Goal: Task Accomplishment & Management: Manage account settings

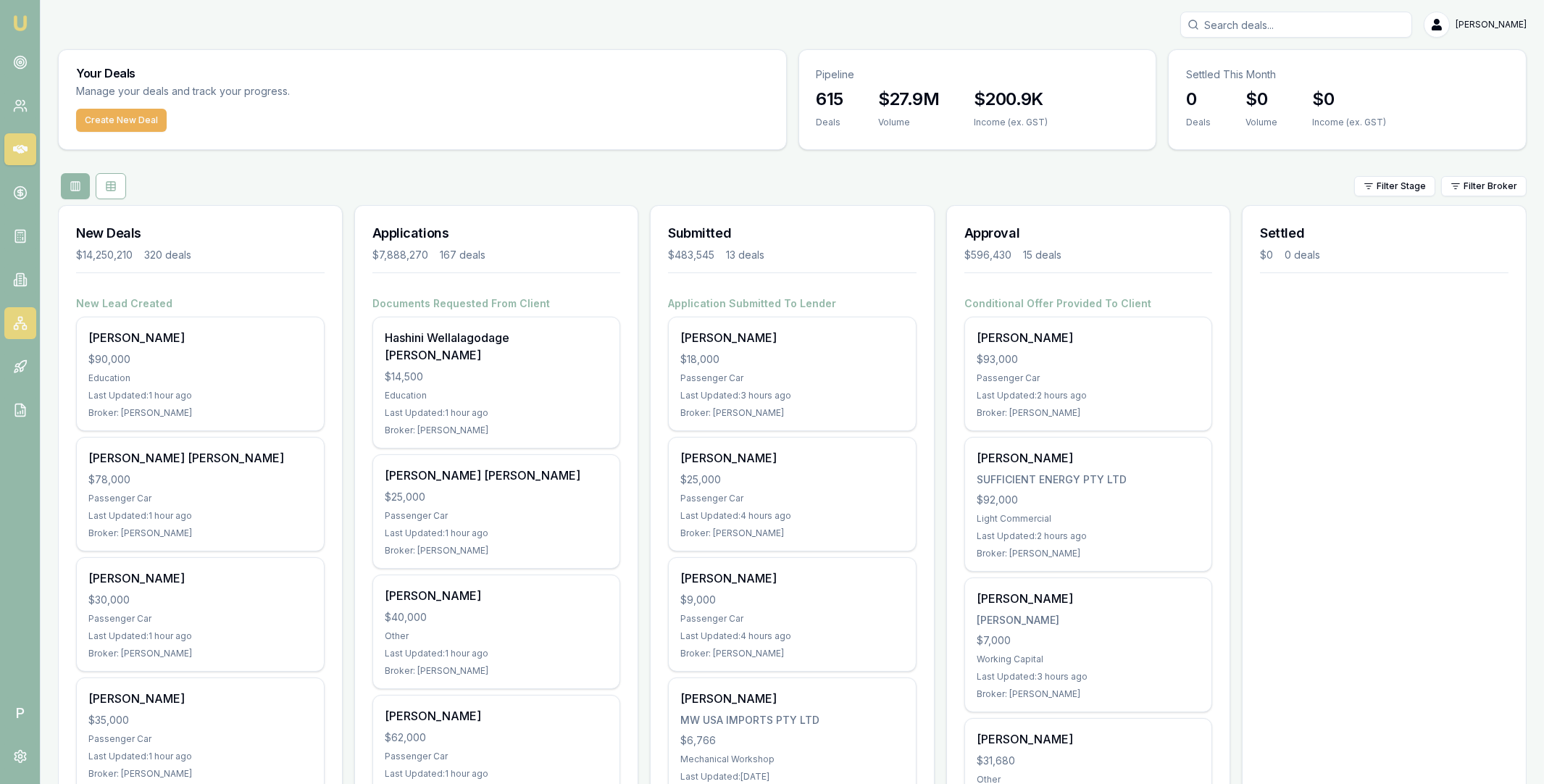
click at [17, 324] on icon at bounding box center [20, 322] width 14 height 14
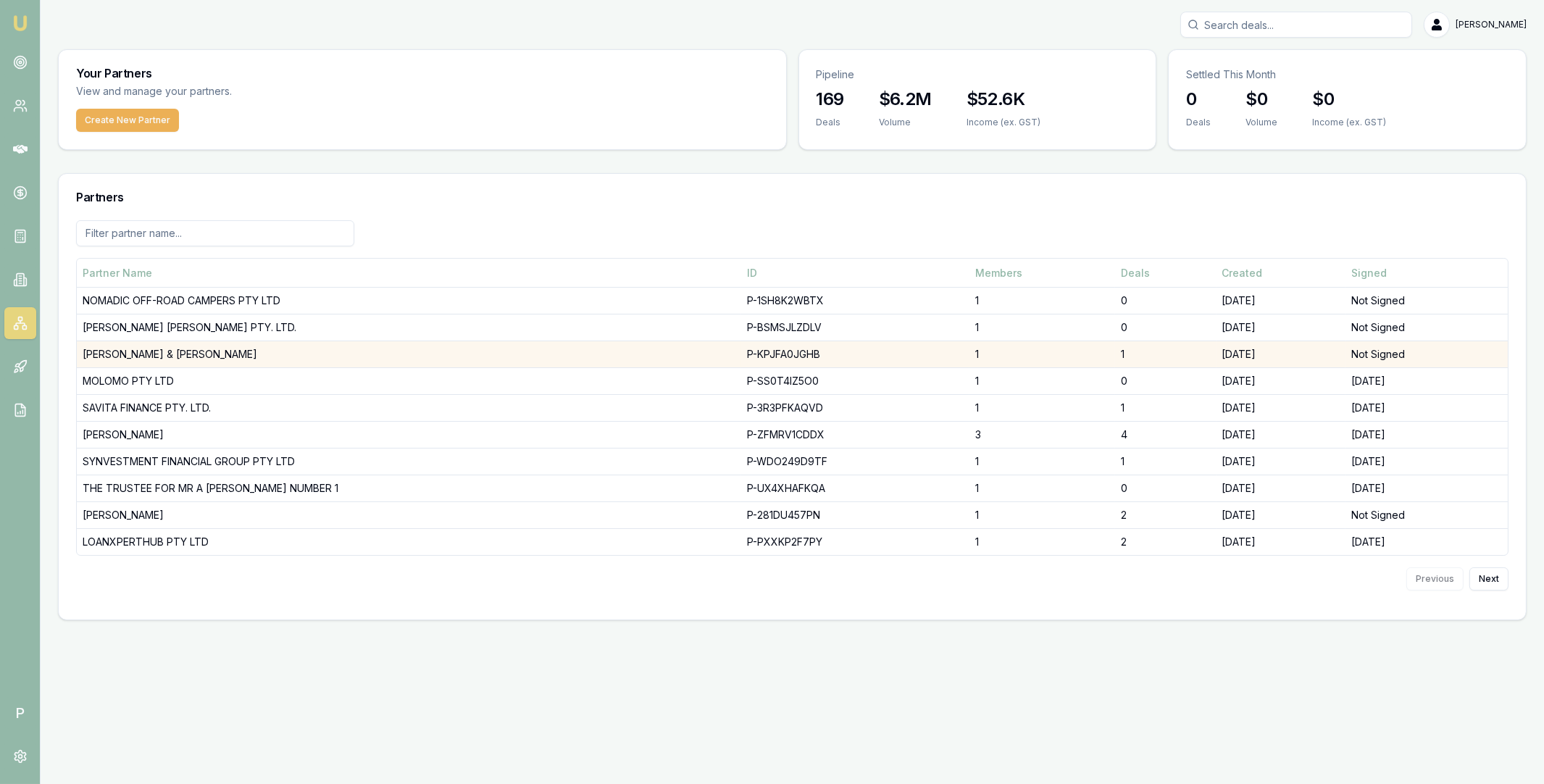
click at [177, 355] on td "[PERSON_NAME] & [PERSON_NAME]" at bounding box center [409, 354] width 665 height 26
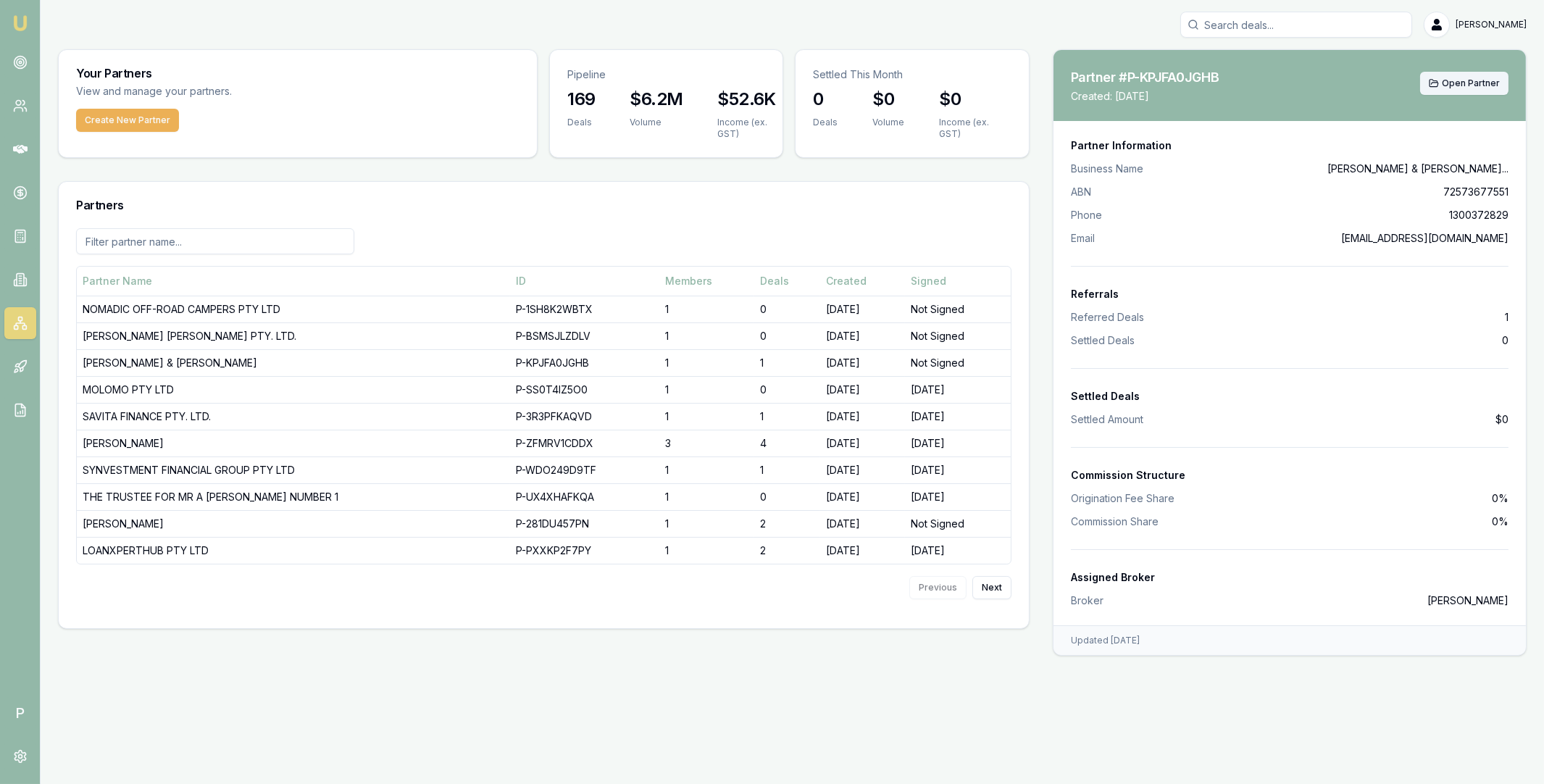
click at [1460, 86] on span "Open Partner" at bounding box center [1471, 82] width 58 height 11
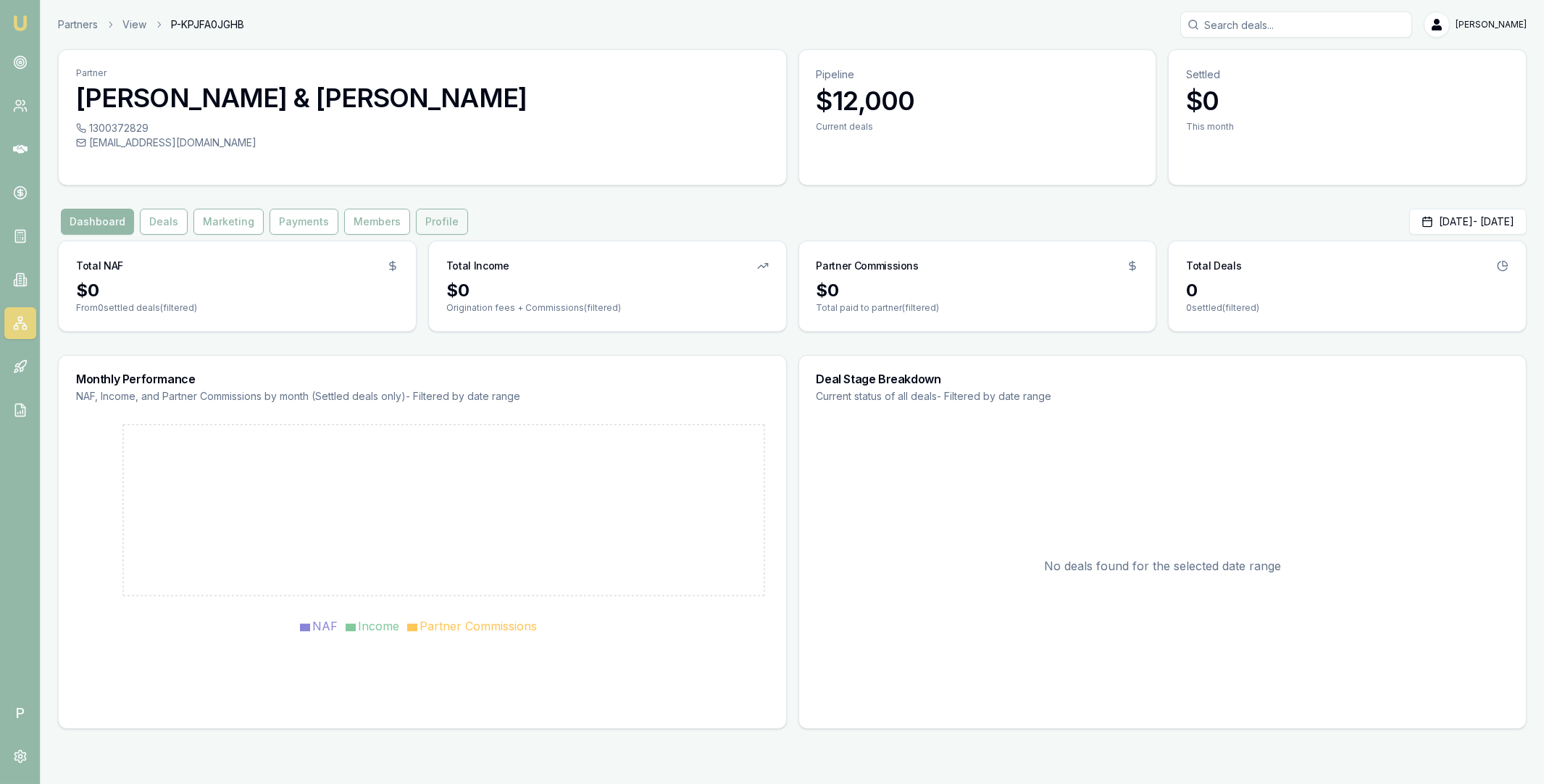
click at [423, 216] on button "Profile" at bounding box center [442, 222] width 52 height 26
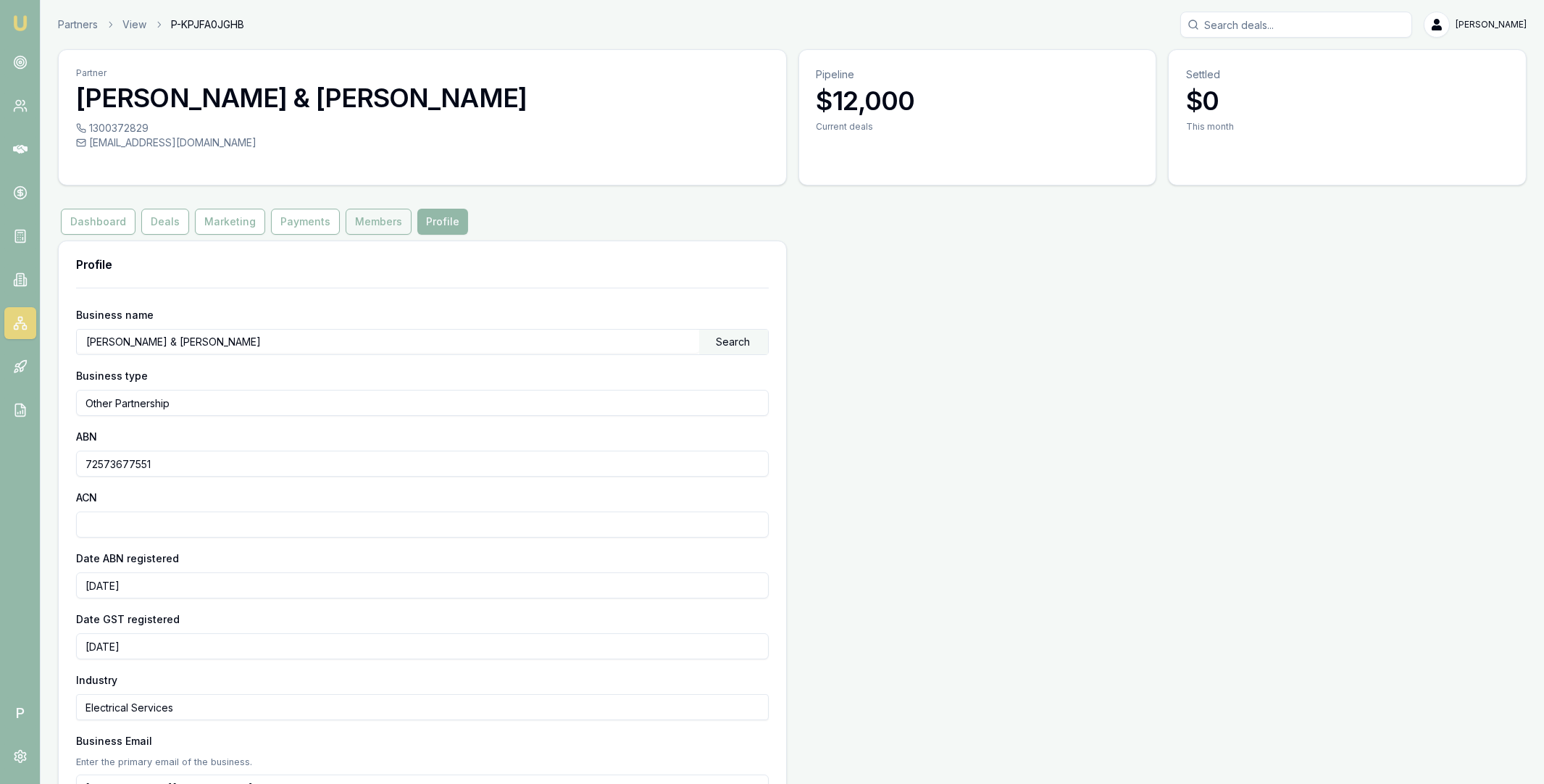
click at [361, 223] on button "Members" at bounding box center [378, 222] width 66 height 26
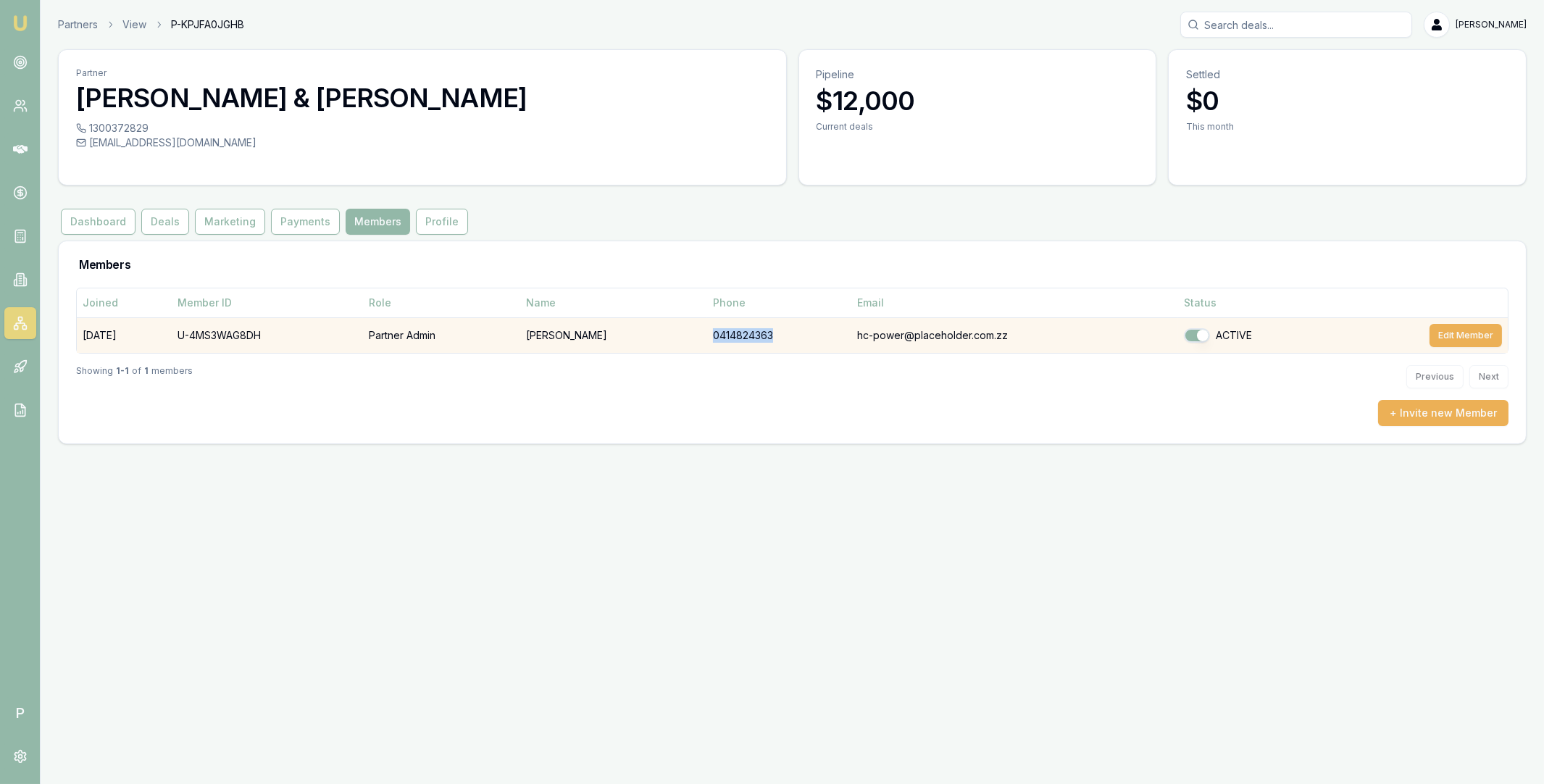
drag, startPoint x: 704, startPoint y: 334, endPoint x: 770, endPoint y: 334, distance: 66.0
click at [770, 334] on td "0414824363" at bounding box center [779, 334] width 145 height 36
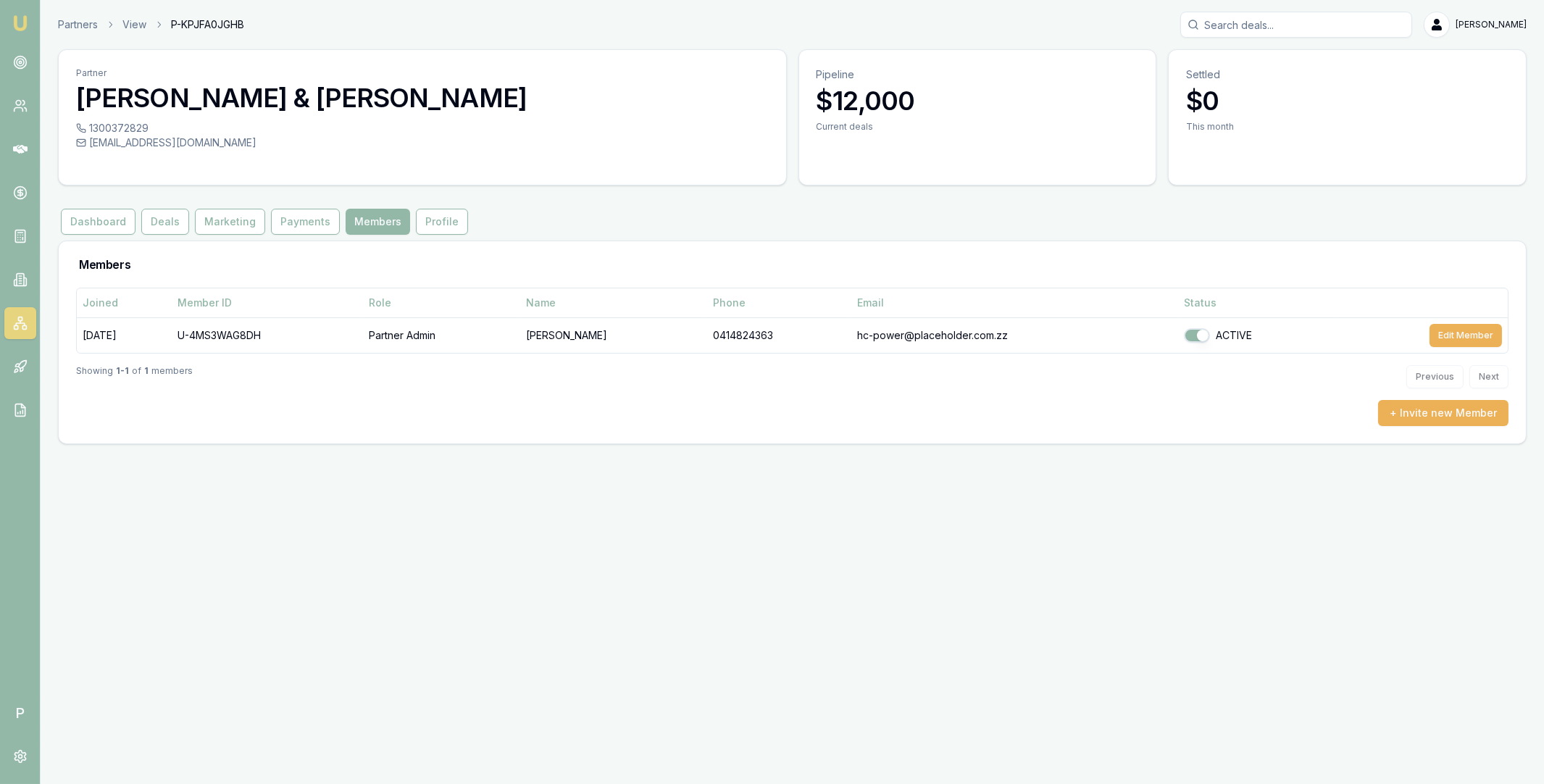
click at [703, 384] on div "Showing 1 - 1 of 1 members Previous Next" at bounding box center [792, 376] width 1433 height 46
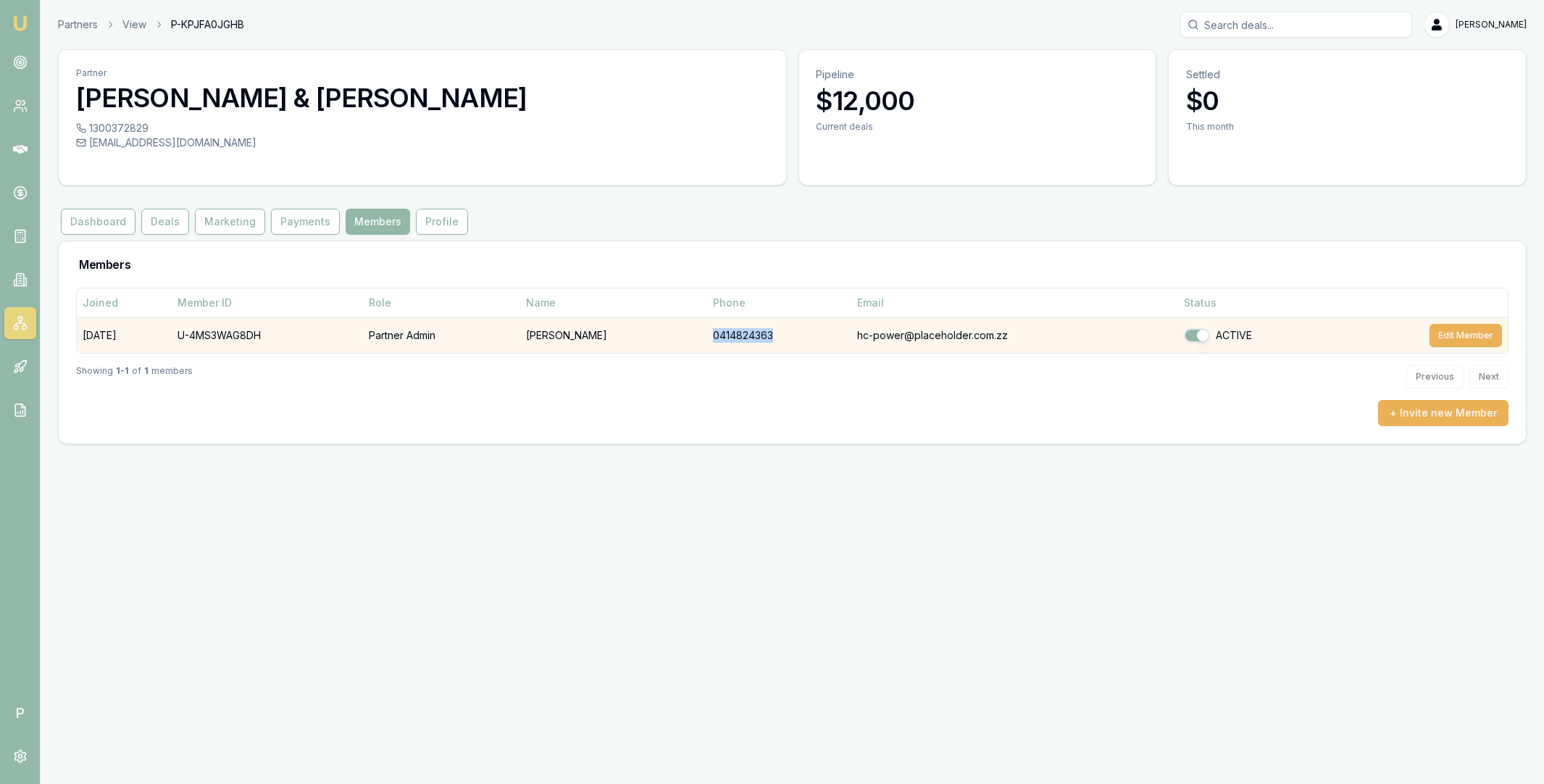
drag, startPoint x: 703, startPoint y: 338, endPoint x: 773, endPoint y: 333, distance: 70.2
click at [773, 333] on td "0414824363" at bounding box center [779, 334] width 145 height 36
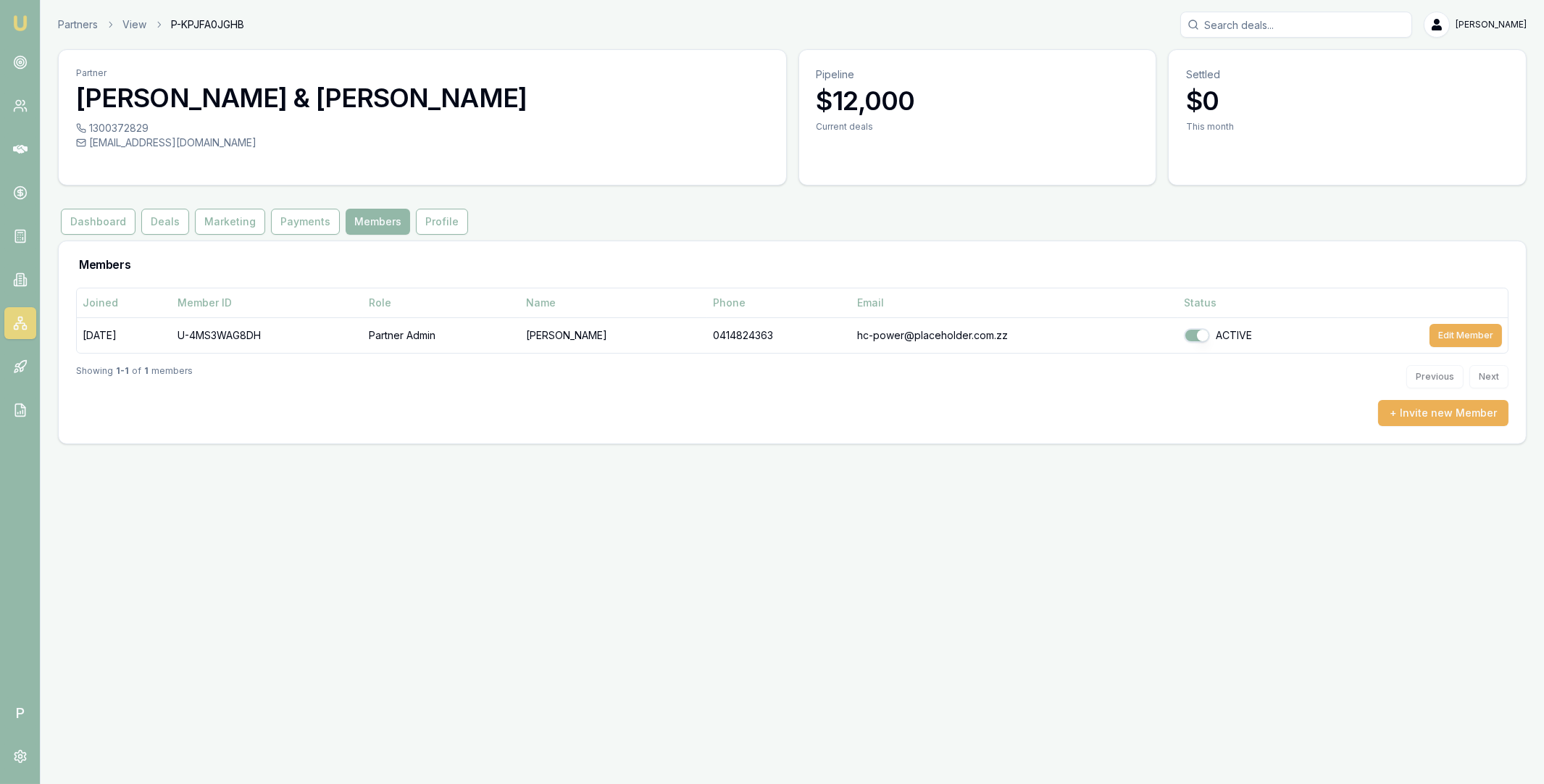
click at [823, 382] on div "Showing 1 - 1 of 1 members Previous Next" at bounding box center [792, 376] width 1433 height 46
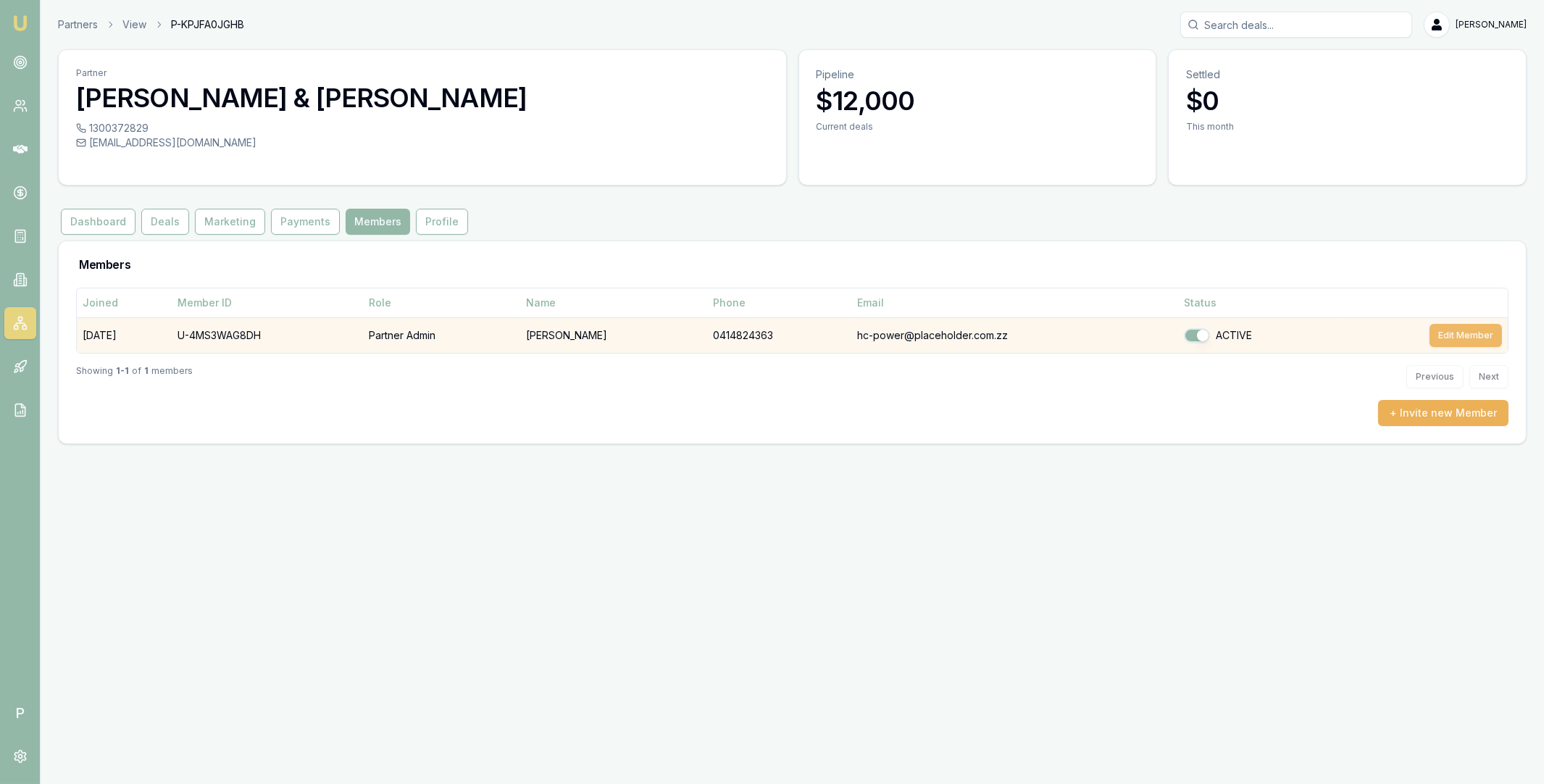
click at [1468, 335] on button "Edit Member" at bounding box center [1466, 335] width 73 height 23
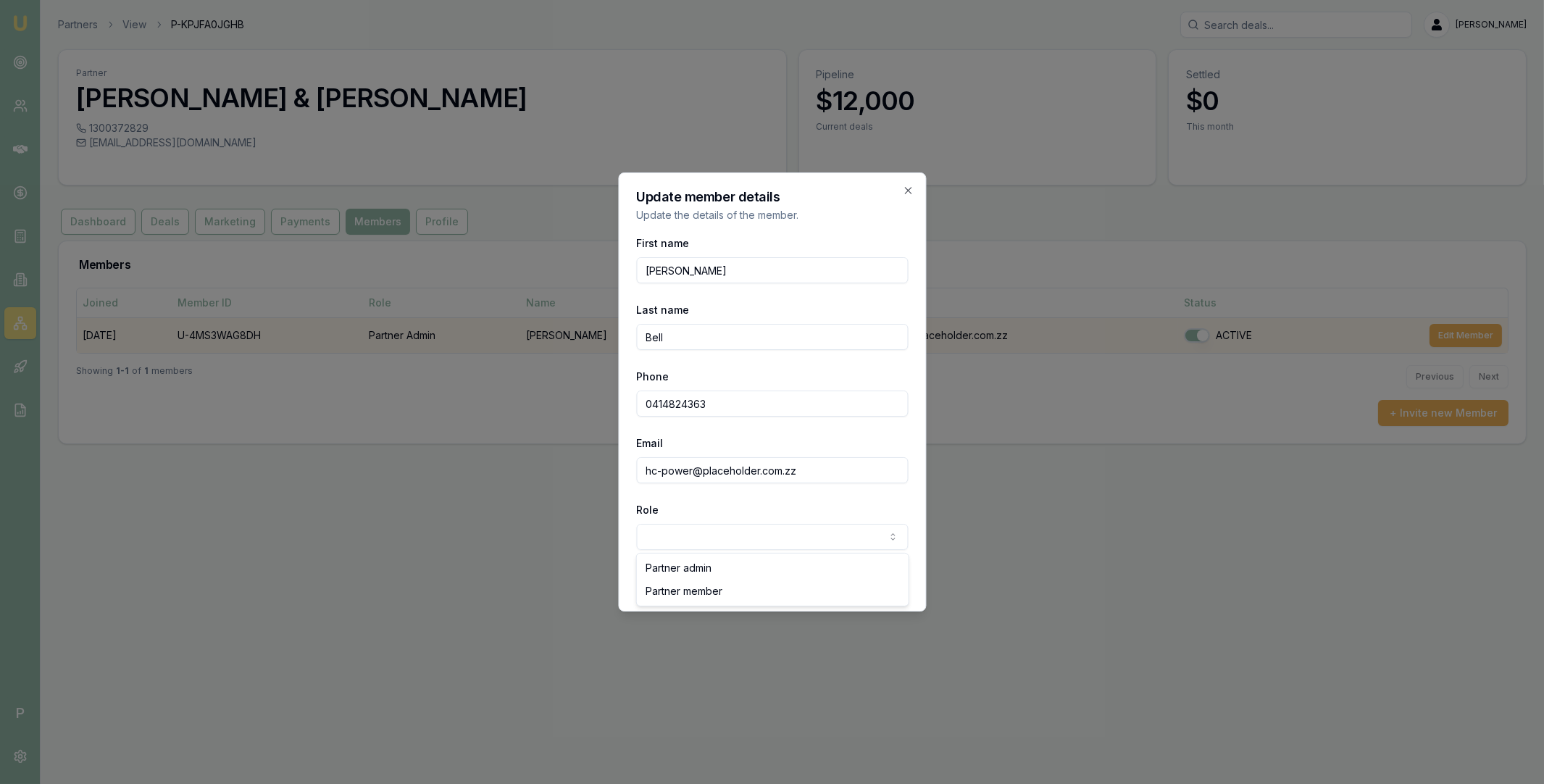
click at [749, 540] on body "Emu Broker P Partners View P-KPJFA0JGHB Matt Leeburn Toggle Menu Partner H.p Be…" at bounding box center [772, 392] width 1544 height 784
click at [746, 530] on body "Emu Broker P Partners View P-KPJFA0JGHB Matt Leeburn Toggle Menu Partner H.p Be…" at bounding box center [772, 392] width 1544 height 784
select select "PARTNER_ADMIN"
click at [693, 407] on input "0414824363" at bounding box center [772, 403] width 272 height 26
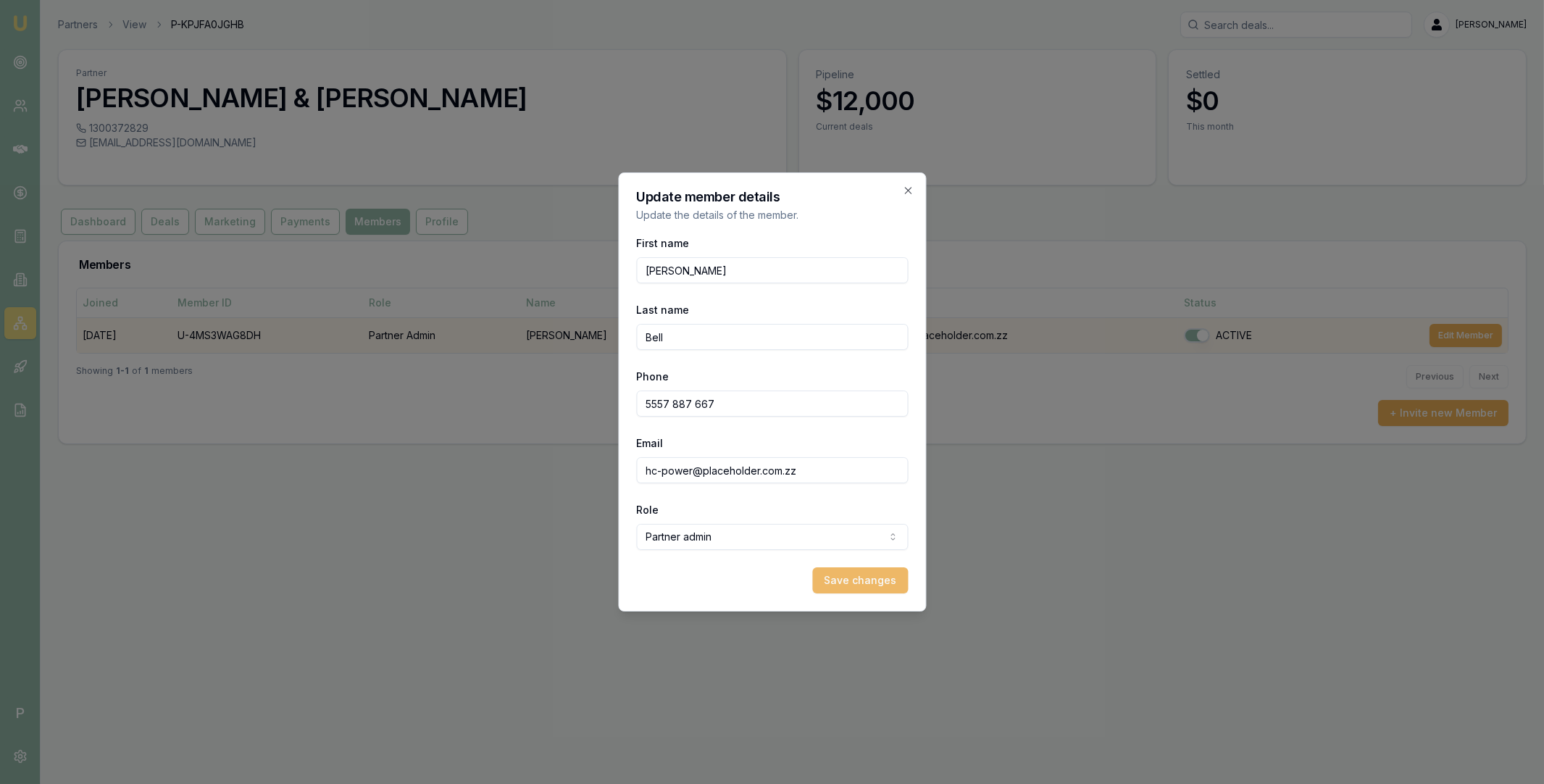
type input "5557 887 667"
click at [848, 582] on button "Save changes" at bounding box center [860, 580] width 95 height 26
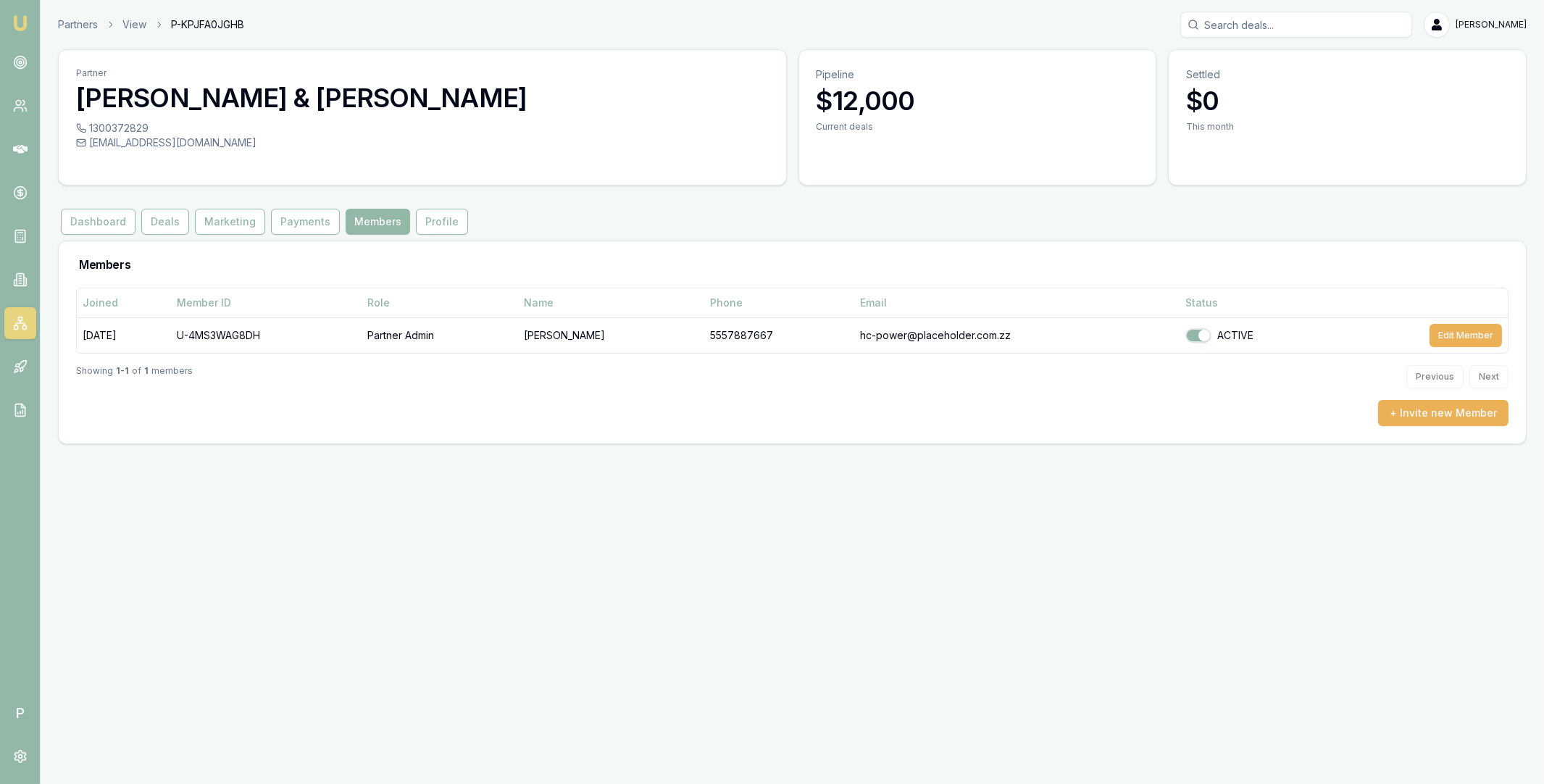
click at [558, 217] on div "Dashboard Deals Marketing Payments Members Profile" at bounding box center [792, 222] width 1469 height 26
click at [703, 219] on div "Dashboard Deals Marketing Payments Members Profile" at bounding box center [792, 222] width 1469 height 26
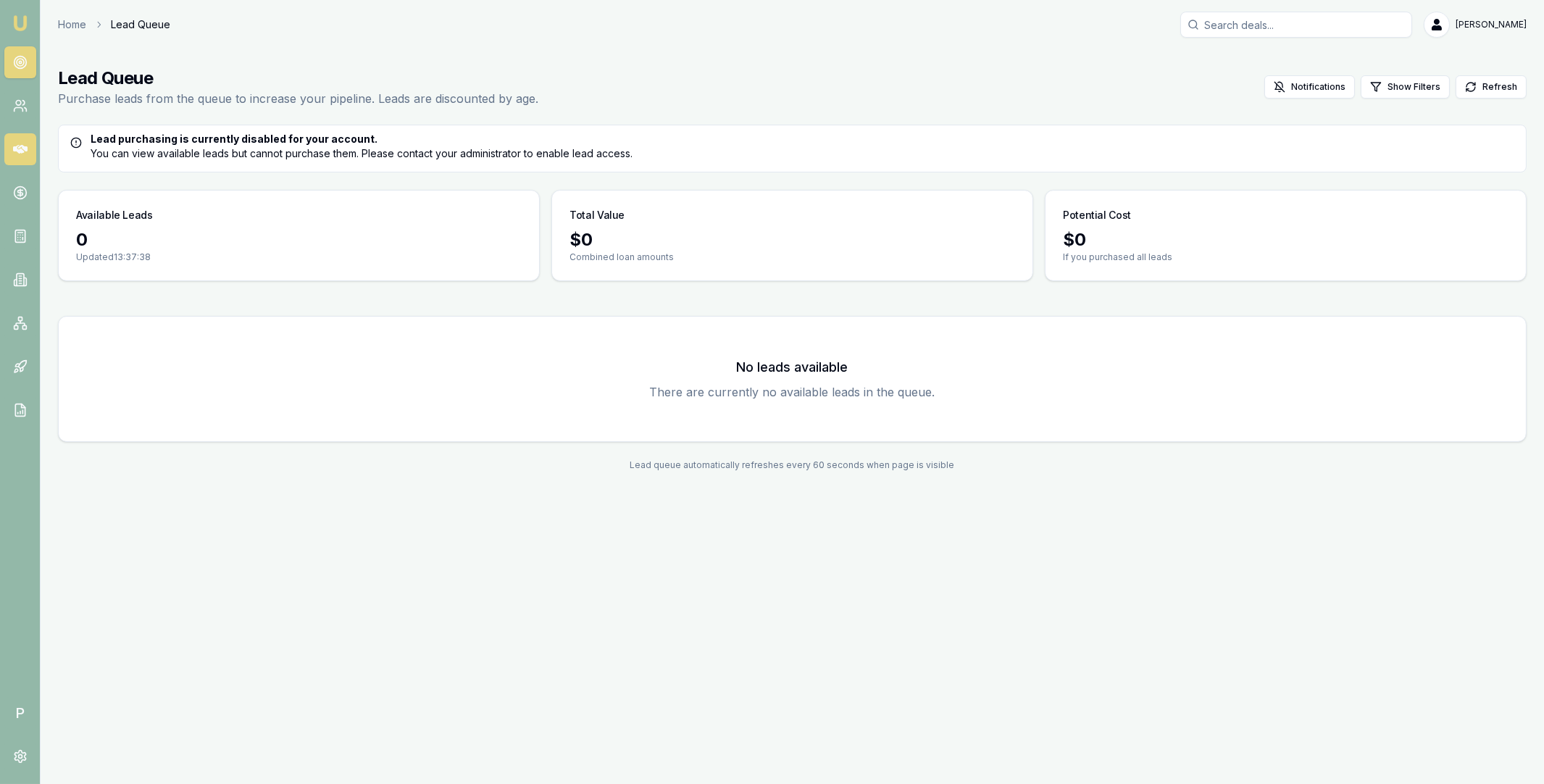
click at [18, 152] on icon at bounding box center [20, 148] width 14 height 8
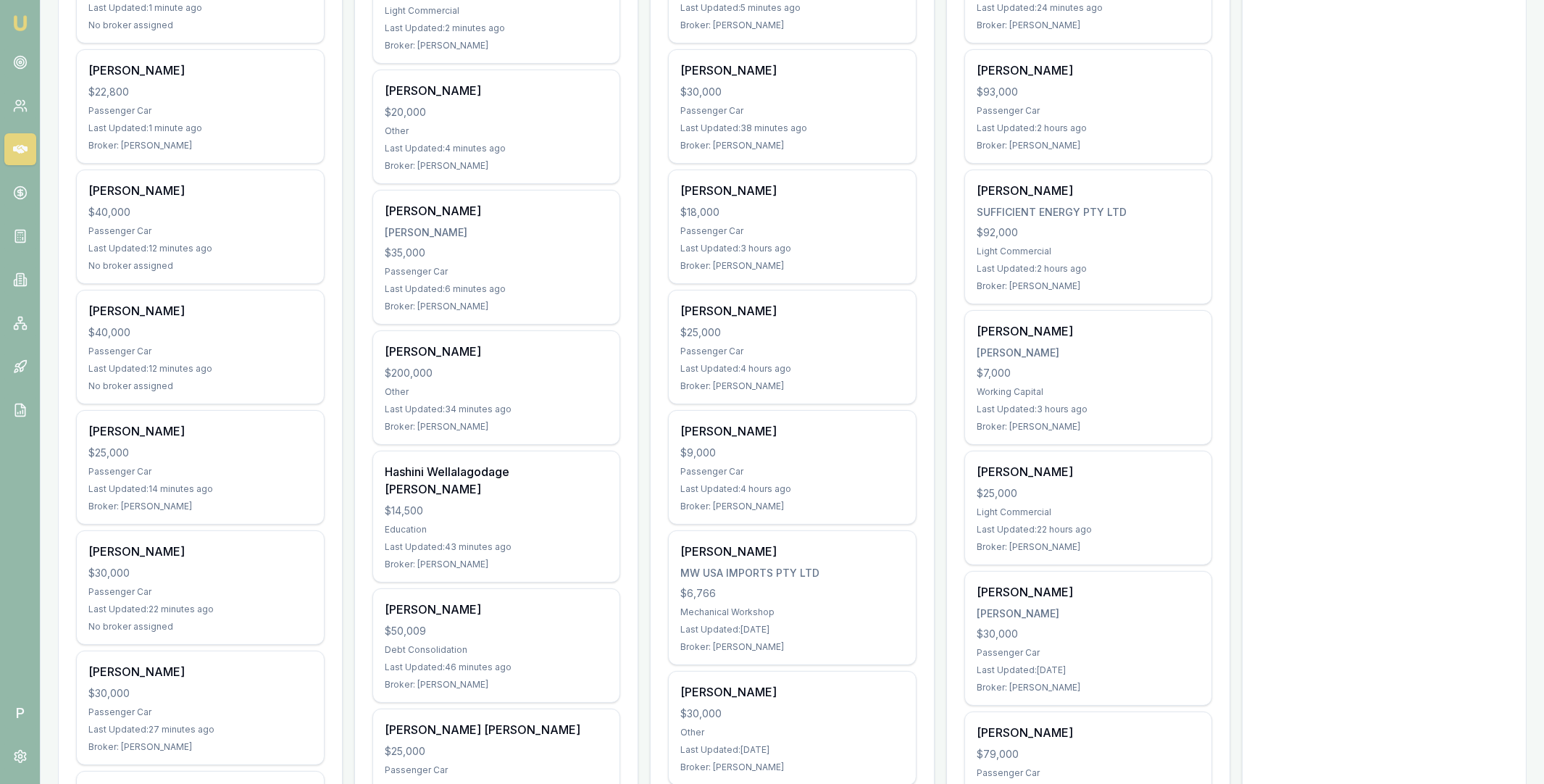
scroll to position [403, 0]
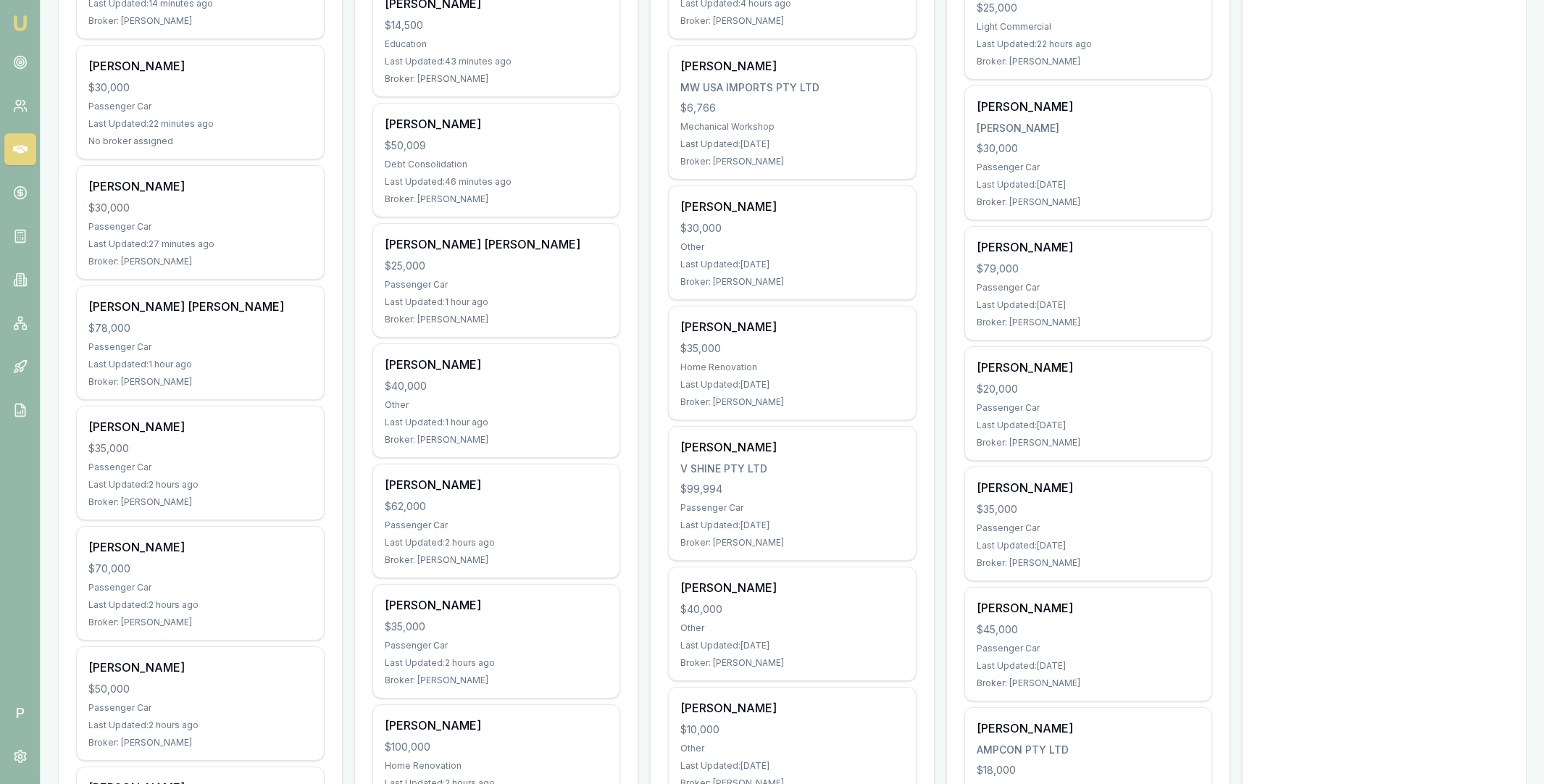
scroll to position [957, 0]
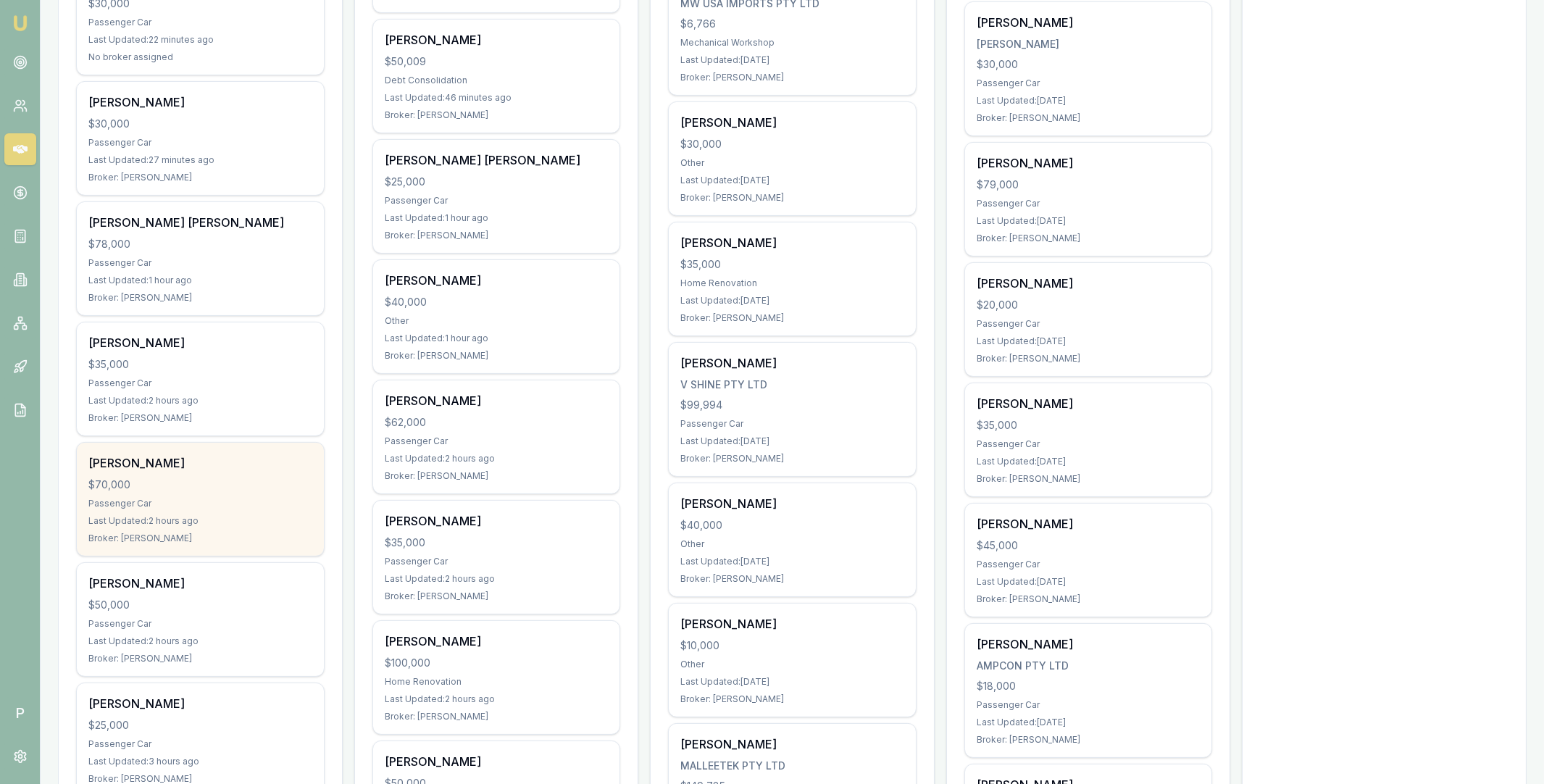
click at [146, 468] on div "Matt Dick" at bounding box center [201, 462] width 224 height 17
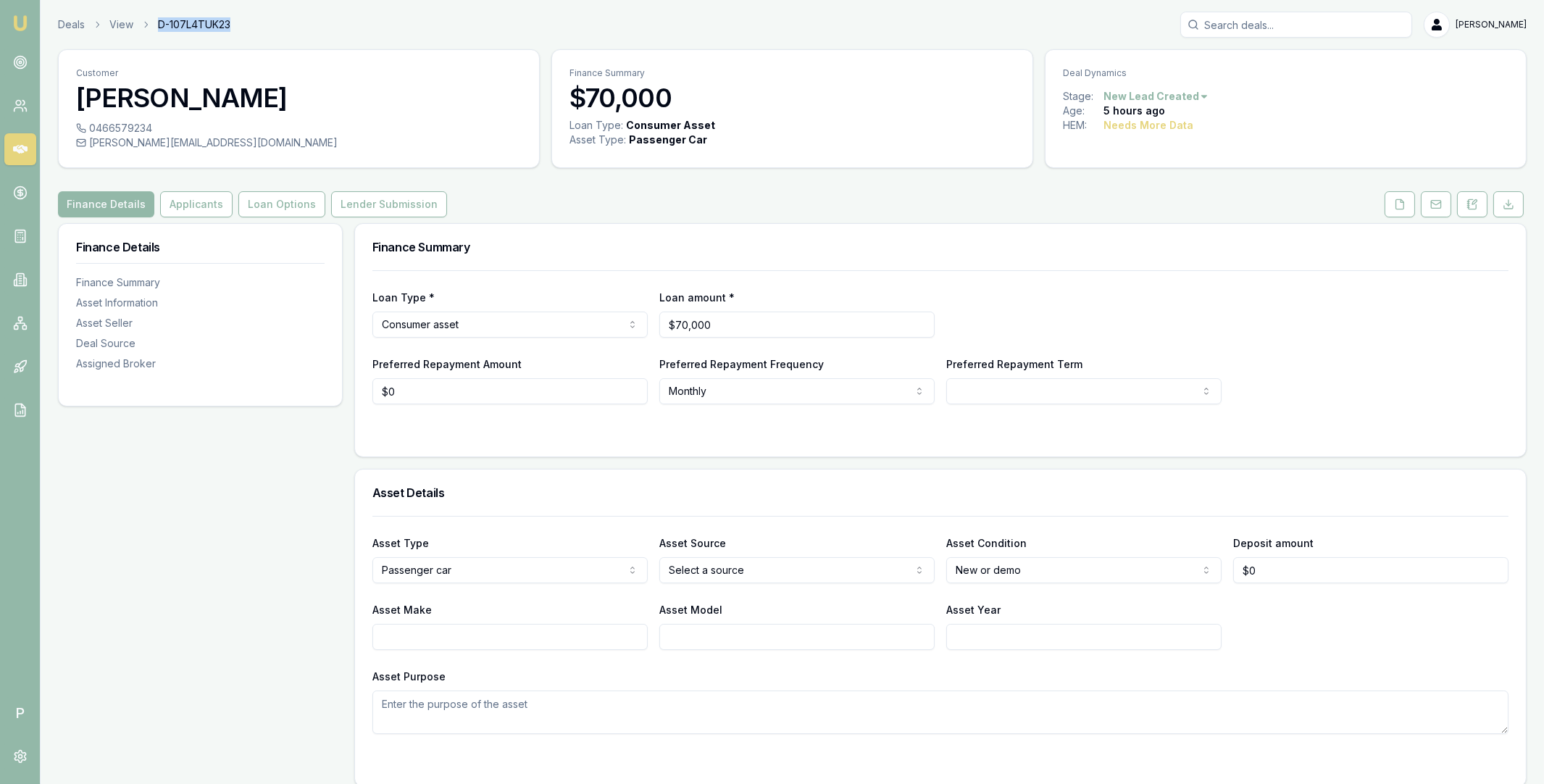
drag, startPoint x: 235, startPoint y: 25, endPoint x: 157, endPoint y: 27, distance: 78.0
click at [157, 27] on div "Deals View D-107L4TUK23 Matt Leeburn" at bounding box center [792, 24] width 1469 height 26
copy span "D-107L4TUK23"
click at [18, 150] on icon at bounding box center [20, 148] width 14 height 8
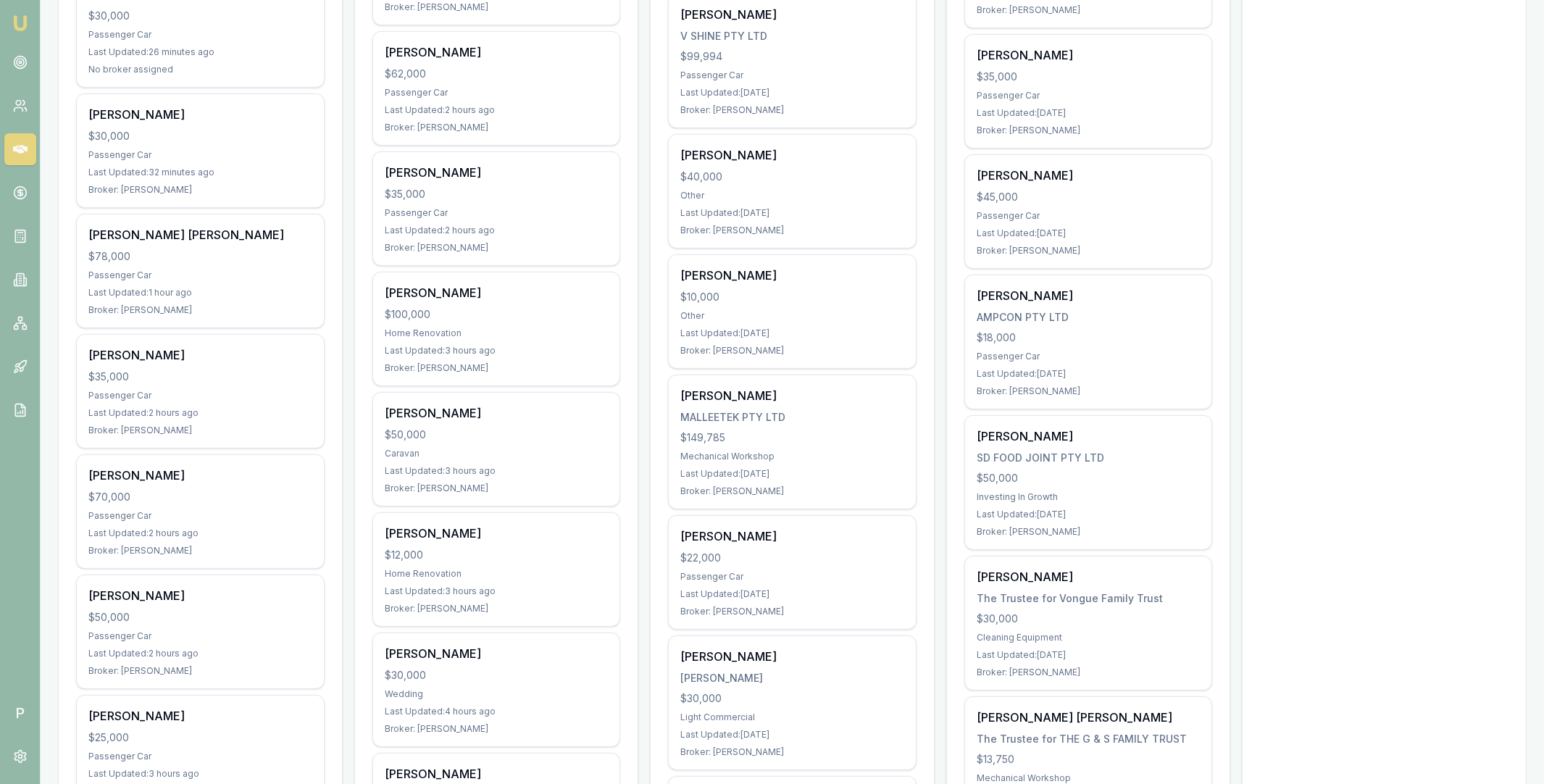
scroll to position [1396, 0]
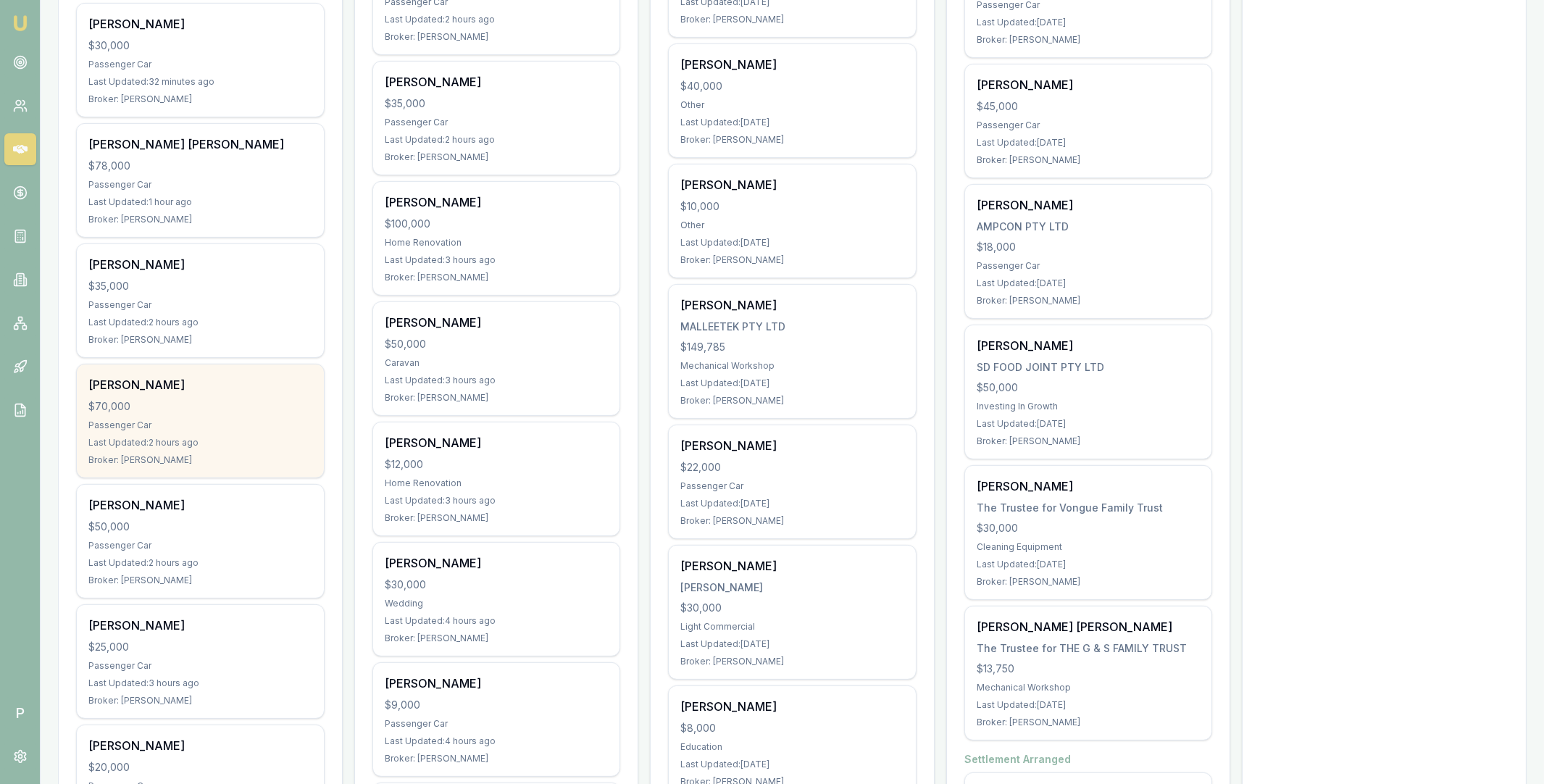
click at [257, 394] on div "Matt Dick $70,000 Passenger Car Last Updated: 2 hours ago Broker: Erin Shield" at bounding box center [200, 421] width 247 height 113
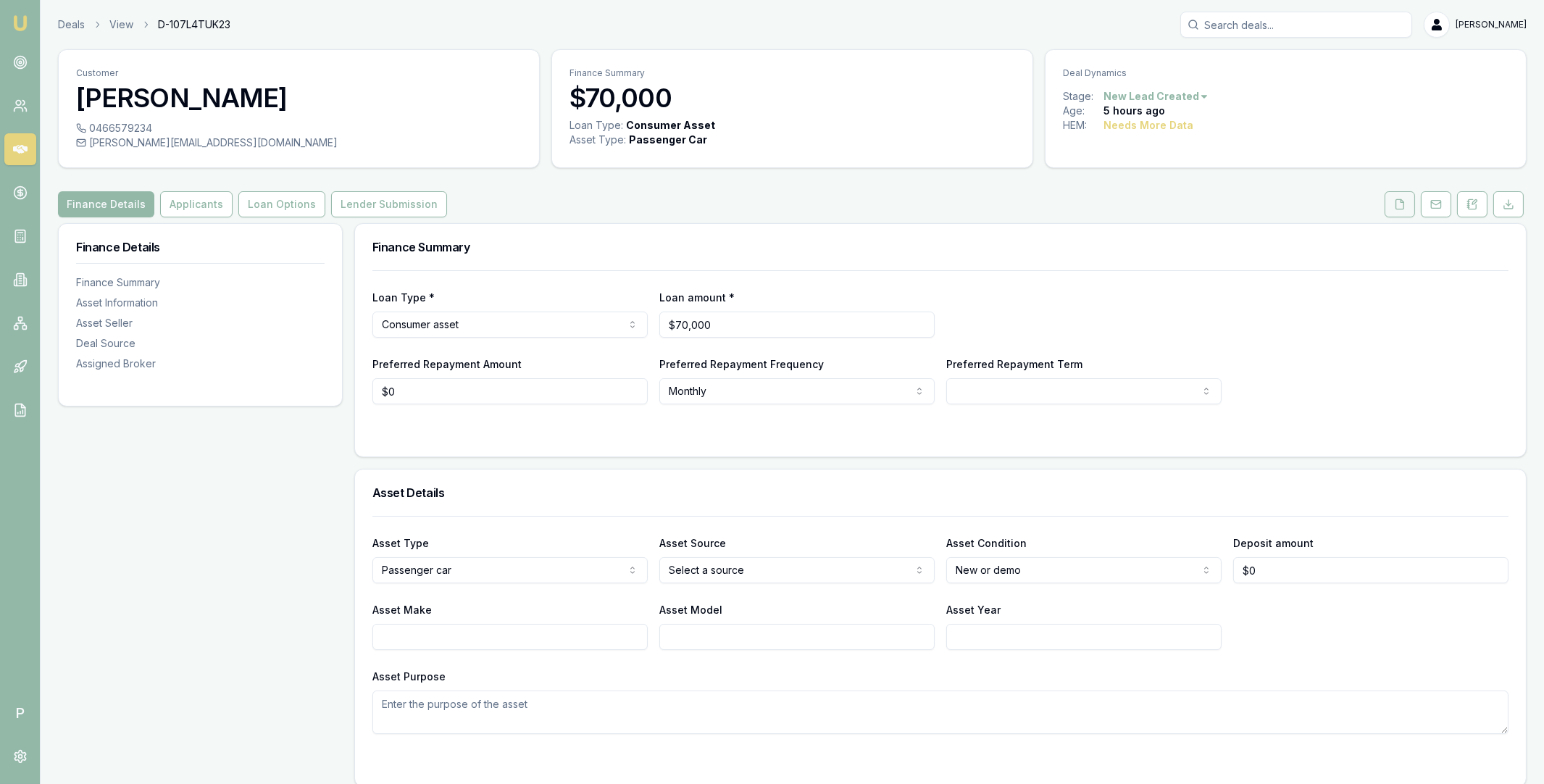
click at [1394, 206] on icon at bounding box center [1399, 204] width 11 height 11
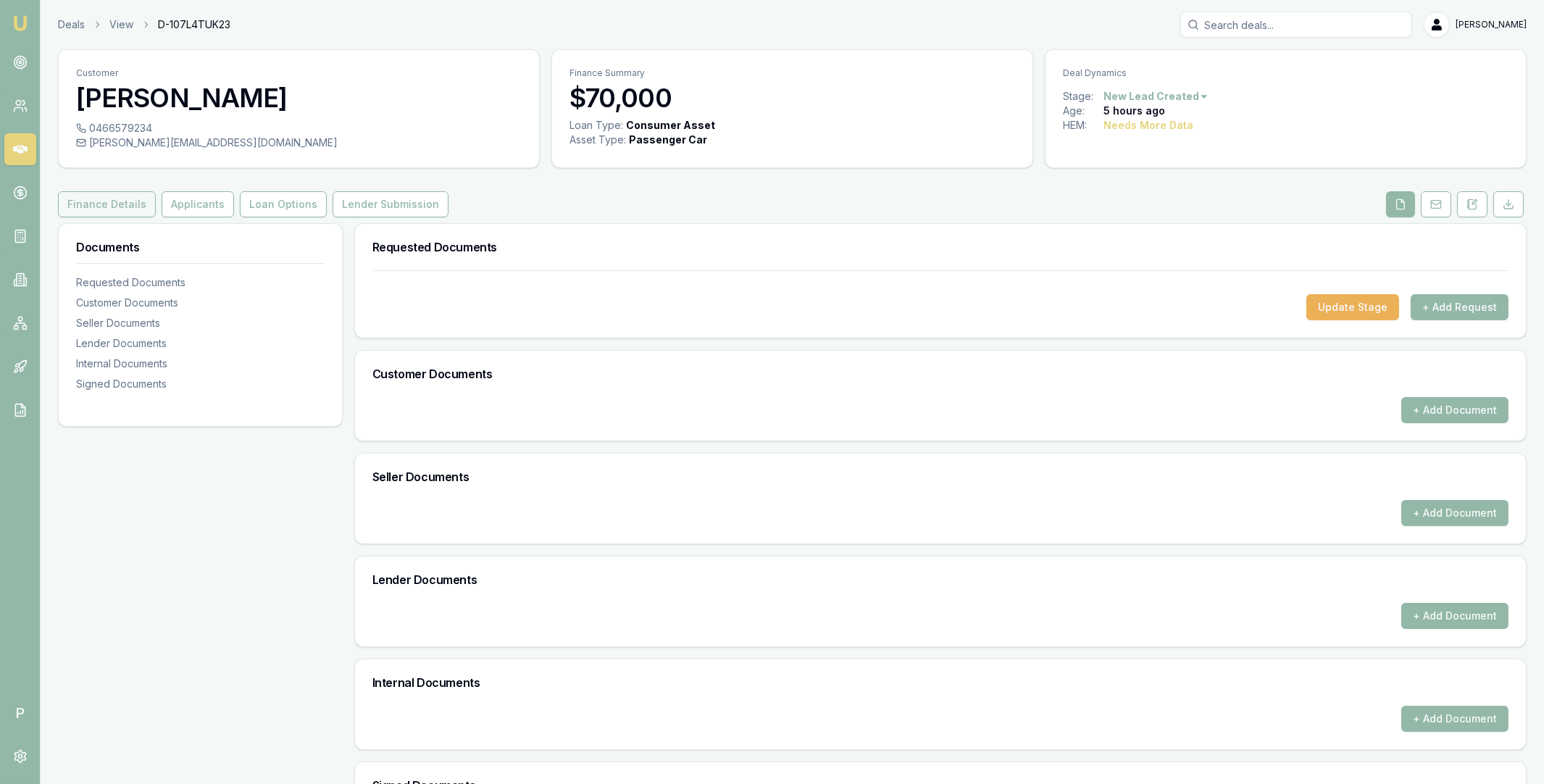
click at [122, 207] on button "Finance Details" at bounding box center [107, 204] width 98 height 26
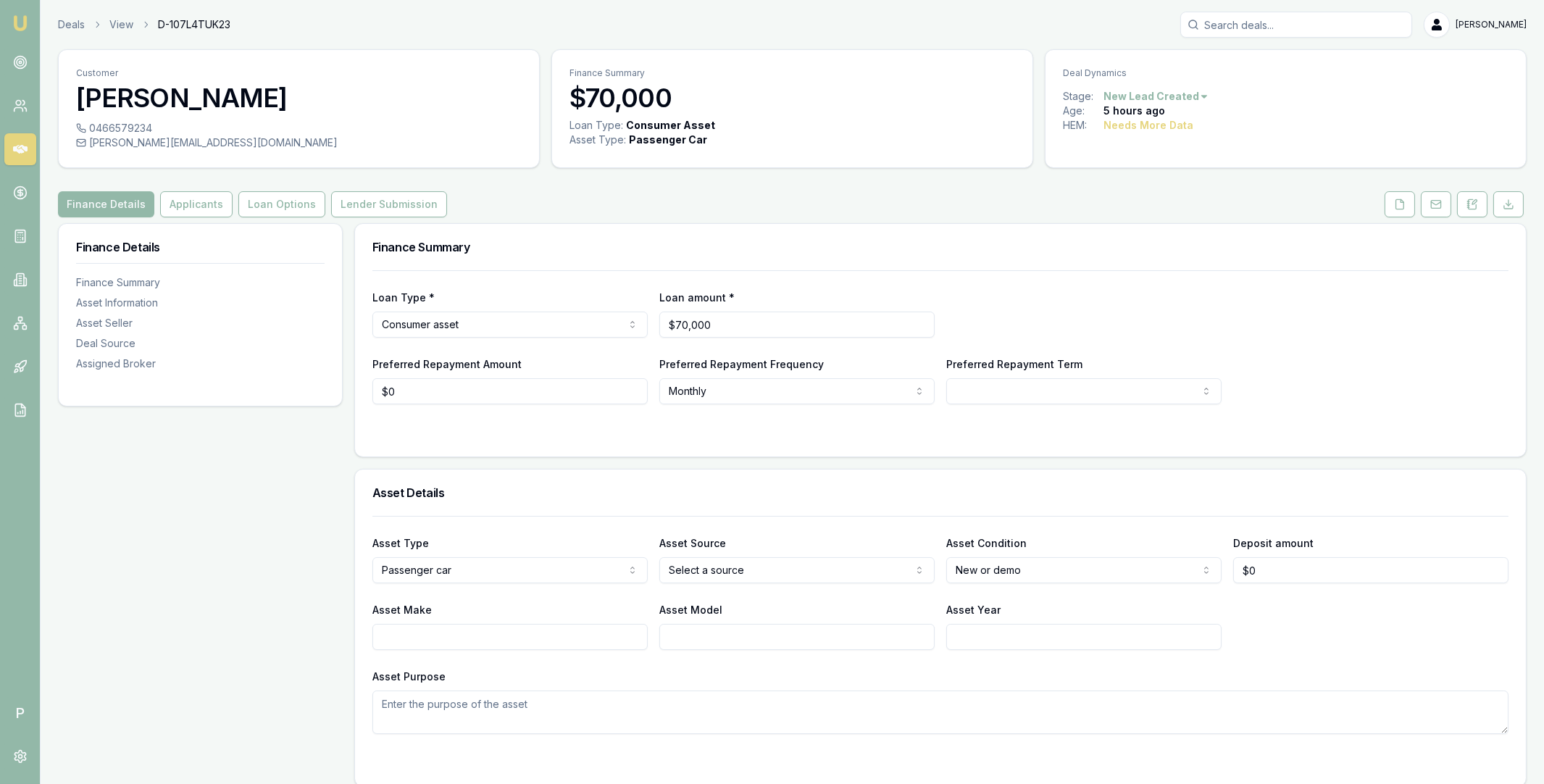
click at [28, 137] on link at bounding box center [20, 149] width 32 height 32
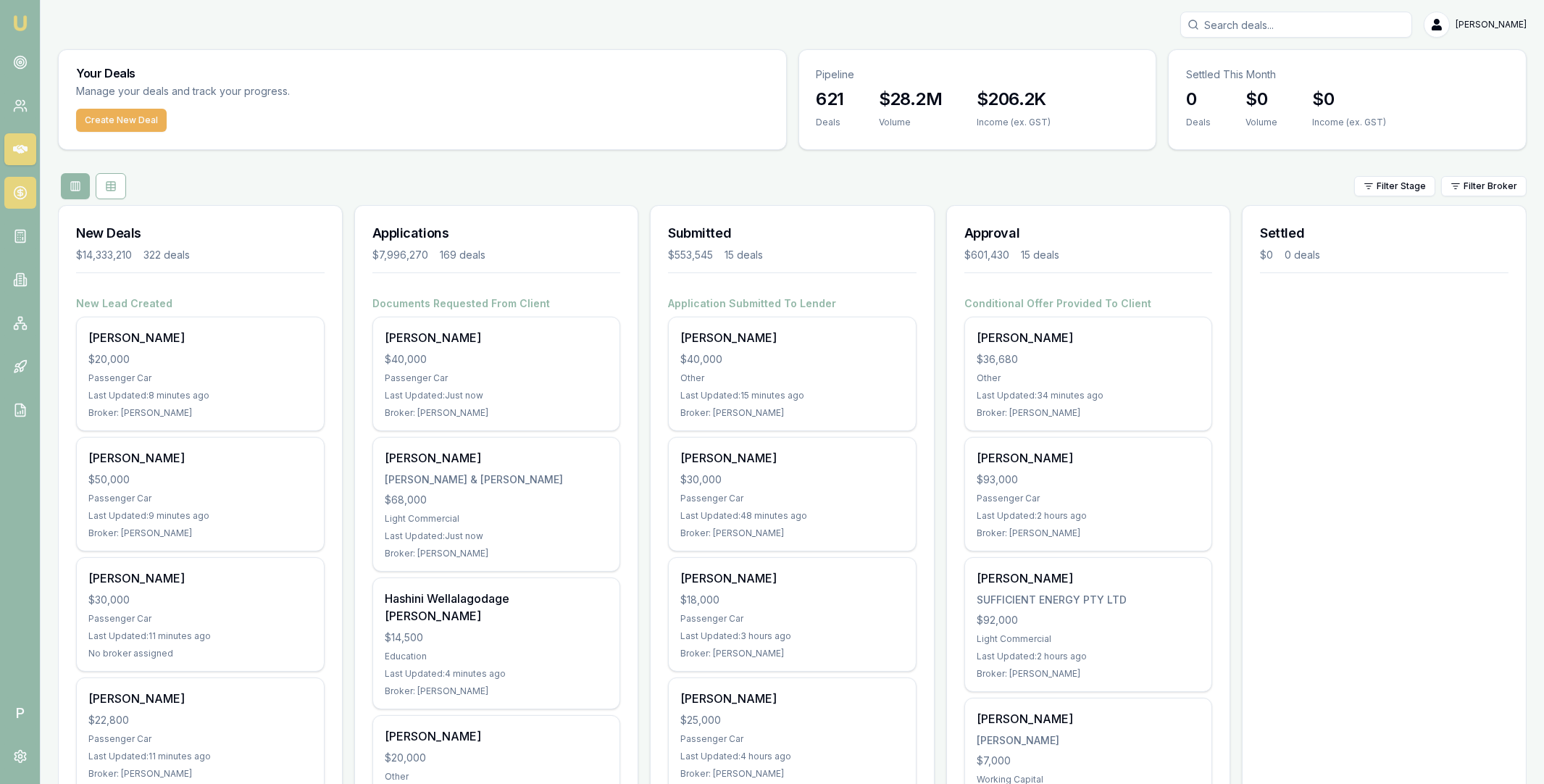
click at [23, 198] on icon at bounding box center [20, 192] width 14 height 14
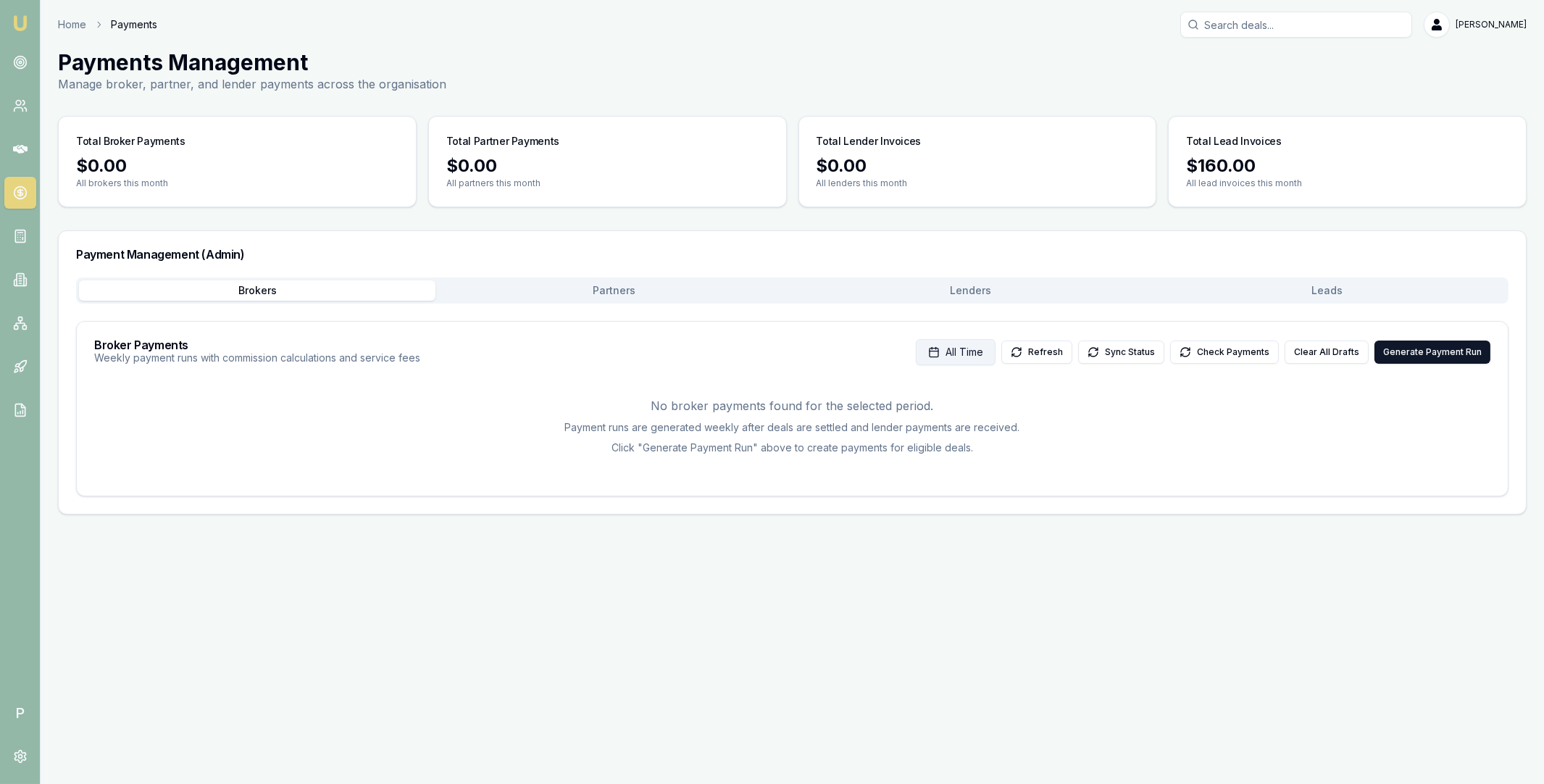
click at [976, 357] on span "All Time" at bounding box center [964, 352] width 38 height 14
click at [1023, 395] on html "Emu Broker P Home Payments Matt Leeburn Toggle Menu Payments Management Manage …" at bounding box center [772, 392] width 1544 height 784
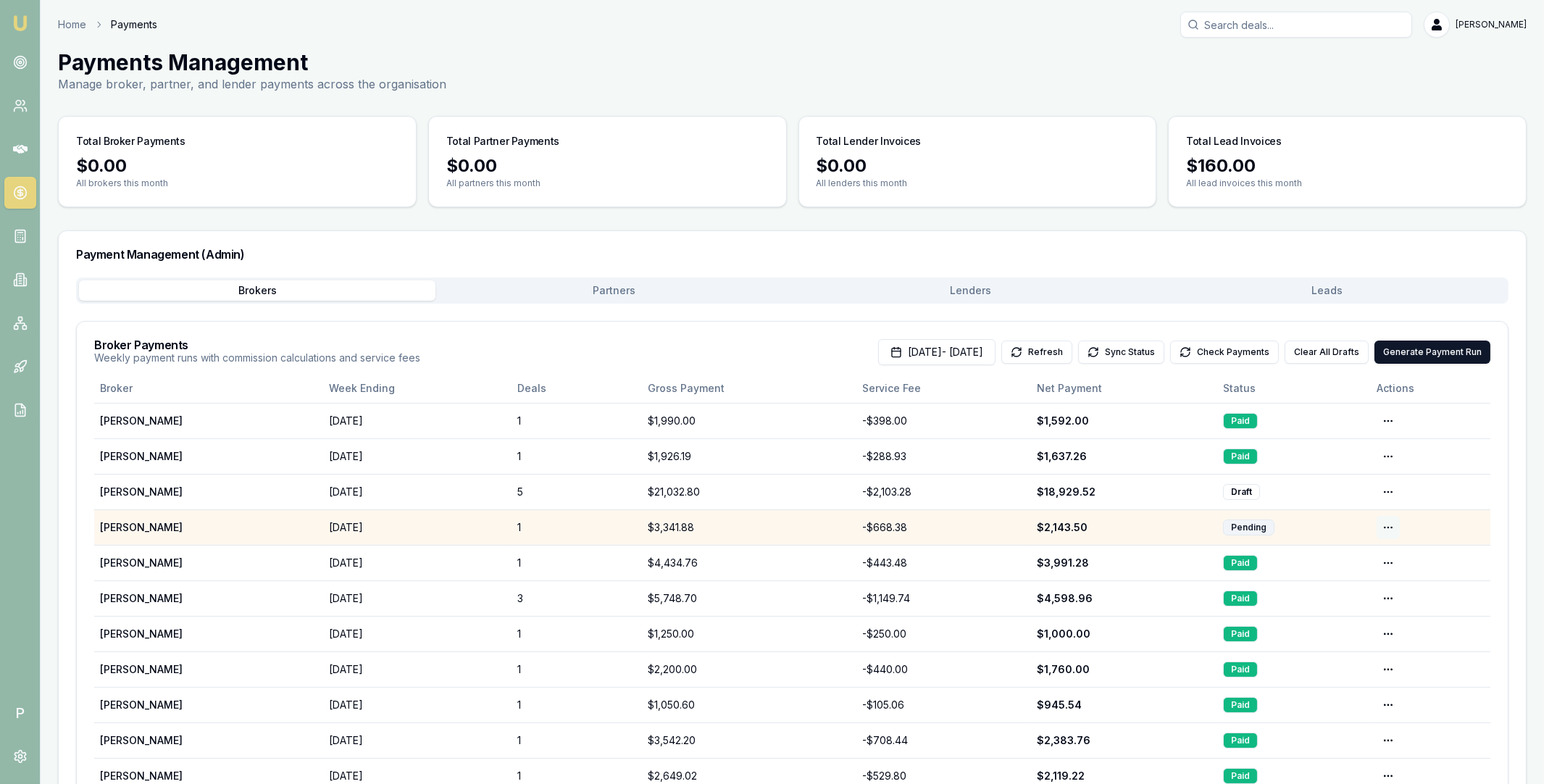
click at [1390, 526] on html "Emu Broker P Home Payments Matt Leeburn Toggle Menu Payments Management Manage …" at bounding box center [772, 392] width 1544 height 784
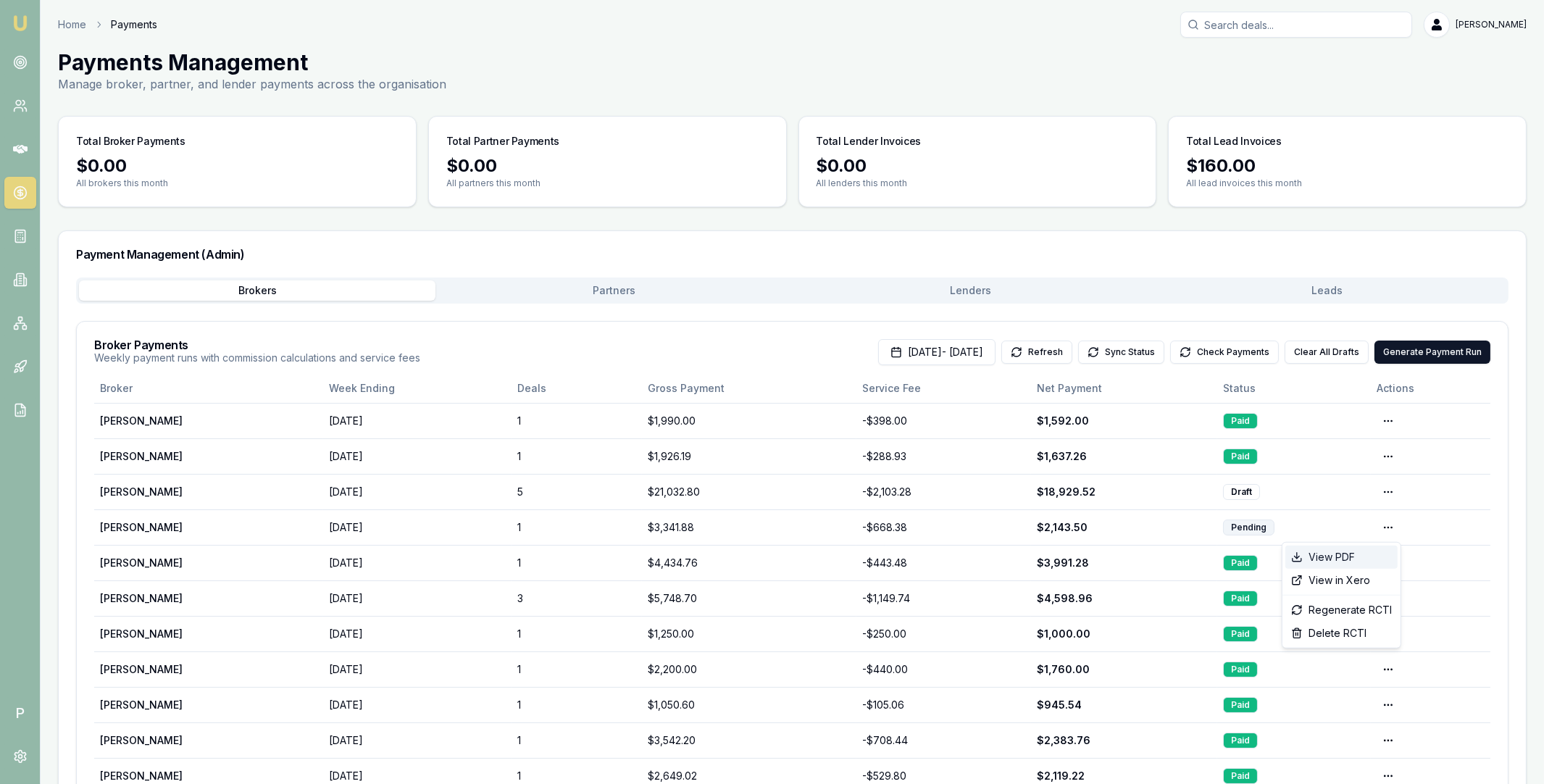
click at [1351, 552] on div "View PDF" at bounding box center [1341, 557] width 112 height 23
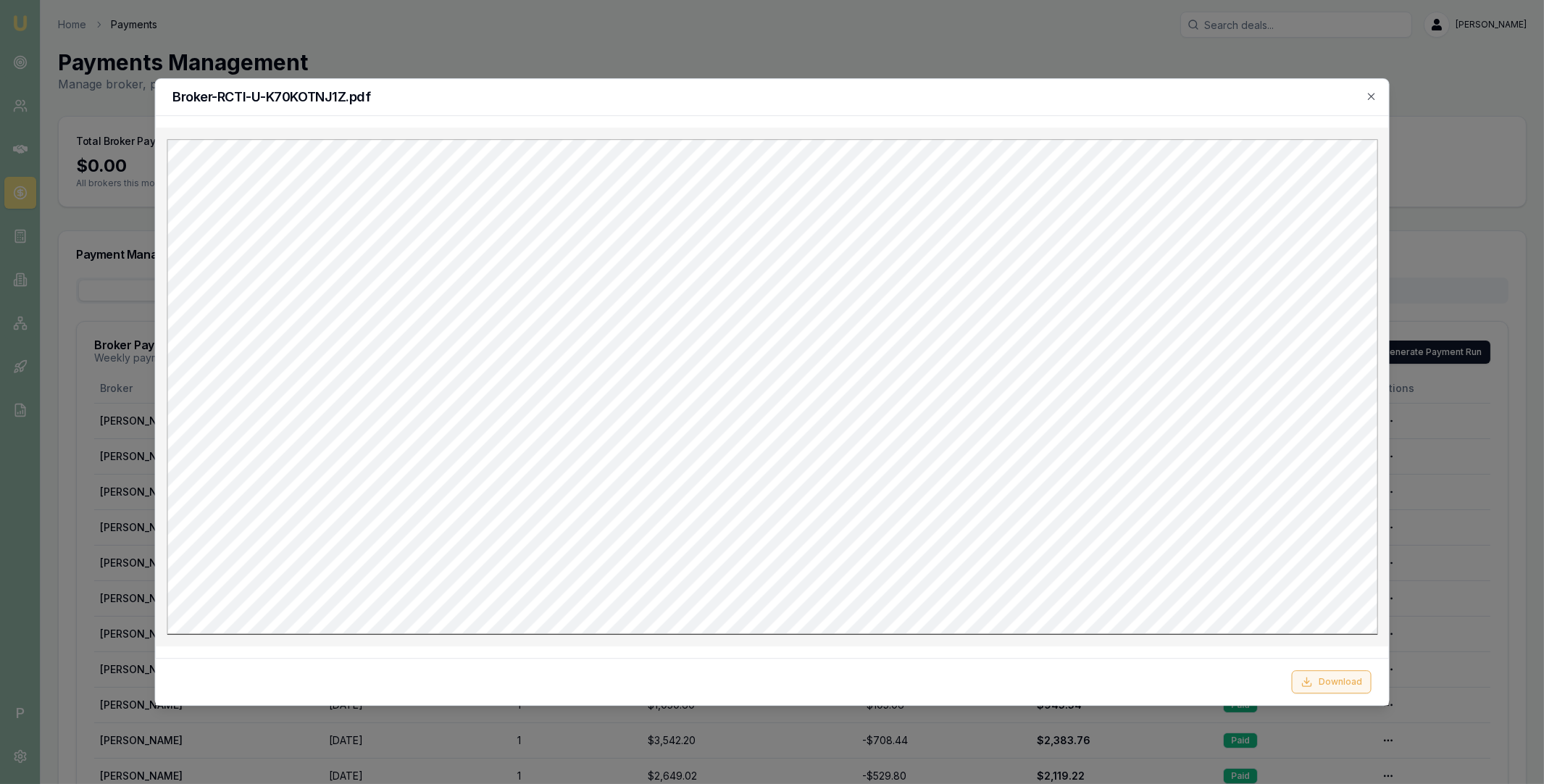
click at [1329, 680] on button "Download" at bounding box center [1331, 682] width 79 height 23
click at [1374, 98] on icon "button" at bounding box center [1371, 96] width 11 height 11
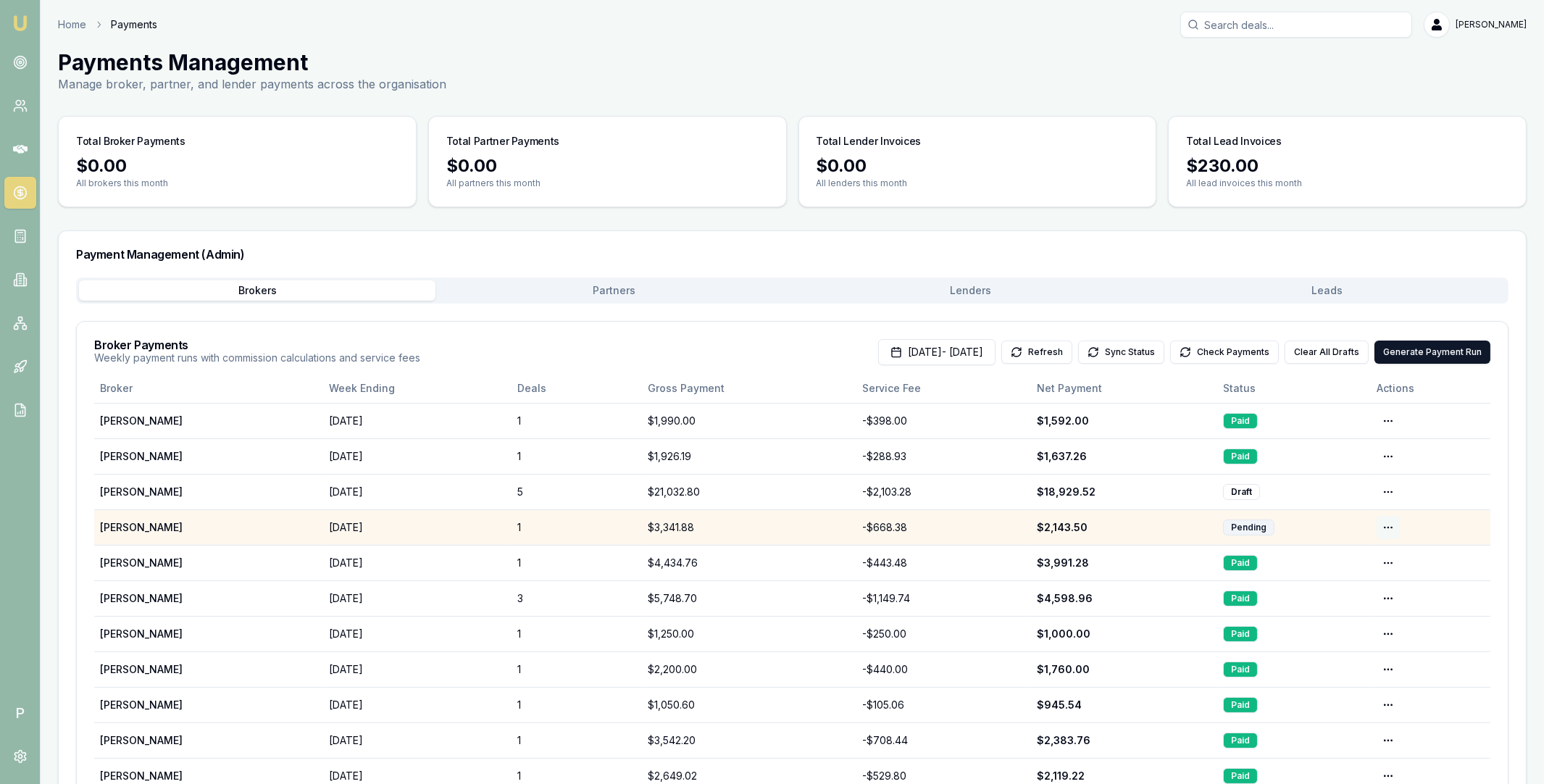
click at [1388, 528] on html "Emu Broker P Home Payments Matt Leeburn Toggle Menu Payments Management Manage …" at bounding box center [772, 392] width 1544 height 784
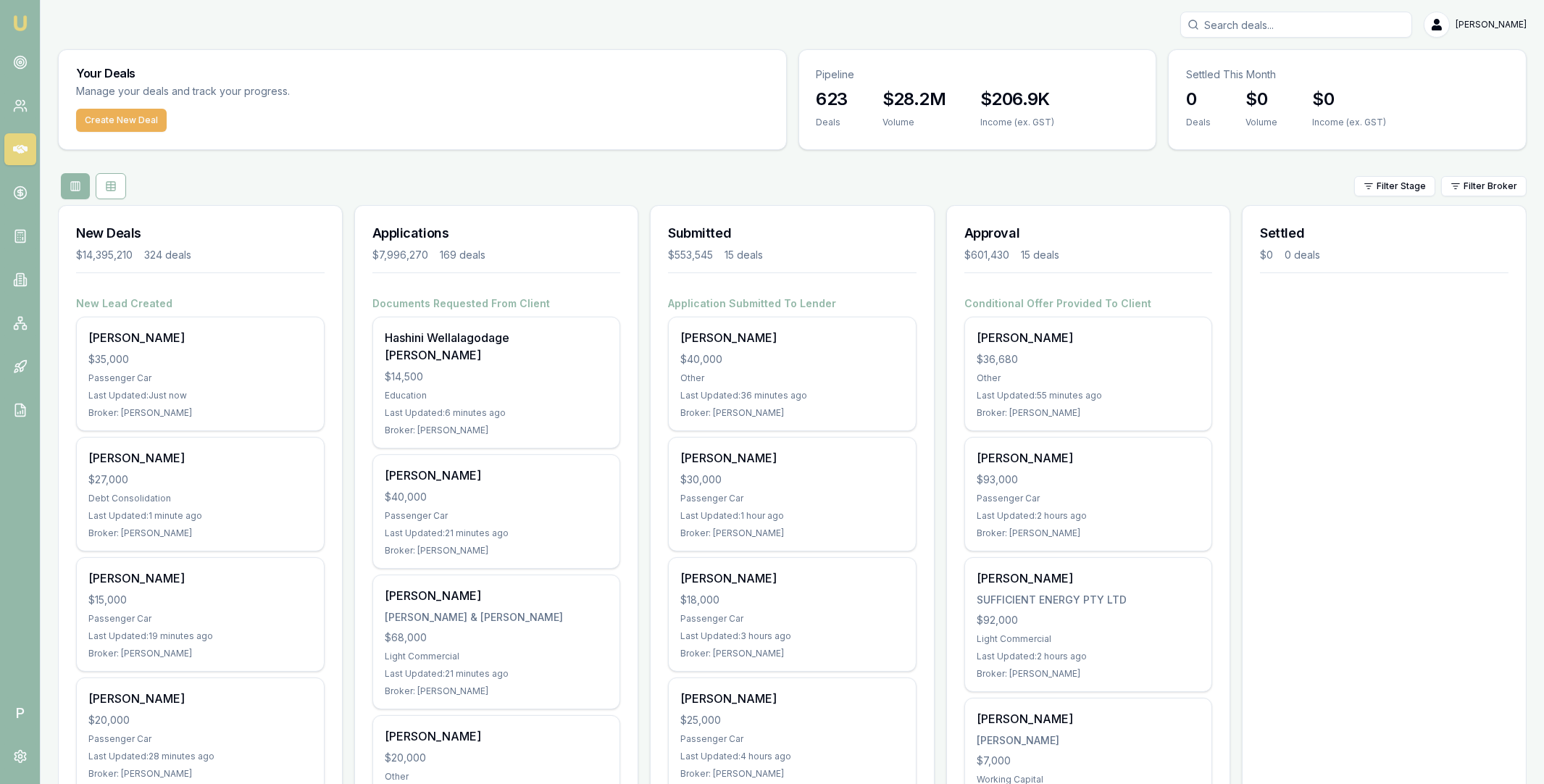
click at [1265, 26] on input "Search deals" at bounding box center [1296, 24] width 232 height 26
paste input "D-DU47NWDC7O"
type input "D-DU47NWDC7O"
click at [1265, 76] on p "0456172588" at bounding box center [1296, 77] width 219 height 14
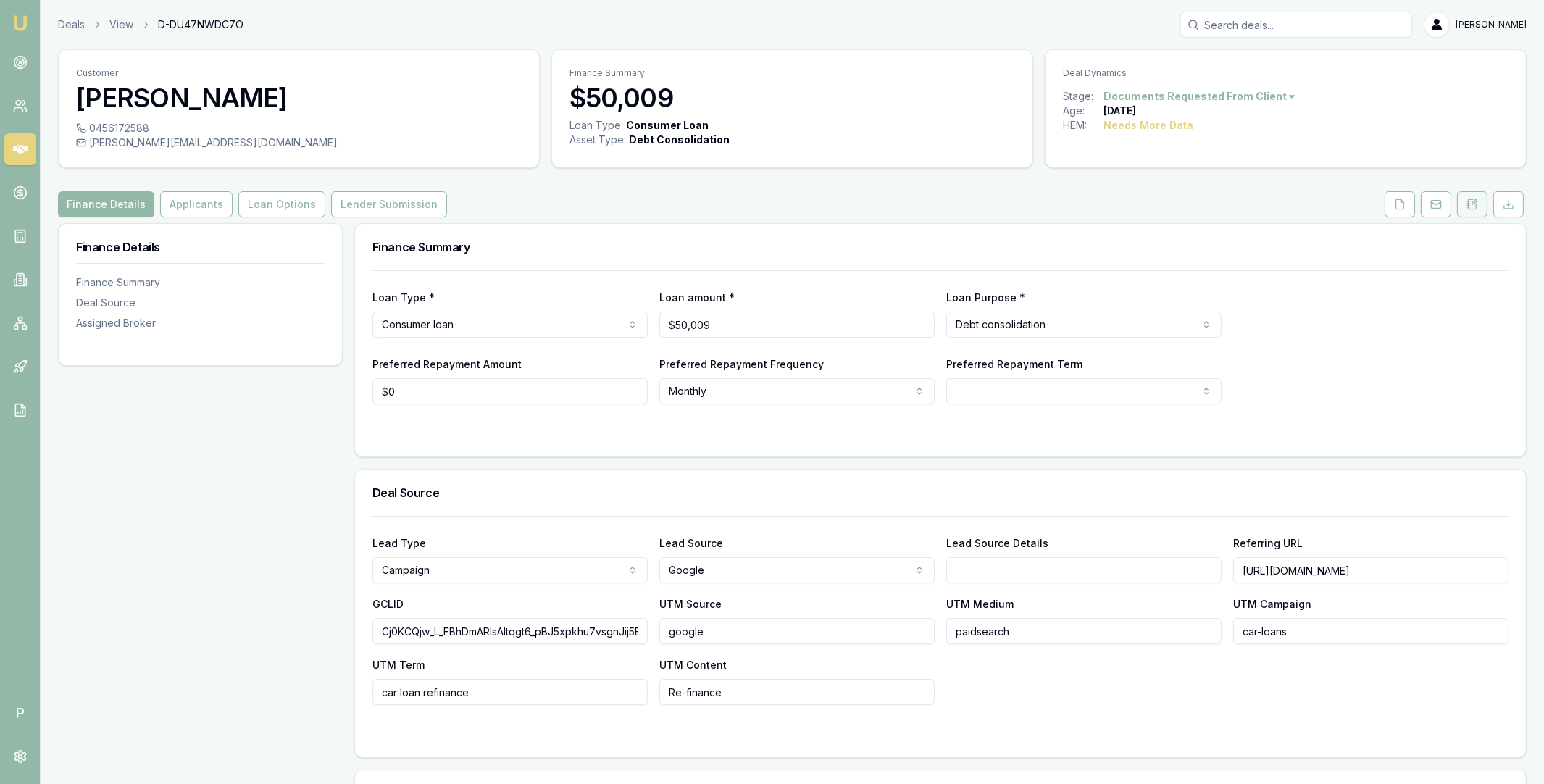
click at [1476, 202] on icon at bounding box center [1472, 204] width 11 height 11
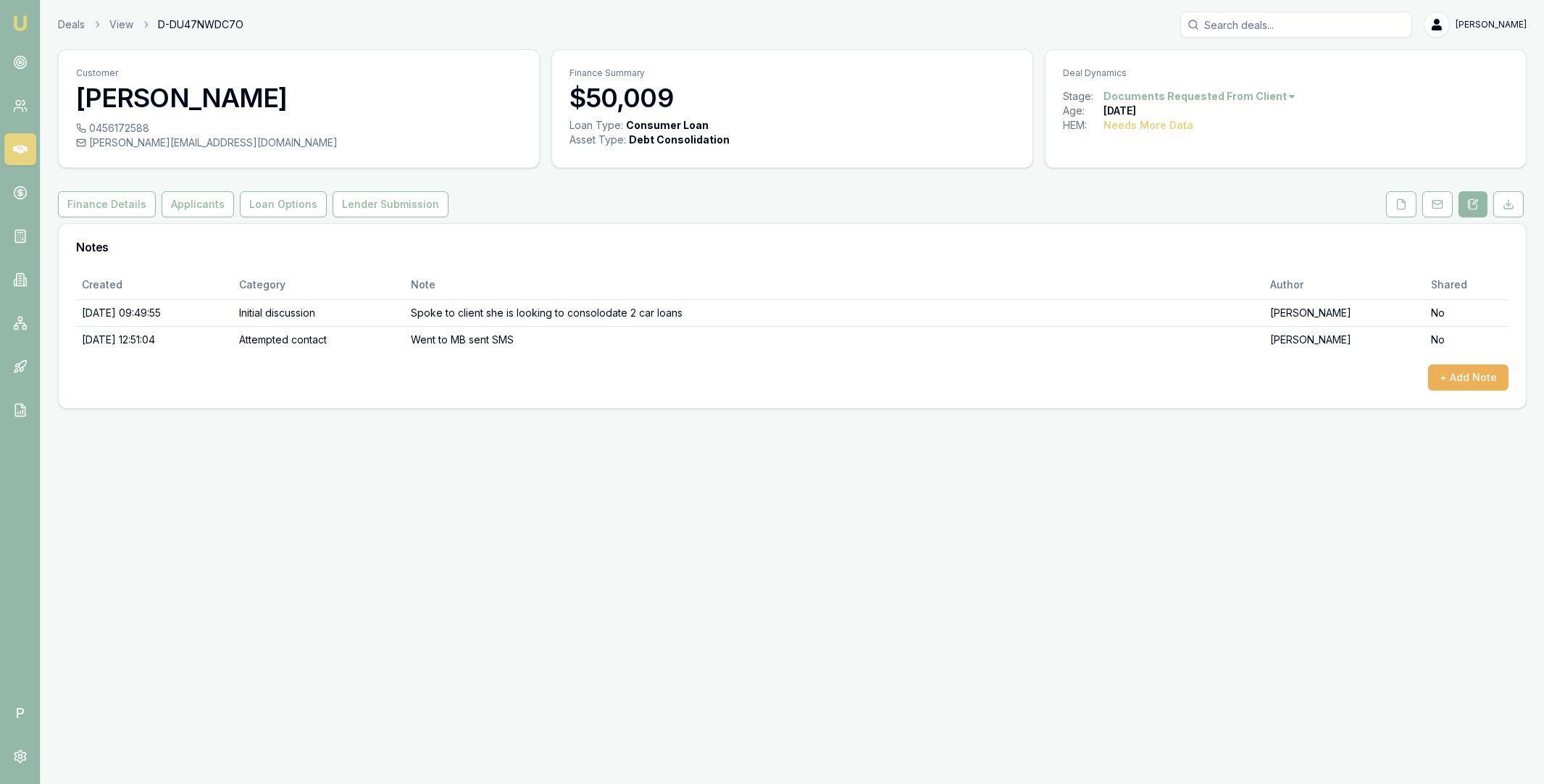
click at [674, 490] on div "Emu Broker P Deals View D-DU47NWDC7O Matt Leeburn Toggle Menu Customer Selena I…" at bounding box center [772, 392] width 1544 height 784
click at [1247, 37] on input "Search deals" at bounding box center [1296, 24] width 232 height 26
paste input "D-G0C1PZHKXR"
type input "D-G0C1PZHKXR"
click at [1262, 72] on p "0414451990" at bounding box center [1296, 77] width 219 height 14
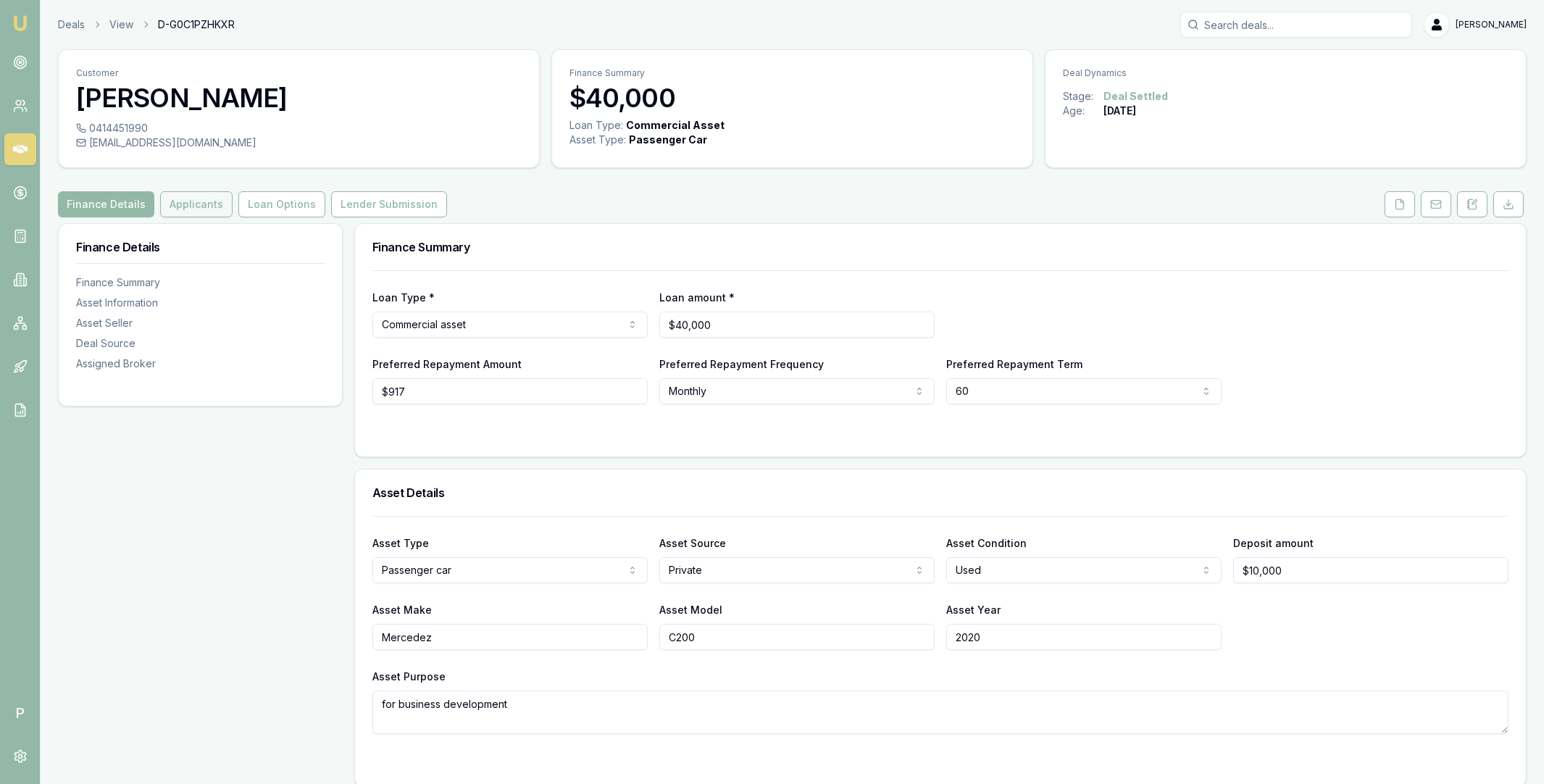
click at [200, 205] on button "Applicants" at bounding box center [197, 204] width 73 height 26
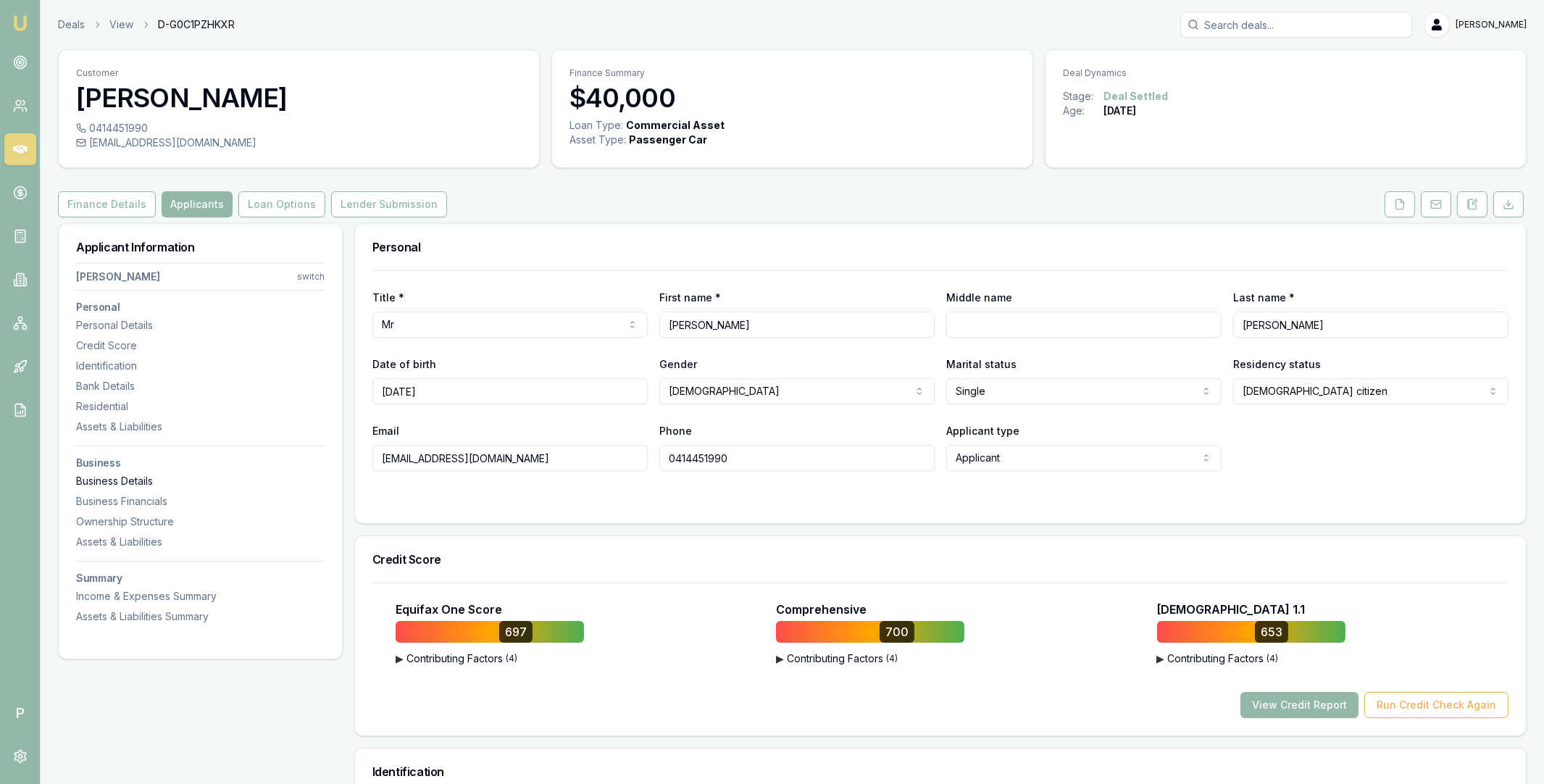
click at [111, 474] on div "Business Details" at bounding box center [201, 481] width 248 height 14
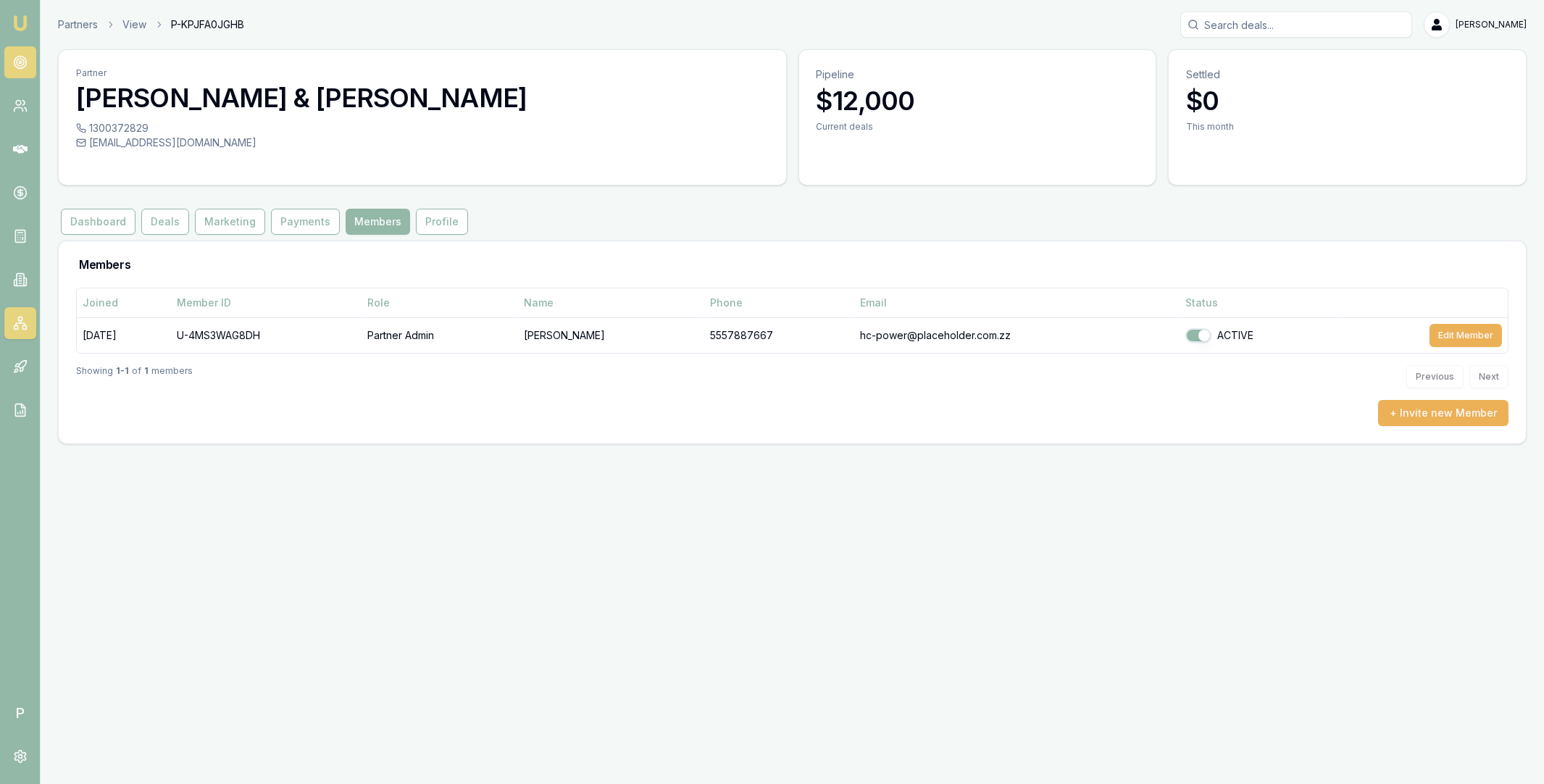
click at [11, 57] on link at bounding box center [20, 62] width 32 height 32
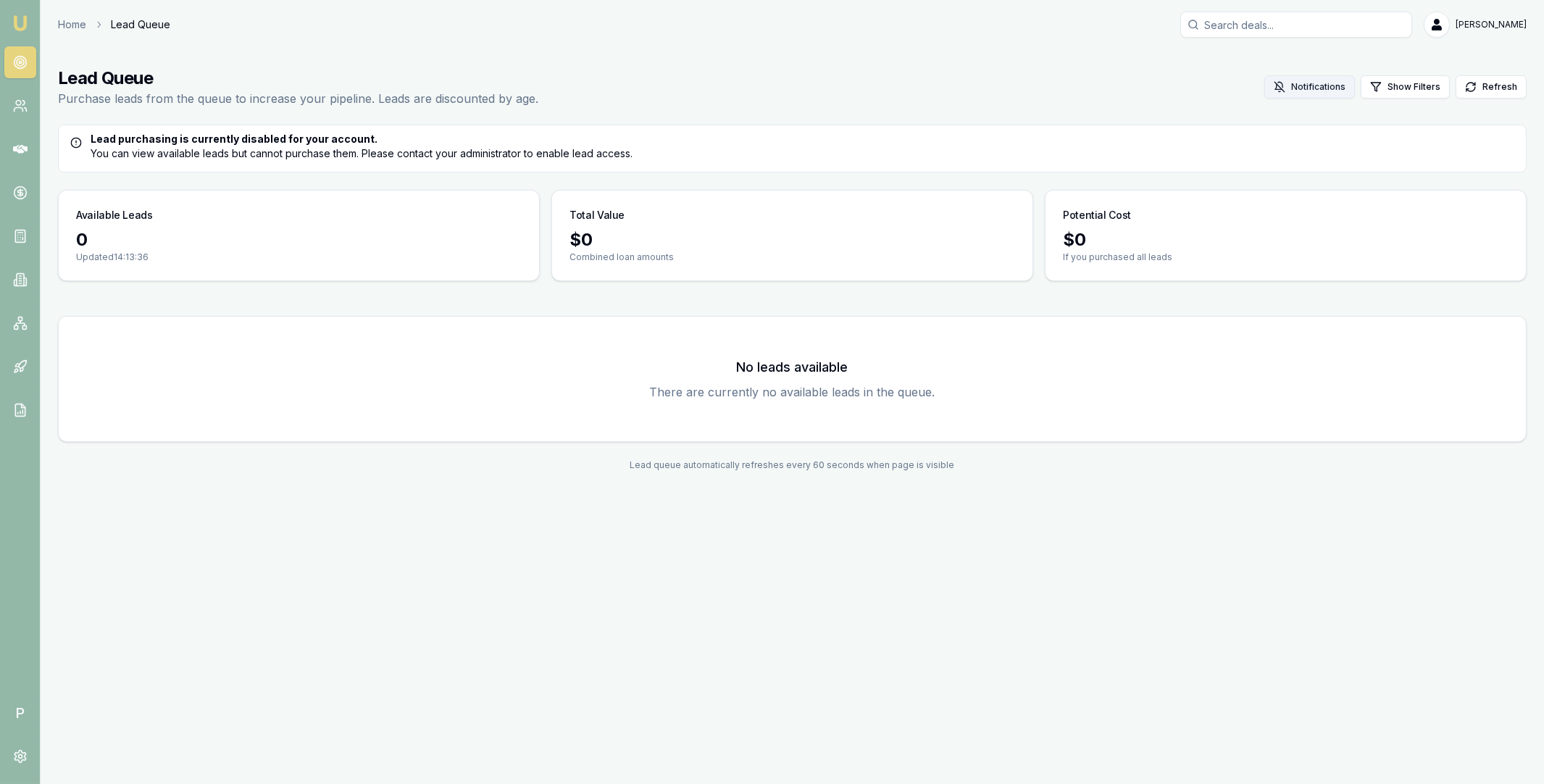
click at [1310, 88] on button "Notifications" at bounding box center [1310, 87] width 91 height 23
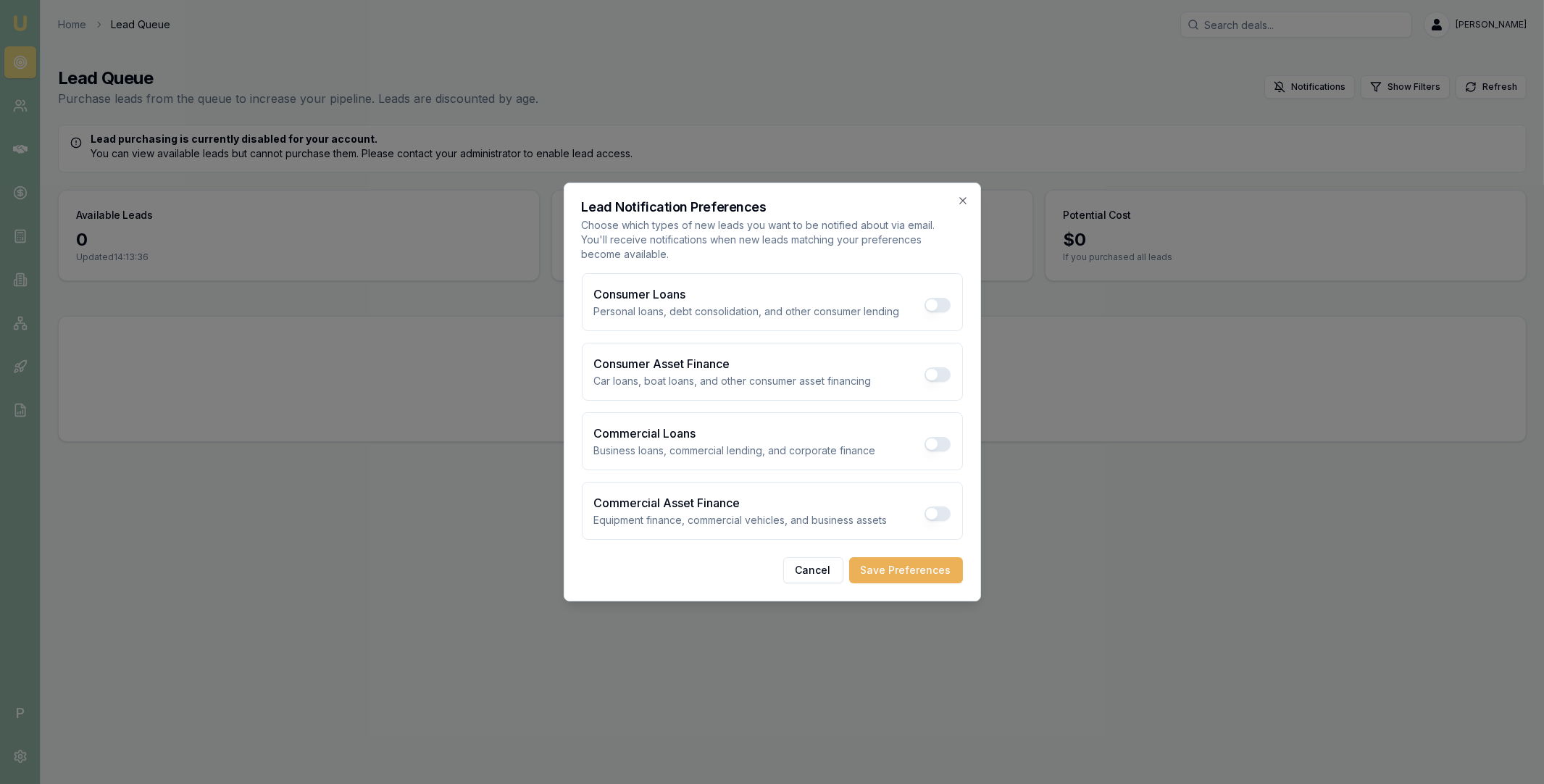
click at [939, 303] on button "Consumer Loans" at bounding box center [938, 304] width 26 height 14
checkbox input "true"
click at [933, 372] on button "Consumer Asset Finance" at bounding box center [938, 374] width 26 height 14
checkbox input "true"
click at [939, 446] on button "Commercial Loans" at bounding box center [938, 443] width 26 height 14
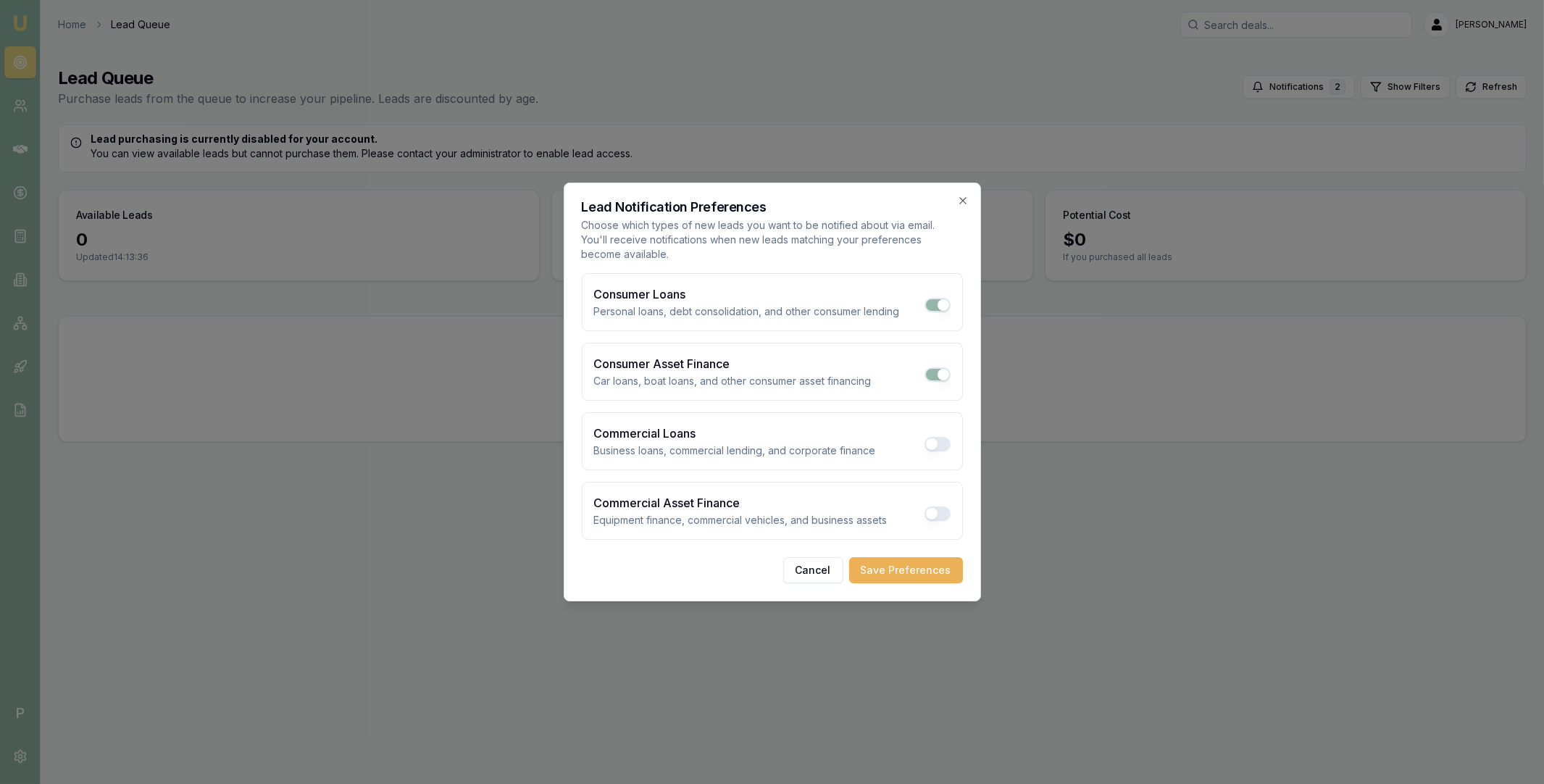
checkbox input "true"
click at [942, 515] on button "Commercial Asset Finance" at bounding box center [938, 513] width 26 height 14
checkbox input "true"
click at [814, 572] on button "Cancel" at bounding box center [813, 570] width 60 height 26
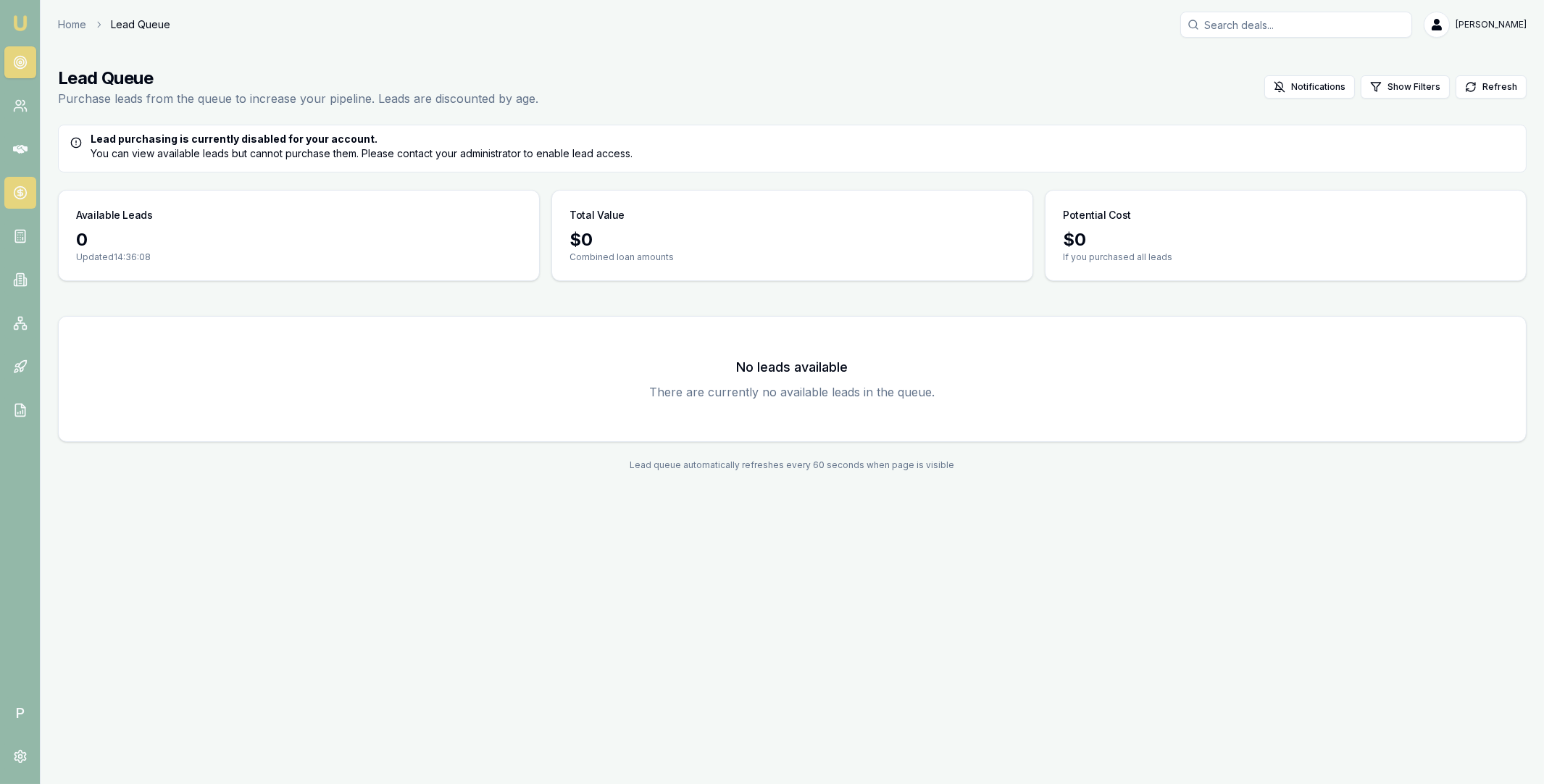
click at [23, 196] on icon at bounding box center [20, 192] width 14 height 14
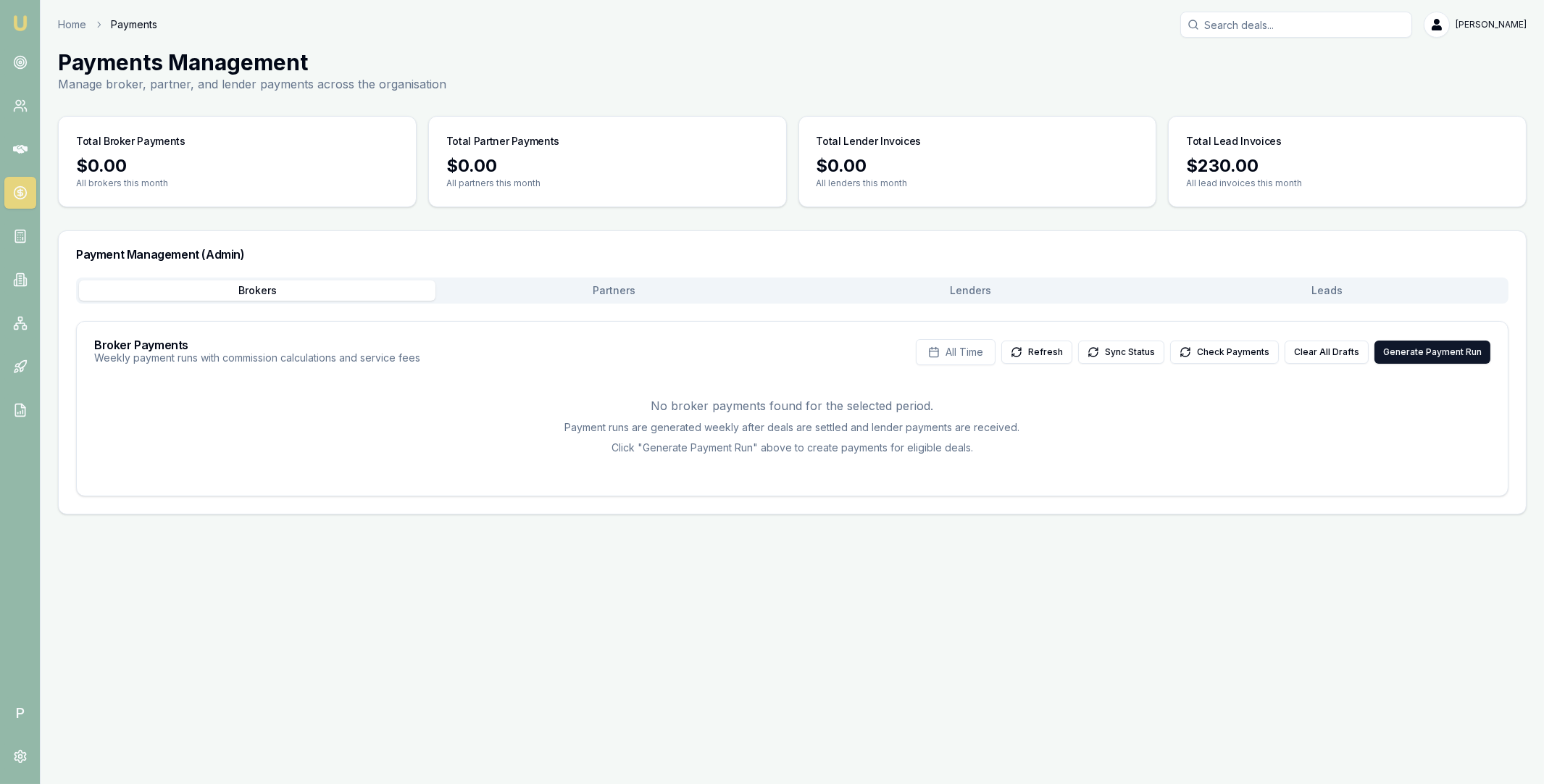
click at [543, 304] on div "Brokers Partners Lenders Leads Broker Payments Weekly payment runs with commiss…" at bounding box center [792, 387] width 1433 height 219
click at [557, 294] on button "Partners" at bounding box center [613, 290] width 356 height 20
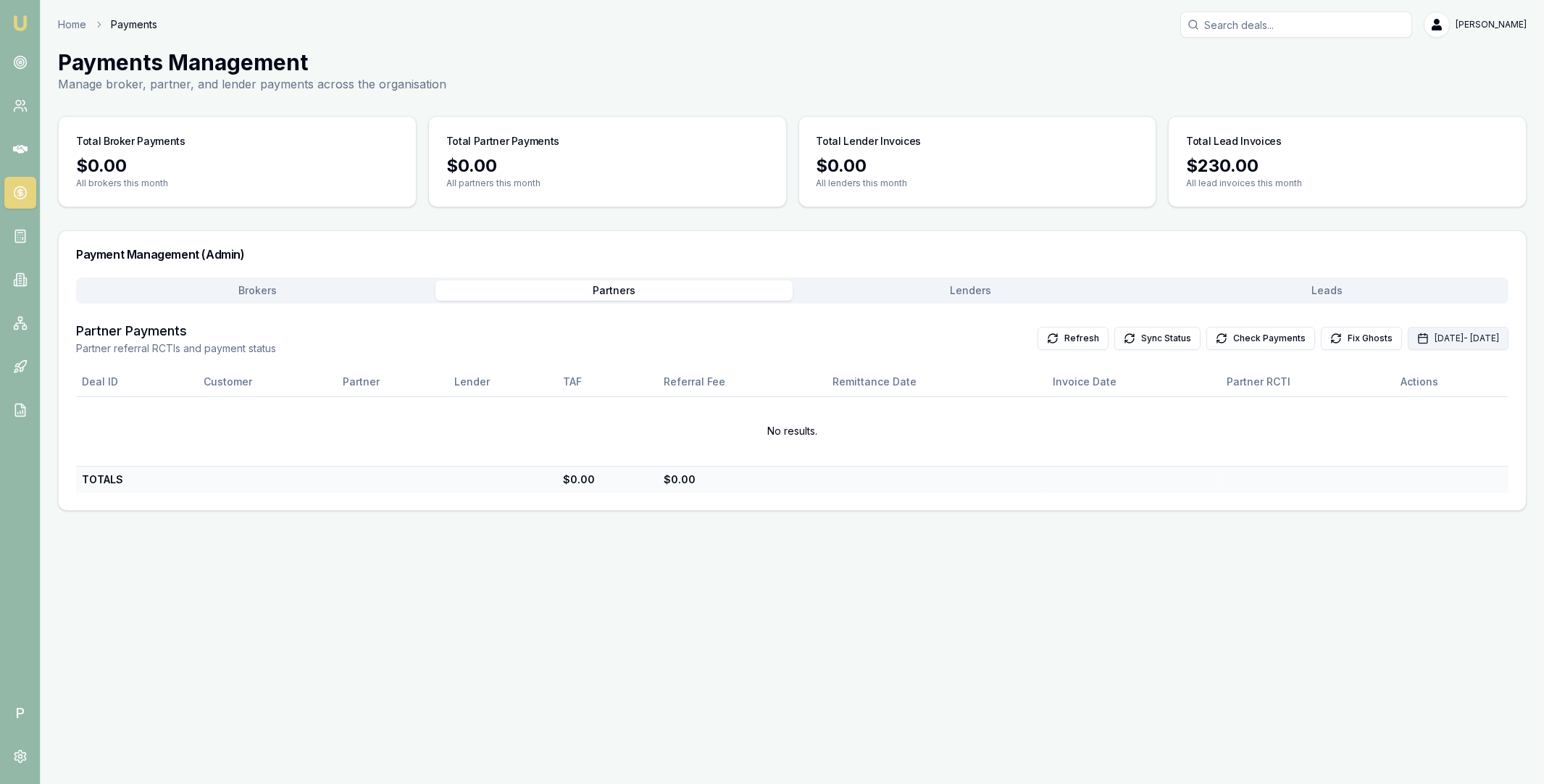
click at [1408, 342] on button "Sep 01, 2025 - Sep 30, 2025" at bounding box center [1458, 338] width 101 height 23
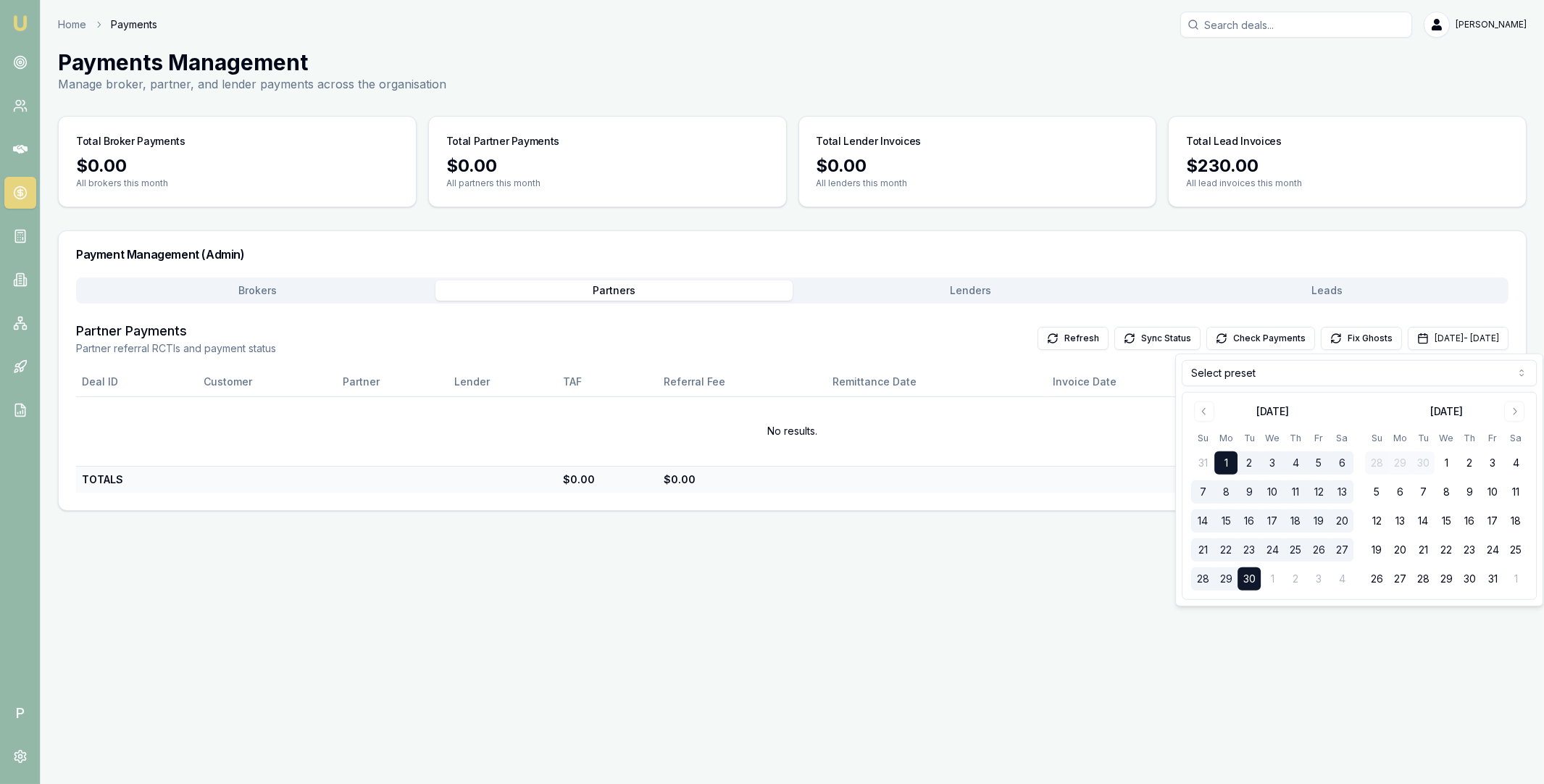
click at [1218, 378] on html "Emu Broker P Home Payments Matt Leeburn Toggle Menu Payments Management Manage …" at bounding box center [772, 392] width 1544 height 784
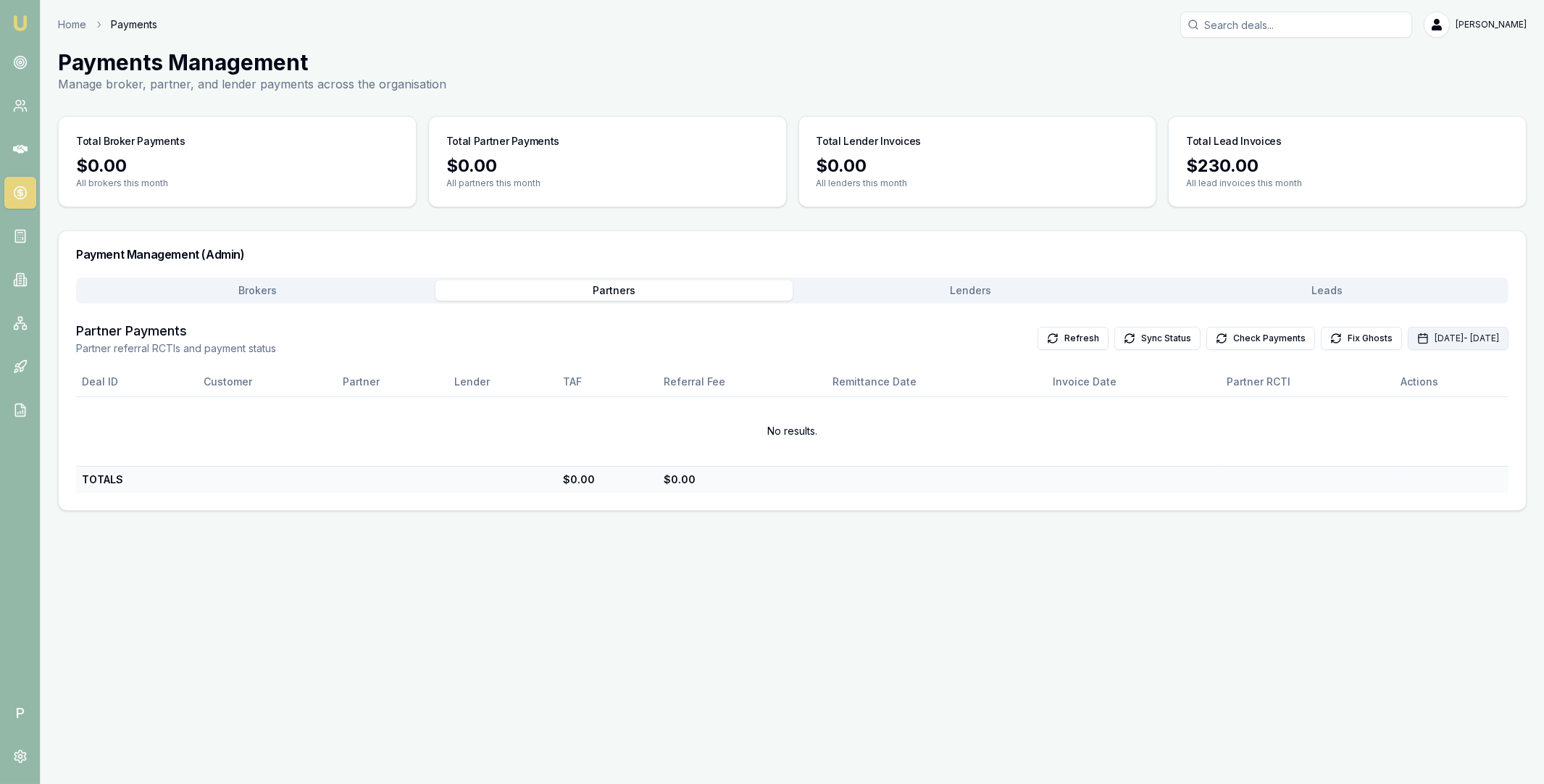
click at [1412, 336] on button "Sep 01, 2025 - Sep 30, 2025" at bounding box center [1458, 338] width 101 height 23
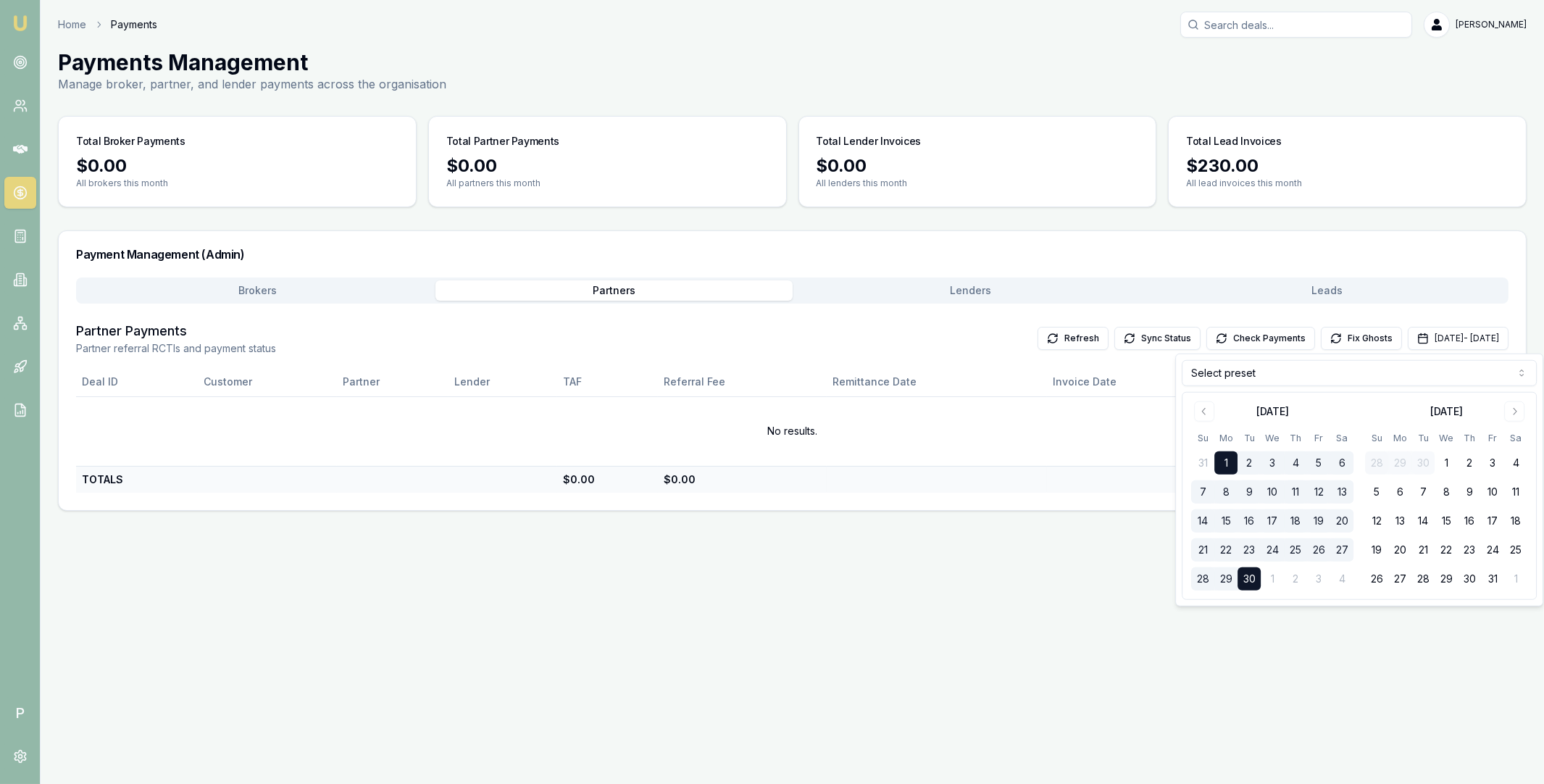
click at [1301, 375] on html "Emu Broker P Home Payments Matt Leeburn Toggle Menu Payments Management Manage …" at bounding box center [772, 392] width 1544 height 784
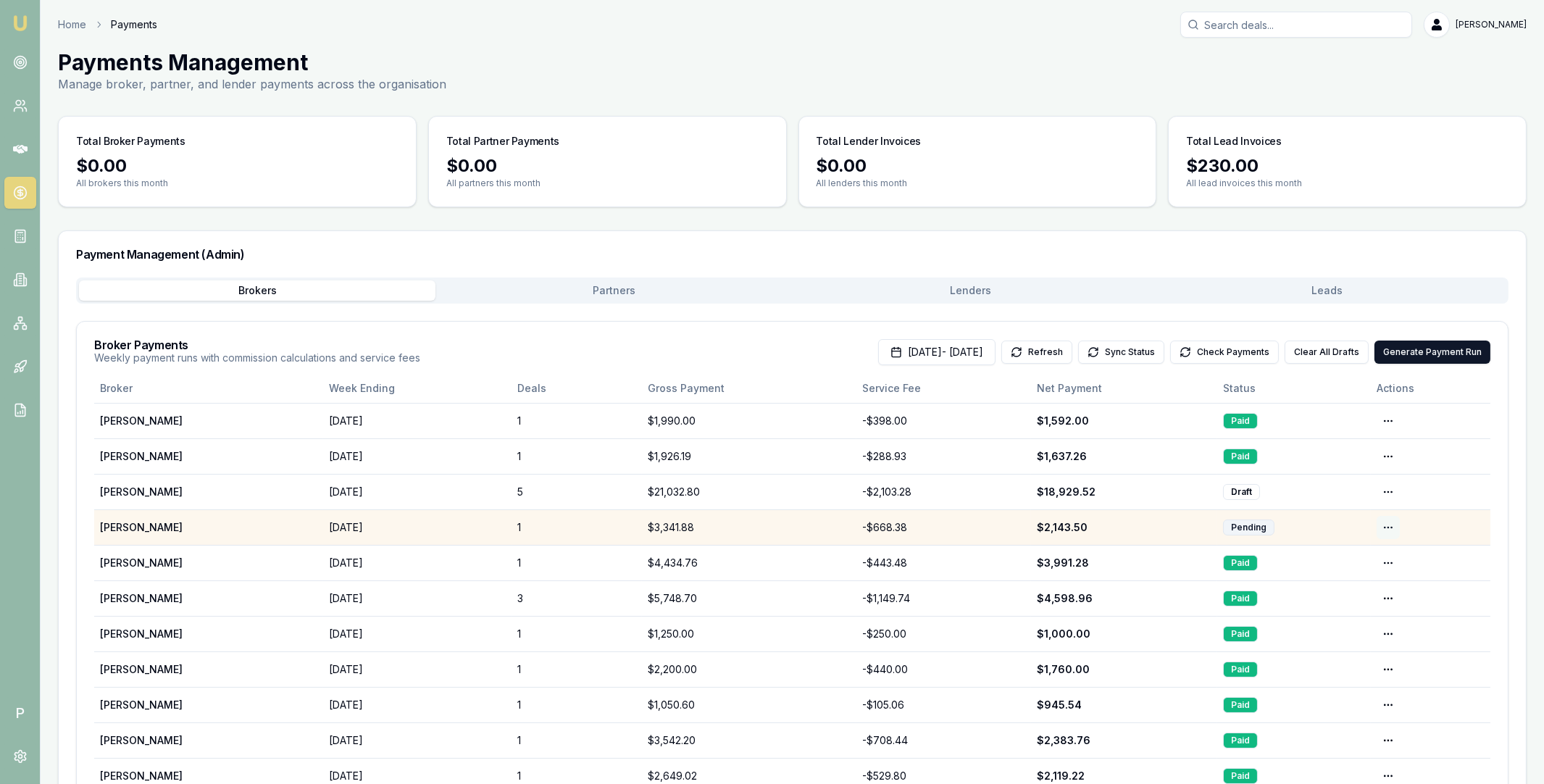
click at [1386, 527] on html "Emu Broker P Home Payments [PERSON_NAME] Toggle Menu Payments Management Manage…" at bounding box center [772, 392] width 1544 height 784
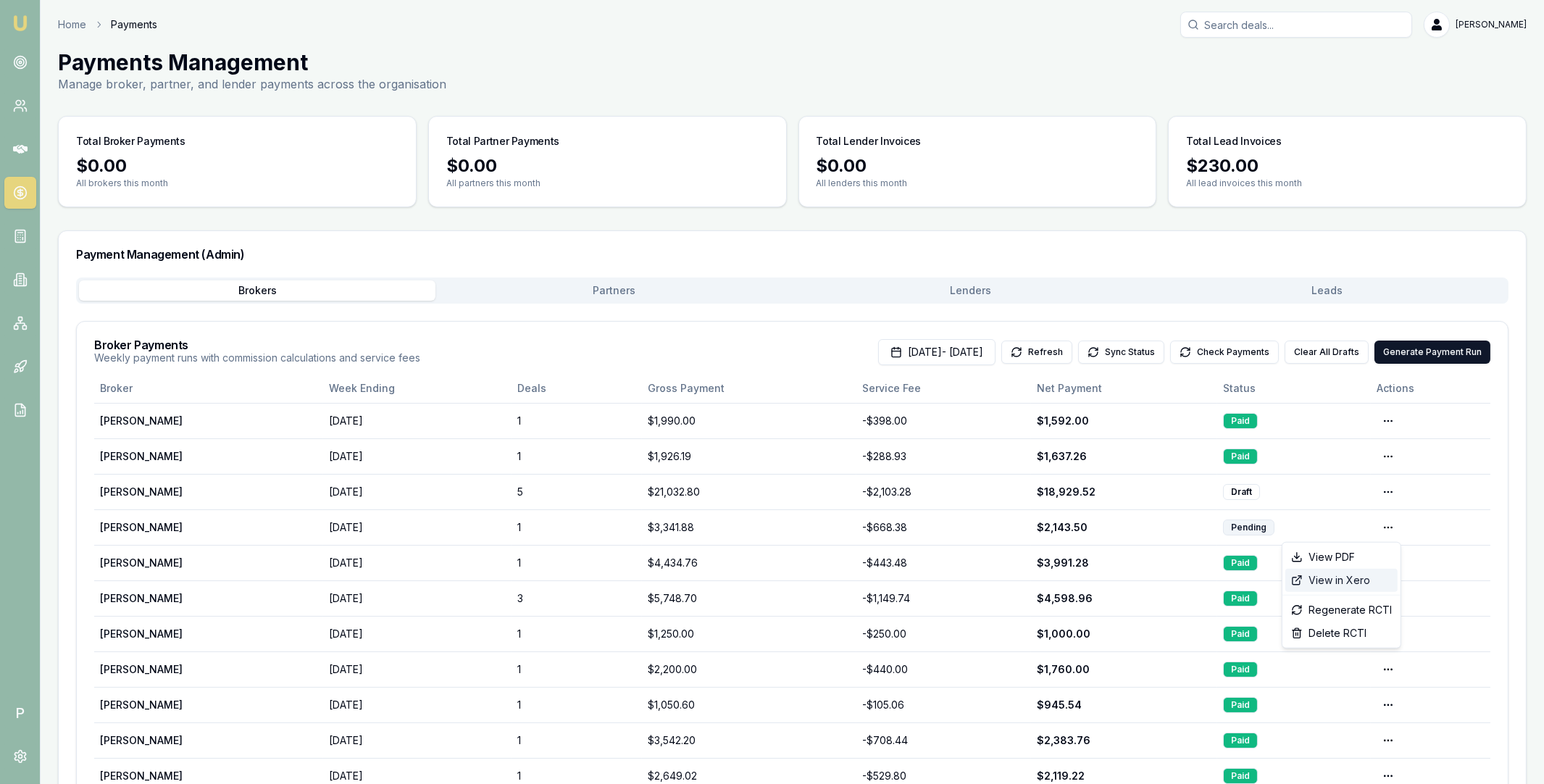
click at [1353, 578] on div "View in Xero" at bounding box center [1341, 580] width 112 height 23
click at [1209, 353] on button "Check Payments" at bounding box center [1225, 352] width 109 height 23
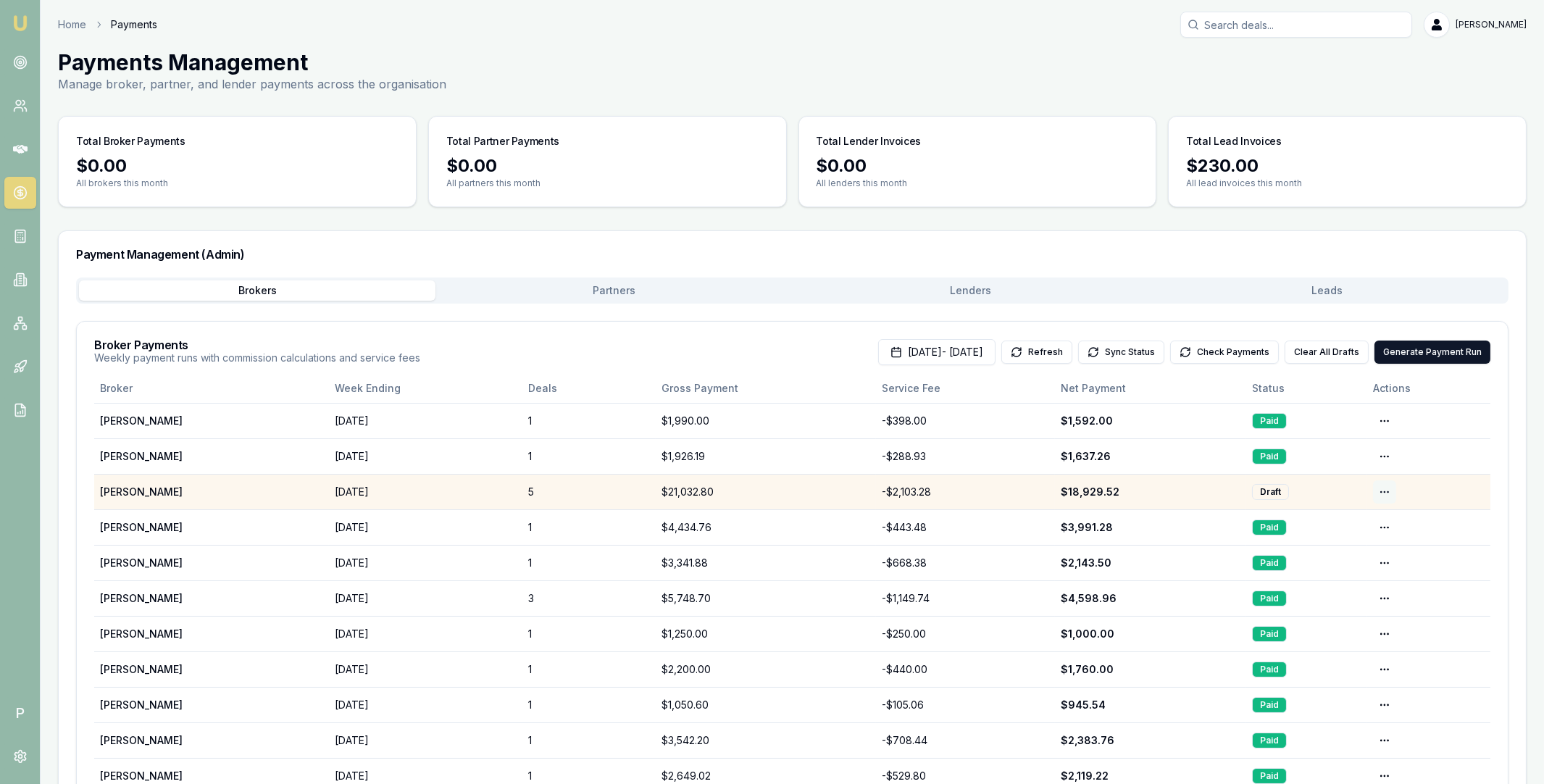
click at [1386, 488] on html "Emu Broker P Home Payments Matt Leeburn Toggle Menu Payments Management Manage …" at bounding box center [772, 392] width 1544 height 784
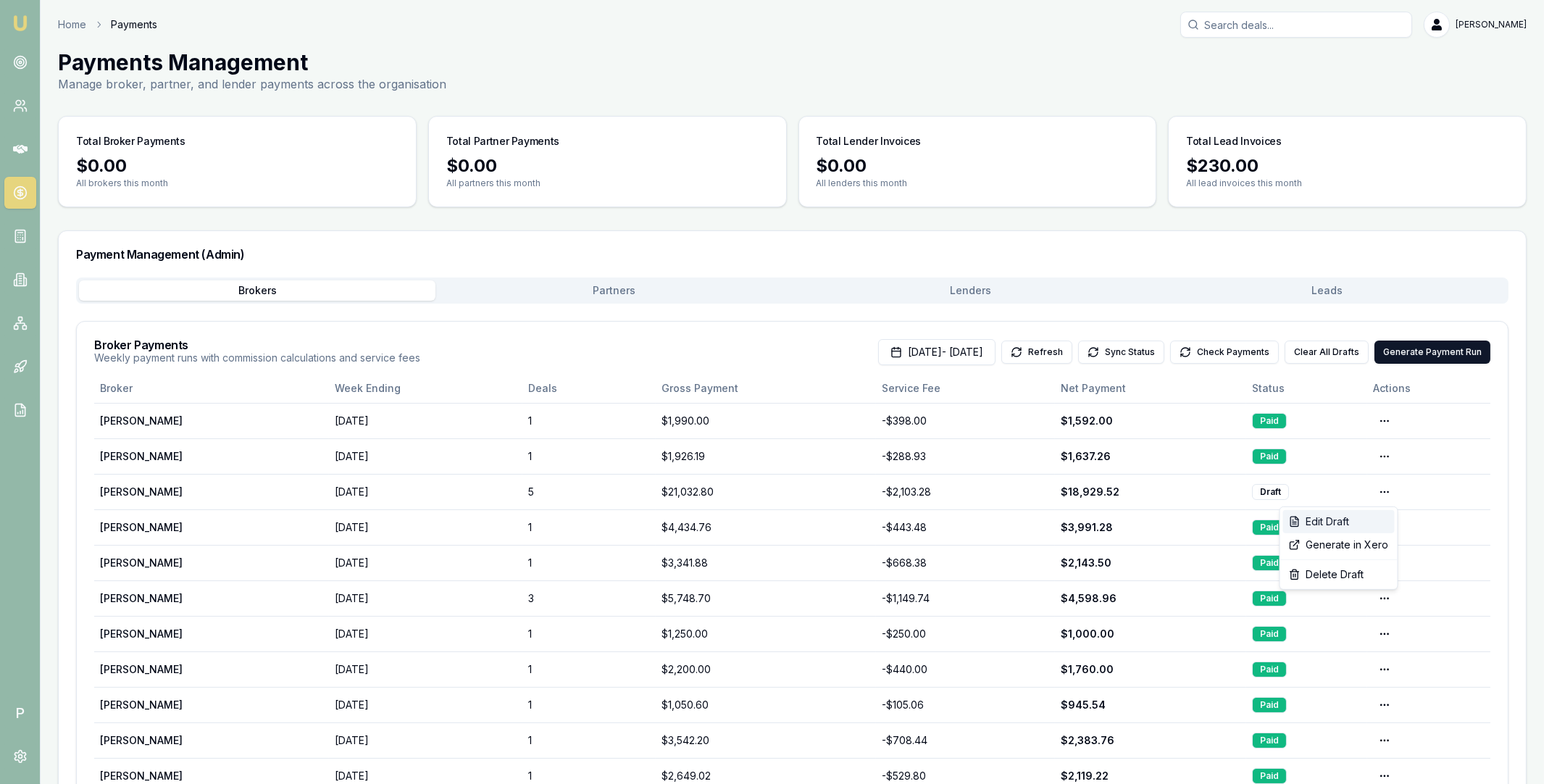
click at [1362, 520] on div "Edit Draft" at bounding box center [1338, 521] width 111 height 23
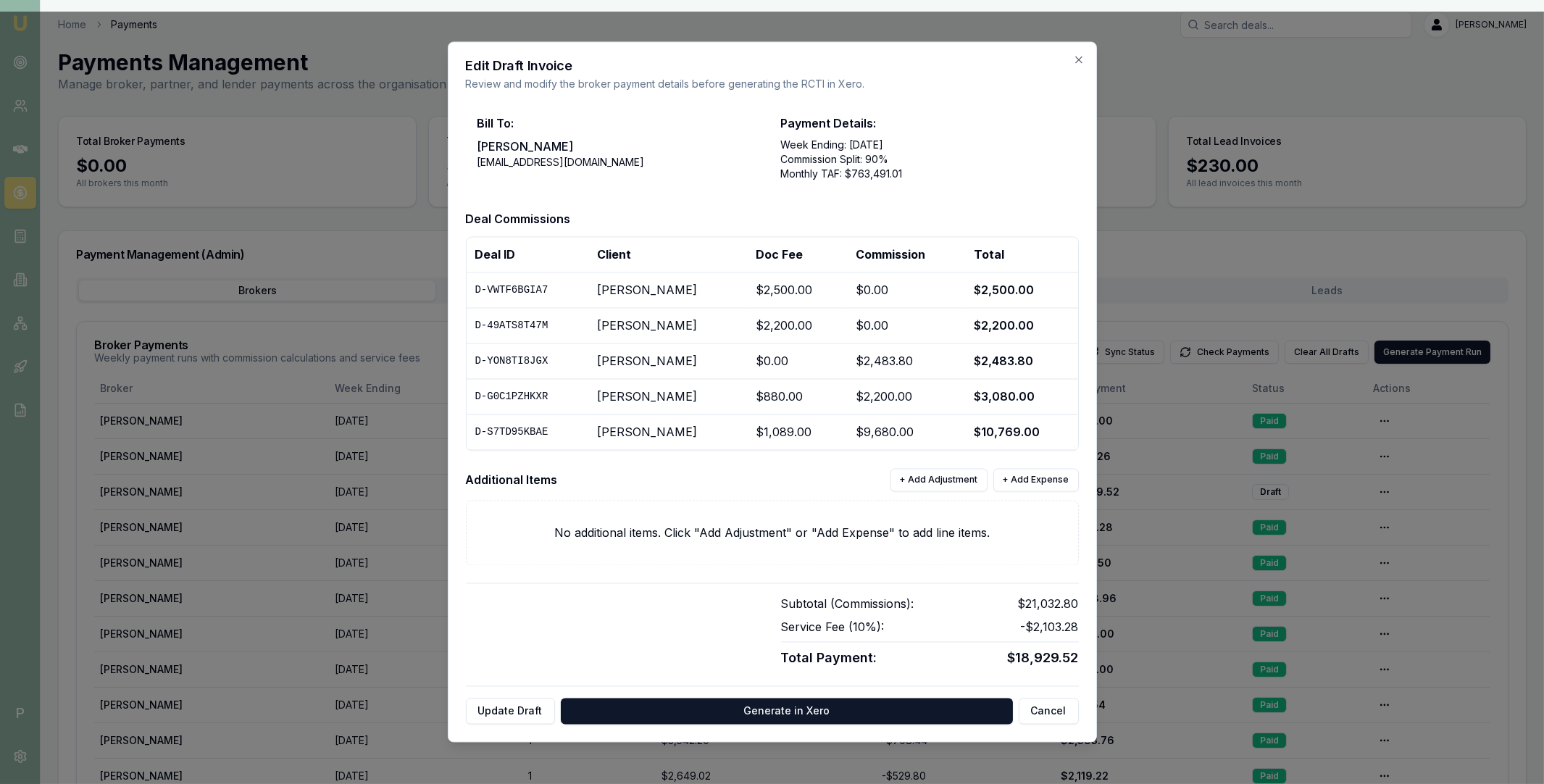
click at [531, 398] on td "D-G0C1PZHKXR" at bounding box center [528, 397] width 123 height 36
copy td "D-G0C1PZHKXR"
click at [1051, 508] on div "No additional items. Click "Add Adjustment" or "Add Expense" to add line items." at bounding box center [773, 534] width 613 height 65
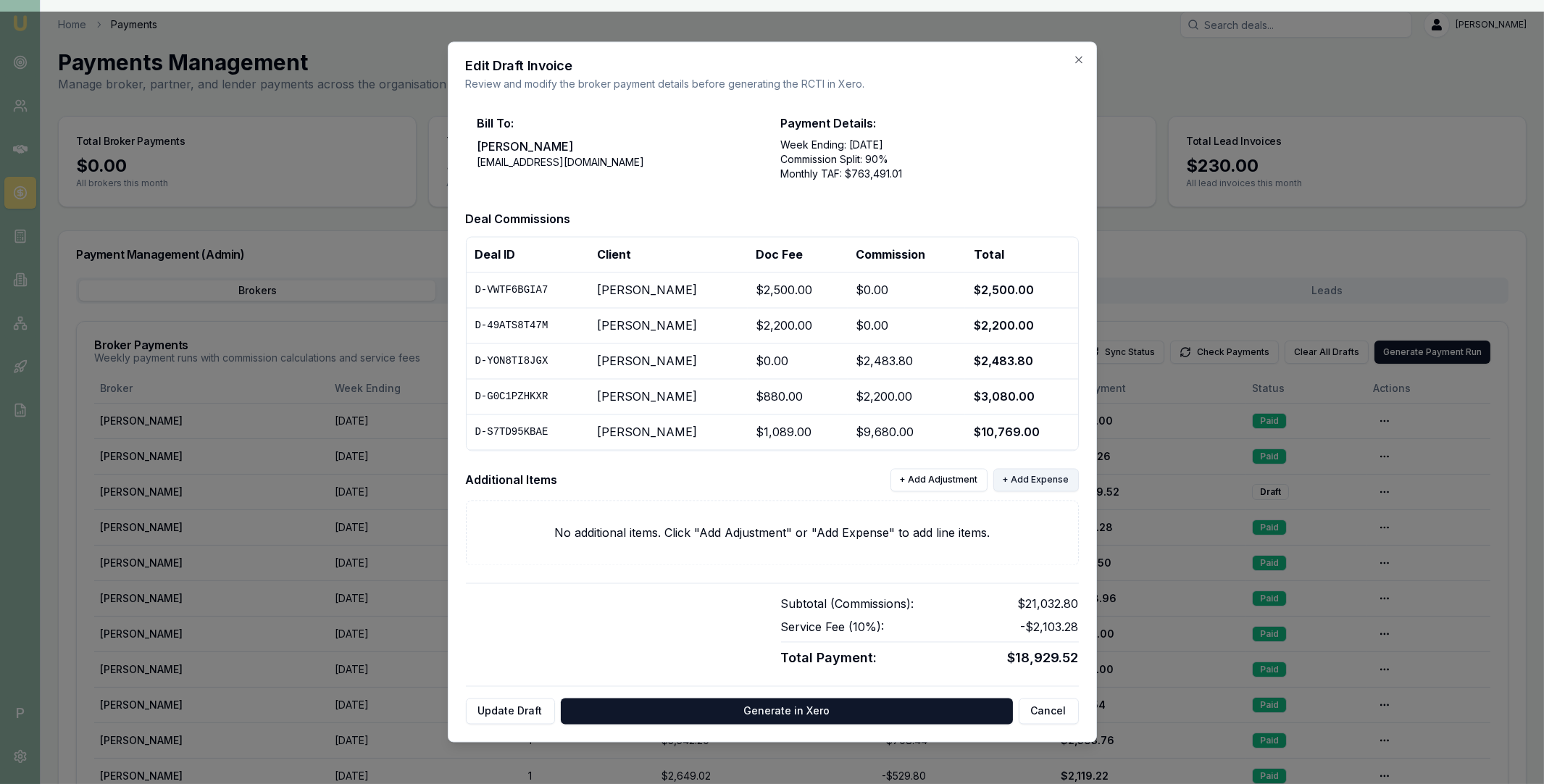
click at [1041, 478] on button "+ Add Expense" at bounding box center [1035, 480] width 86 height 23
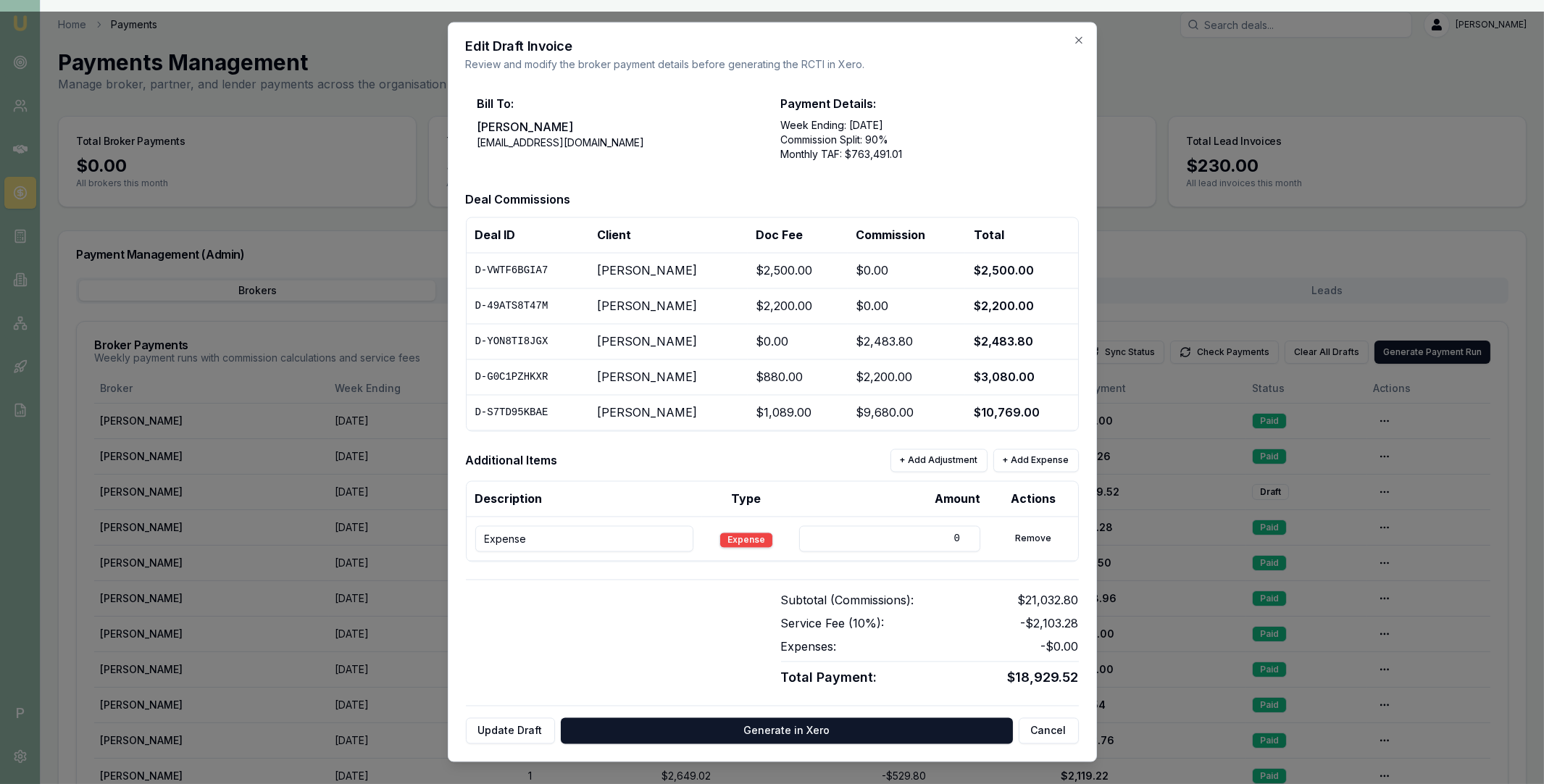
click at [578, 544] on input "Expense" at bounding box center [584, 539] width 218 height 26
paste input "Referral Fee D-S7TD95KBAE GS reliable Lending"
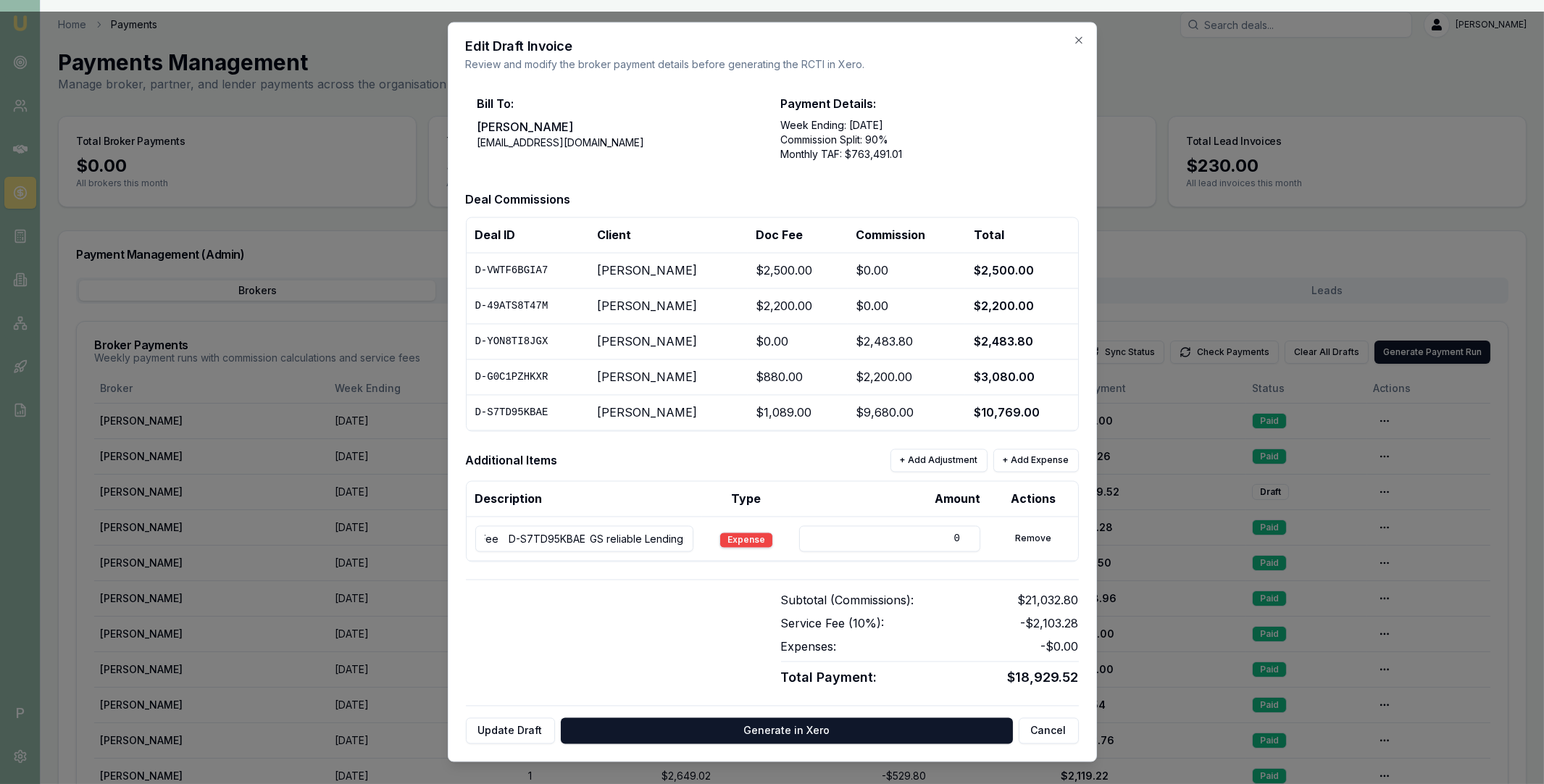
type input "Referral Fee D-S7TD95KBAE GS reliable Lending"
drag, startPoint x: 829, startPoint y: 537, endPoint x: 957, endPoint y: 538, distance: 128.0
click at [957, 538] on input "0" at bounding box center [889, 539] width 181 height 26
type input "5480"
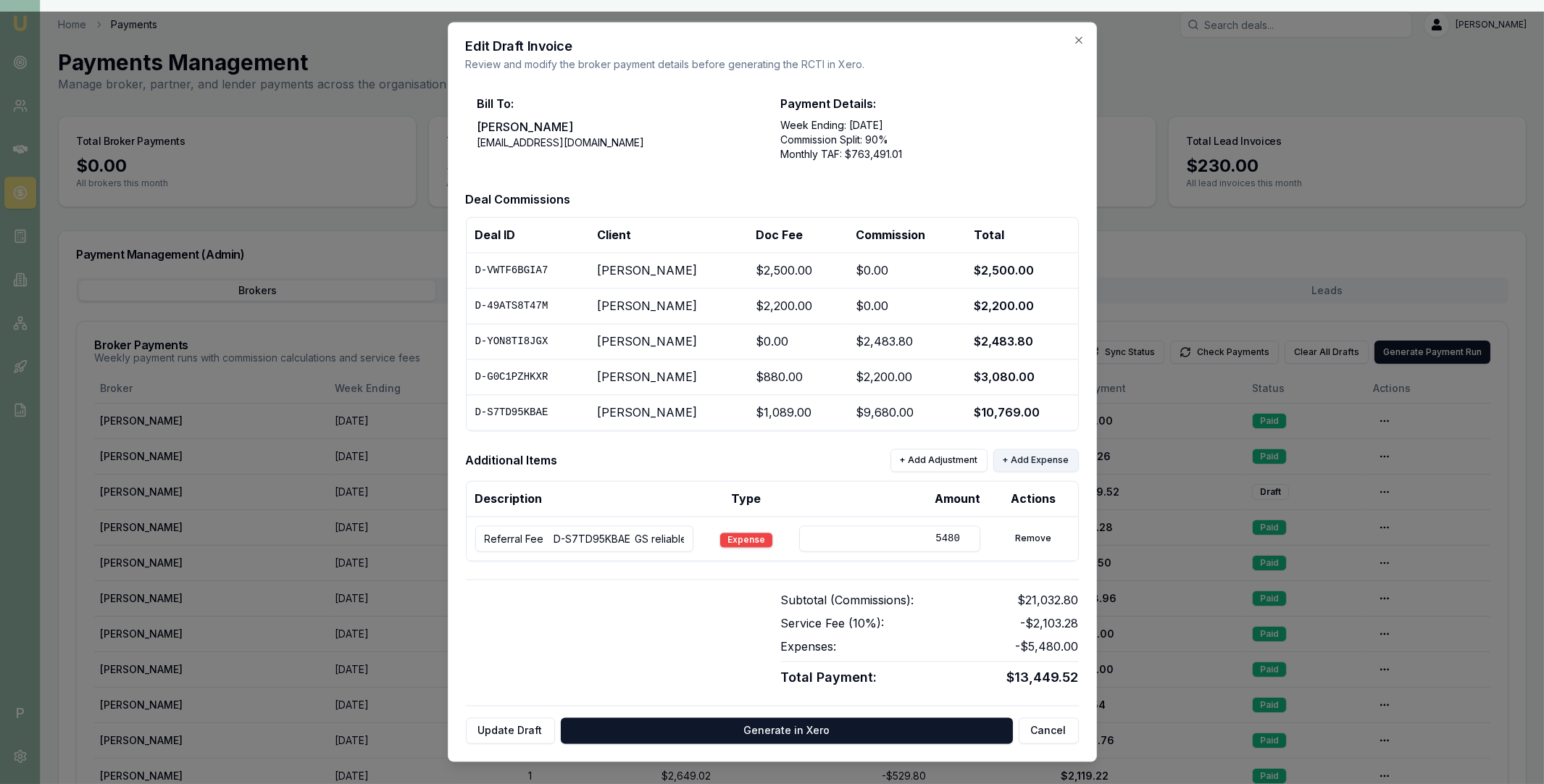
click at [1035, 465] on button "+ Add Expense" at bounding box center [1035, 461] width 86 height 23
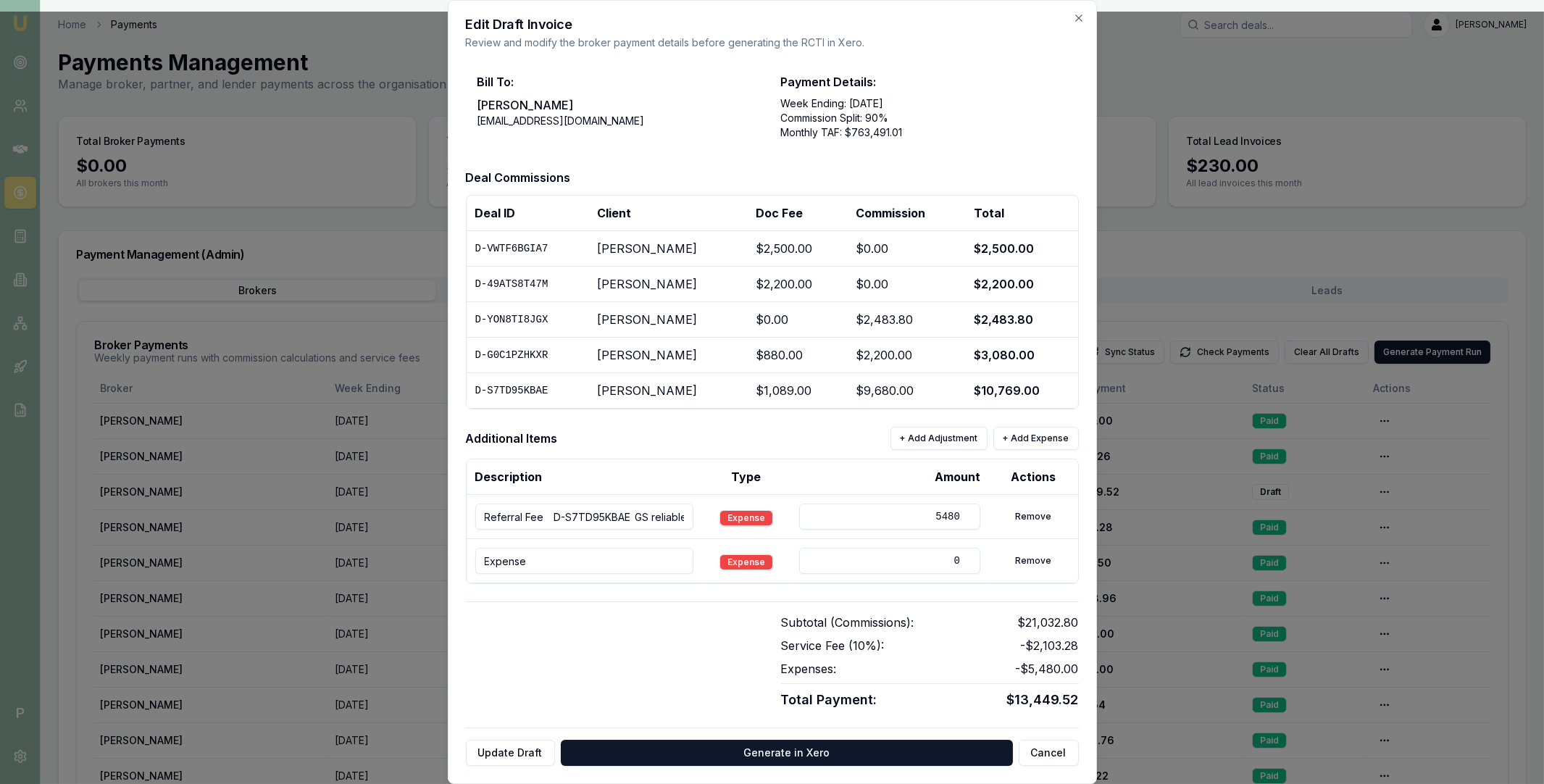
click at [603, 565] on input "Expense" at bounding box center [584, 561] width 218 height 26
paste input "Referral Fee D-VWTF6BGIA7 SD Accountants"
drag, startPoint x: 566, startPoint y: 562, endPoint x: 459, endPoint y: 564, distance: 107.0
click at [459, 564] on div "Edit Draft Invoice Review and modify the broker payment details before generati…" at bounding box center [773, 392] width 649 height 784
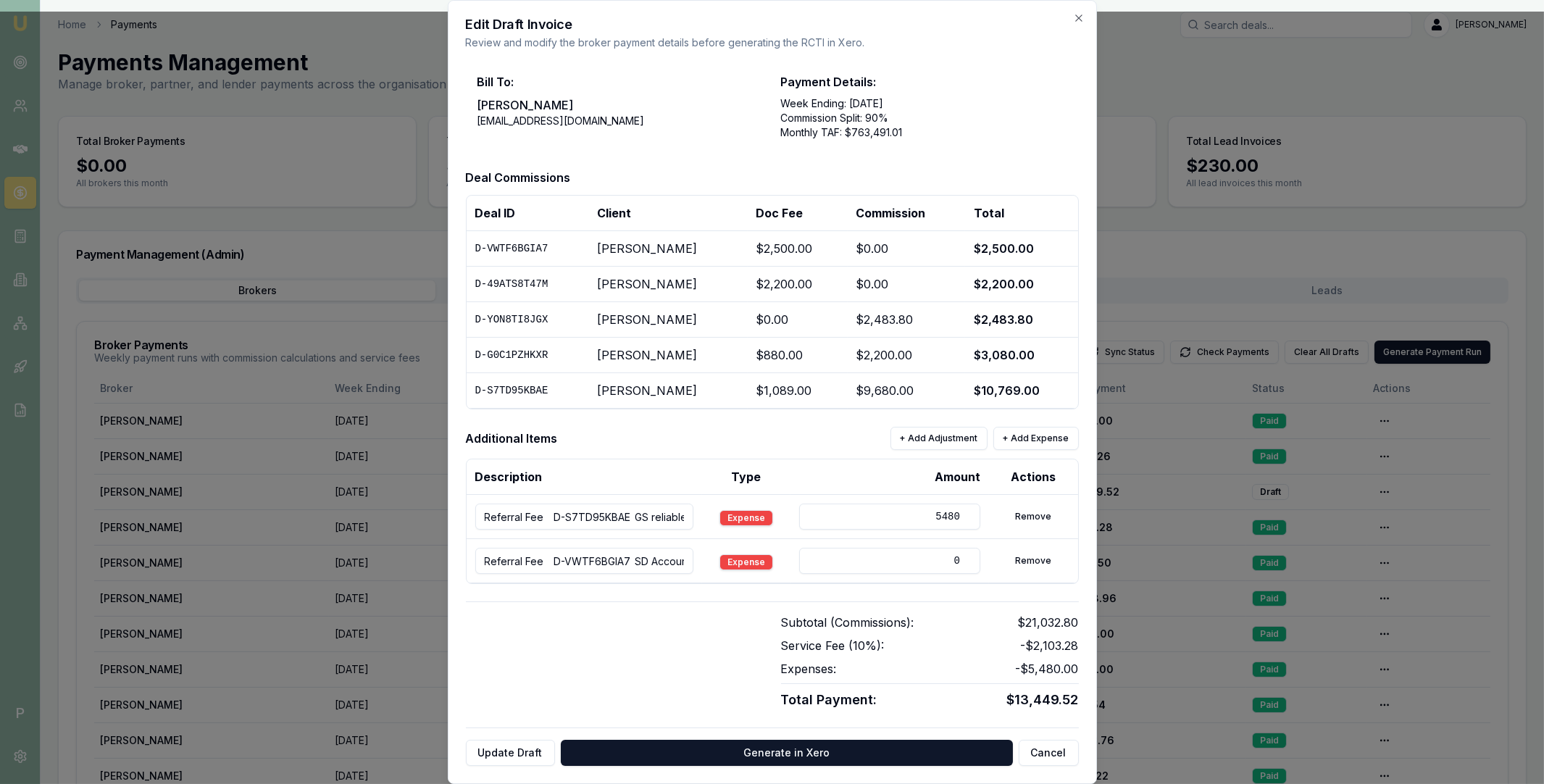
type input "Referral Fee D-VWTF6BGIA7 SD Accountants"
click at [806, 568] on input "0" at bounding box center [889, 561] width 181 height 26
drag, startPoint x: 931, startPoint y: 565, endPoint x: 960, endPoint y: 565, distance: 29.0
click at [960, 565] on input "0" at bounding box center [889, 561] width 181 height 26
type input "1125"
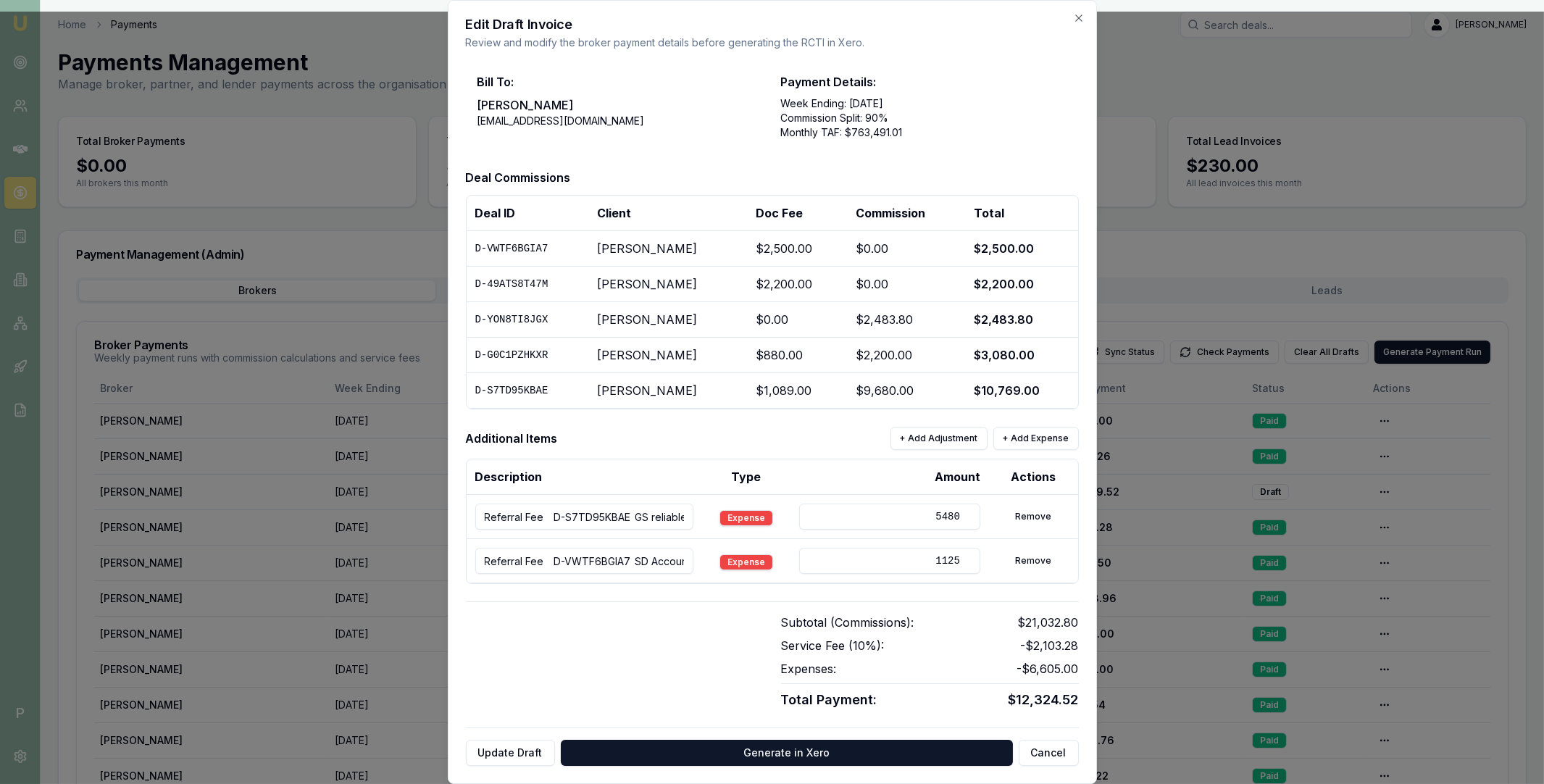
click at [727, 613] on div "Subtotal (Commissions): $21,032.80 Service Fee ( 10 %): - $2,103.28 Expenses: -…" at bounding box center [773, 656] width 613 height 109
click at [1033, 441] on button "+ Add Expense" at bounding box center [1035, 438] width 86 height 23
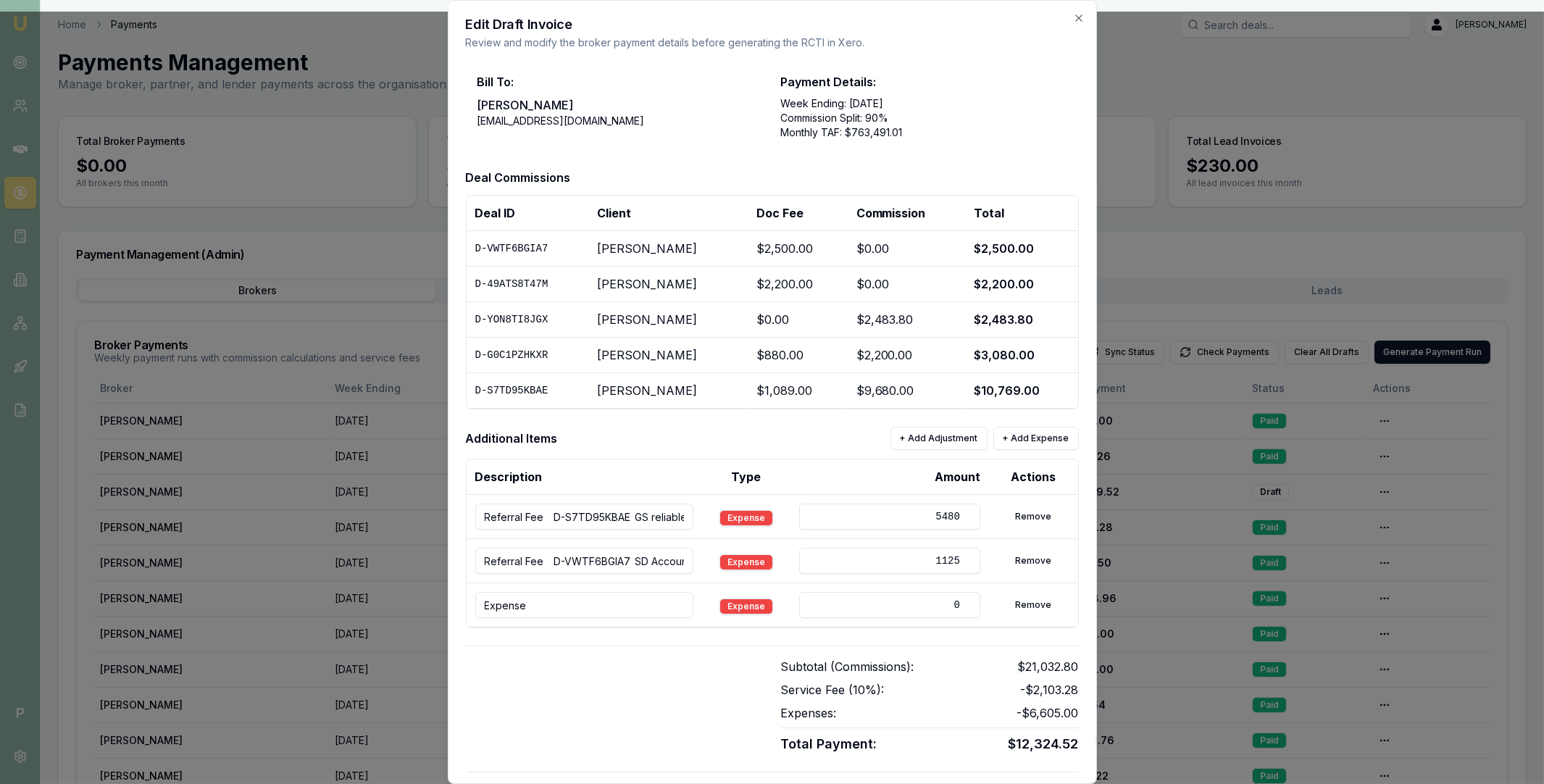
click at [575, 605] on input "Expense" at bounding box center [584, 605] width 218 height 26
click at [587, 604] on input "Expense" at bounding box center [584, 605] width 218 height 26
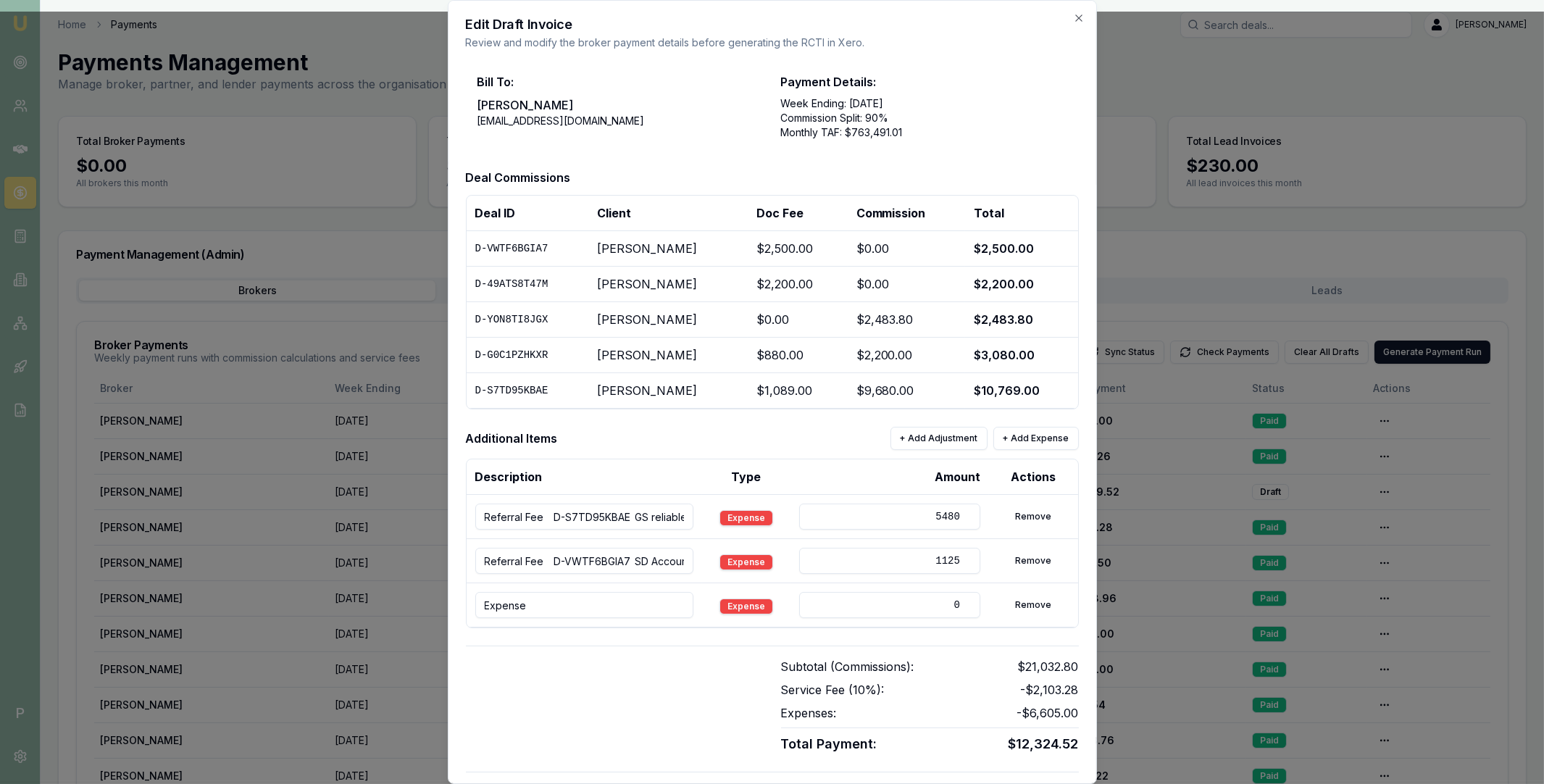
paste input "Pinkesh Patel Mentor Fe"
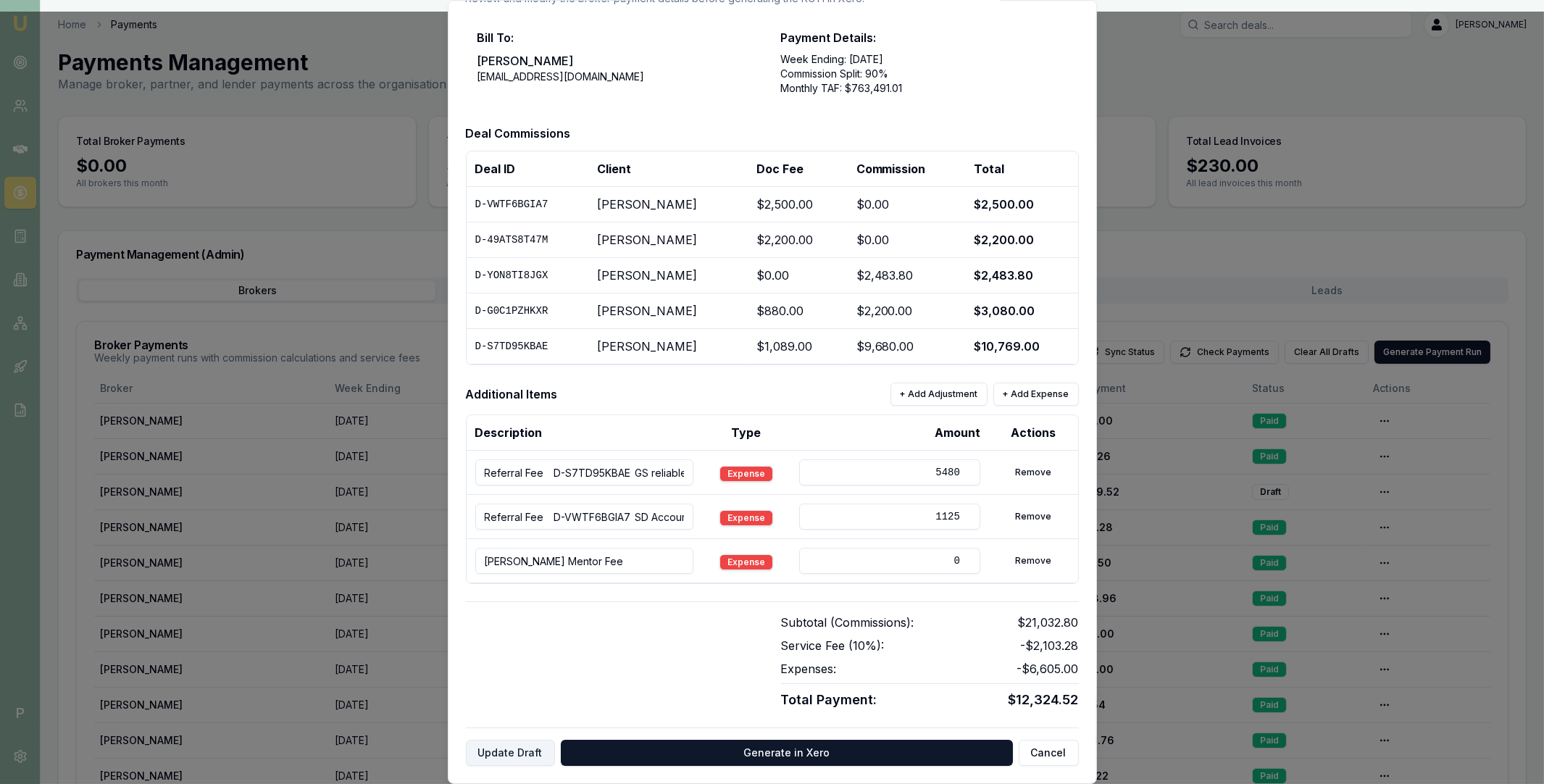
type input "Pinkesh Patel Mentor Fee"
click at [519, 751] on button "Update Draft" at bounding box center [511, 752] width 89 height 26
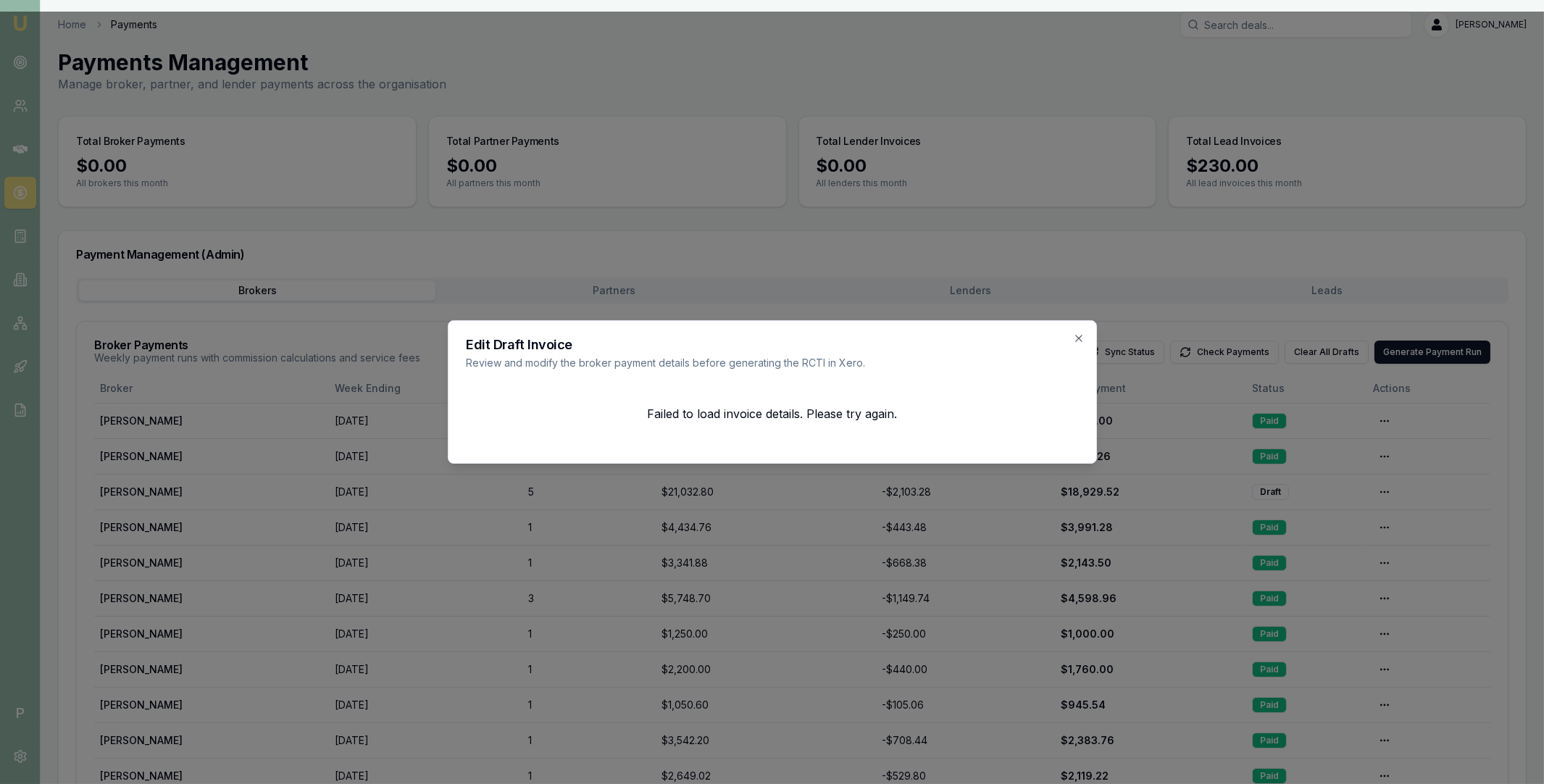
scroll to position [0, 0]
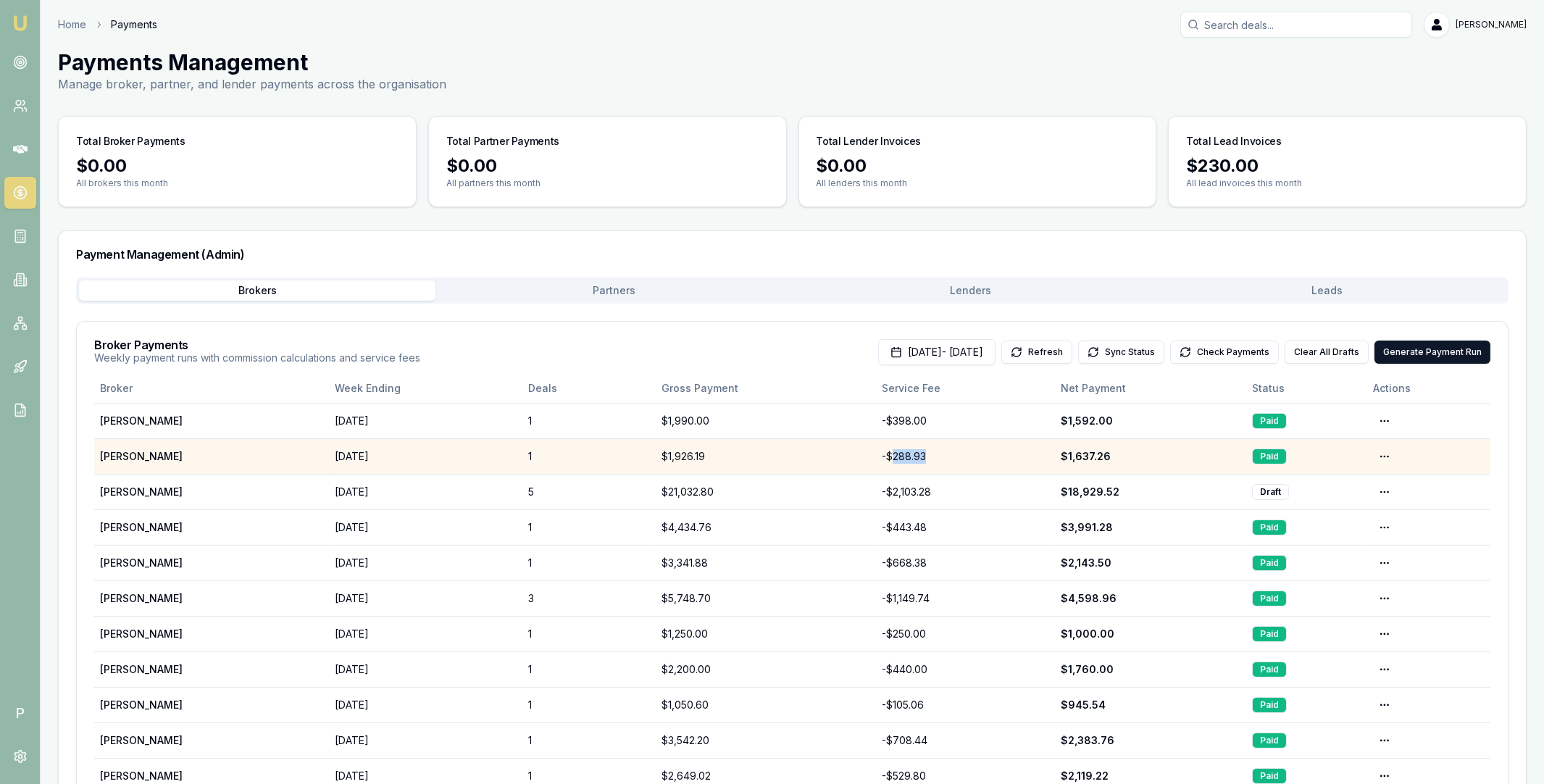
drag, startPoint x: 932, startPoint y: 458, endPoint x: 900, endPoint y: 459, distance: 32.0
click at [900, 459] on div "- $288.93" at bounding box center [965, 456] width 167 height 14
drag, startPoint x: 715, startPoint y: 460, endPoint x: 676, endPoint y: 459, distance: 39.0
click at [676, 459] on div "$1,926.19" at bounding box center [766, 456] width 209 height 14
copy div "1,926.19"
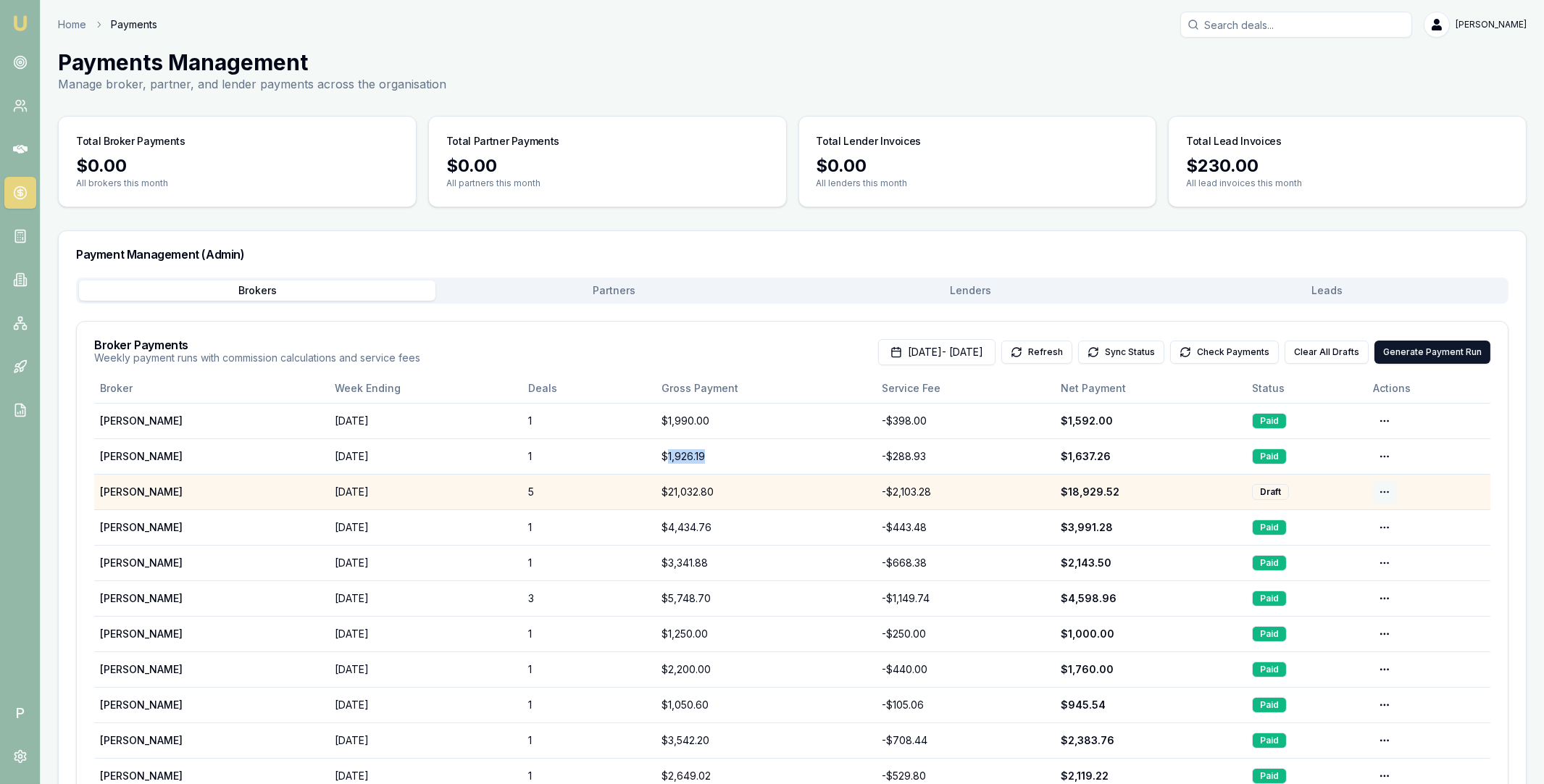
click at [1381, 493] on html "Emu Broker P Home Payments Matt Leeburn Toggle Menu Payments Management Manage …" at bounding box center [772, 392] width 1544 height 784
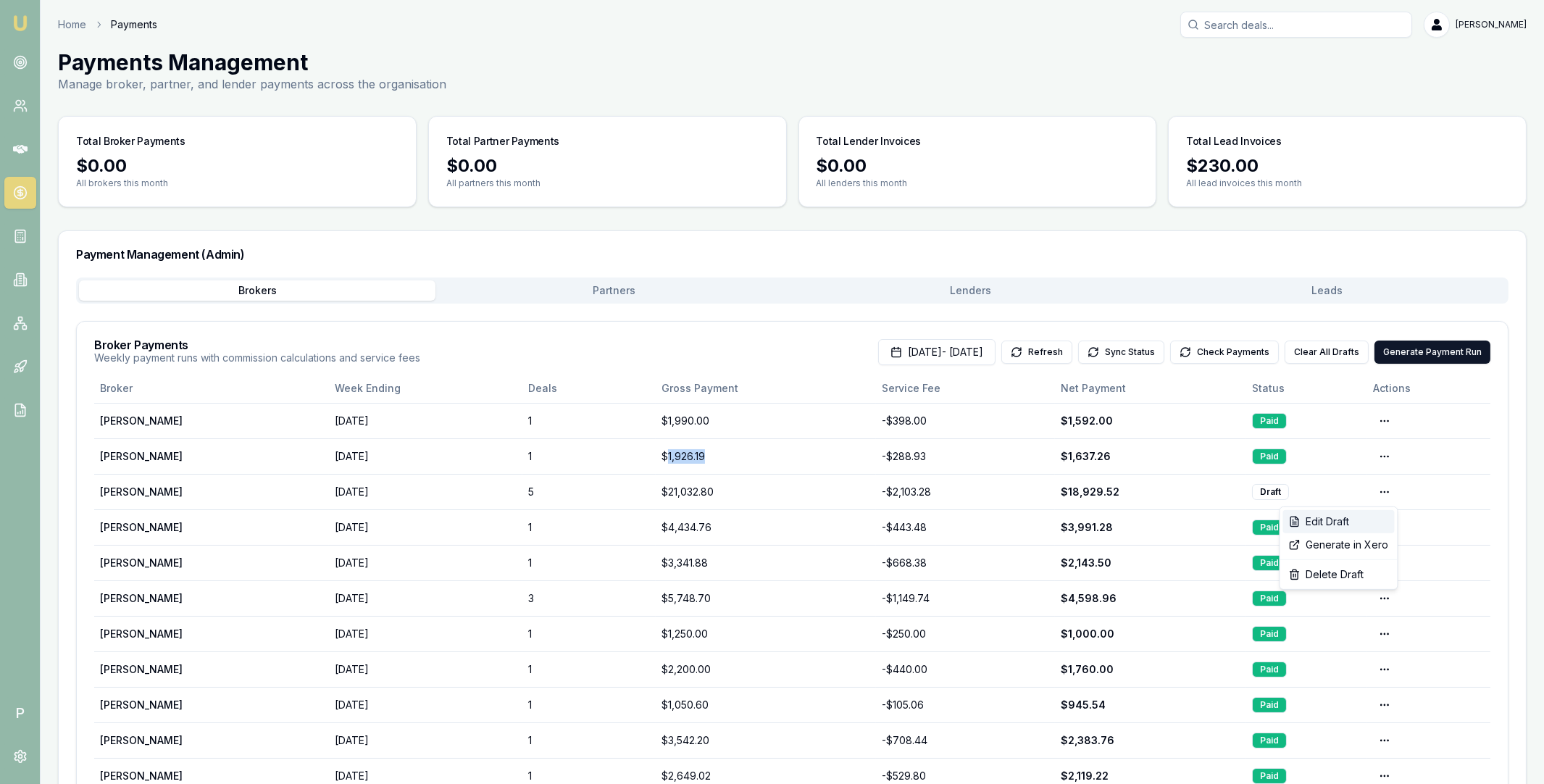
click at [1347, 521] on div "Edit Draft" at bounding box center [1338, 521] width 111 height 23
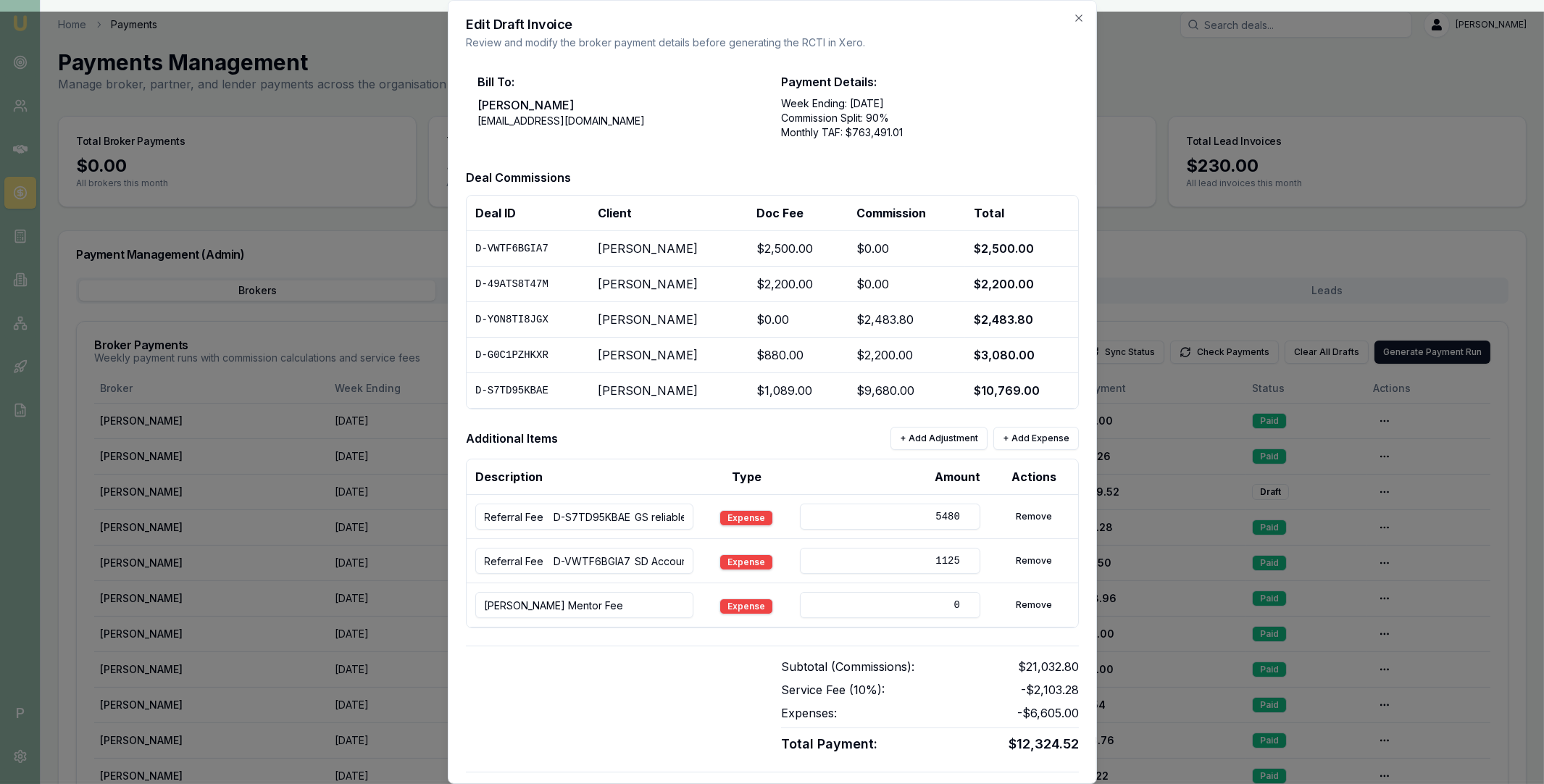
drag, startPoint x: 928, startPoint y: 602, endPoint x: 957, endPoint y: 605, distance: 29.2
click at [957, 605] on input "0" at bounding box center [889, 605] width 181 height 26
click at [927, 606] on input "096.3" at bounding box center [889, 605] width 181 height 26
click at [934, 606] on input "096.3" at bounding box center [889, 605] width 181 height 26
type input "96.3"
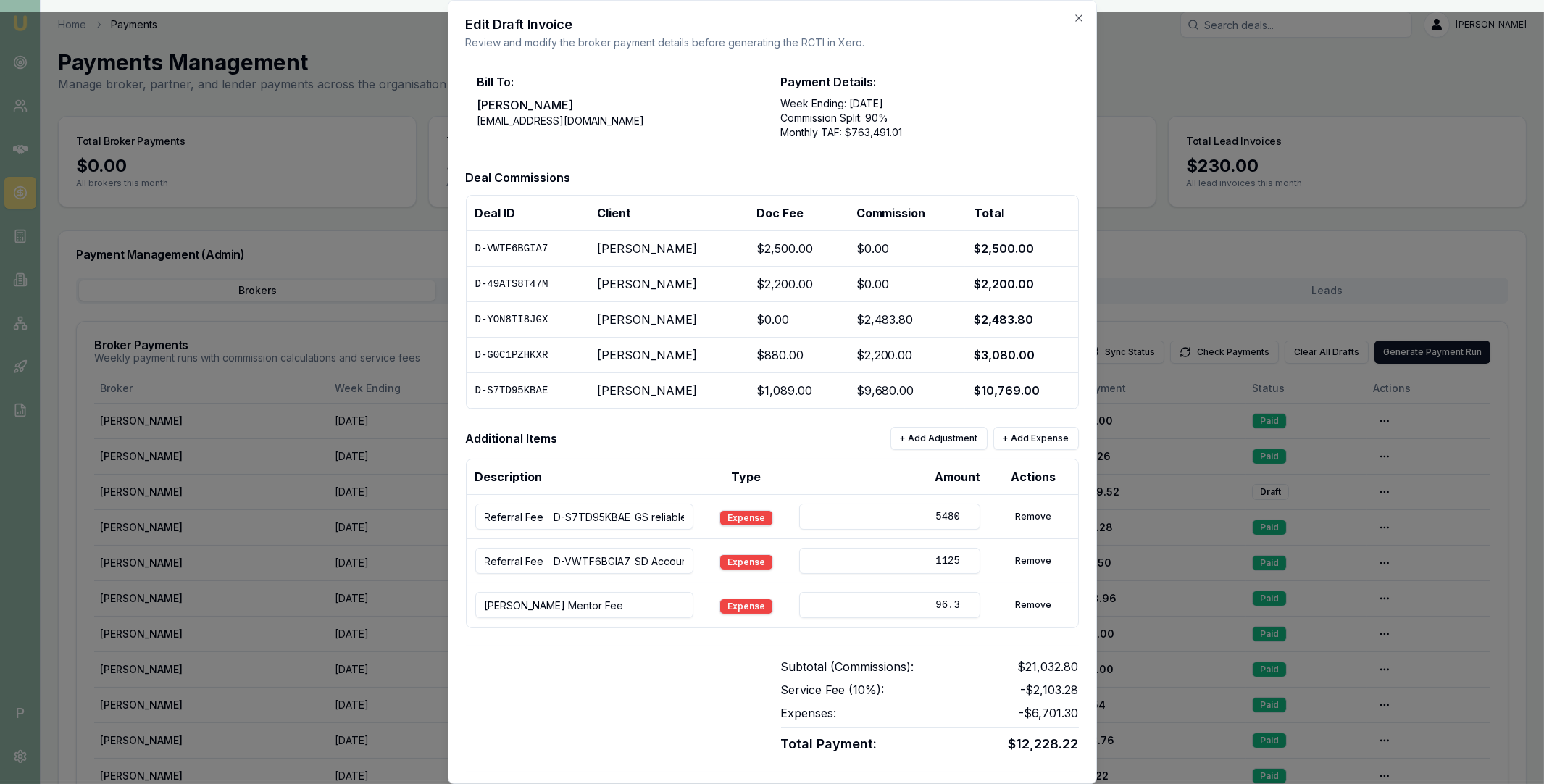
click at [757, 653] on div "Subtotal (Commissions): $21,032.80 Service Fee ( 10 %): - $2,103.28 Expenses: -…" at bounding box center [773, 700] width 613 height 109
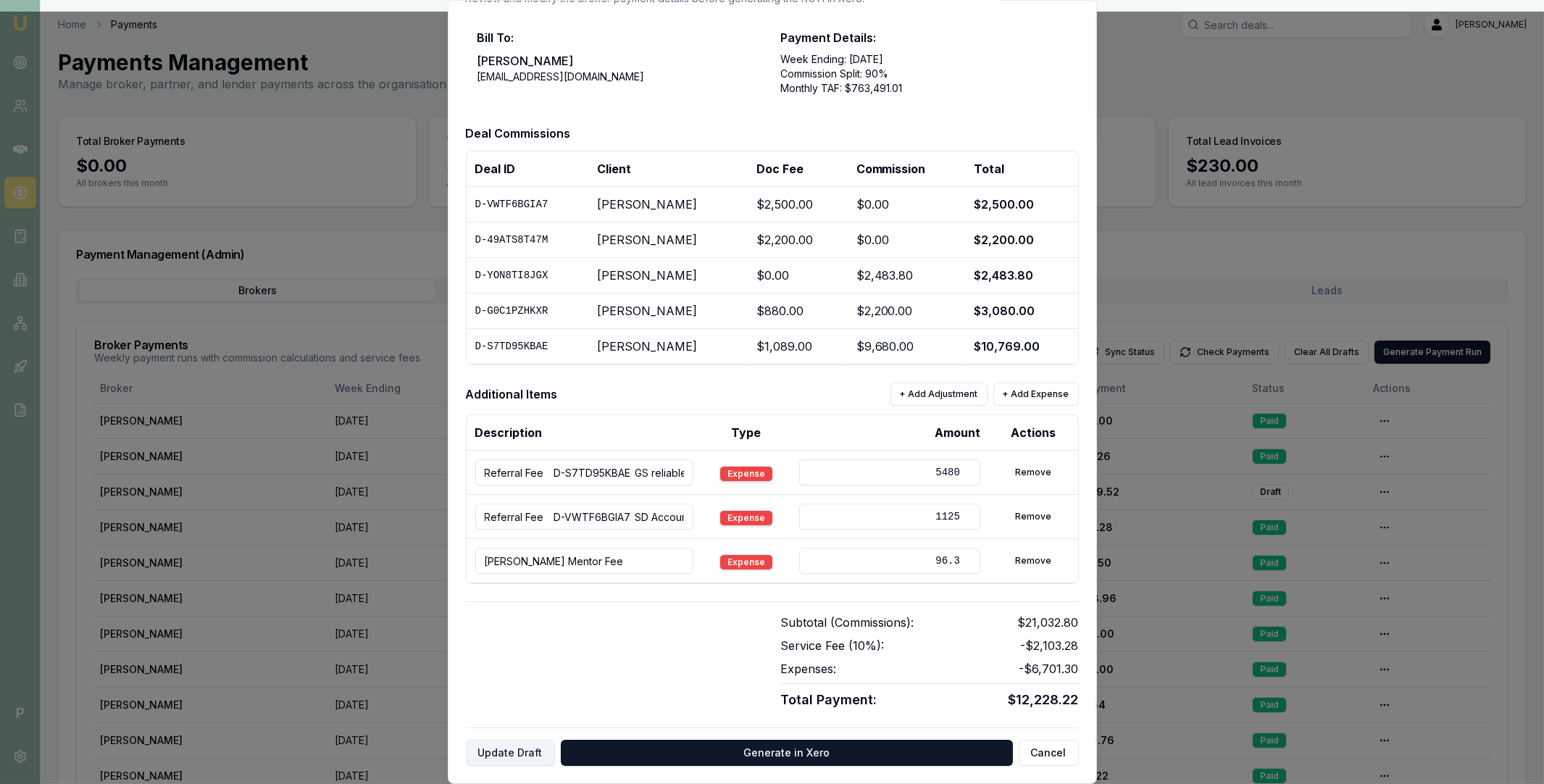
click at [527, 750] on button "Update Draft" at bounding box center [511, 752] width 89 height 26
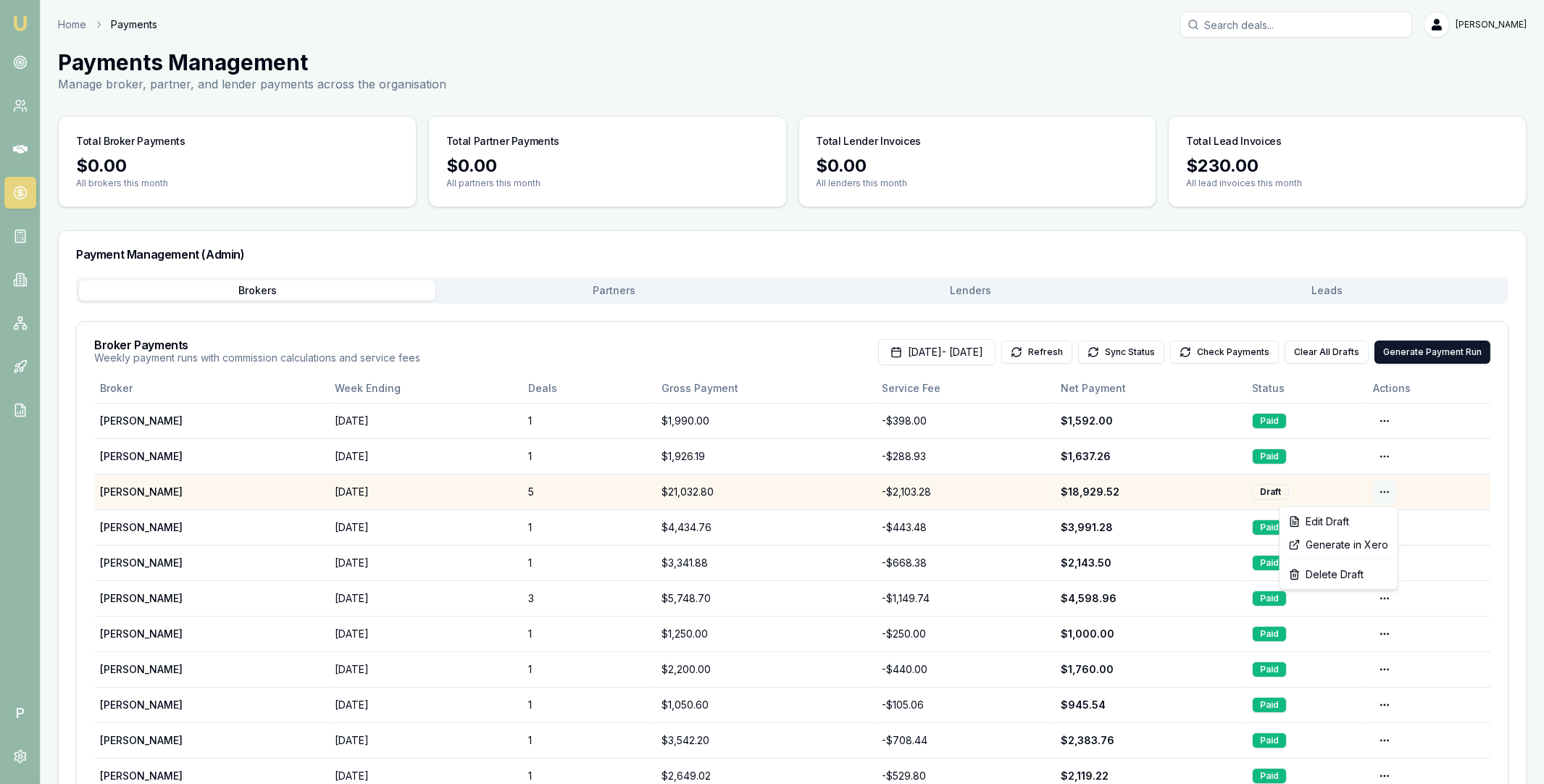
click at [1384, 488] on html "Emu Broker P Home Payments Matt Leeburn Toggle Menu Payments Management Manage …" at bounding box center [772, 392] width 1544 height 784
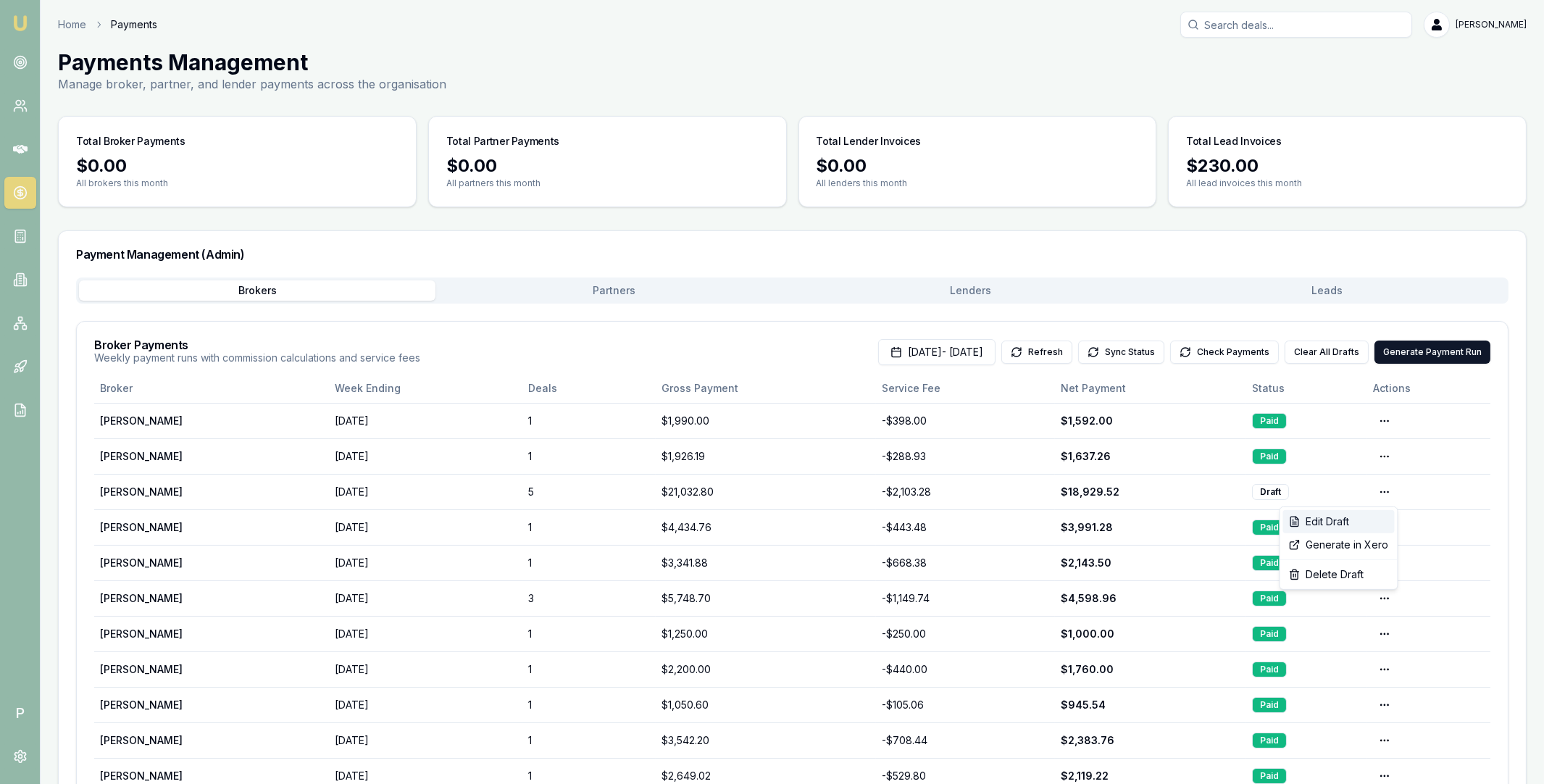
click at [1359, 518] on div "Edit Draft" at bounding box center [1338, 521] width 111 height 23
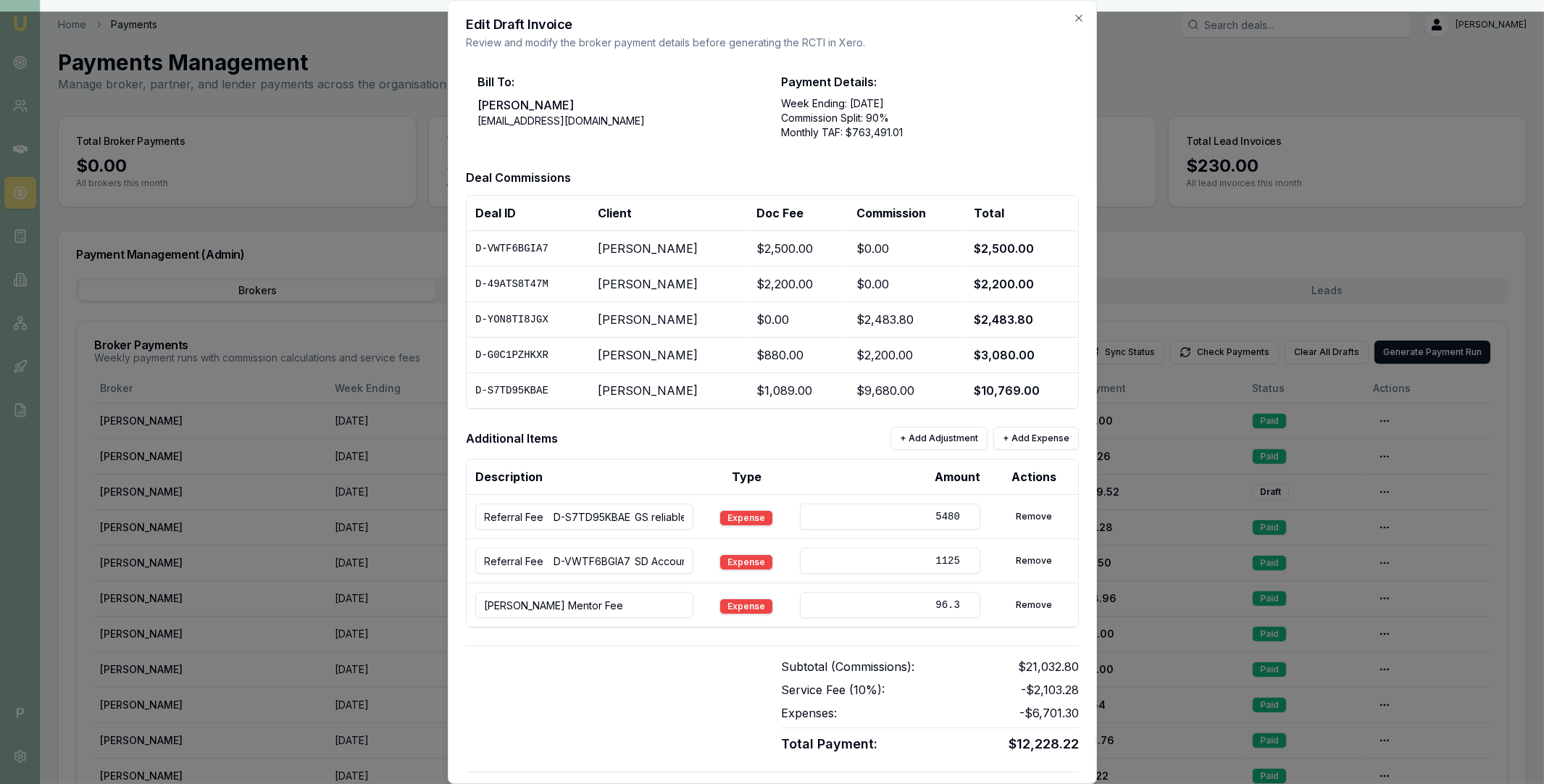
click at [911, 605] on input "96.3" at bounding box center [889, 605] width 181 height 26
type input "-96.3"
click at [682, 666] on div at bounding box center [615, 705] width 297 height 96
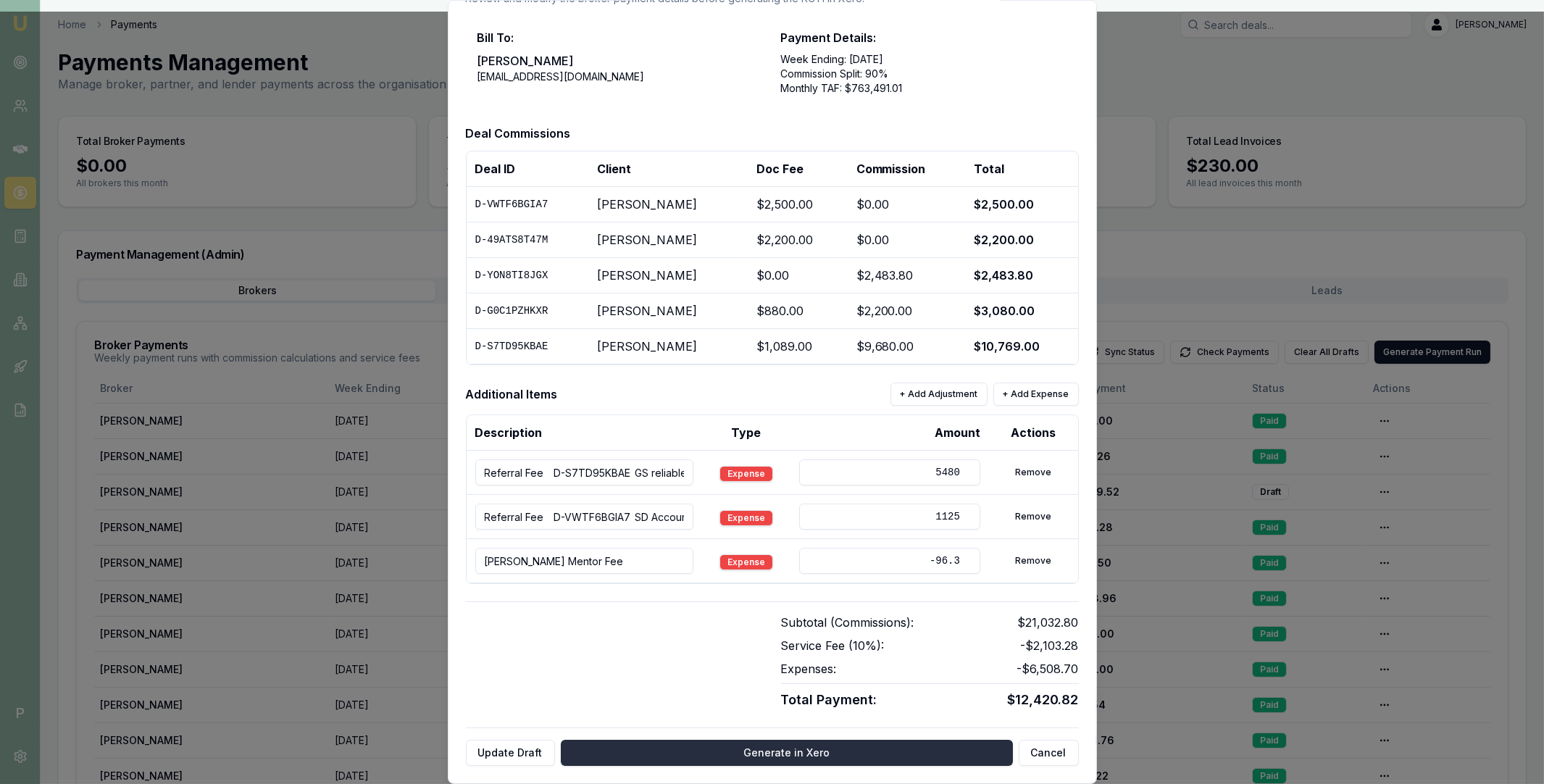
click at [766, 751] on button "Generate in Xero" at bounding box center [786, 752] width 452 height 26
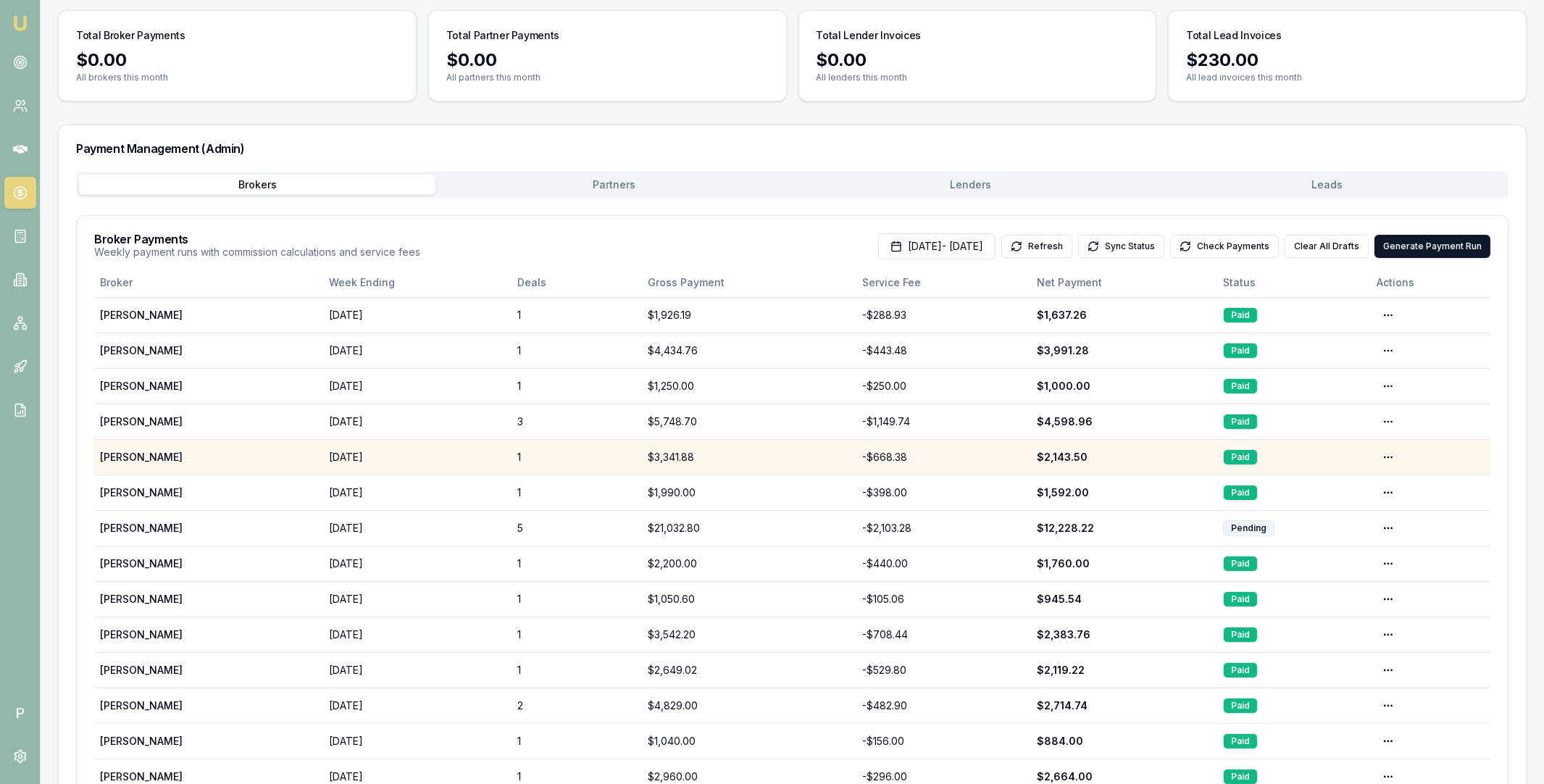
scroll to position [121, 0]
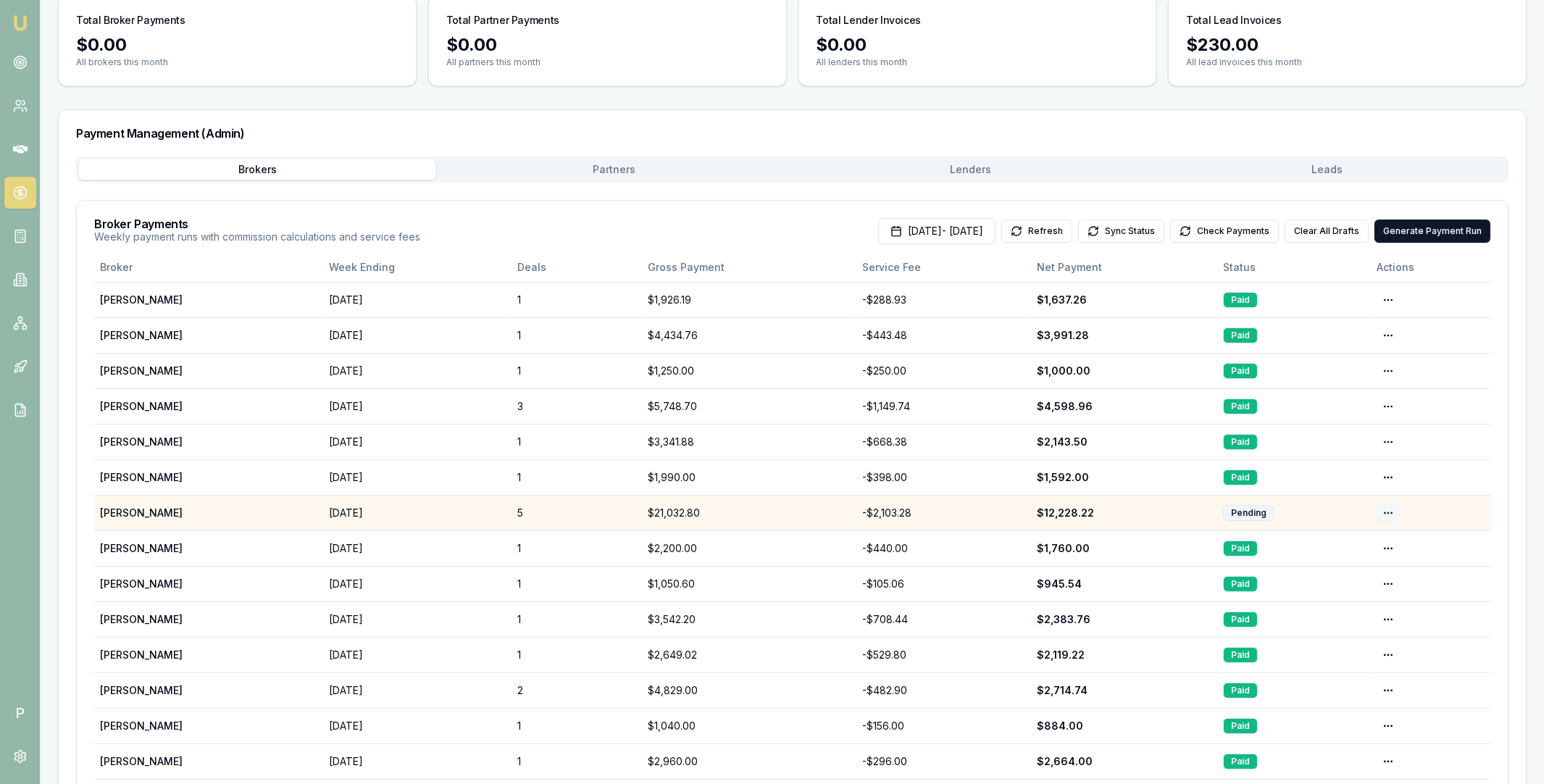
click at [1390, 505] on html "Emu Broker P Home Payments Matt Leeburn Toggle Menu Payments Management Manage …" at bounding box center [772, 271] width 1544 height 784
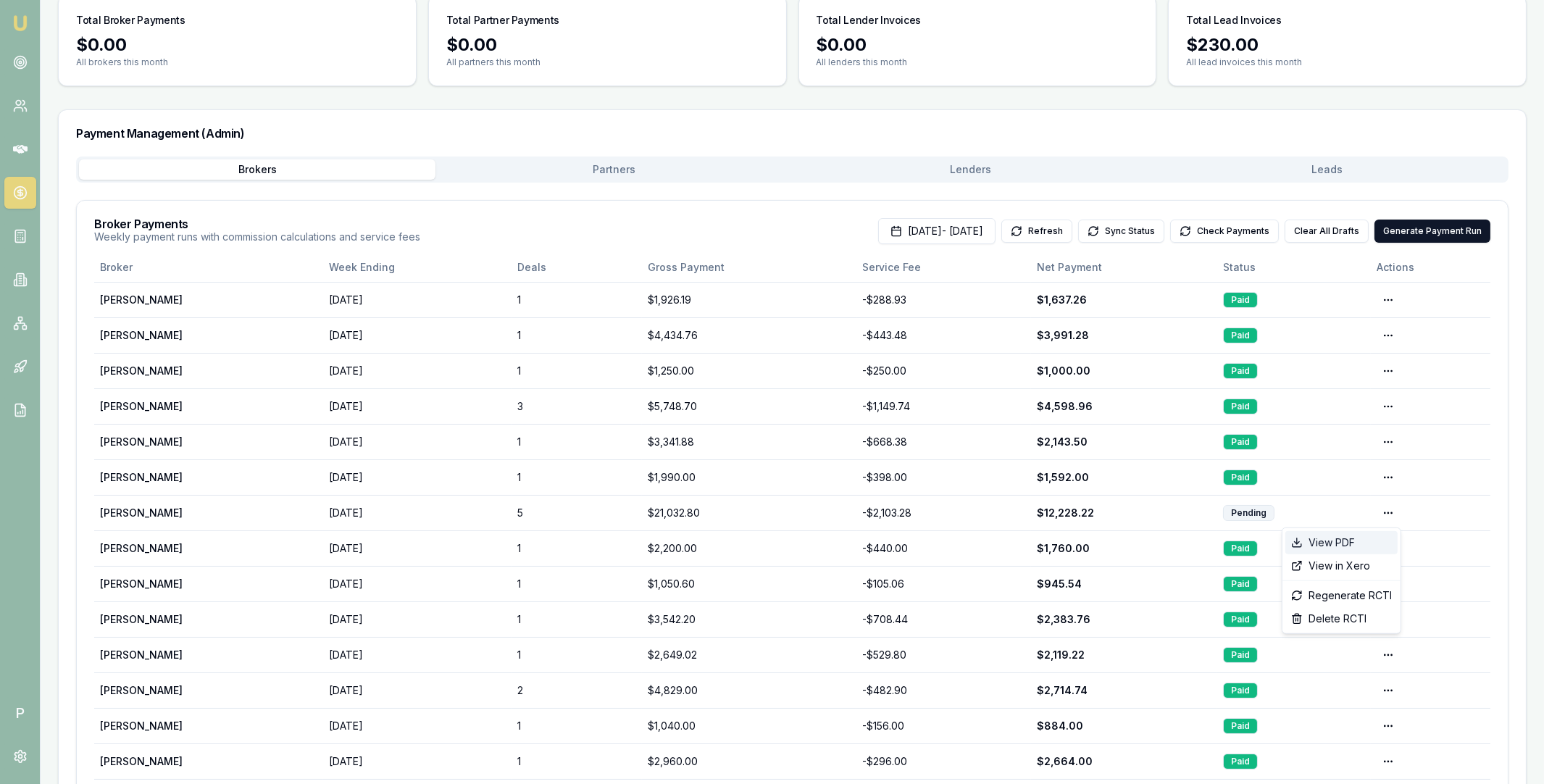
click at [1361, 539] on div "View PDF" at bounding box center [1341, 543] width 112 height 23
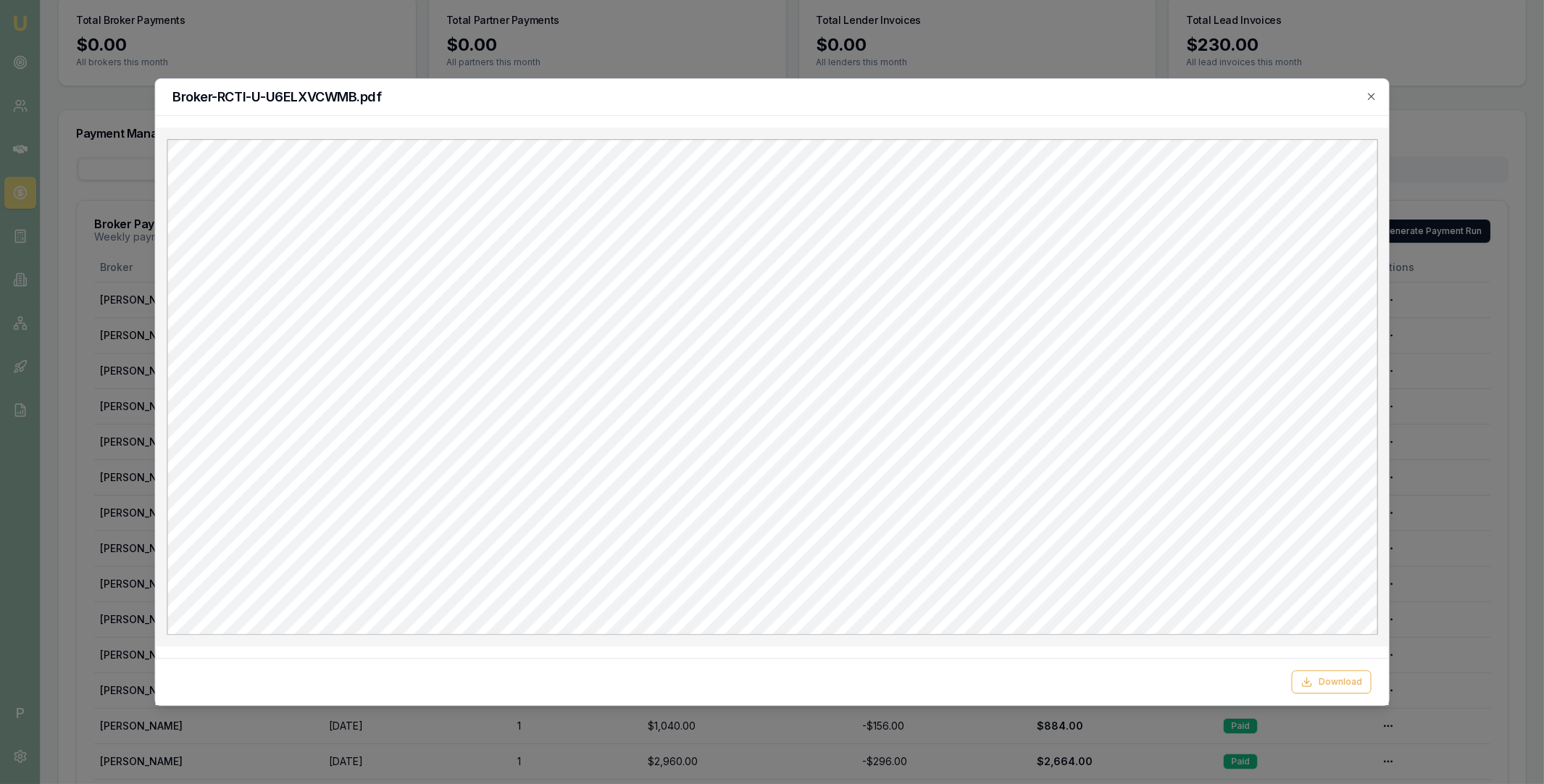
scroll to position [0, 0]
click at [1369, 101] on icon "button" at bounding box center [1371, 96] width 11 height 11
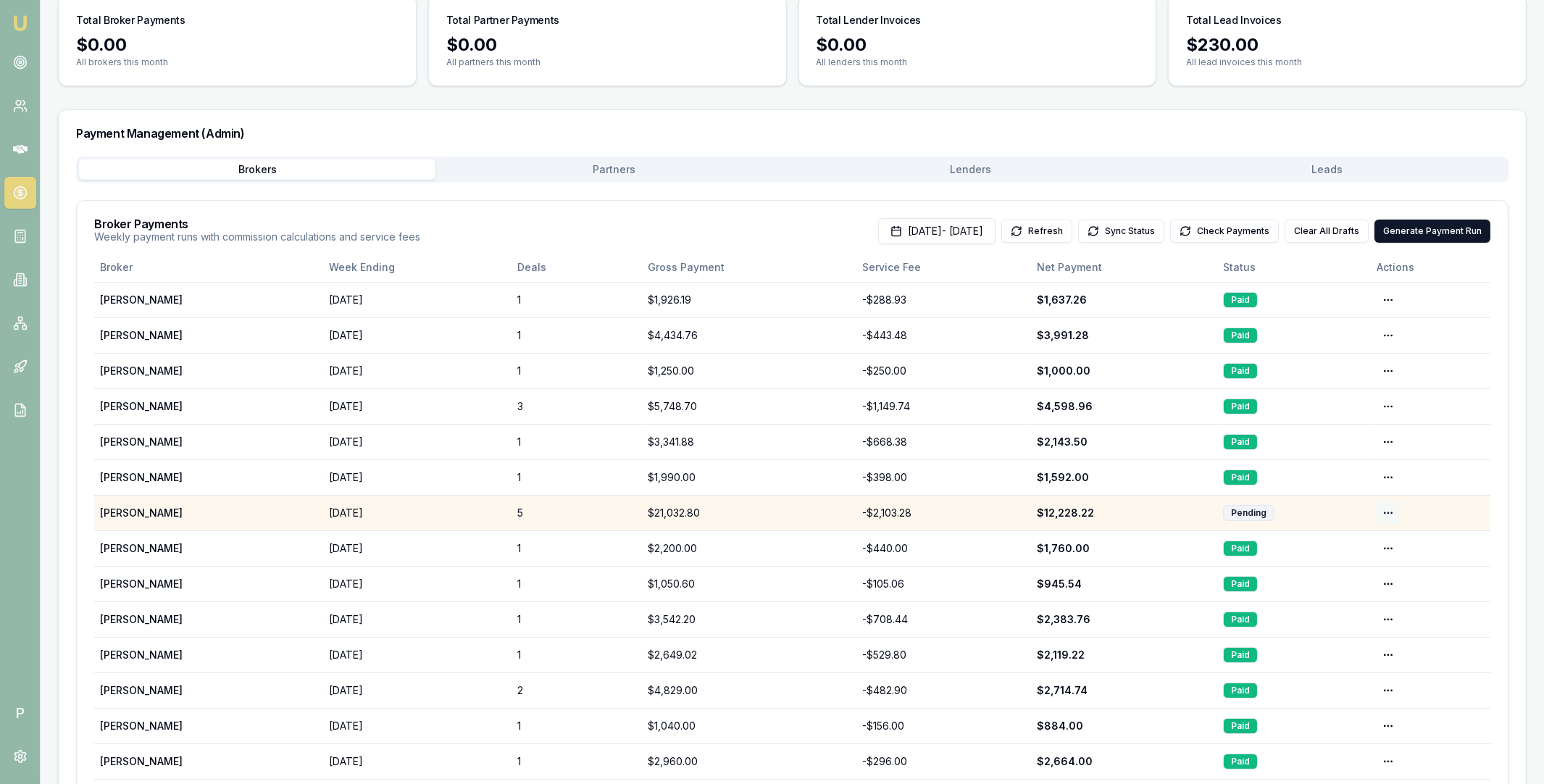
click at [1388, 512] on html "Emu Broker P Home Payments Matt Leeburn Toggle Menu Payments Management Manage …" at bounding box center [772, 271] width 1544 height 784
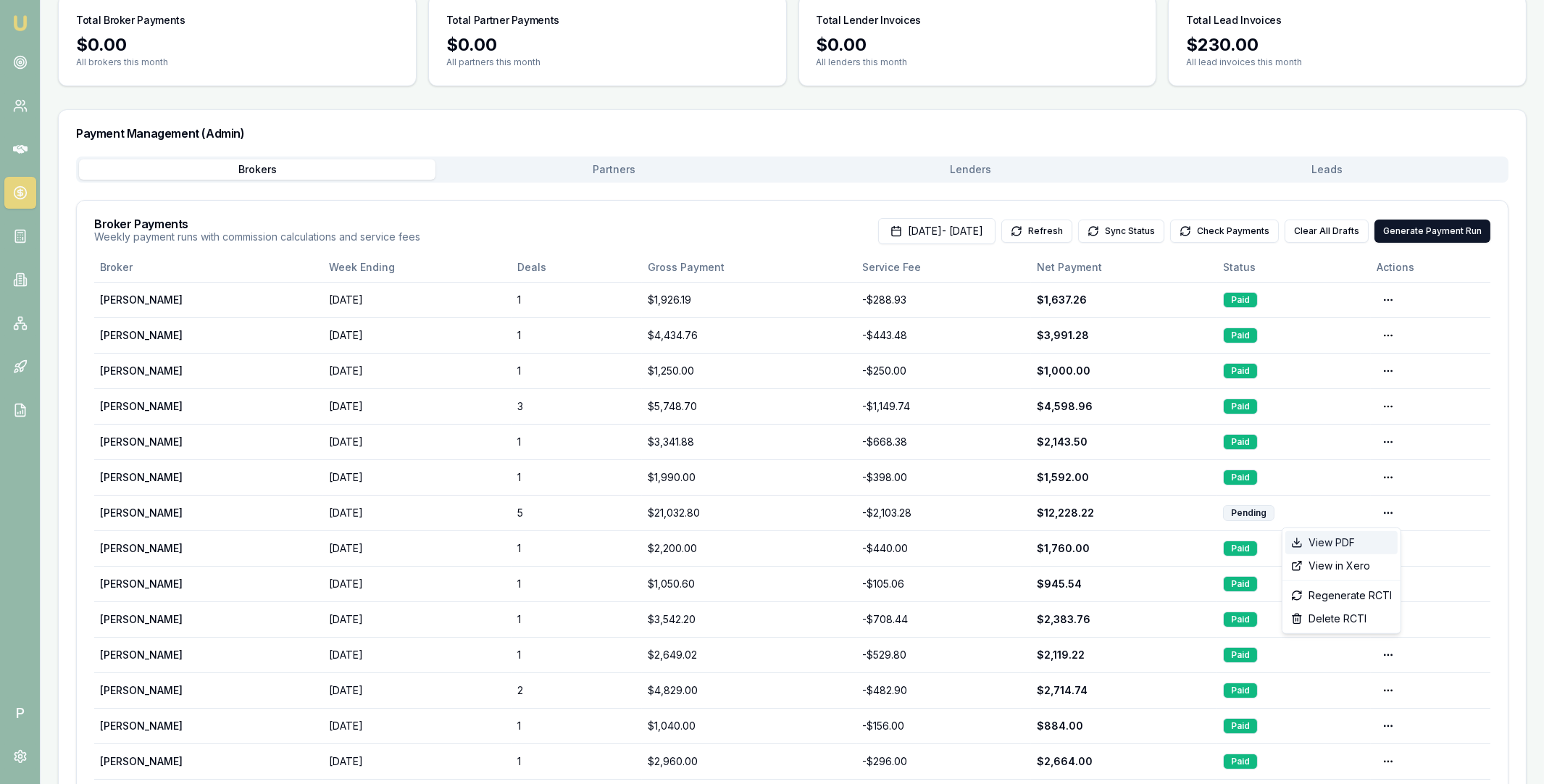
click at [1366, 541] on div "View PDF" at bounding box center [1341, 543] width 112 height 23
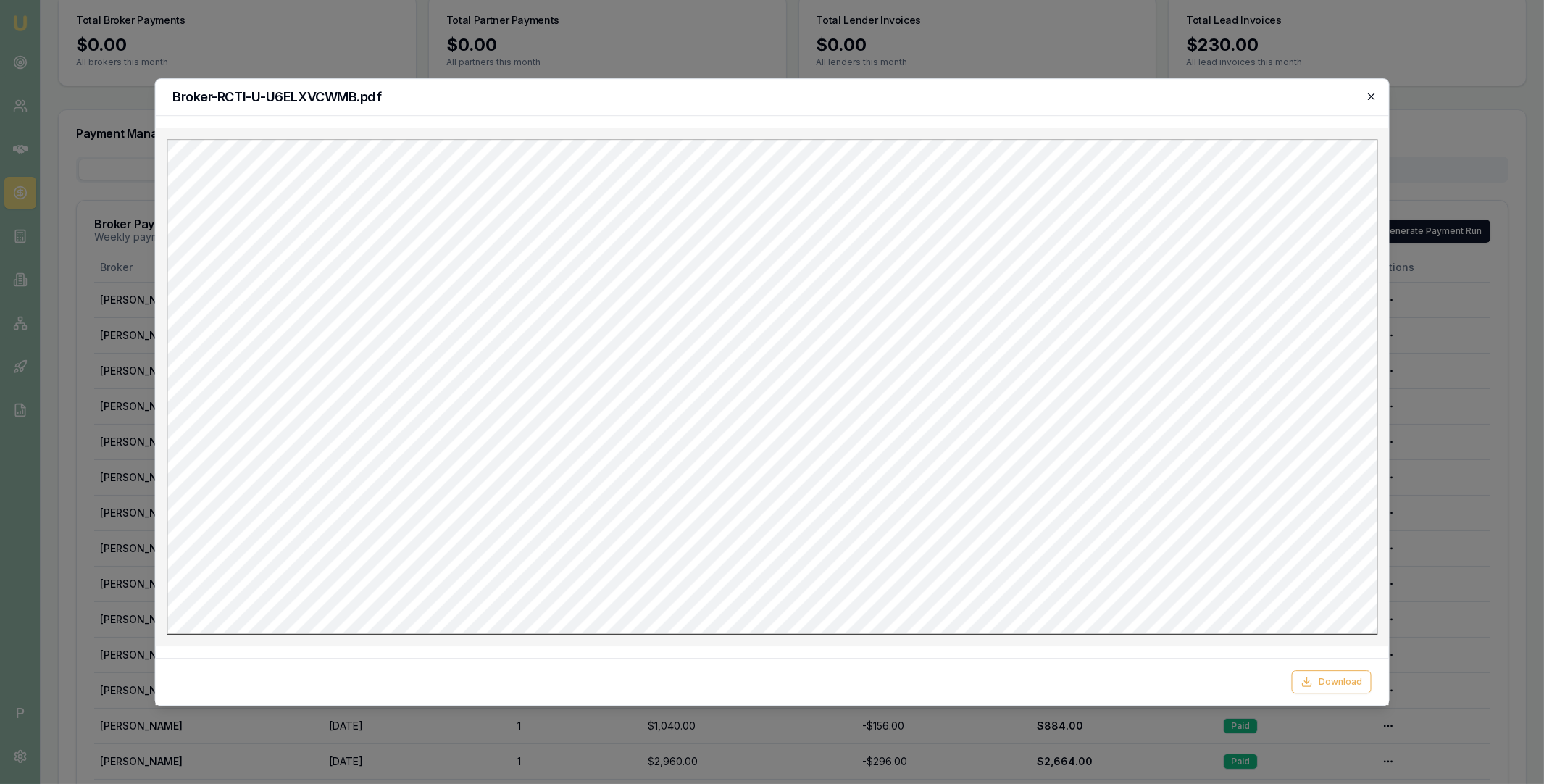
click at [1369, 97] on icon "button" at bounding box center [1371, 96] width 11 height 11
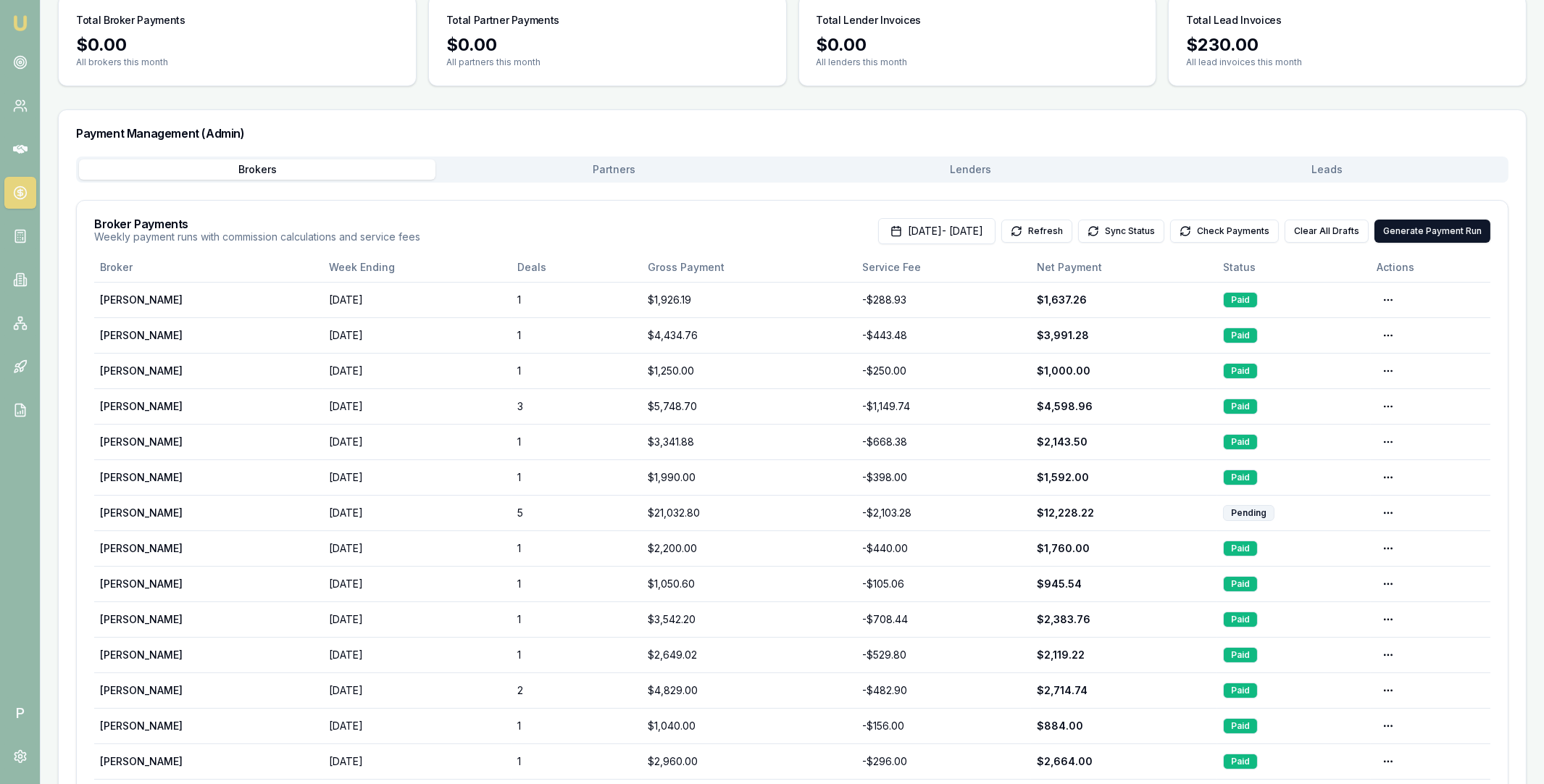
click at [954, 161] on main "Payments Management Manage broker, partner, and lender payments across the orga…" at bounding box center [792, 456] width 1503 height 1056
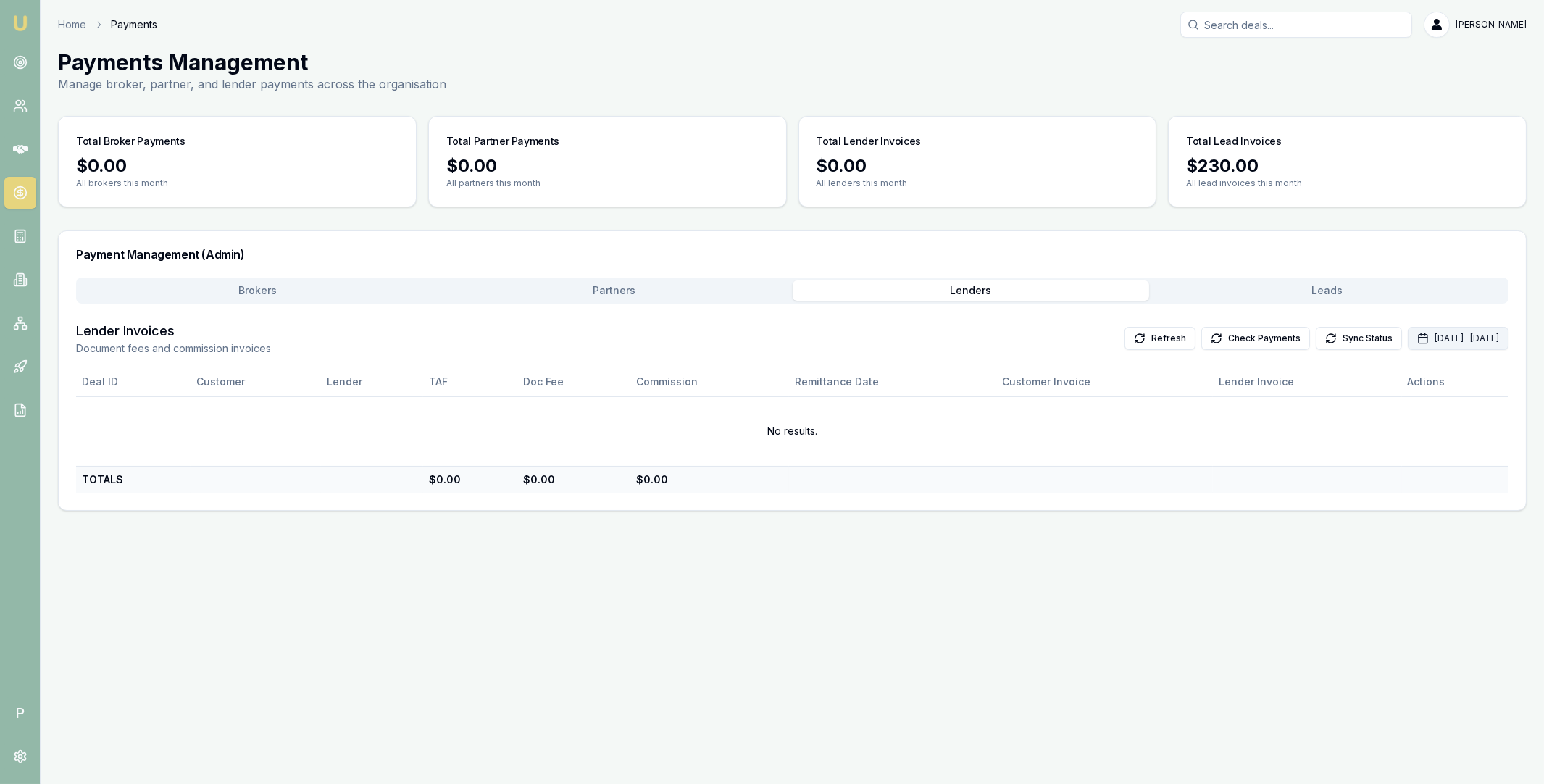
click at [1409, 328] on button "Sep 01, 2025 - Sep 30, 2025" at bounding box center [1458, 338] width 101 height 23
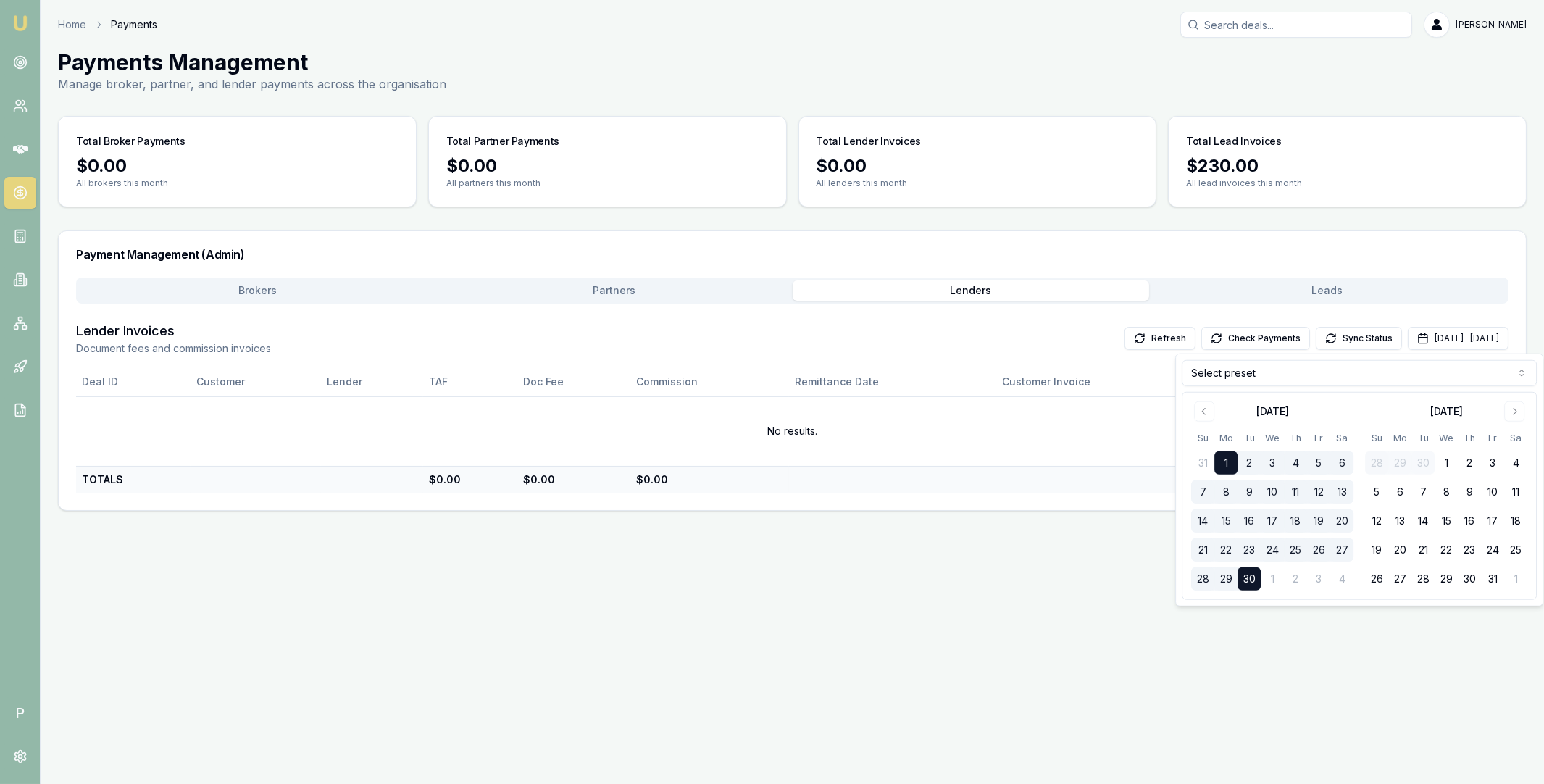
click at [1287, 375] on html "Emu Broker P Home Payments Matt Leeburn Toggle Menu Payments Management Manage …" at bounding box center [772, 392] width 1544 height 784
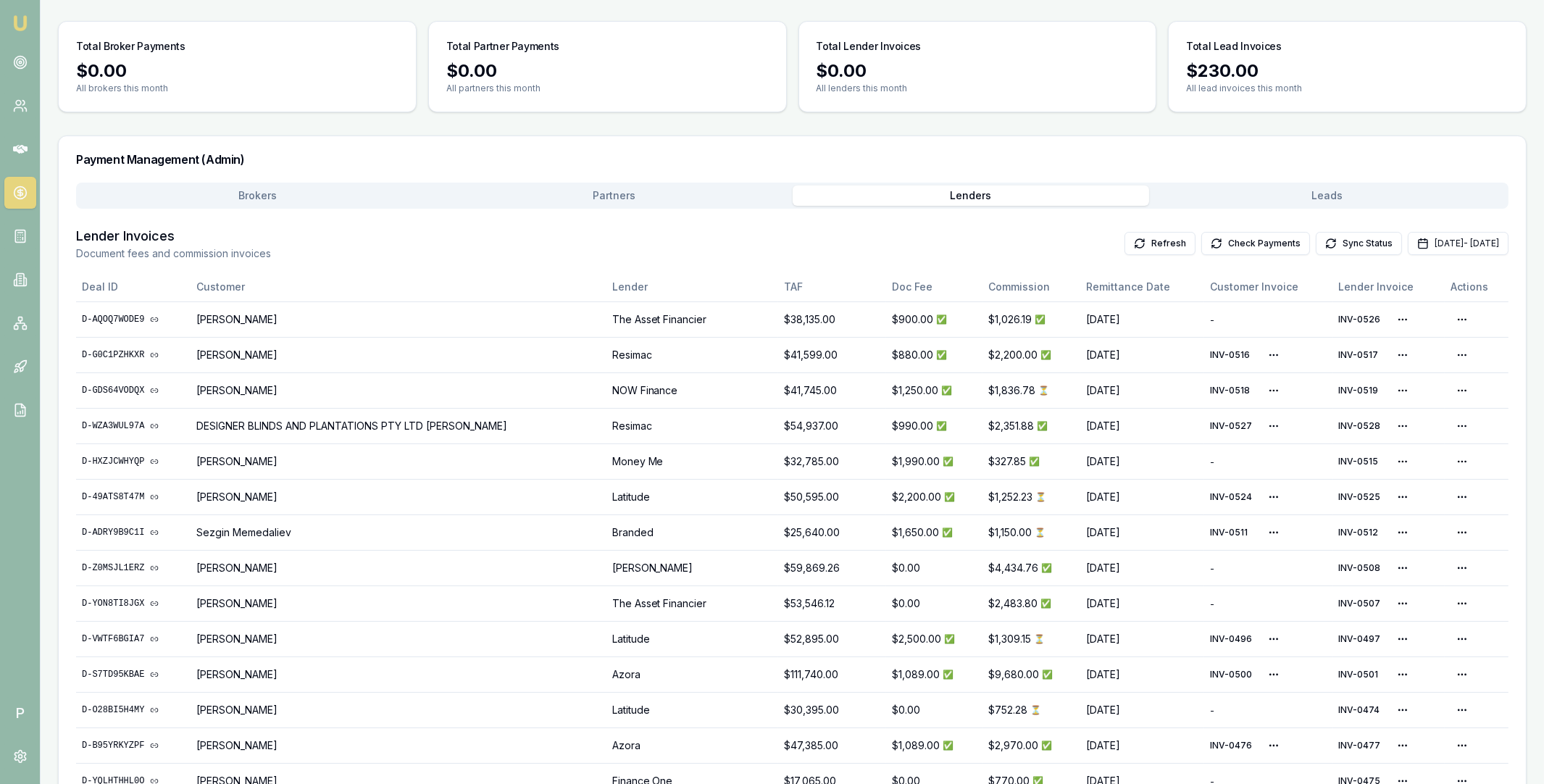
scroll to position [36, 0]
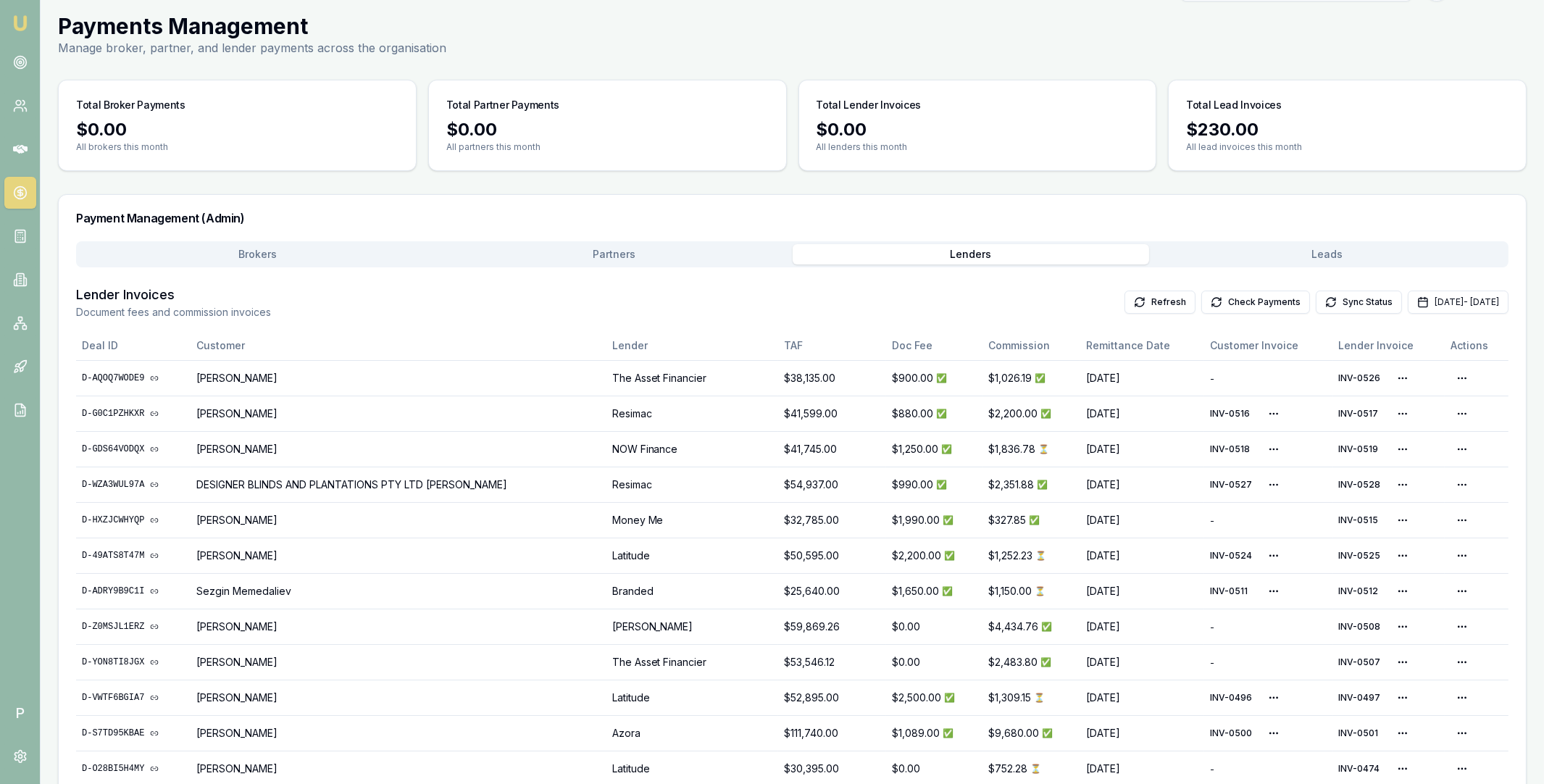
click at [318, 241] on div "Brokers Partners Lenders Leads" at bounding box center [792, 254] width 1433 height 26
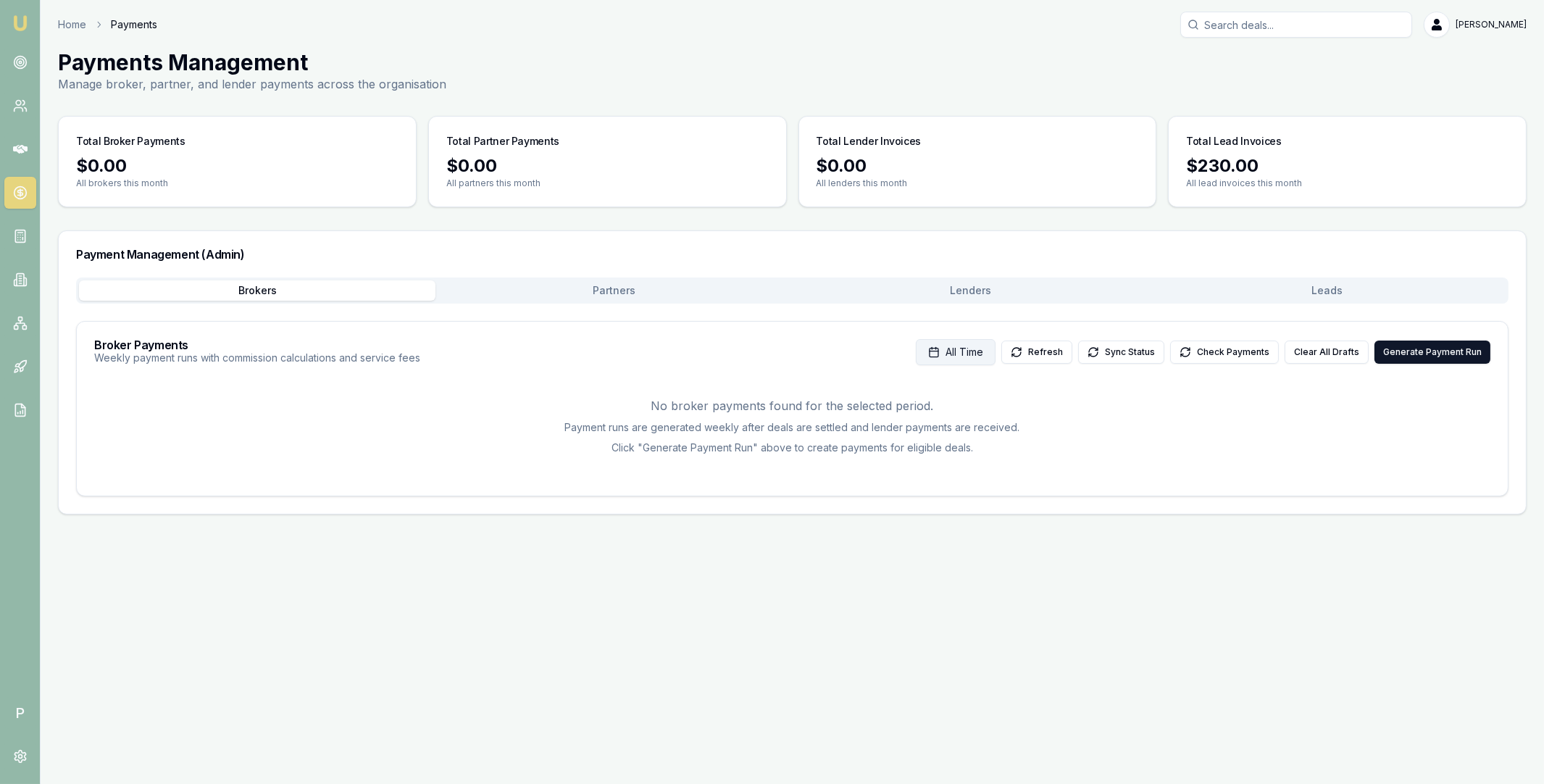
click at [976, 342] on button "All Time" at bounding box center [955, 352] width 79 height 26
click at [995, 399] on html "Emu Broker P Home Payments Matt Leeburn Toggle Menu Payments Management Manage …" at bounding box center [772, 392] width 1544 height 784
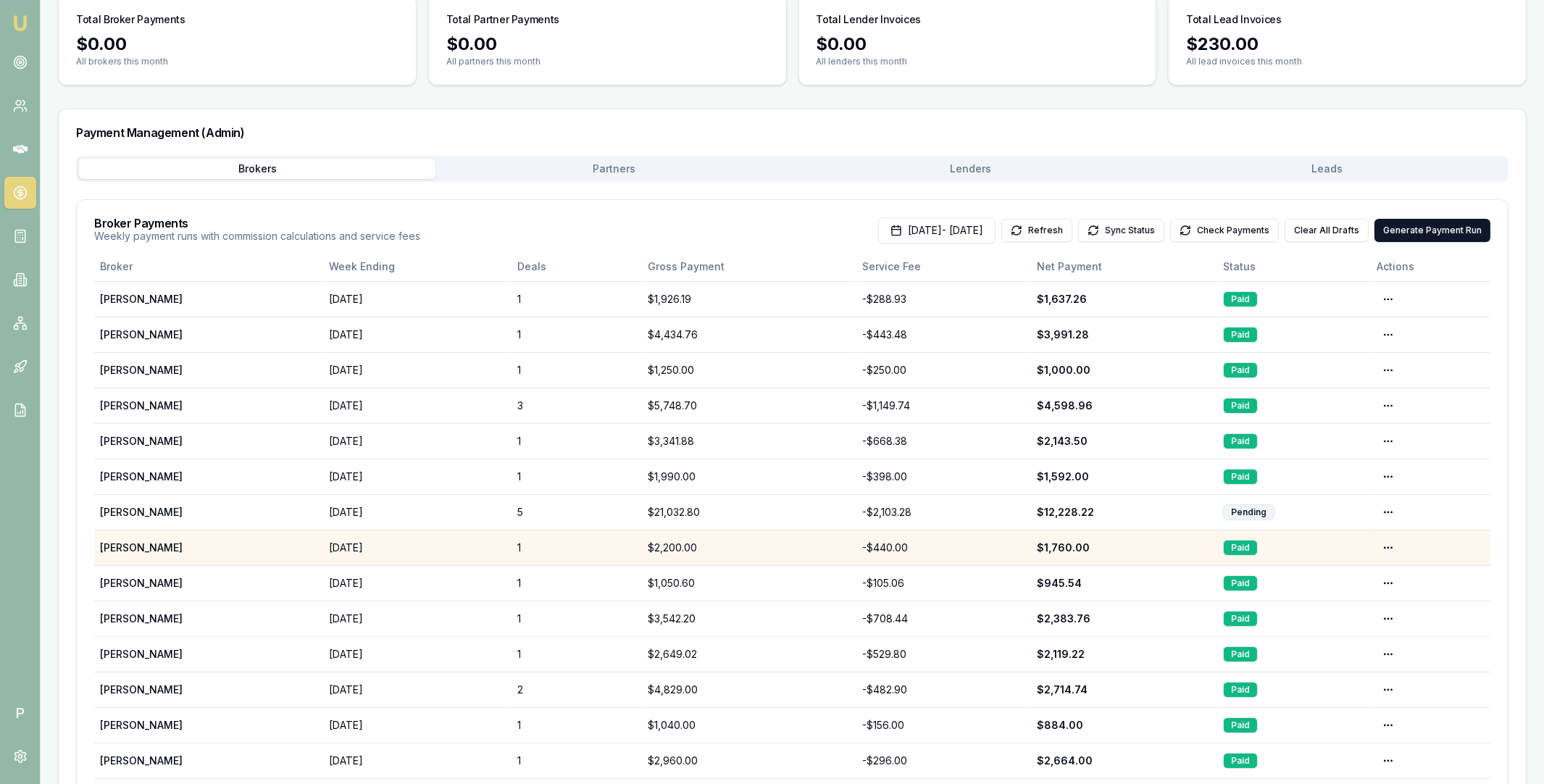
scroll to position [157, 0]
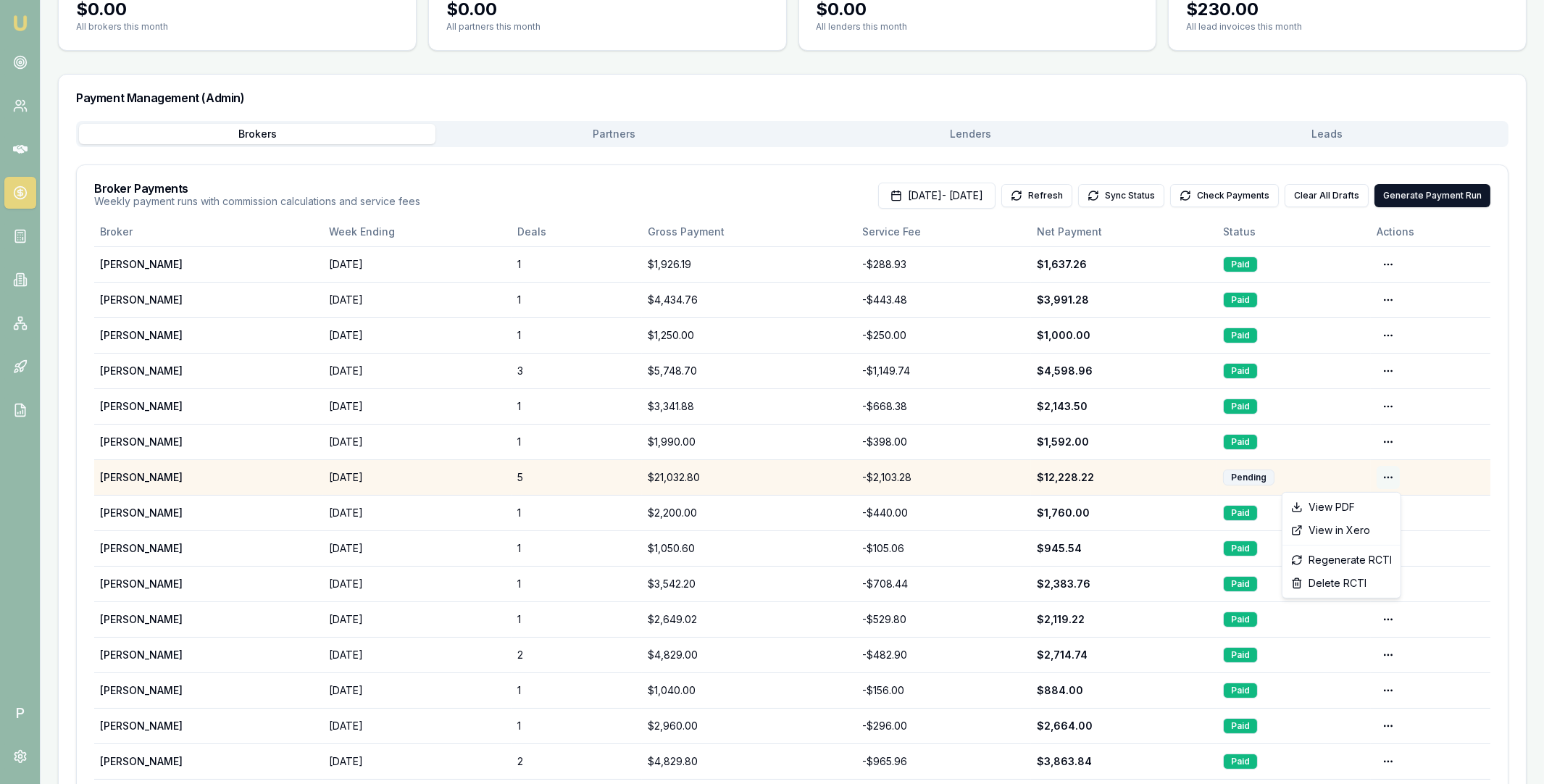
click at [1385, 476] on html "Emu Broker P Home Payments Matt Leeburn Toggle Menu Payments Management Manage …" at bounding box center [772, 235] width 1544 height 784
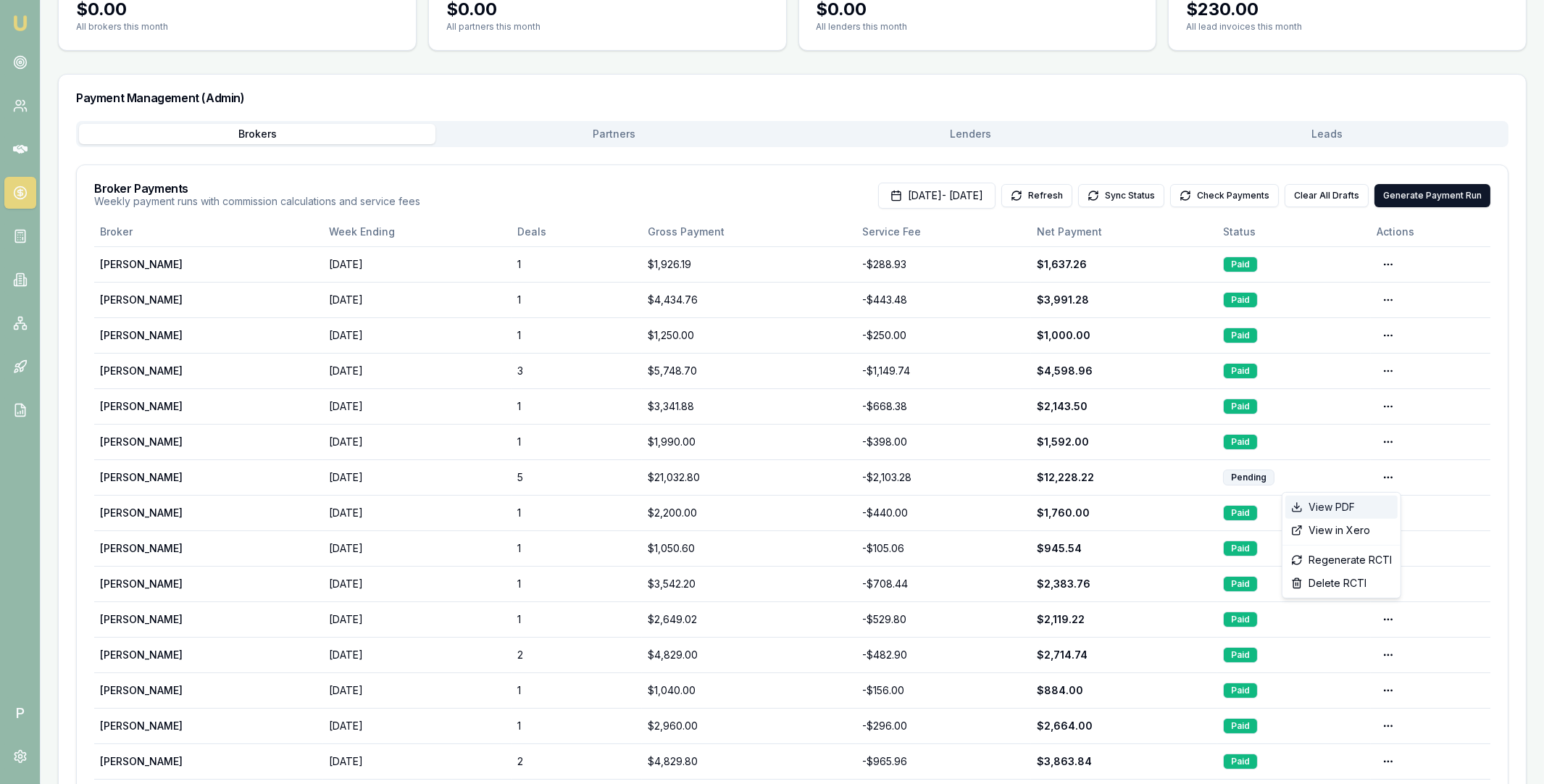
click at [1369, 502] on div "View PDF" at bounding box center [1341, 507] width 112 height 23
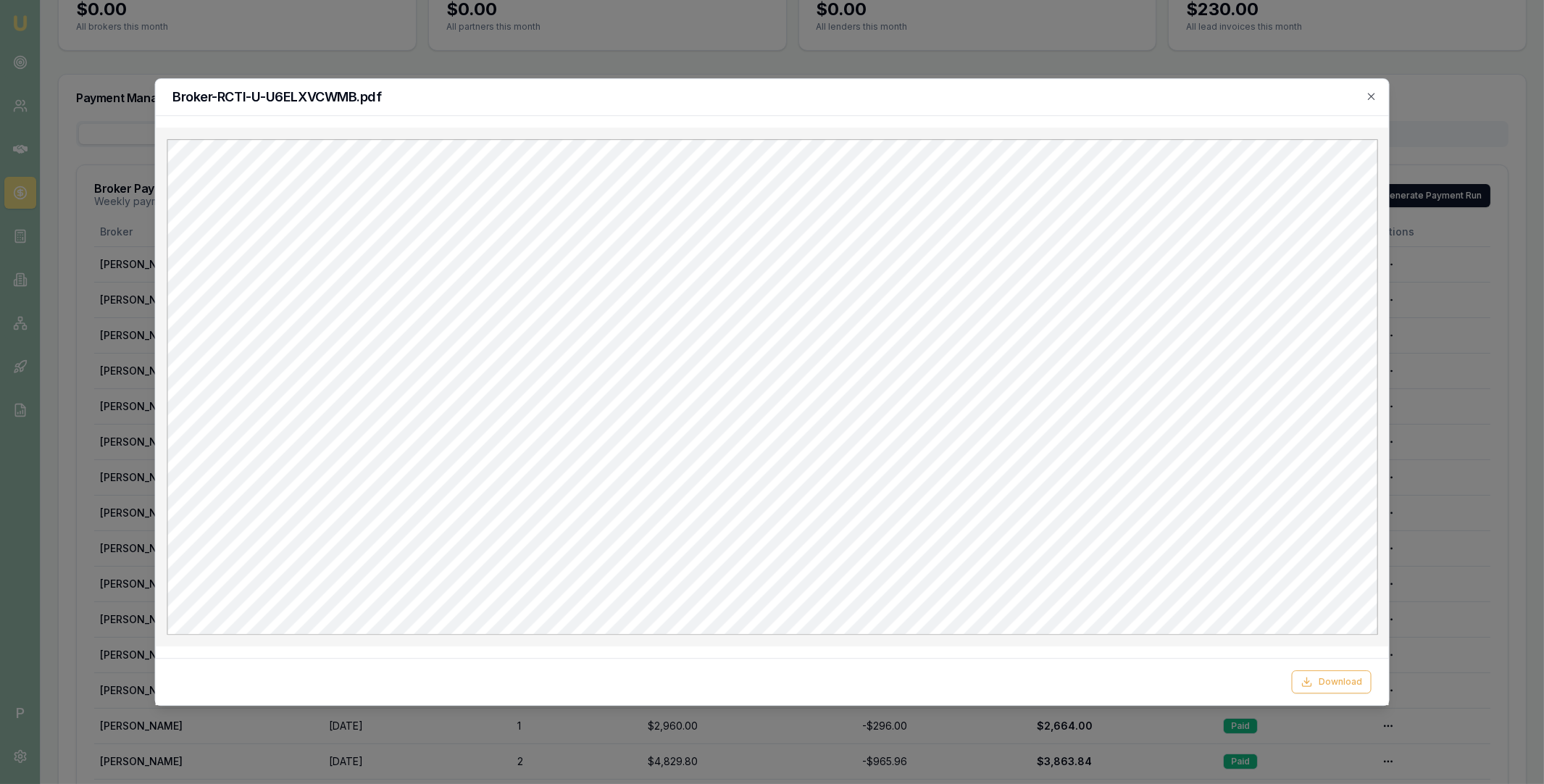
scroll to position [0, 0]
click at [1370, 95] on icon "button" at bounding box center [1371, 96] width 7 height 7
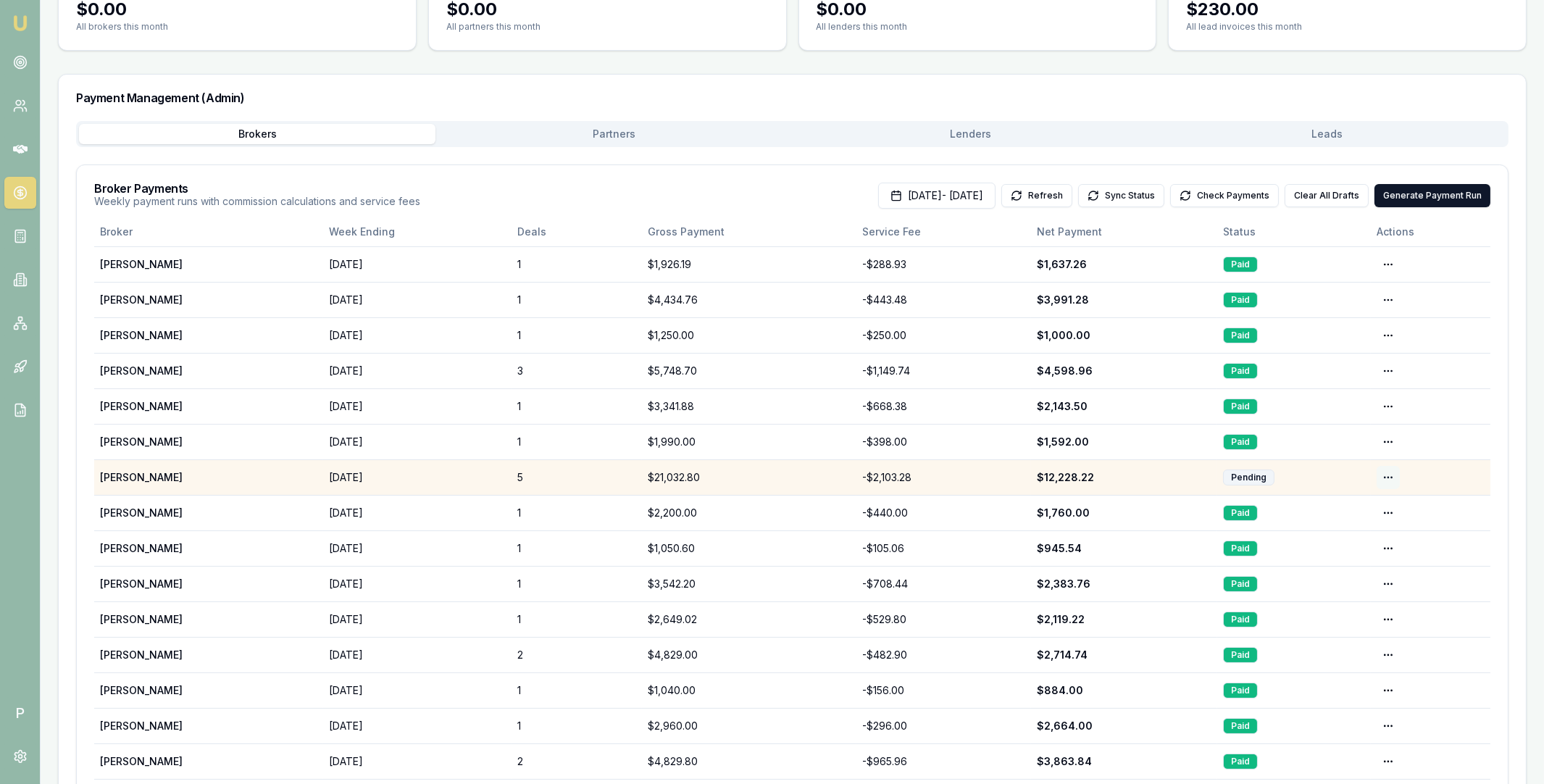
click at [1387, 478] on html "Emu Broker P Home Payments Matt Leeburn Toggle Menu Payments Management Manage …" at bounding box center [772, 235] width 1544 height 784
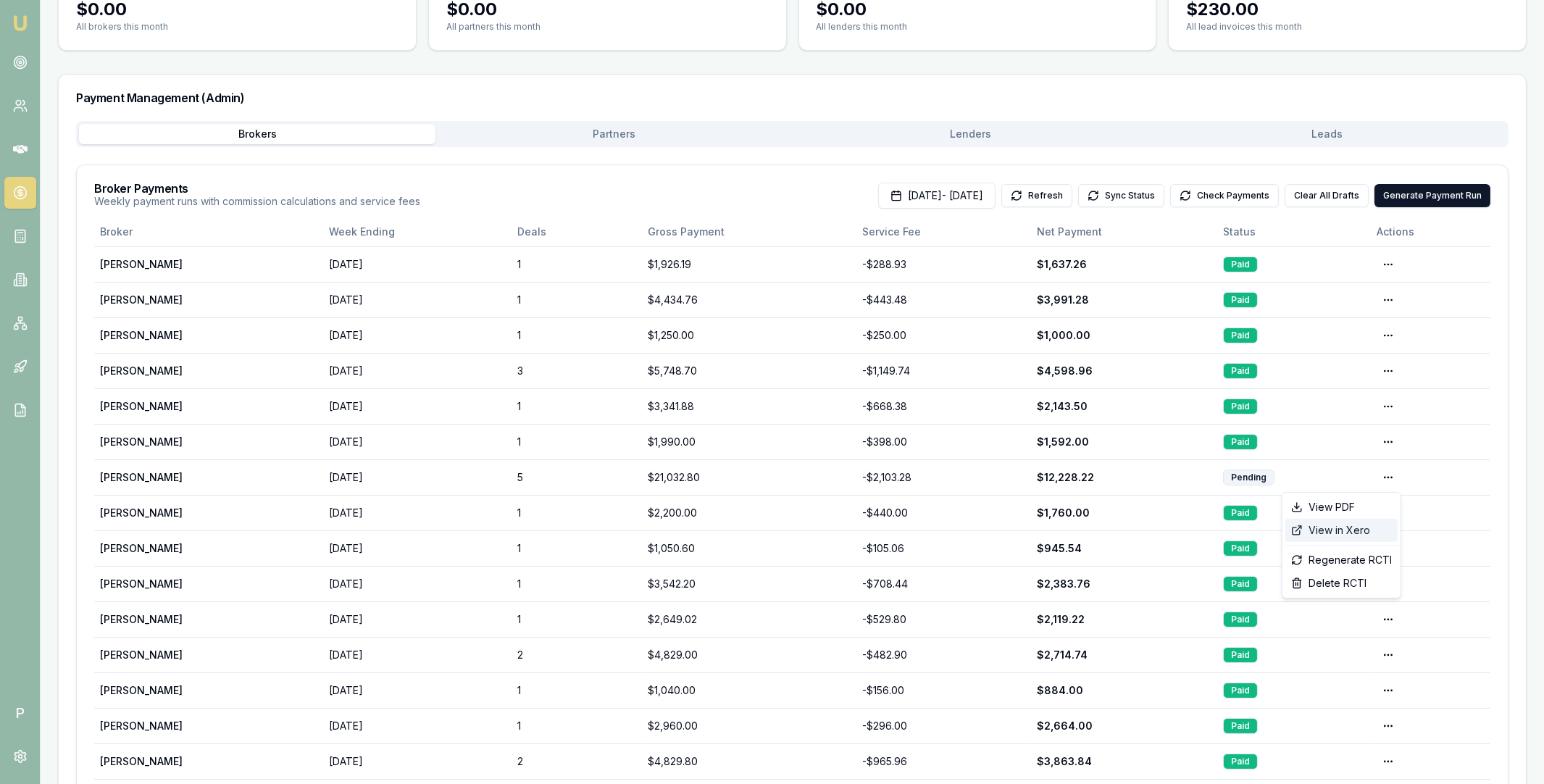
click at [1346, 533] on div "View in Xero" at bounding box center [1341, 530] width 112 height 23
click at [1209, 196] on button "Check Payments" at bounding box center [1225, 195] width 109 height 23
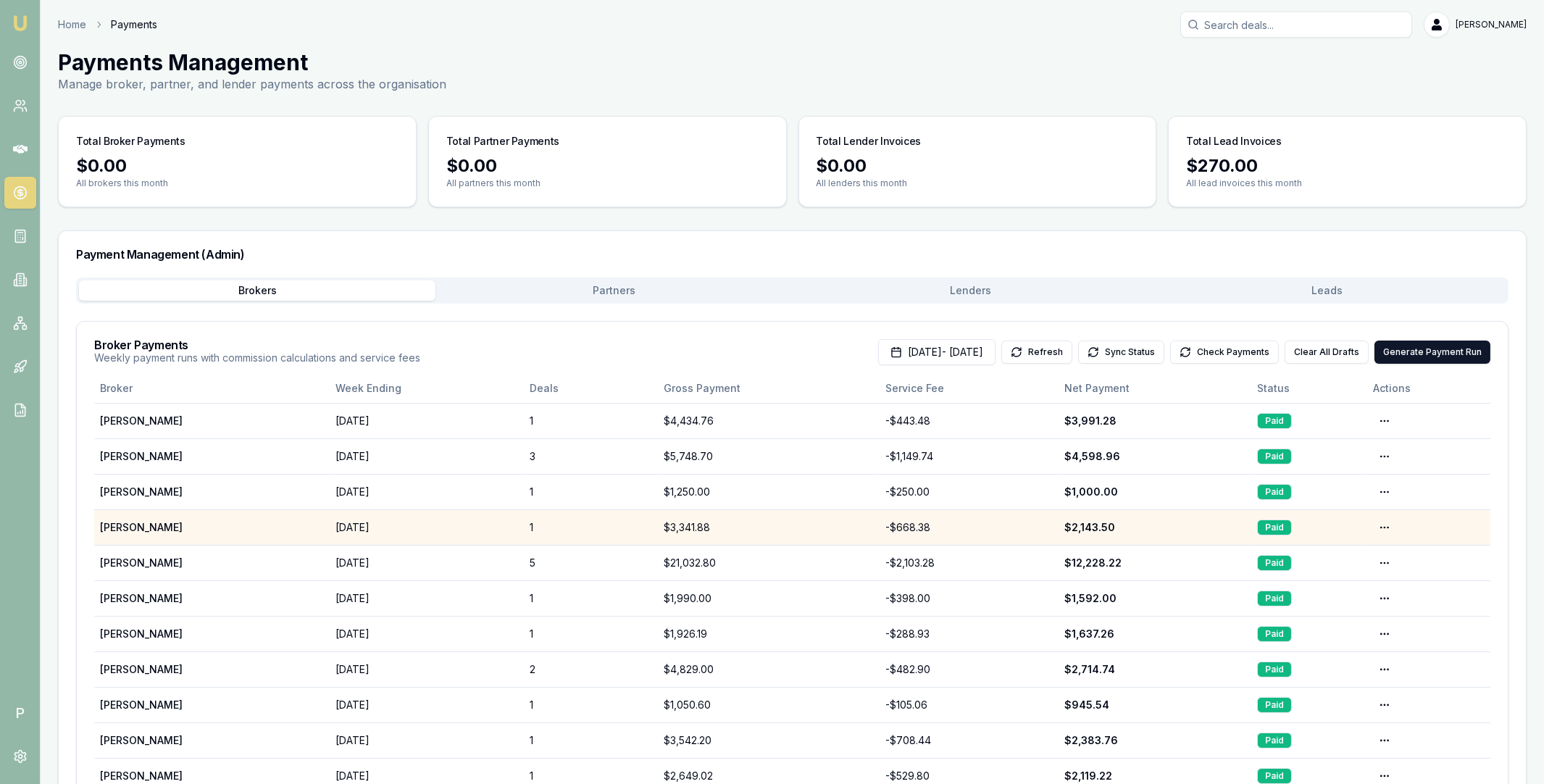
scroll to position [66, 0]
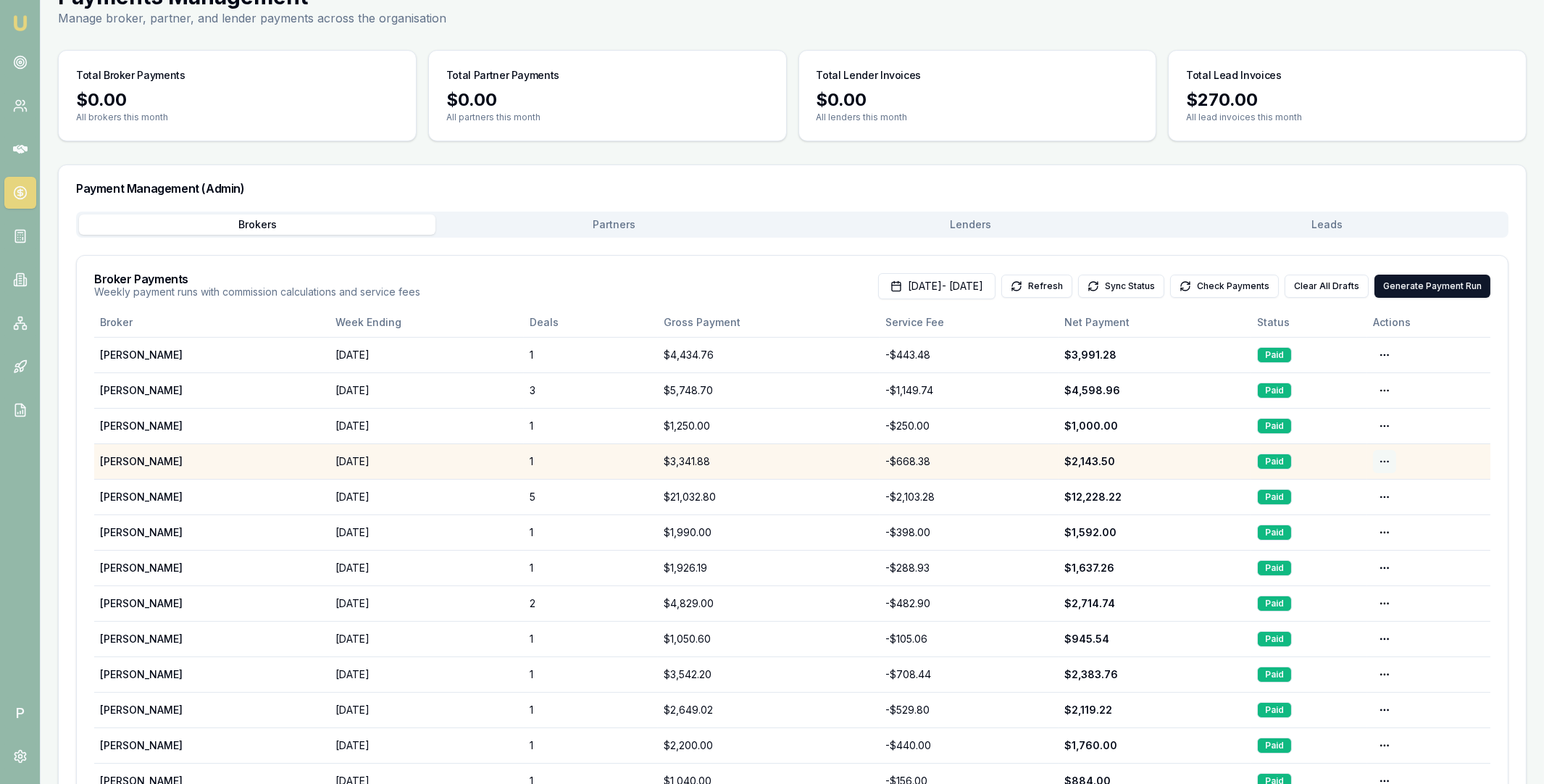
click at [1384, 460] on html "Emu Broker P Home Payments Matt Leeburn Toggle Menu Payments Management Manage …" at bounding box center [772, 326] width 1544 height 784
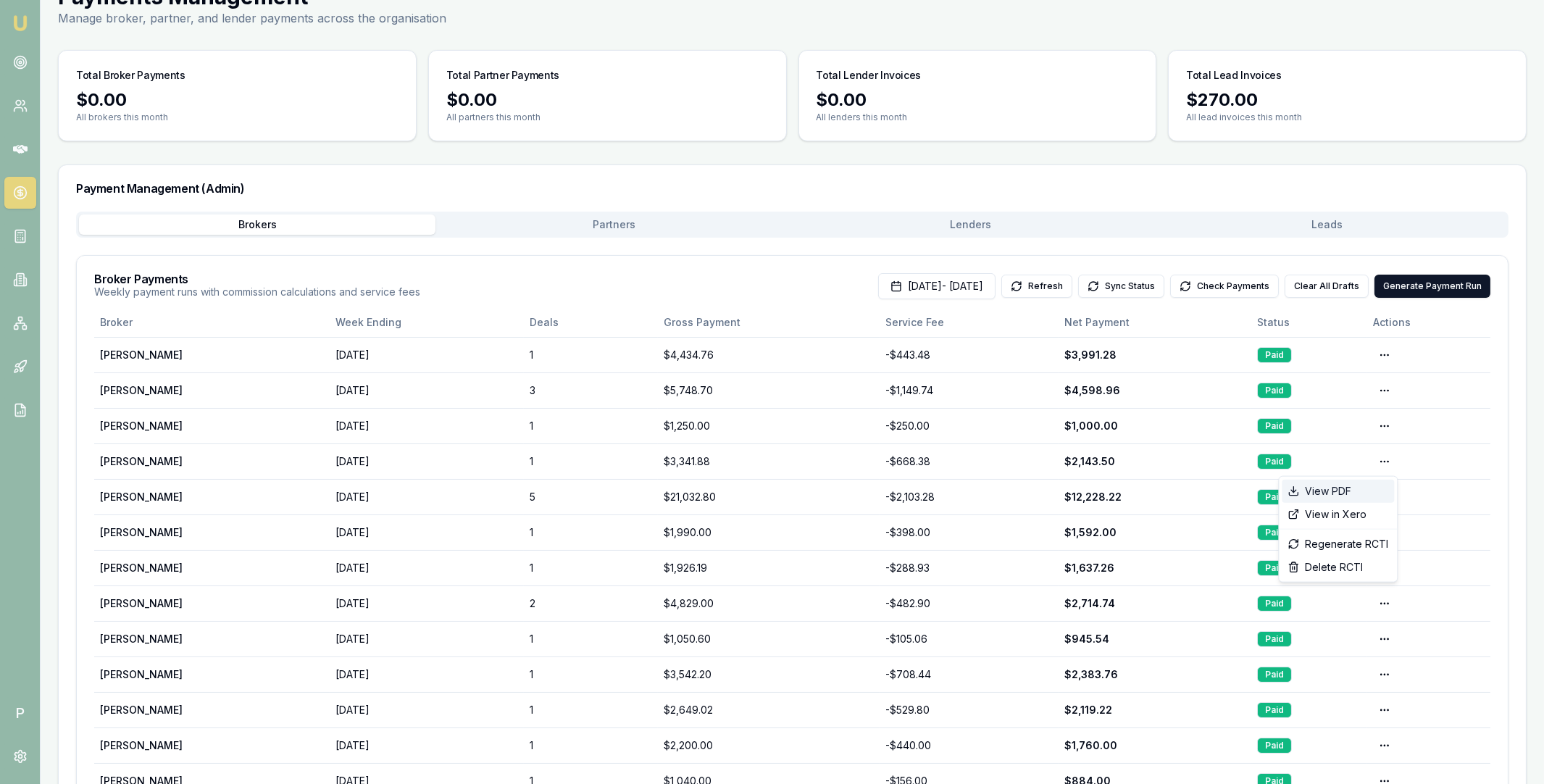
click at [1353, 488] on div "View PDF" at bounding box center [1338, 491] width 112 height 23
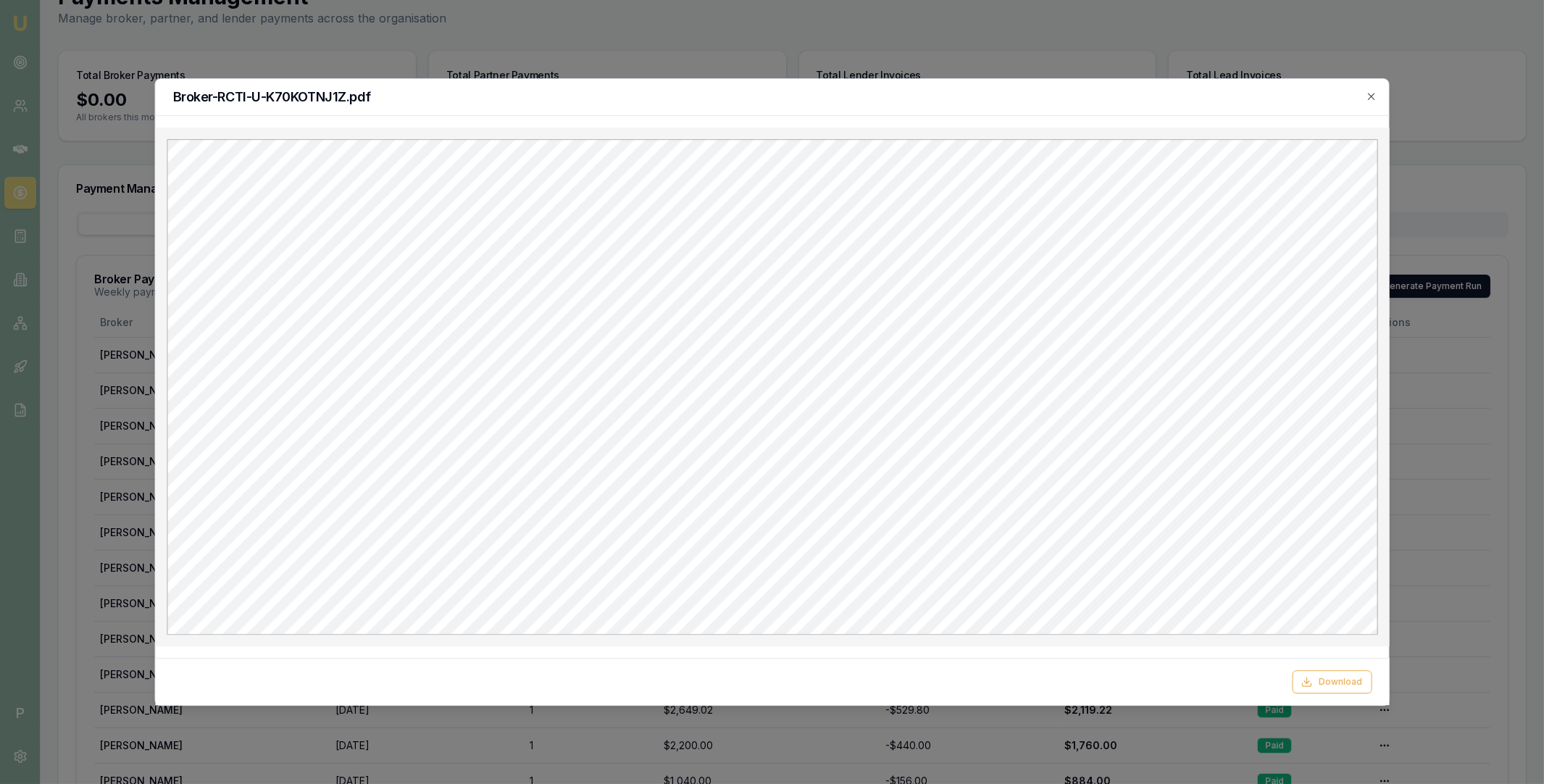
scroll to position [0, 0]
click at [1342, 683] on button "Download" at bounding box center [1331, 682] width 79 height 23
click at [607, 53] on div at bounding box center [772, 392] width 1544 height 784
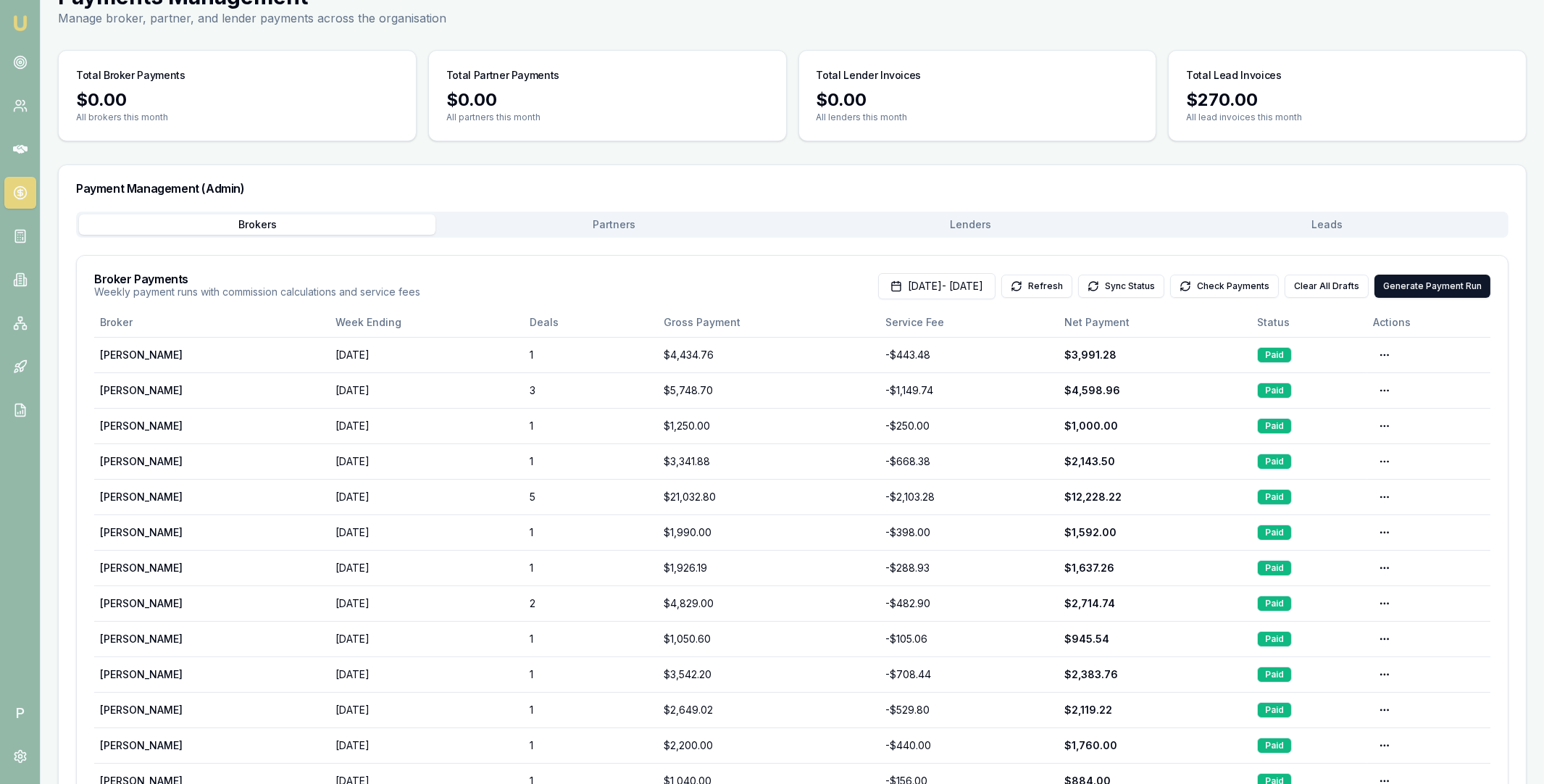
click at [608, 219] on main "Payments Management Manage broker, partner, and lender payments across the orga…" at bounding box center [792, 511] width 1503 height 1056
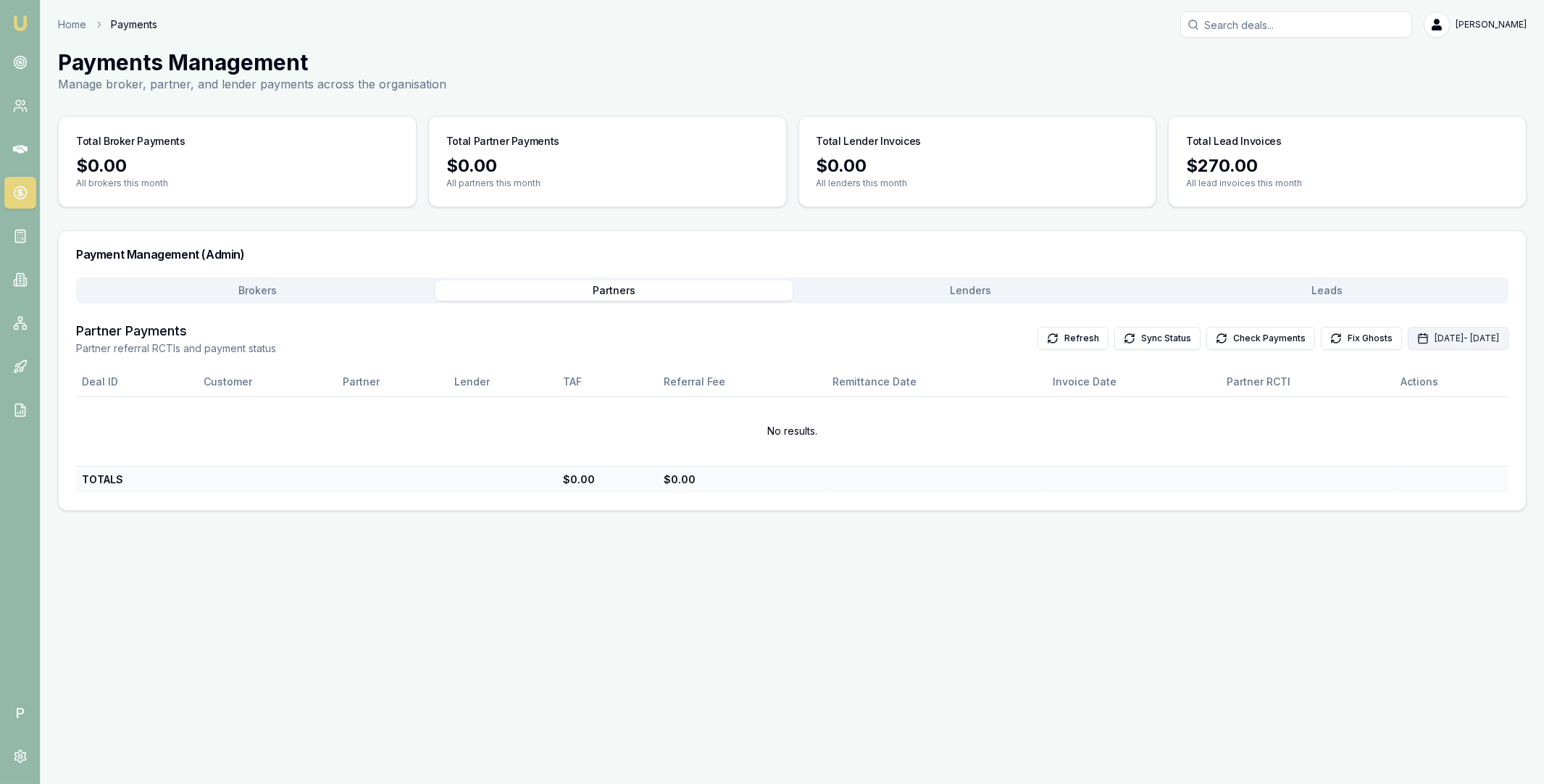
click at [1408, 338] on button "Sep 01, 2025 - Sep 30, 2025" at bounding box center [1458, 338] width 101 height 23
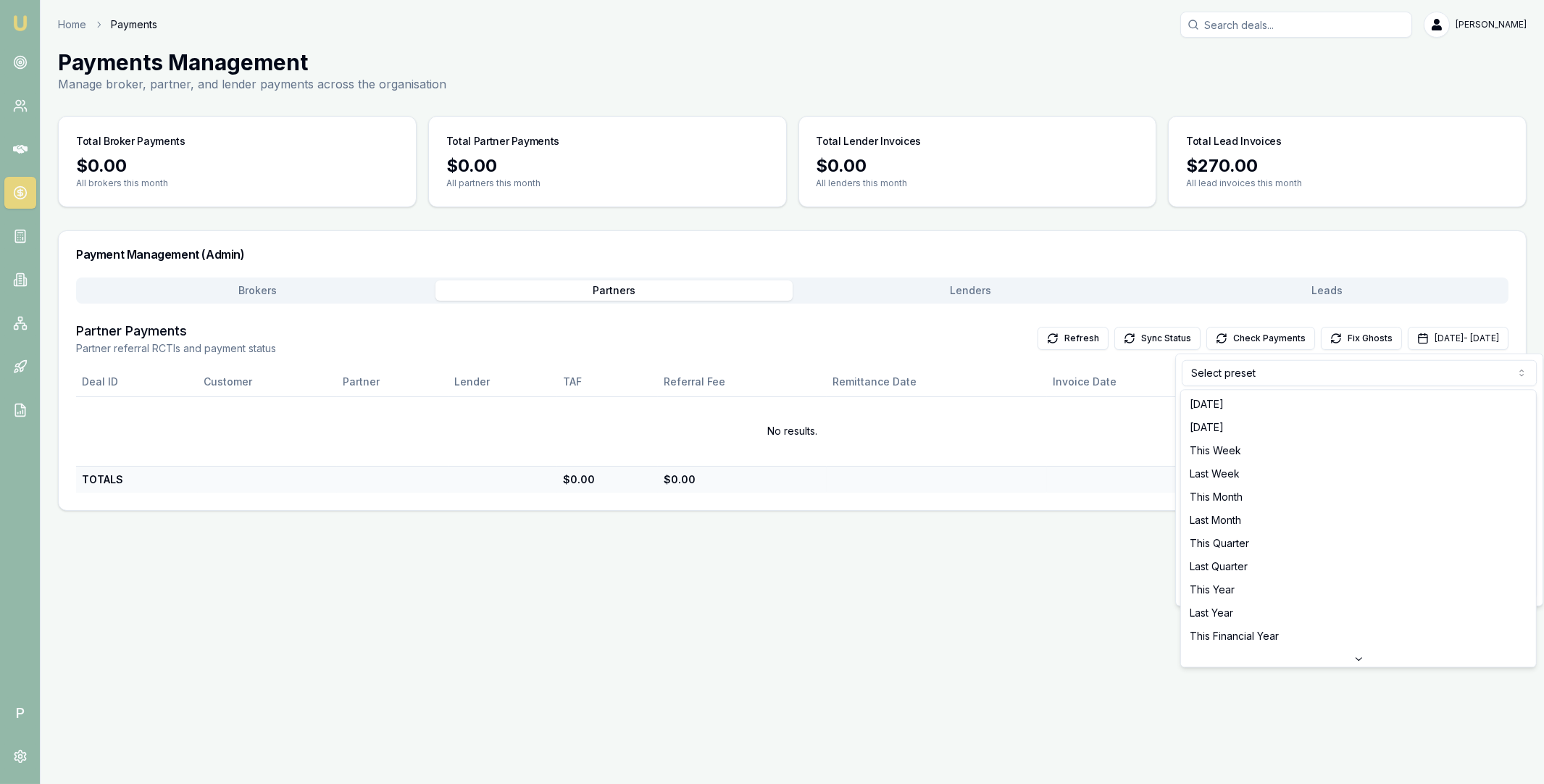
click at [1286, 372] on html "Emu Broker P Home Payments Matt Leeburn Toggle Menu Payments Management Manage …" at bounding box center [772, 392] width 1544 height 784
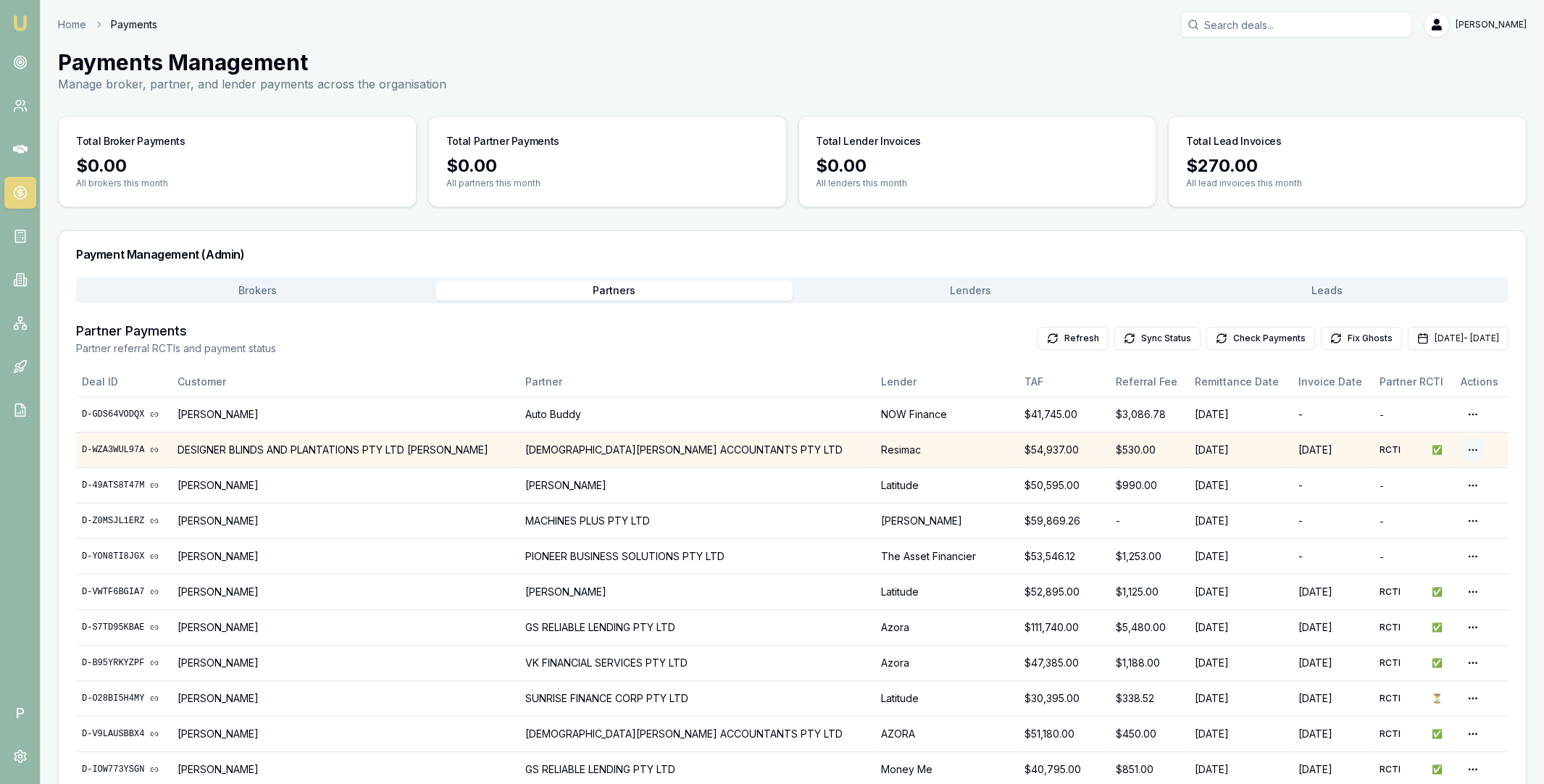
click at [1462, 450] on html "Emu Broker P Home Payments Matt Leeburn Toggle Menu Payments Management Manage …" at bounding box center [772, 392] width 1544 height 784
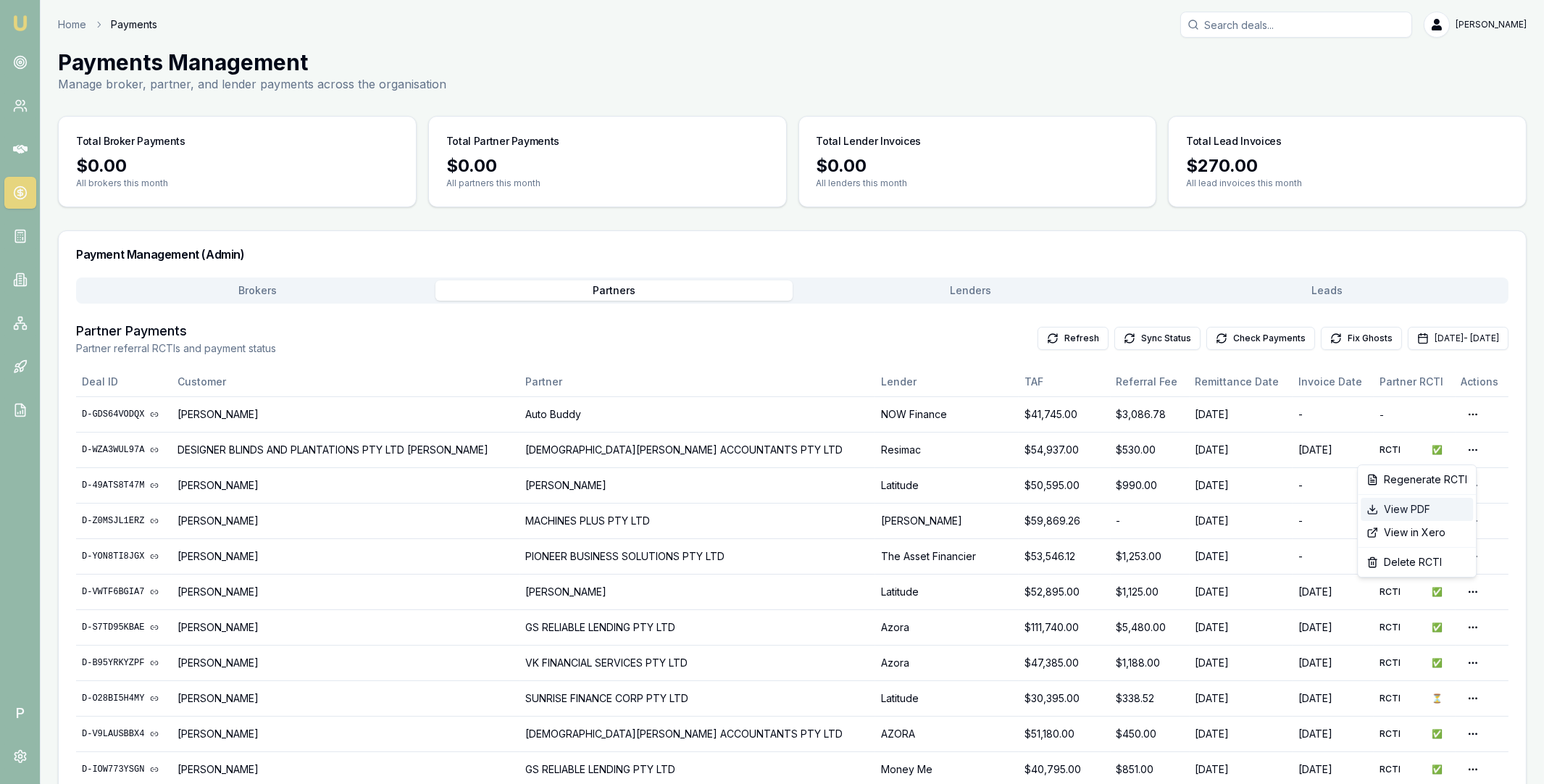
click at [1417, 512] on div "View PDF" at bounding box center [1417, 509] width 112 height 23
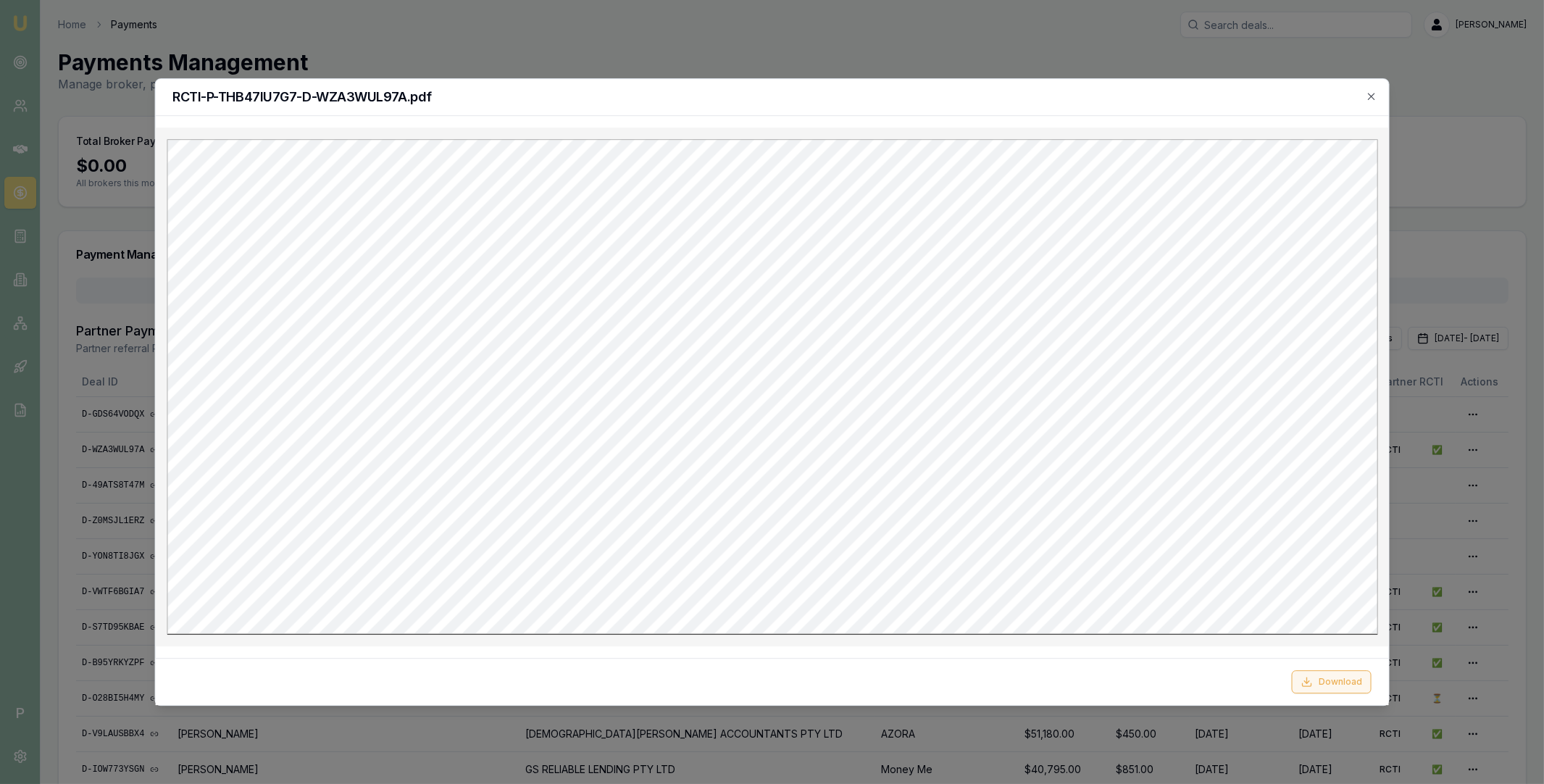
click at [1321, 683] on button "Download" at bounding box center [1331, 682] width 79 height 23
click at [1166, 68] on div at bounding box center [772, 392] width 1544 height 784
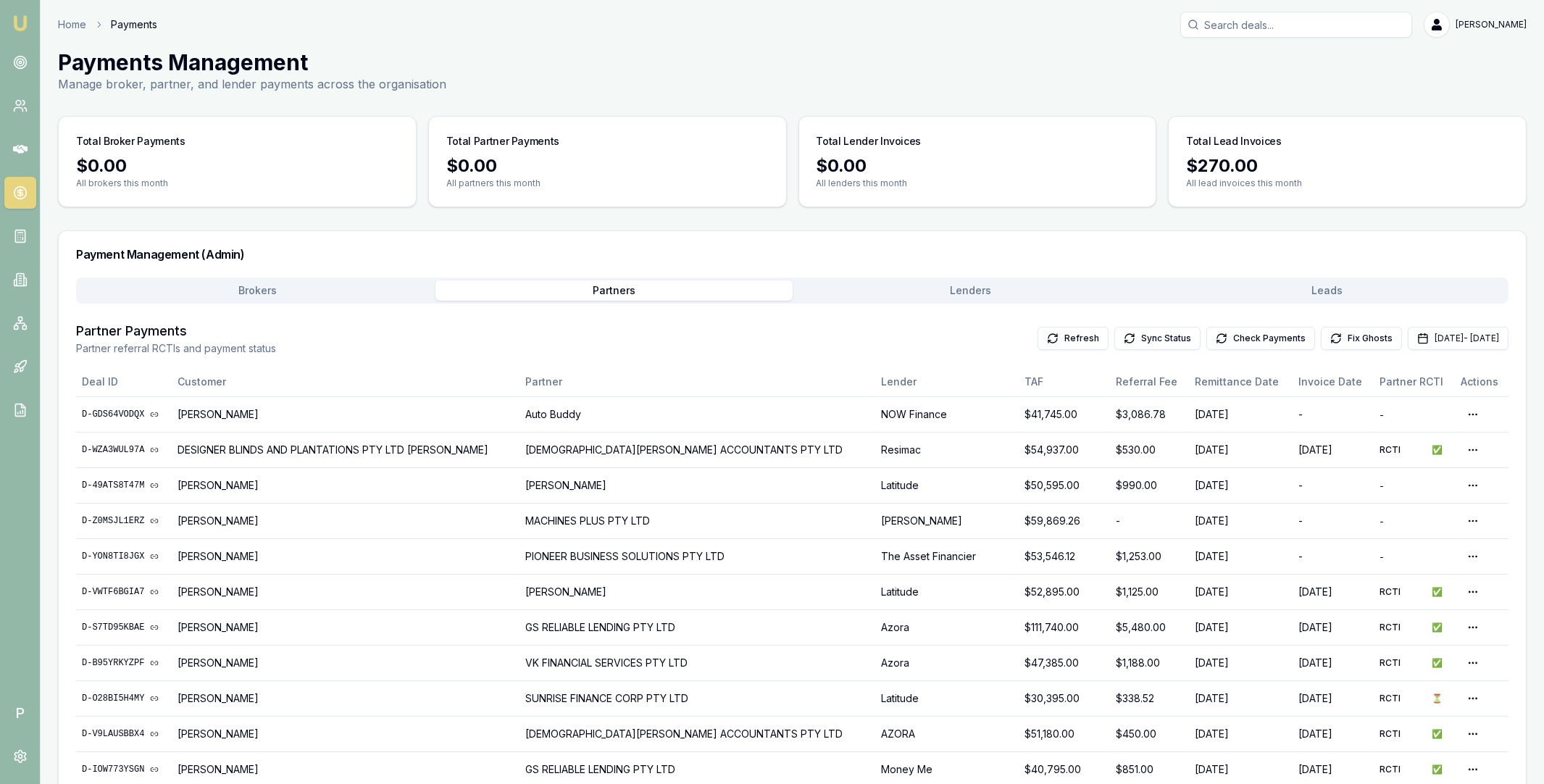
click at [365, 292] on button "Brokers" at bounding box center [257, 290] width 356 height 20
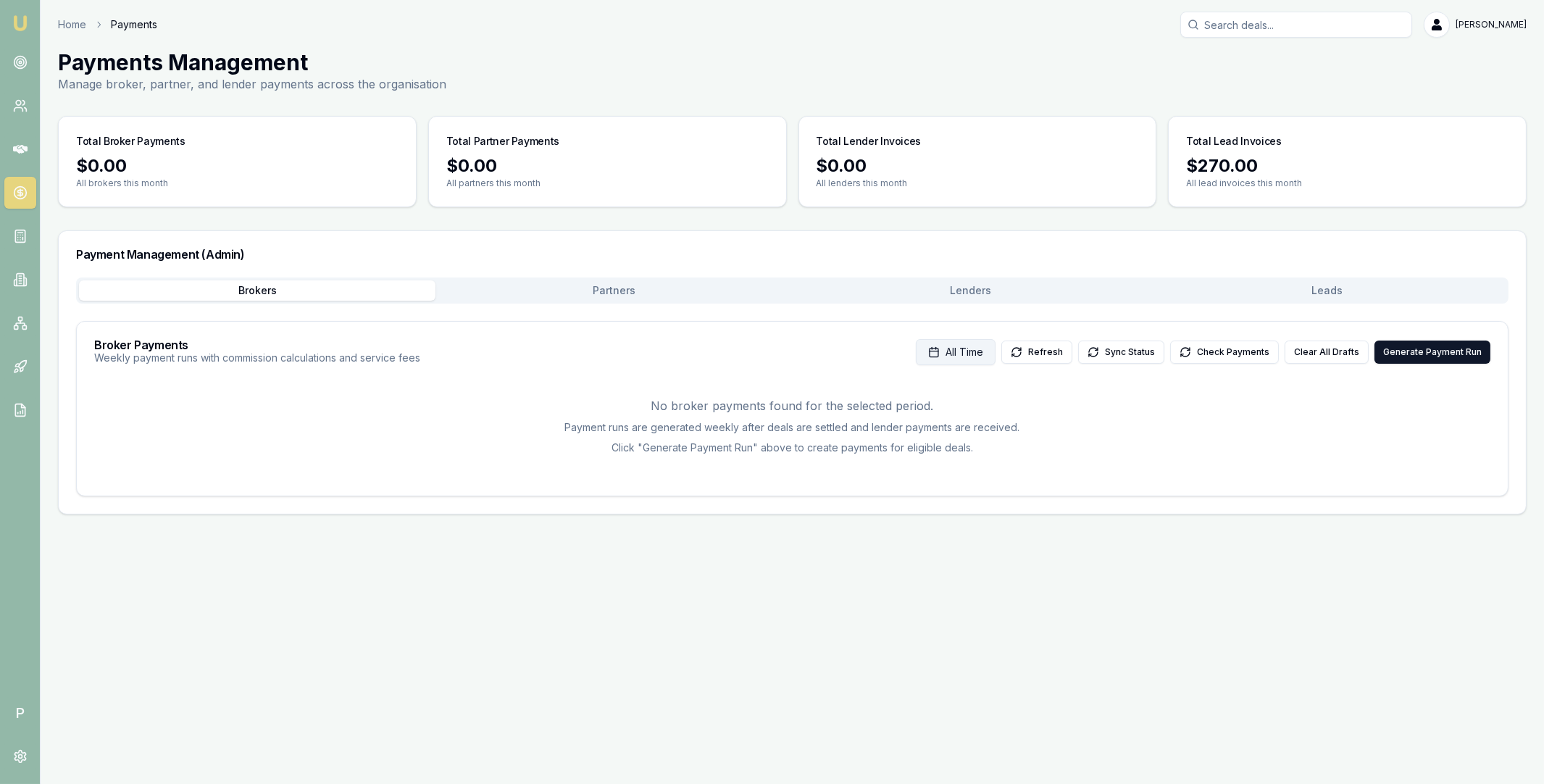
click at [980, 351] on span "All Time" at bounding box center [964, 352] width 38 height 14
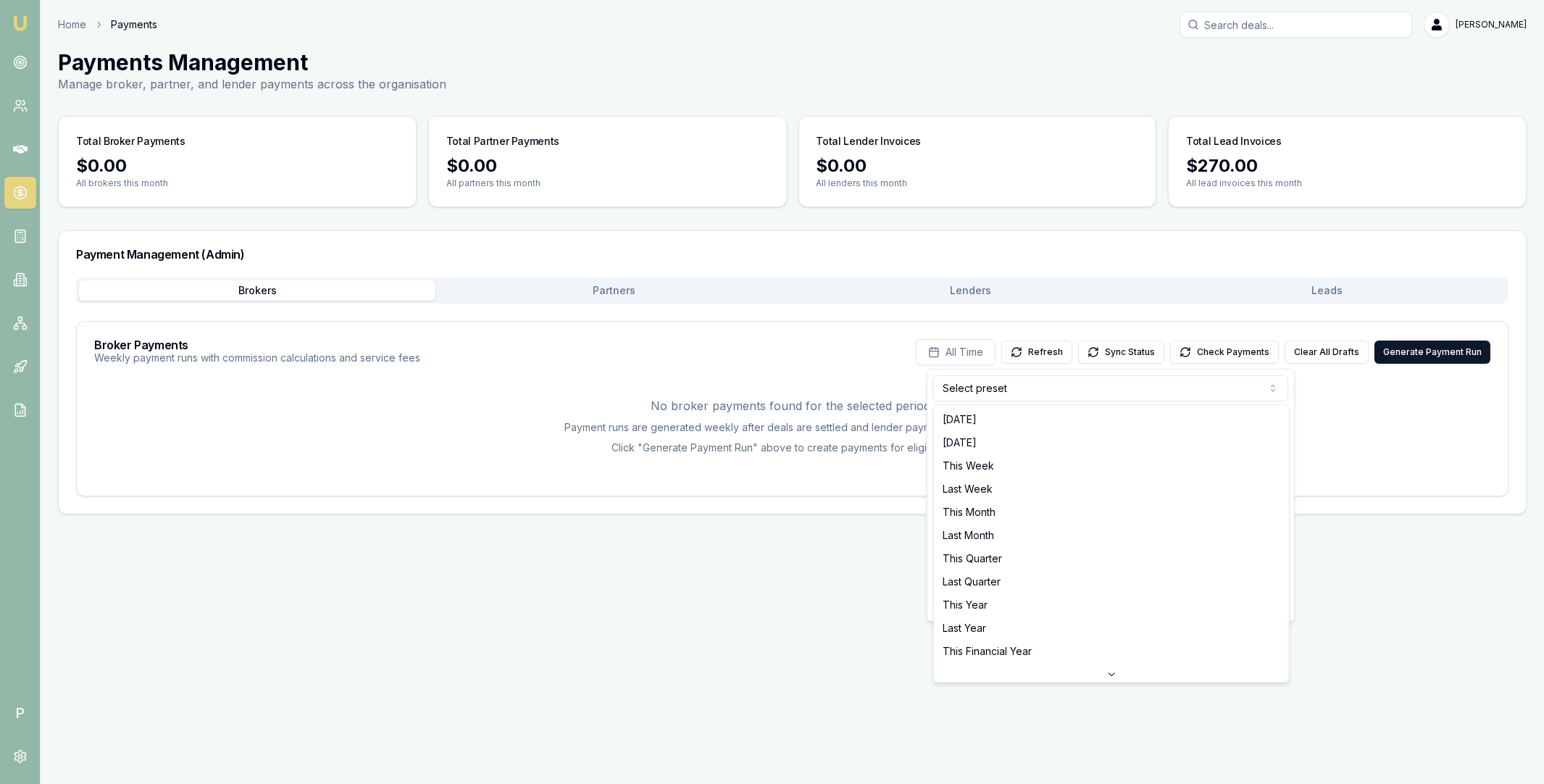
click at [998, 387] on html "Emu Broker P Home Payments Matt Leeburn Toggle Menu Payments Management Manage …" at bounding box center [772, 392] width 1544 height 784
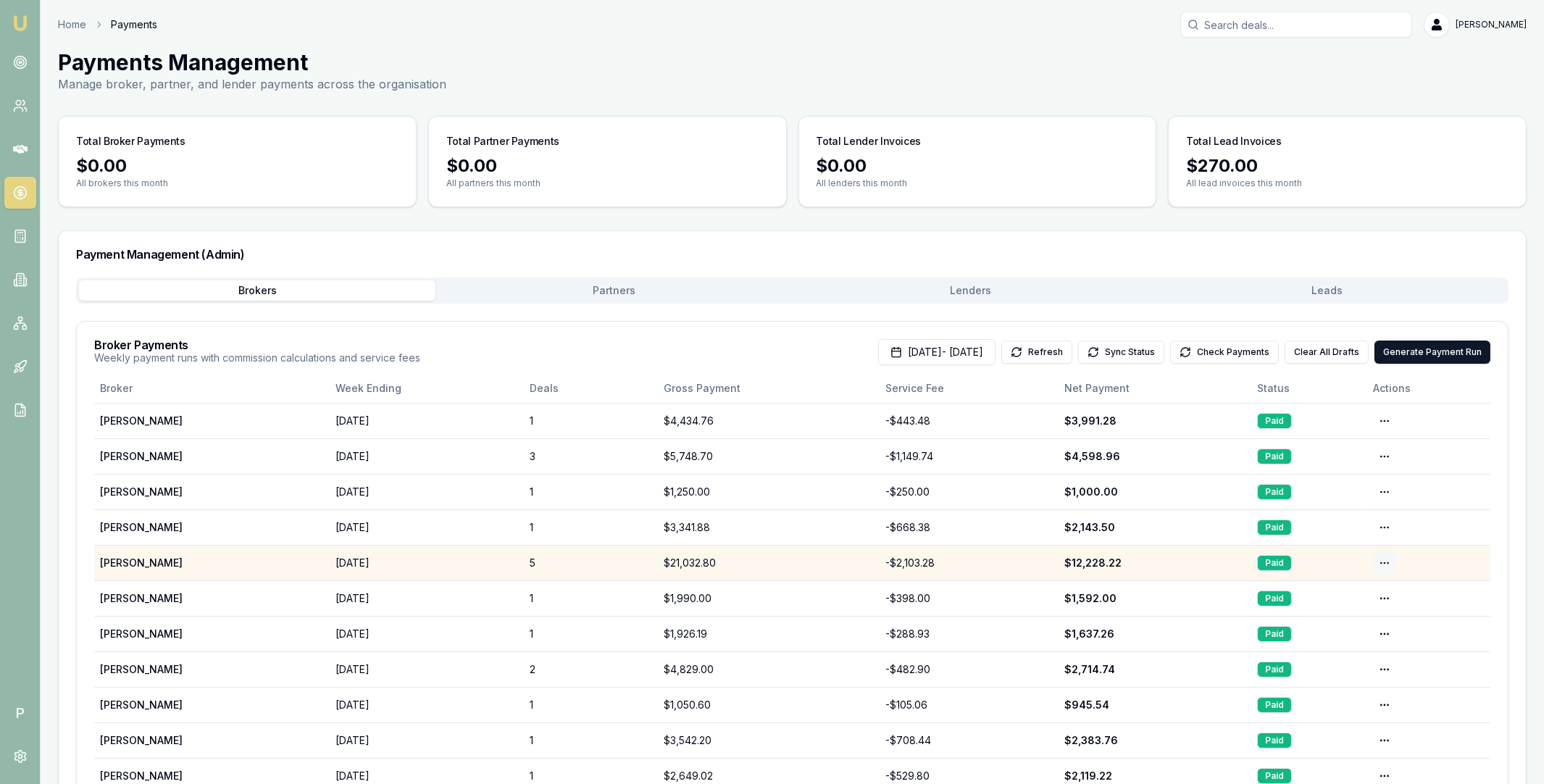
click at [1387, 562] on html "Emu Broker P Home Payments Matt Leeburn Toggle Menu Payments Management Manage …" at bounding box center [772, 392] width 1544 height 784
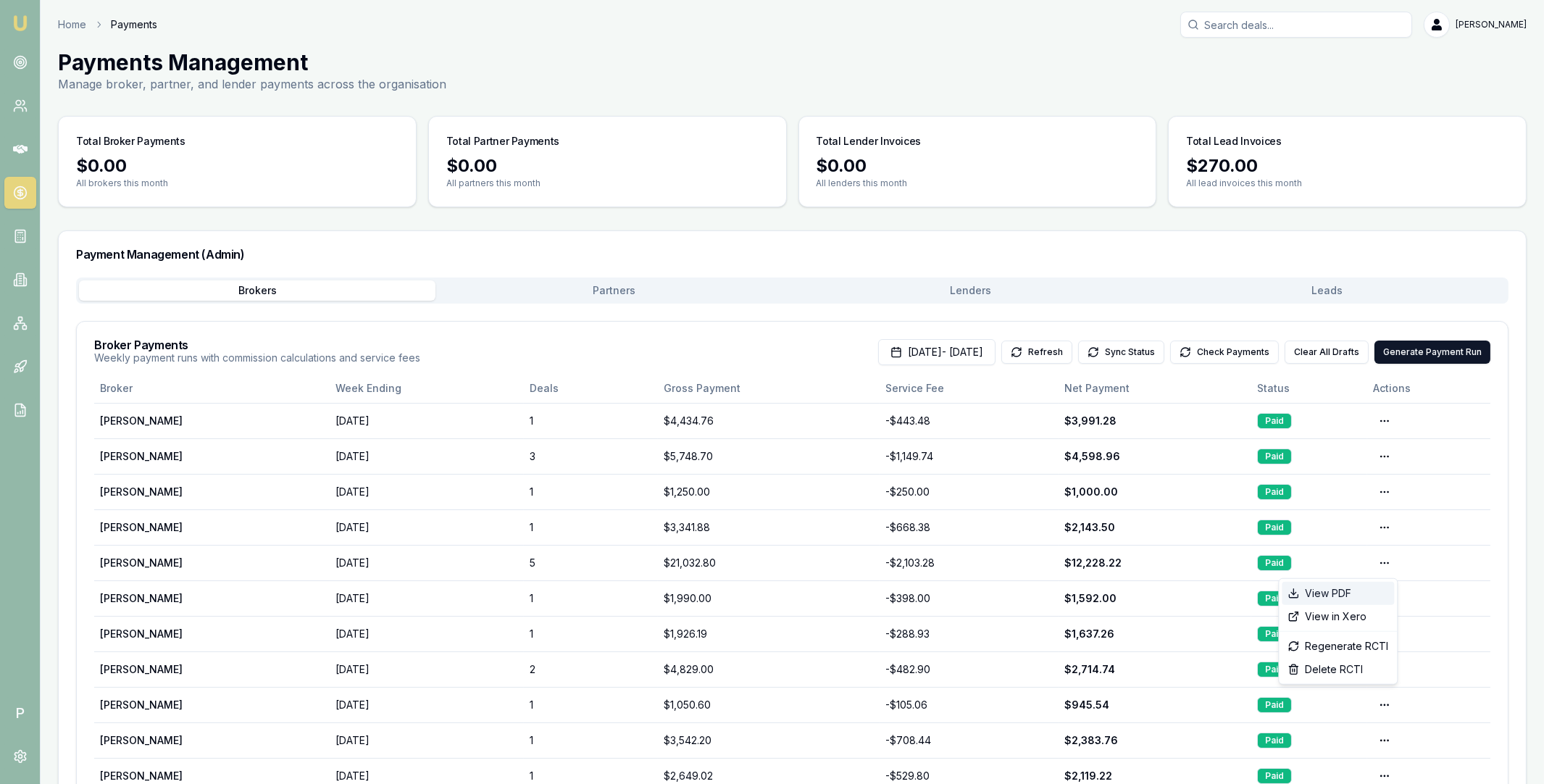
click at [1360, 593] on div "View PDF" at bounding box center [1338, 593] width 112 height 23
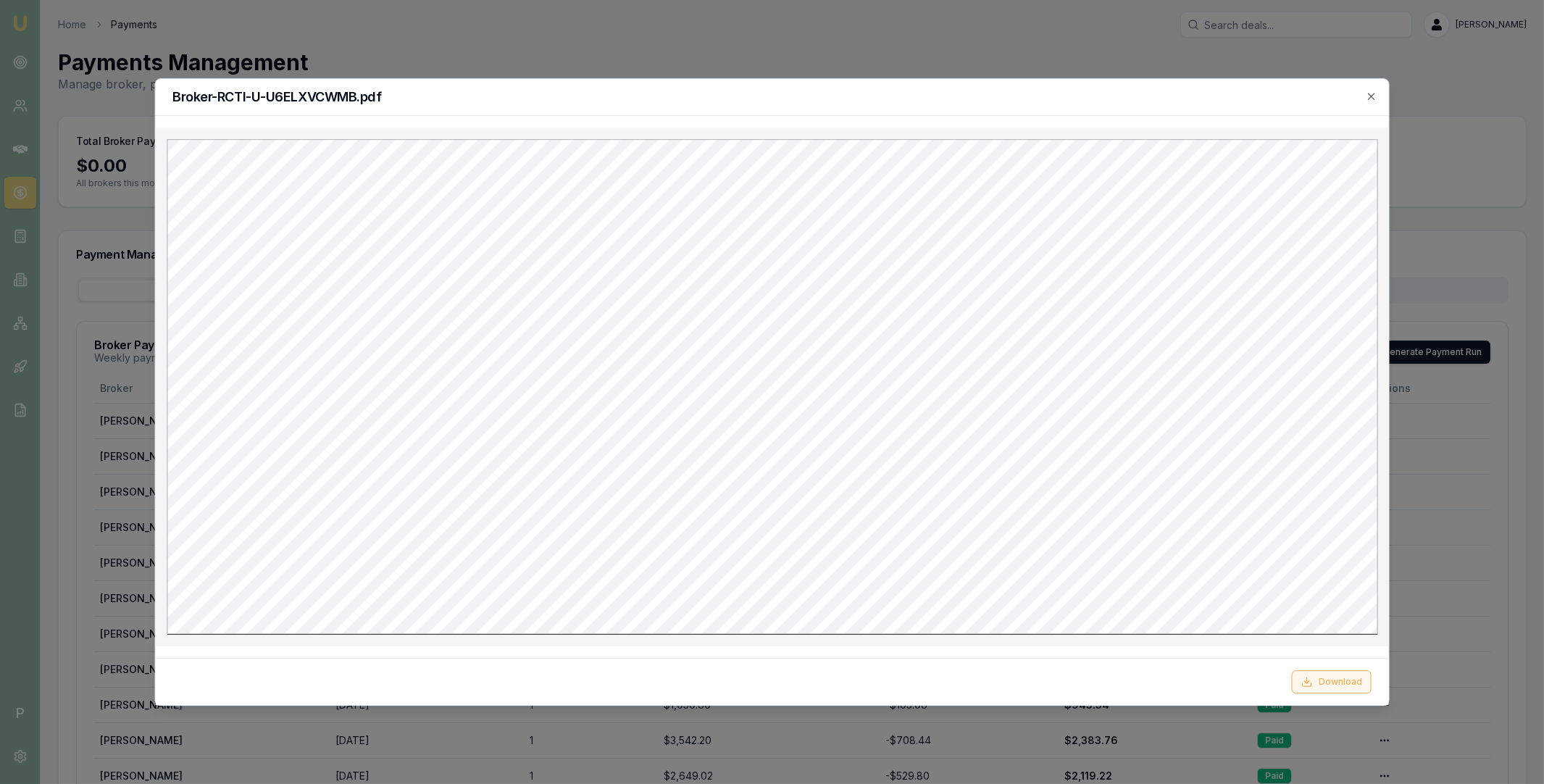
click at [1333, 688] on button "Download" at bounding box center [1331, 682] width 79 height 23
click at [718, 47] on div at bounding box center [772, 392] width 1544 height 784
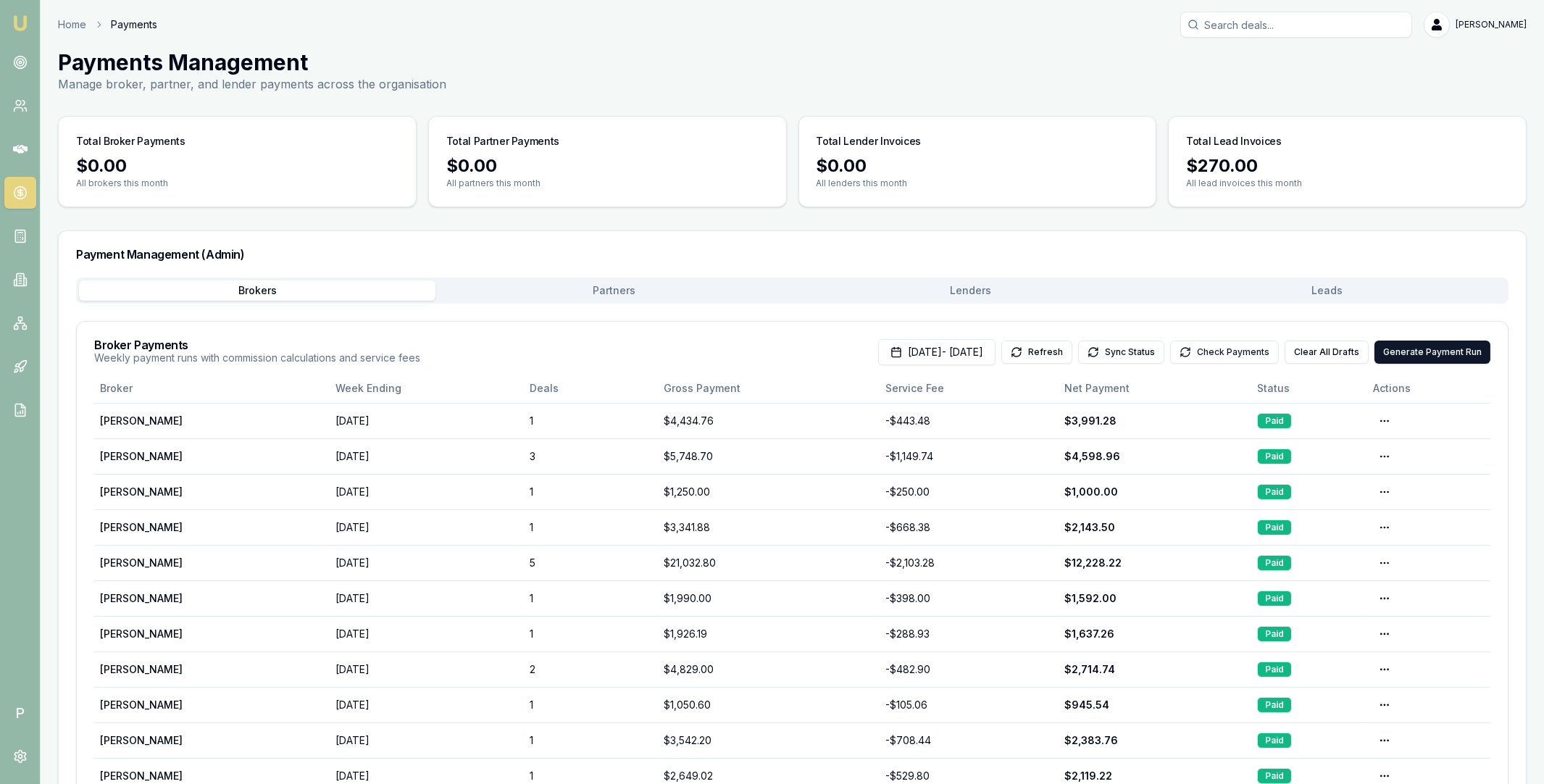
click at [1224, 353] on button "Check Payments" at bounding box center [1225, 352] width 109 height 23
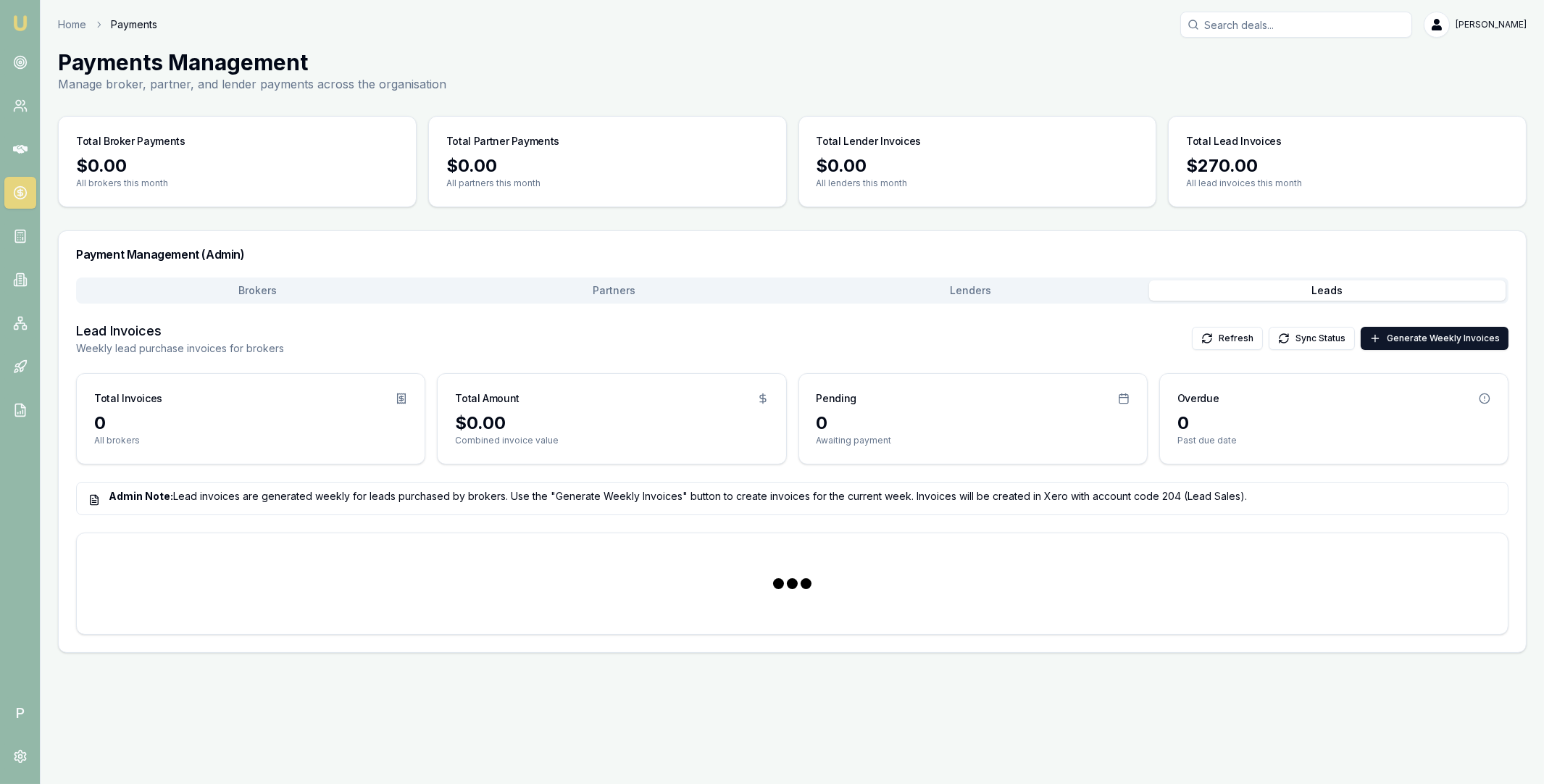
click at [1264, 282] on button "Leads" at bounding box center [1327, 290] width 356 height 20
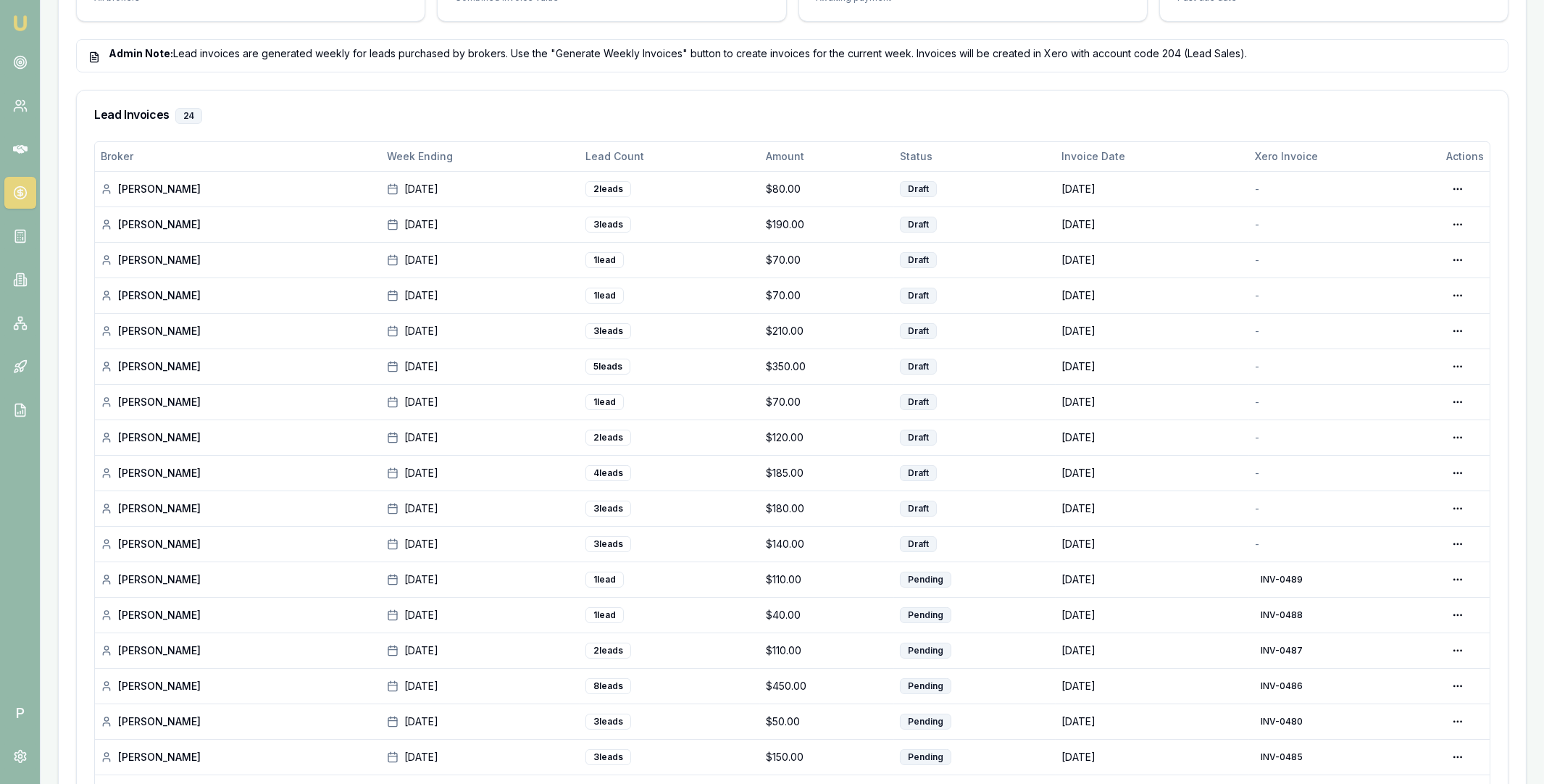
scroll to position [447, 0]
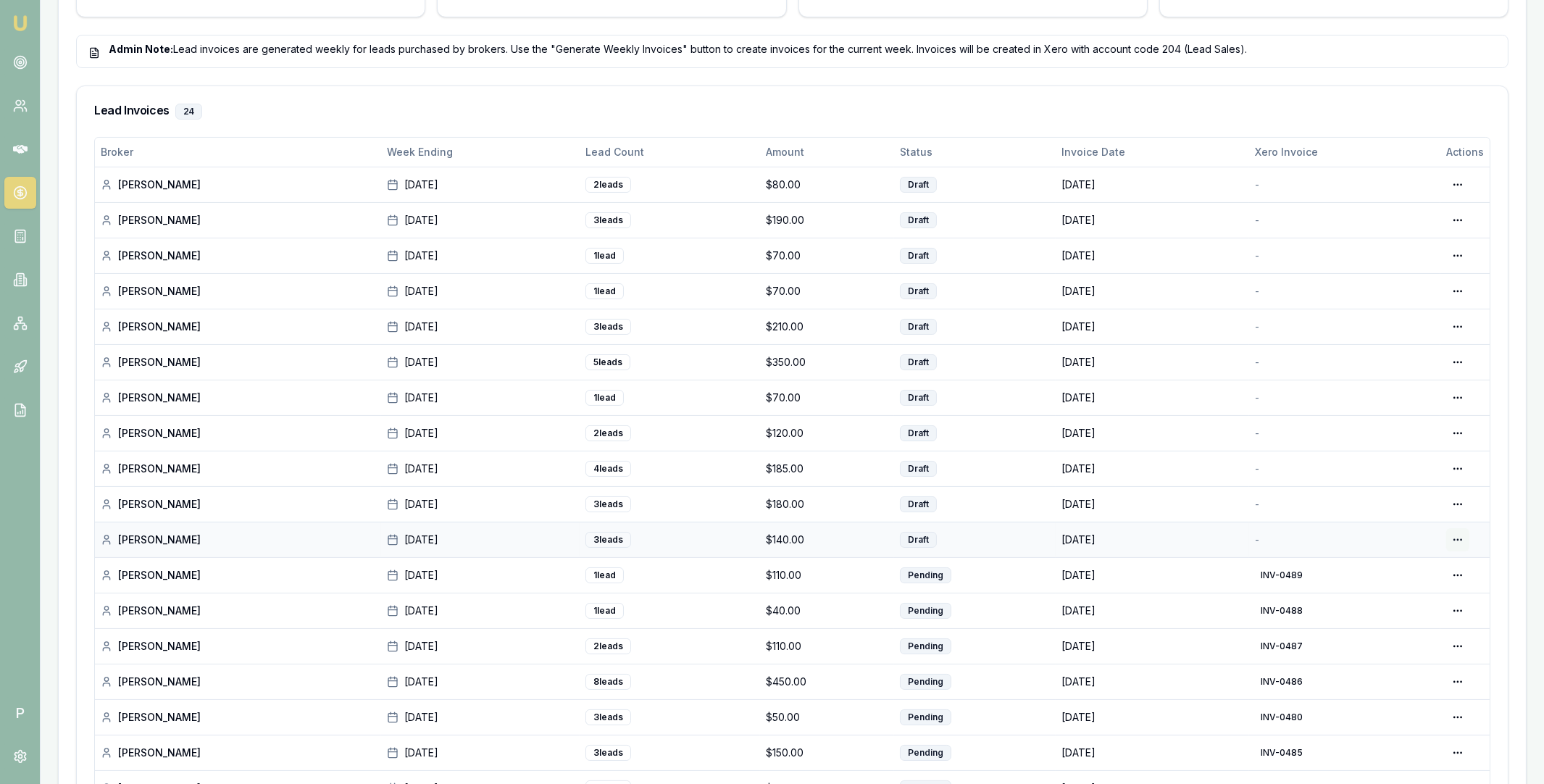
click at [1434, 567] on div "Generate in Xero" at bounding box center [1412, 570] width 111 height 23
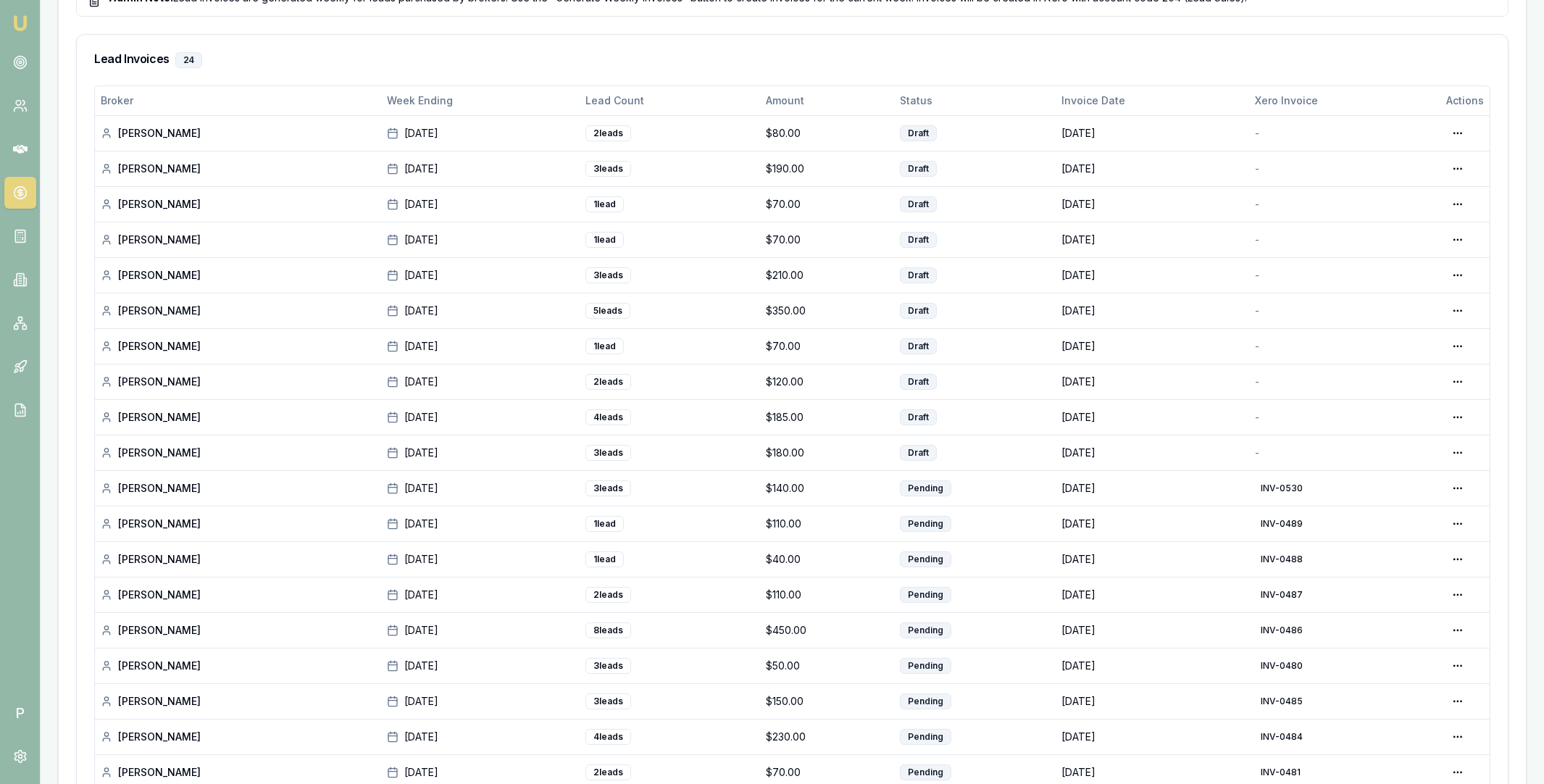
scroll to position [490, 0]
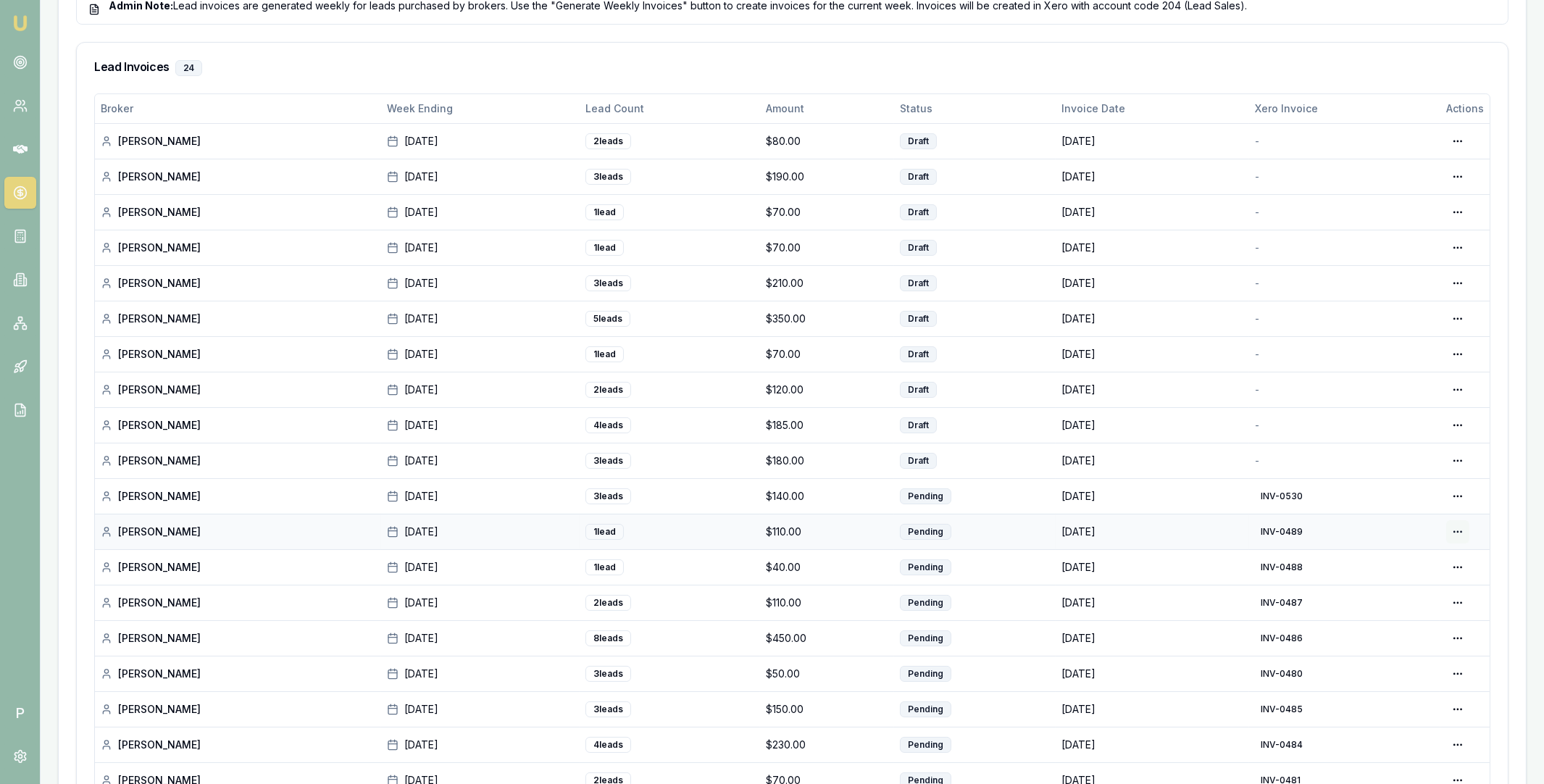
click at [1398, 604] on div "View in Xero" at bounding box center [1409, 608] width 124 height 23
click at [1426, 487] on div "Generate in Xero" at bounding box center [1412, 491] width 111 height 23
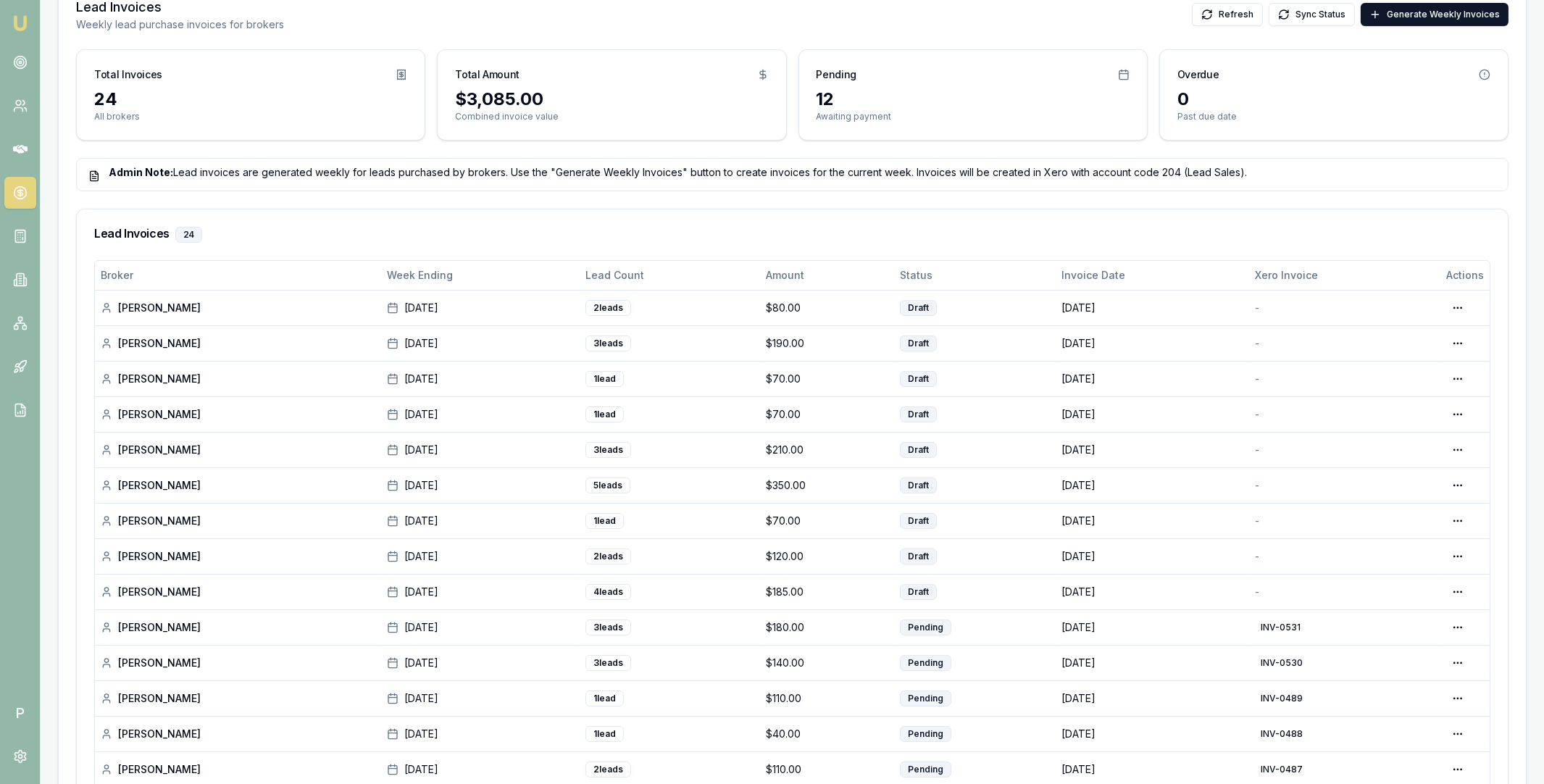
scroll to position [450, 0]
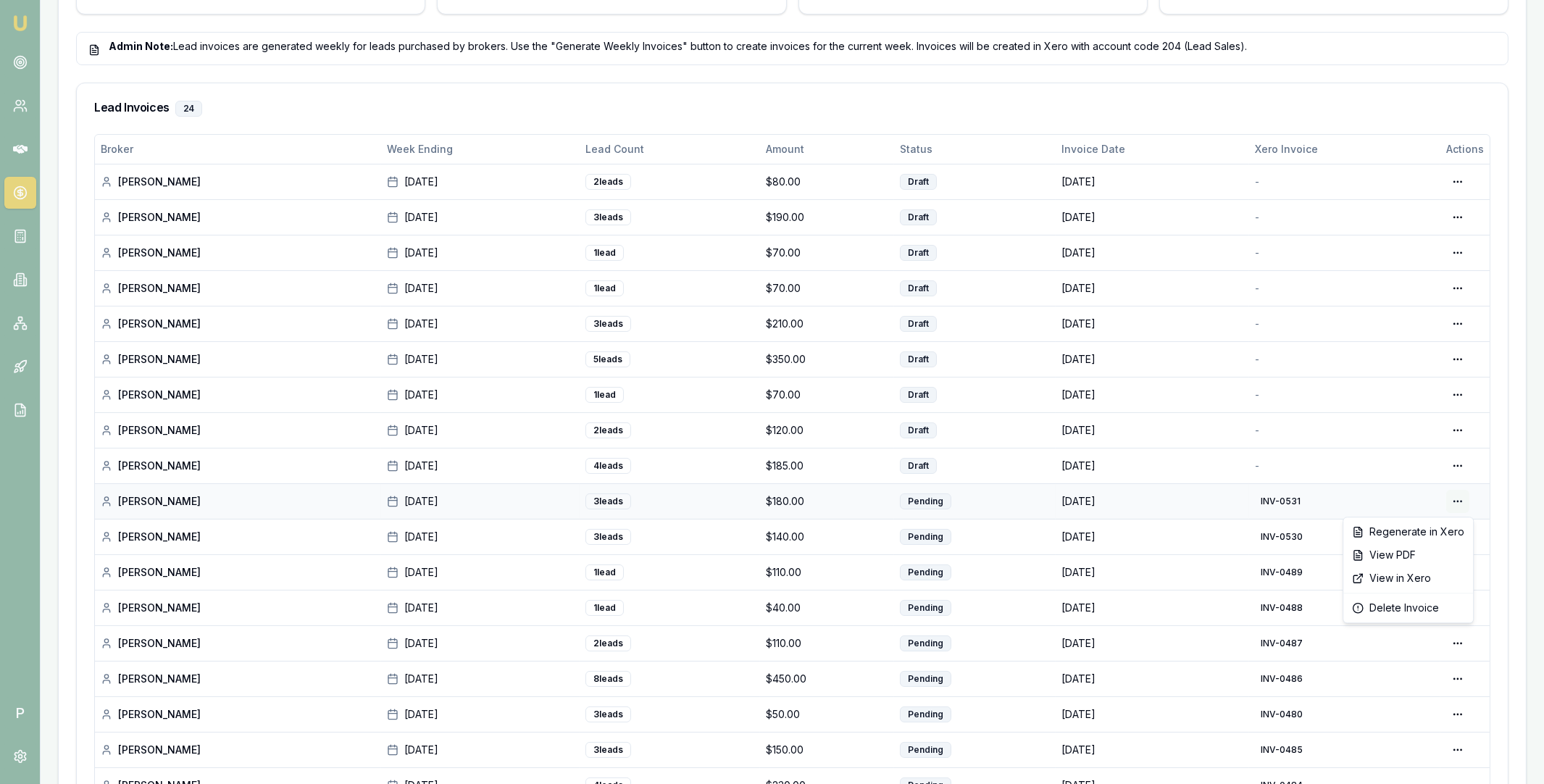
click at [1420, 527] on div "Edit Draft" at bounding box center [1412, 526] width 111 height 23
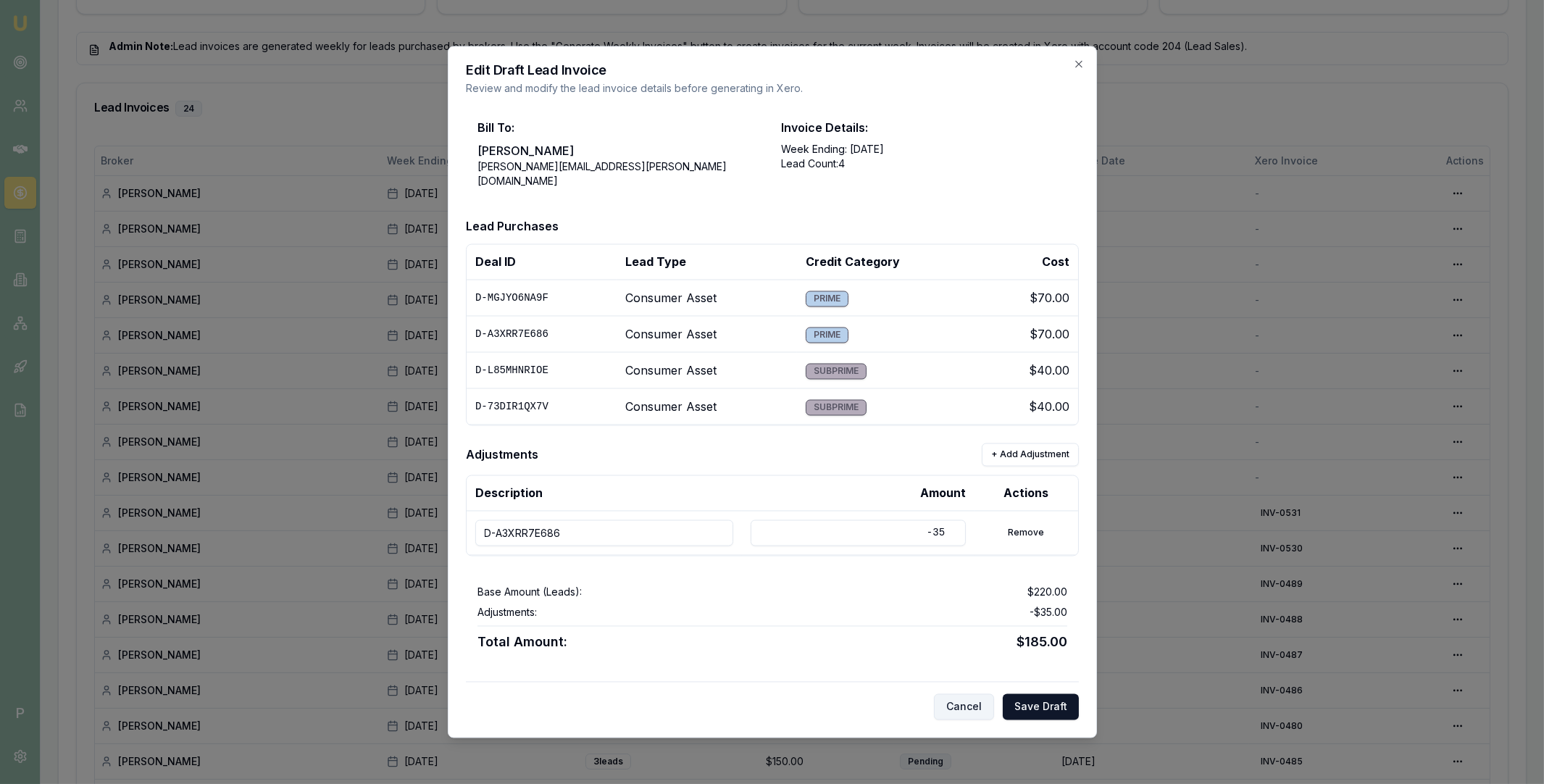
click at [963, 700] on button "Cancel" at bounding box center [963, 707] width 60 height 26
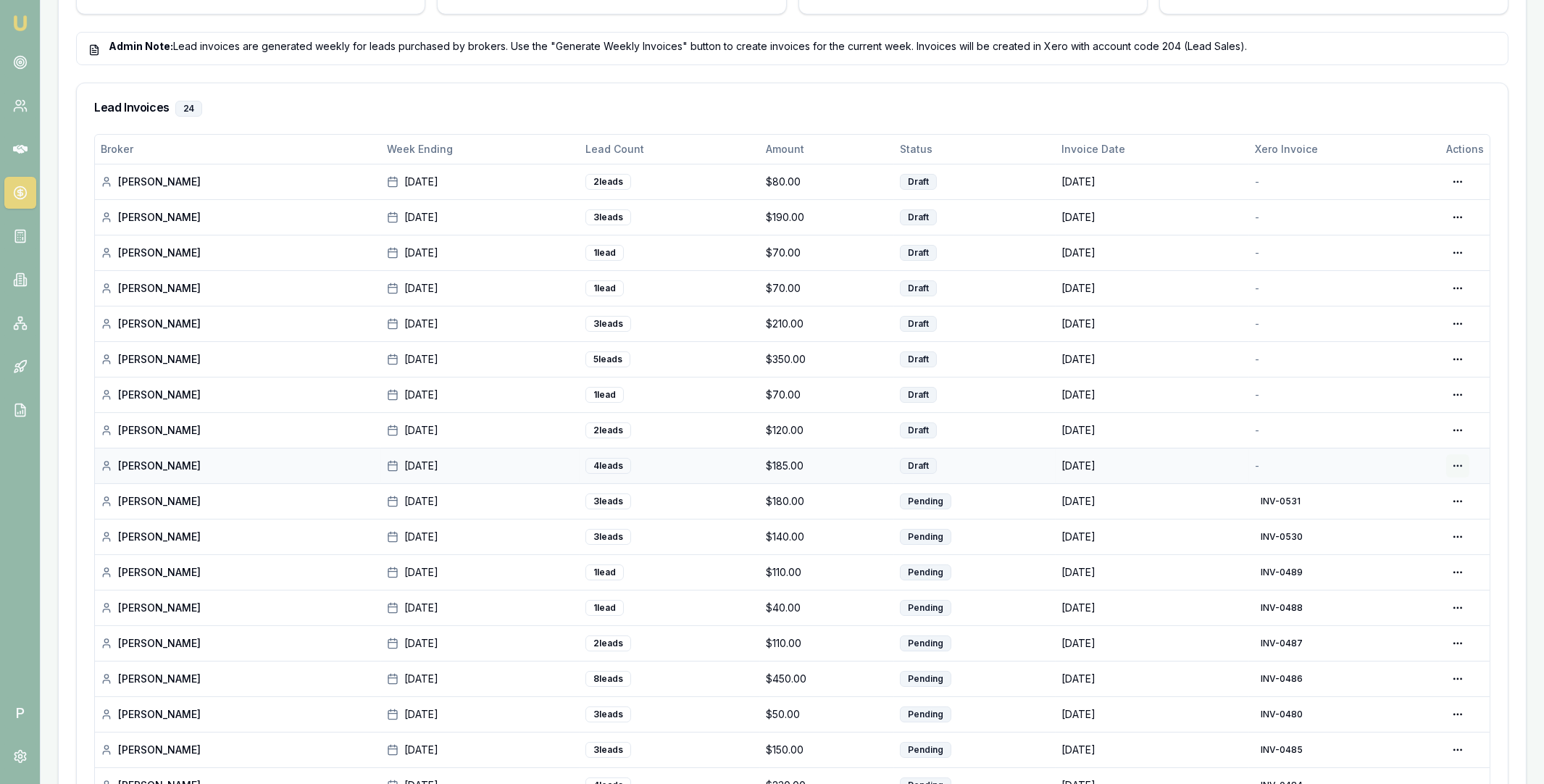
click at [1427, 496] on div "Generate in Xero" at bounding box center [1412, 496] width 111 height 23
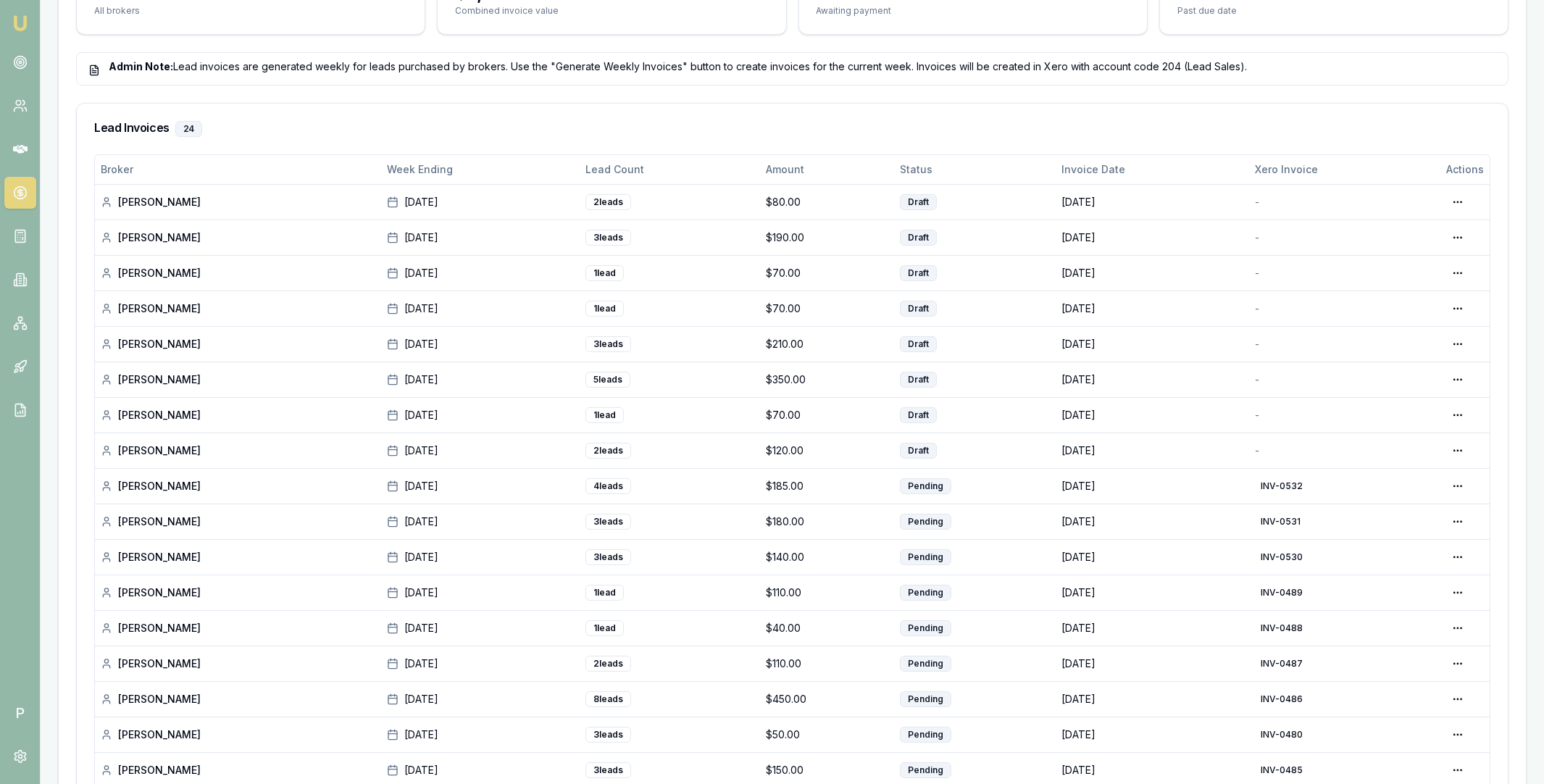
scroll to position [439, 0]
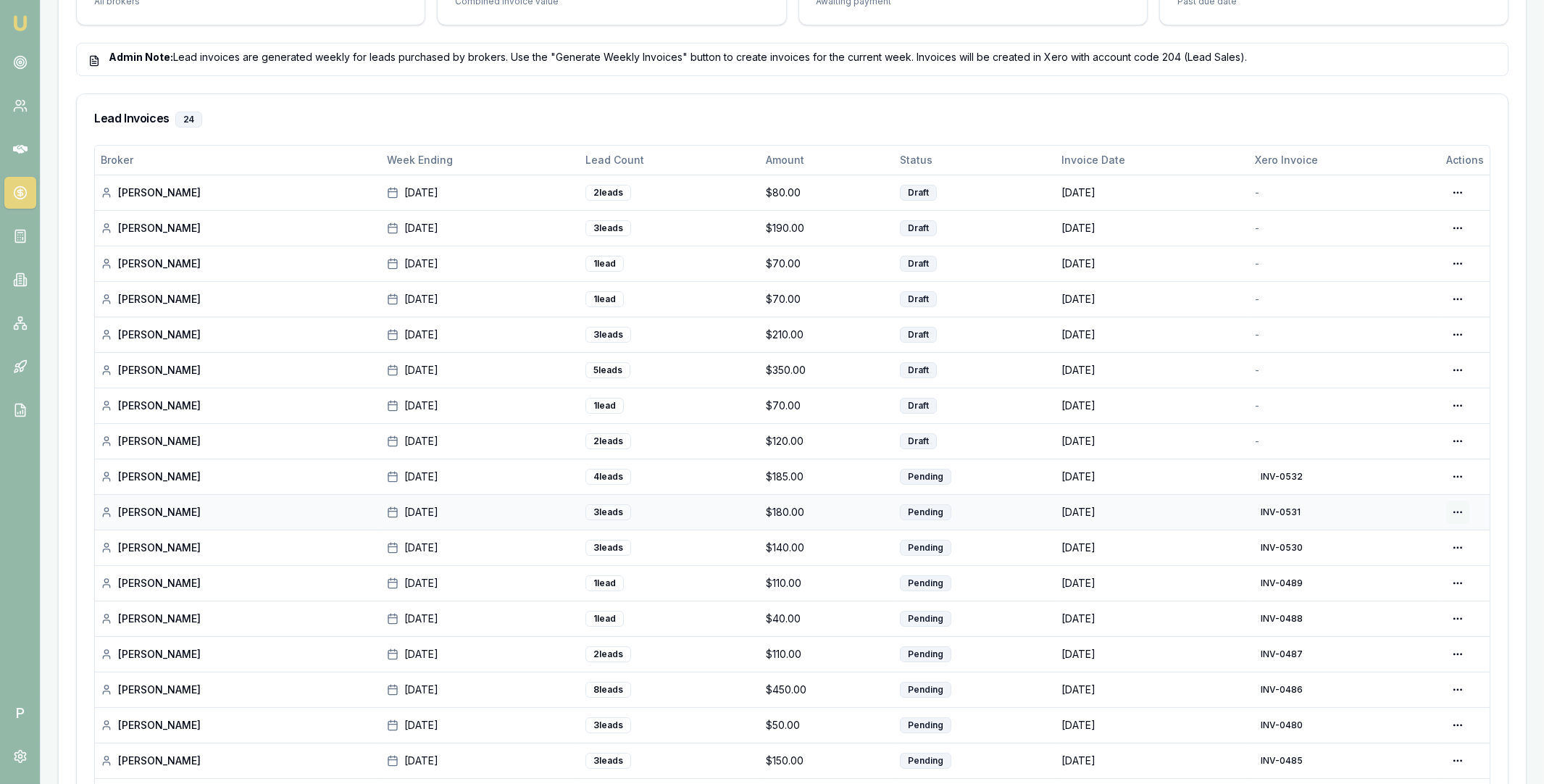
click at [1424, 624] on div "View in Xero" at bounding box center [1409, 624] width 124 height 23
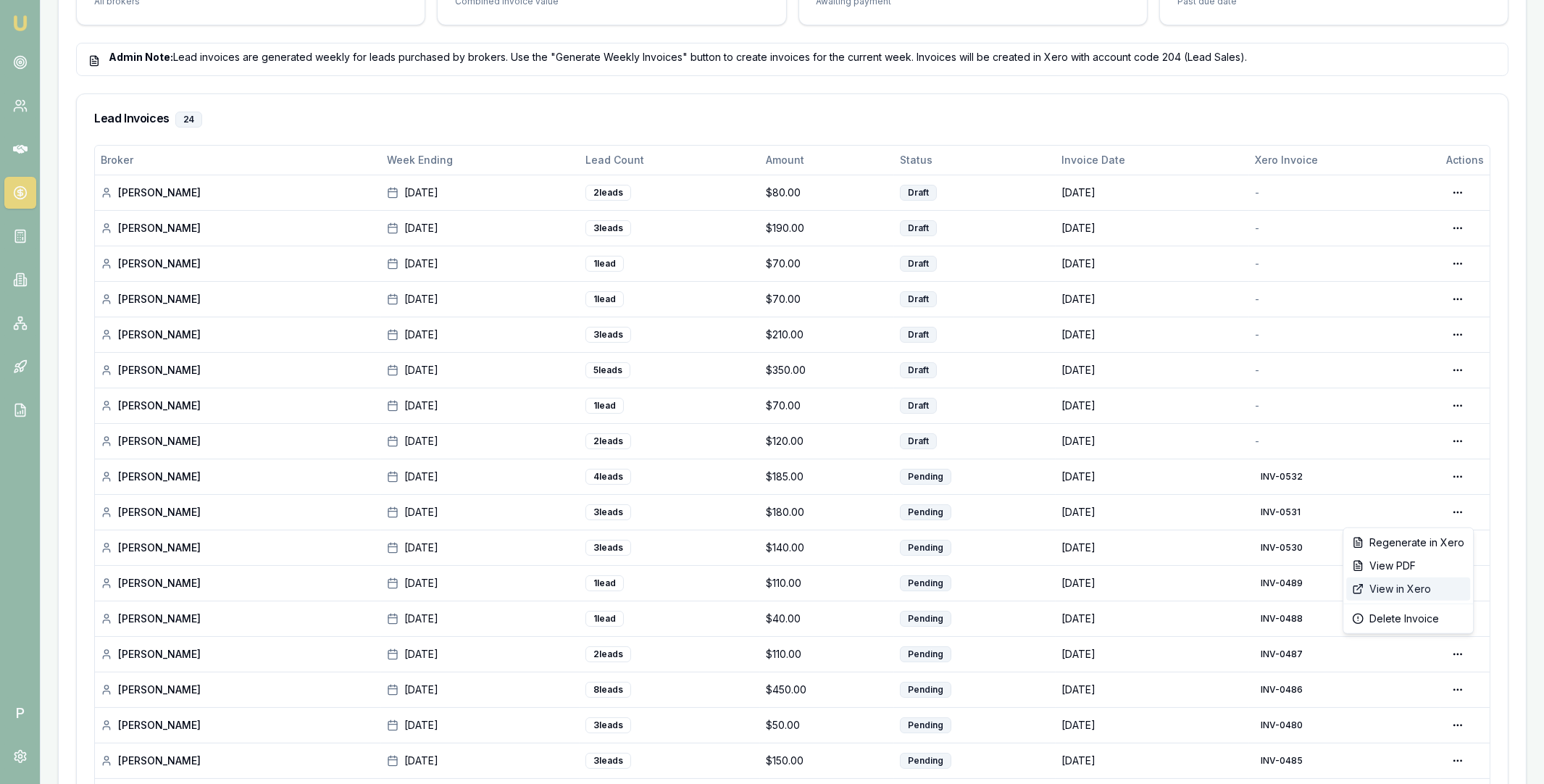
click at [1415, 589] on div "View in Xero" at bounding box center [1409, 589] width 124 height 23
click at [1410, 534] on div "View PDF" at bounding box center [1409, 530] width 124 height 23
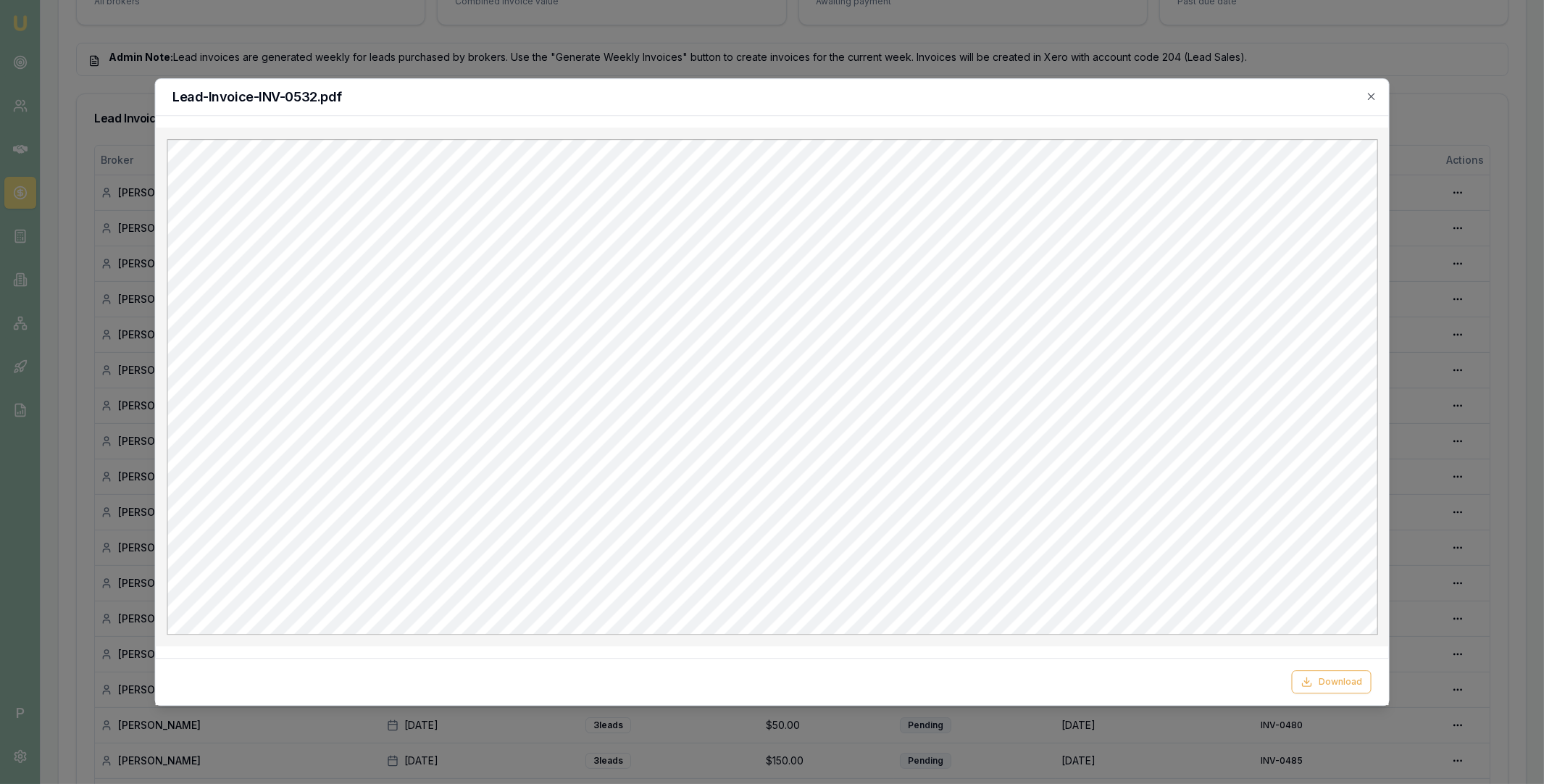
scroll to position [0, 0]
click at [1372, 95] on icon "button" at bounding box center [1371, 96] width 11 height 11
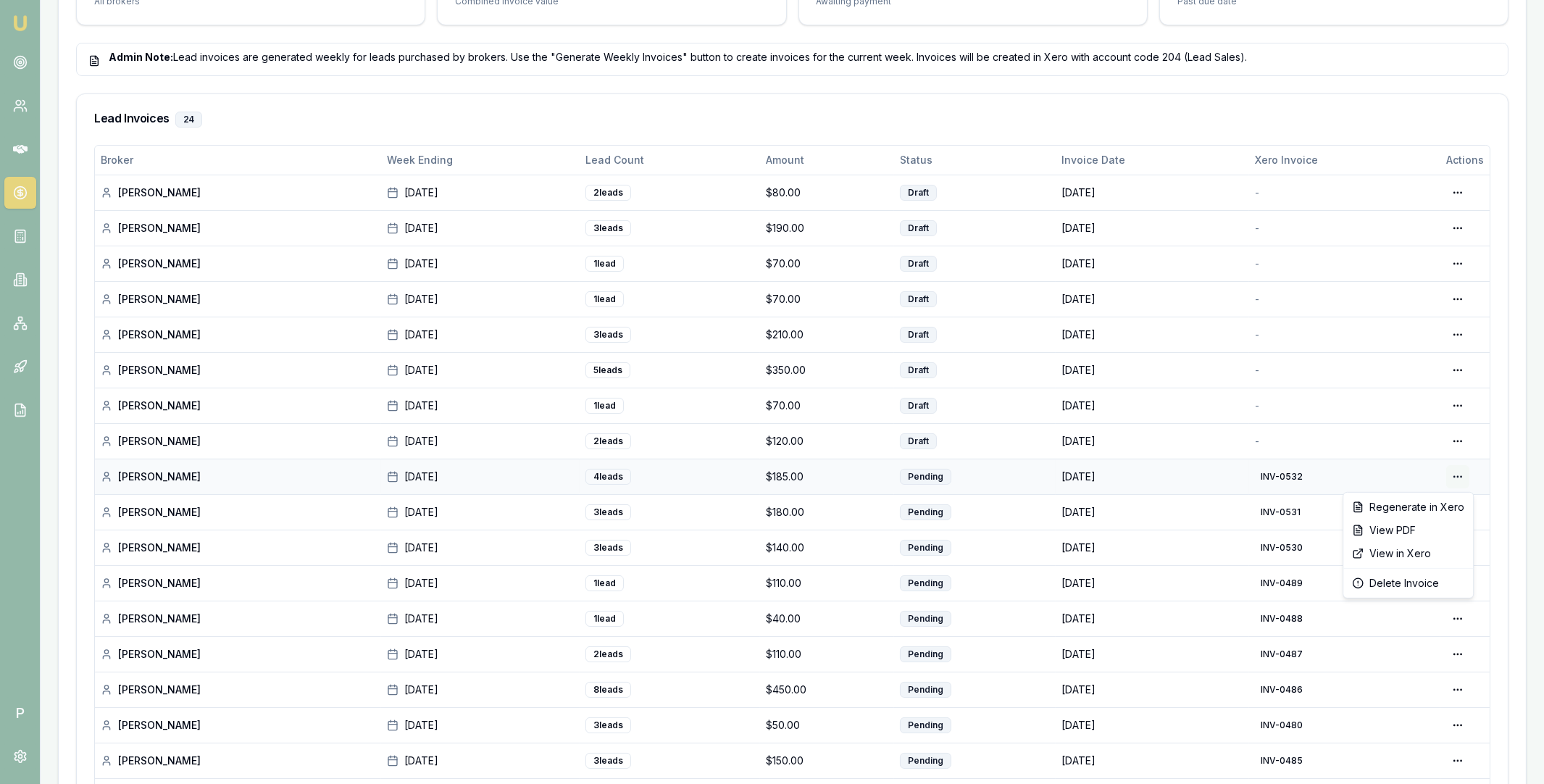
click at [1415, 552] on div "View in Xero" at bounding box center [1409, 553] width 124 height 23
click at [1435, 470] on div "Generate in Xero" at bounding box center [1412, 471] width 111 height 23
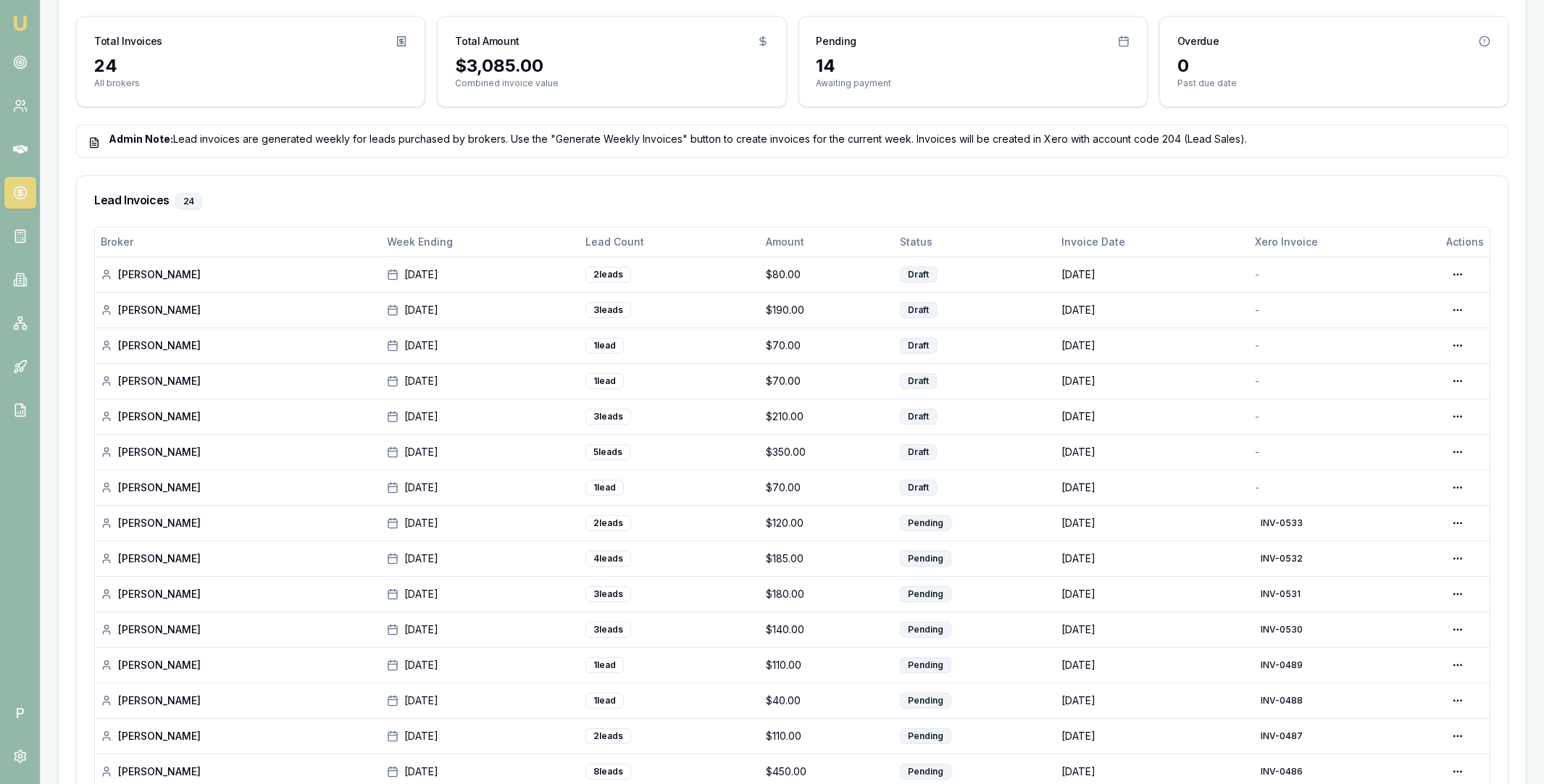
scroll to position [362, 0]
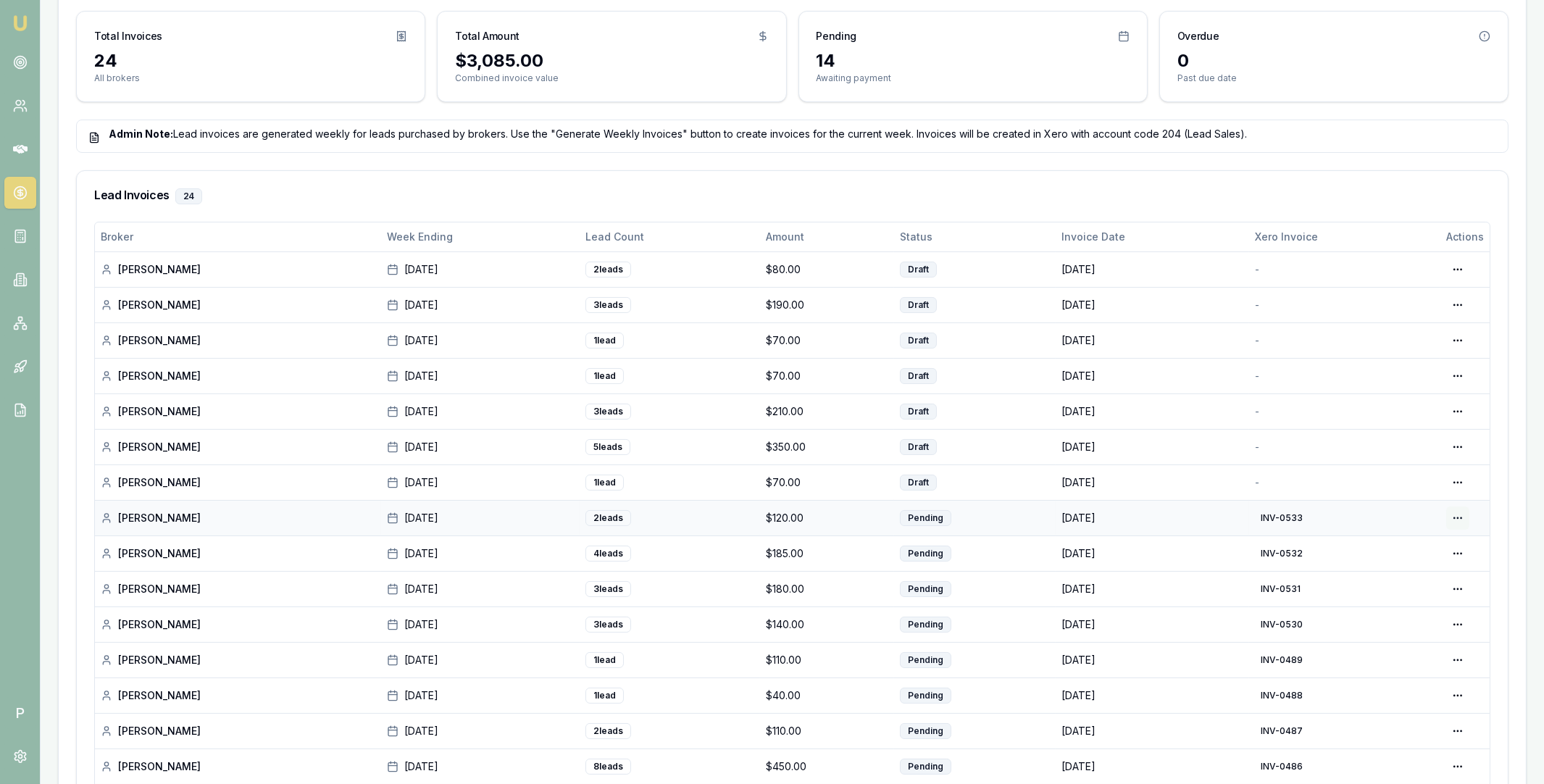
click at [1459, 422] on html "Emu Broker P Home Payments Matt Leeburn Toggle Menu Payments Management Manage …" at bounding box center [772, 30] width 1544 height 784
click at [1410, 592] on div "View in Xero" at bounding box center [1409, 596] width 124 height 23
click at [1458, 422] on html "Emu Broker P Home Payments Matt Leeburn Toggle Menu Payments Management Manage …" at bounding box center [772, 30] width 1544 height 784
click at [1438, 514] on div "Generate in Xero" at bounding box center [1412, 512] width 111 height 23
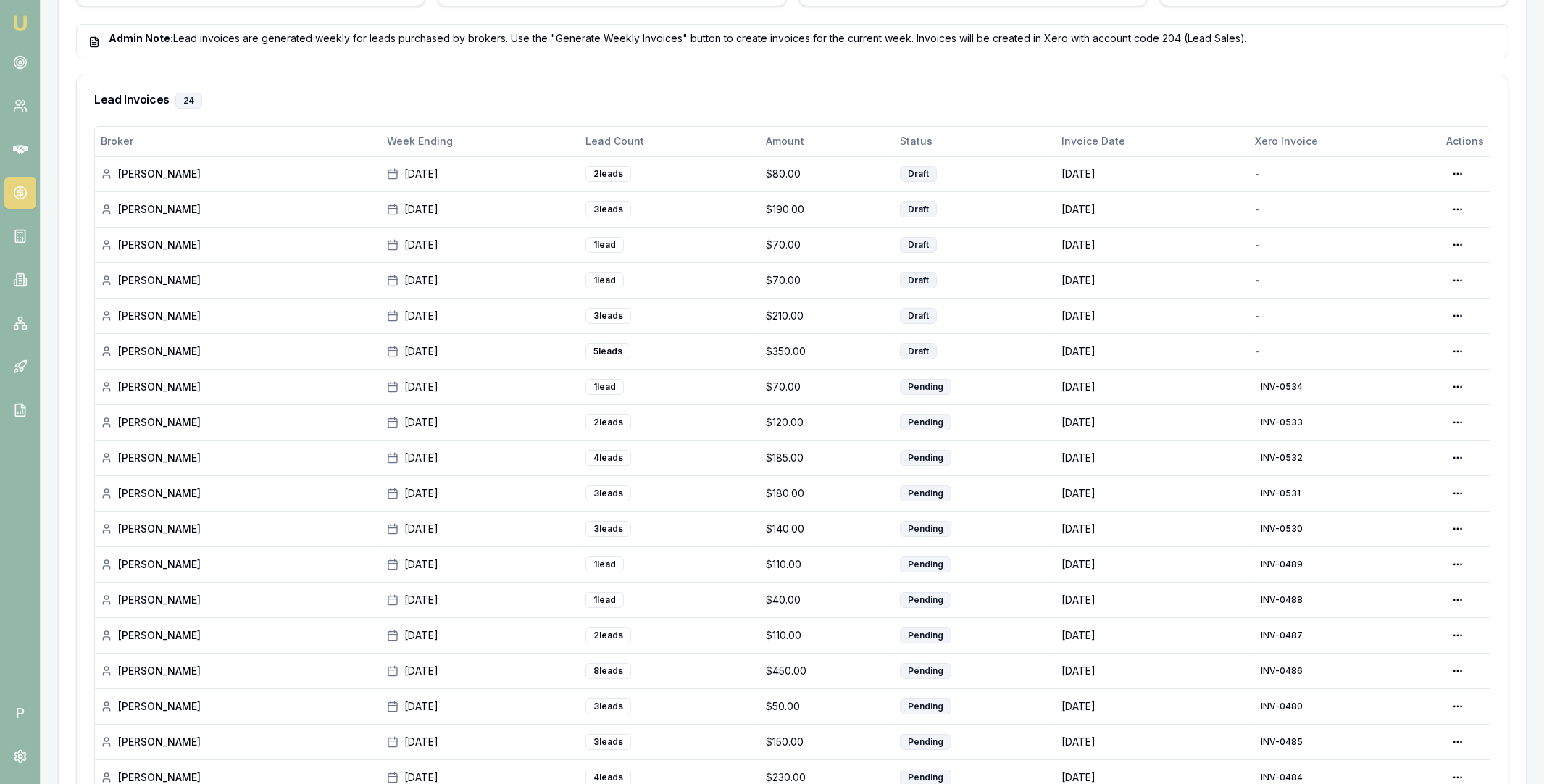
scroll to position [459, 0]
click at [1427, 458] on div "View in Xero" at bounding box center [1409, 462] width 124 height 23
click at [1432, 377] on div "Generate in Xero" at bounding box center [1412, 379] width 111 height 23
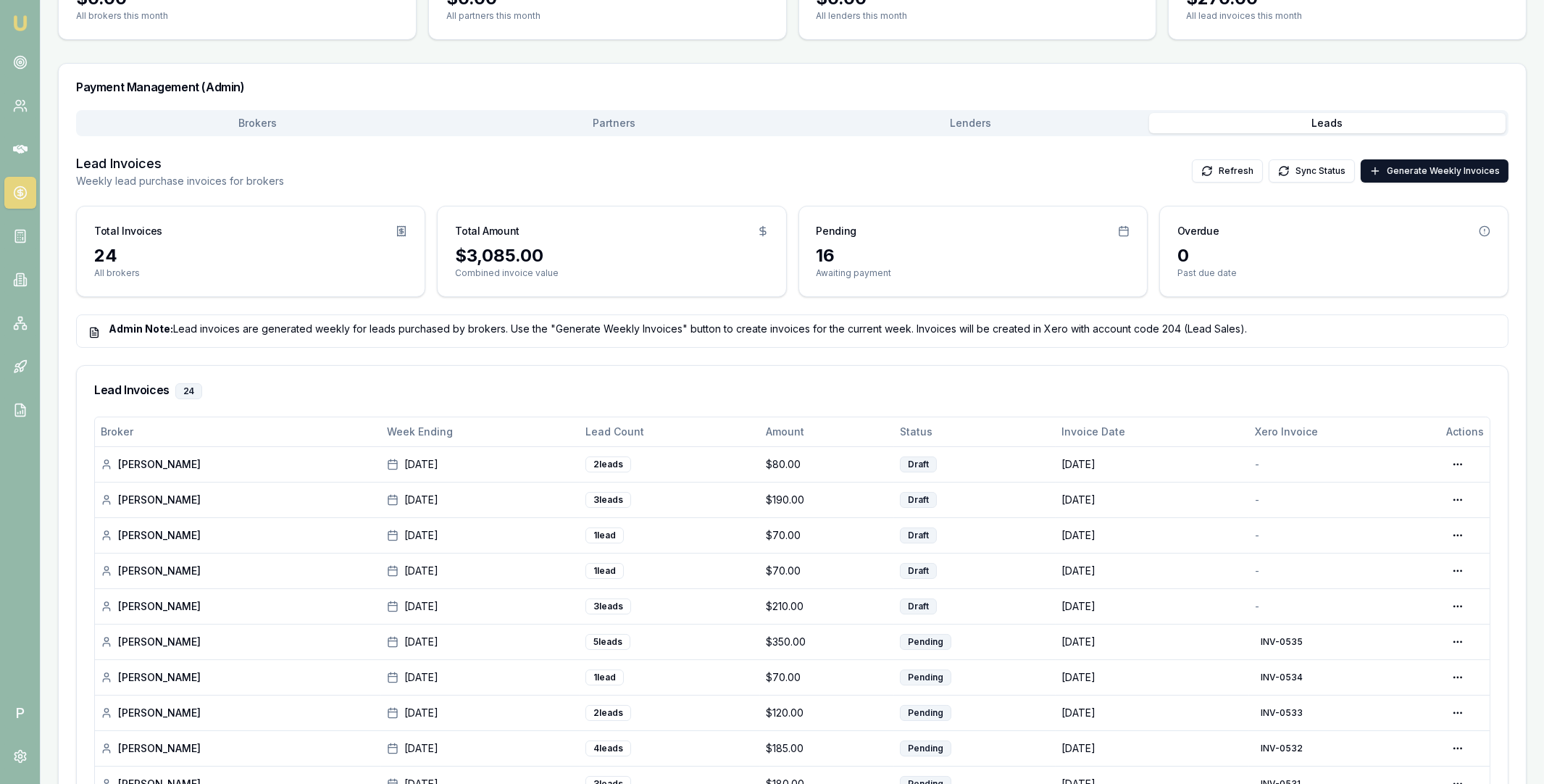
scroll to position [314, 0]
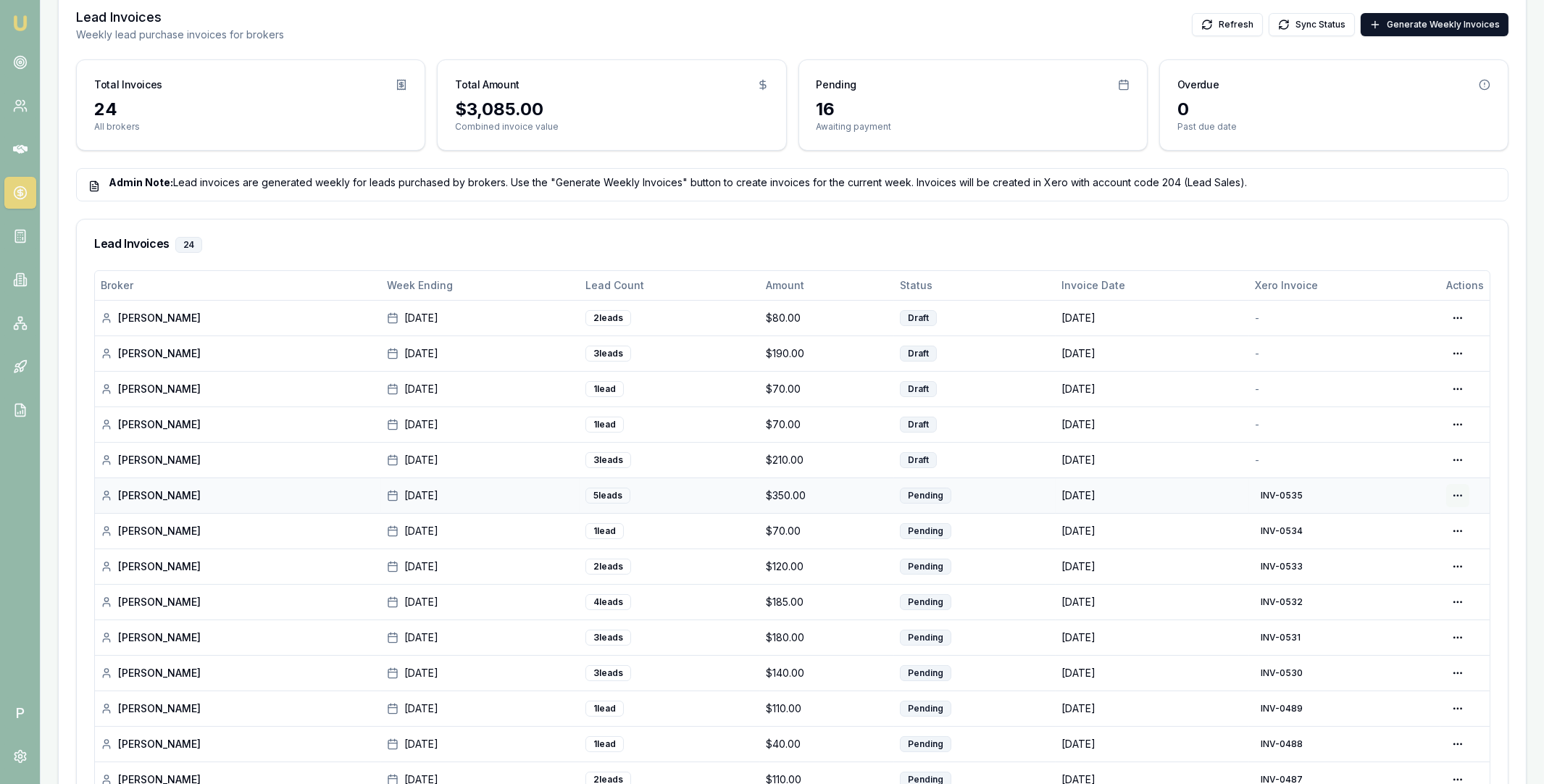
click at [1455, 470] on html "Emu Broker P Home Payments Matt Leeburn Toggle Menu Payments Management Manage …" at bounding box center [772, 78] width 1544 height 784
click at [1418, 571] on div "View in Xero" at bounding box center [1409, 571] width 124 height 23
click at [1456, 463] on html "Emu Broker P Home Payments Matt Leeburn Toggle Menu Payments Management Manage …" at bounding box center [772, 78] width 1544 height 784
click at [1437, 489] on div "Generate in Xero" at bounding box center [1412, 490] width 111 height 23
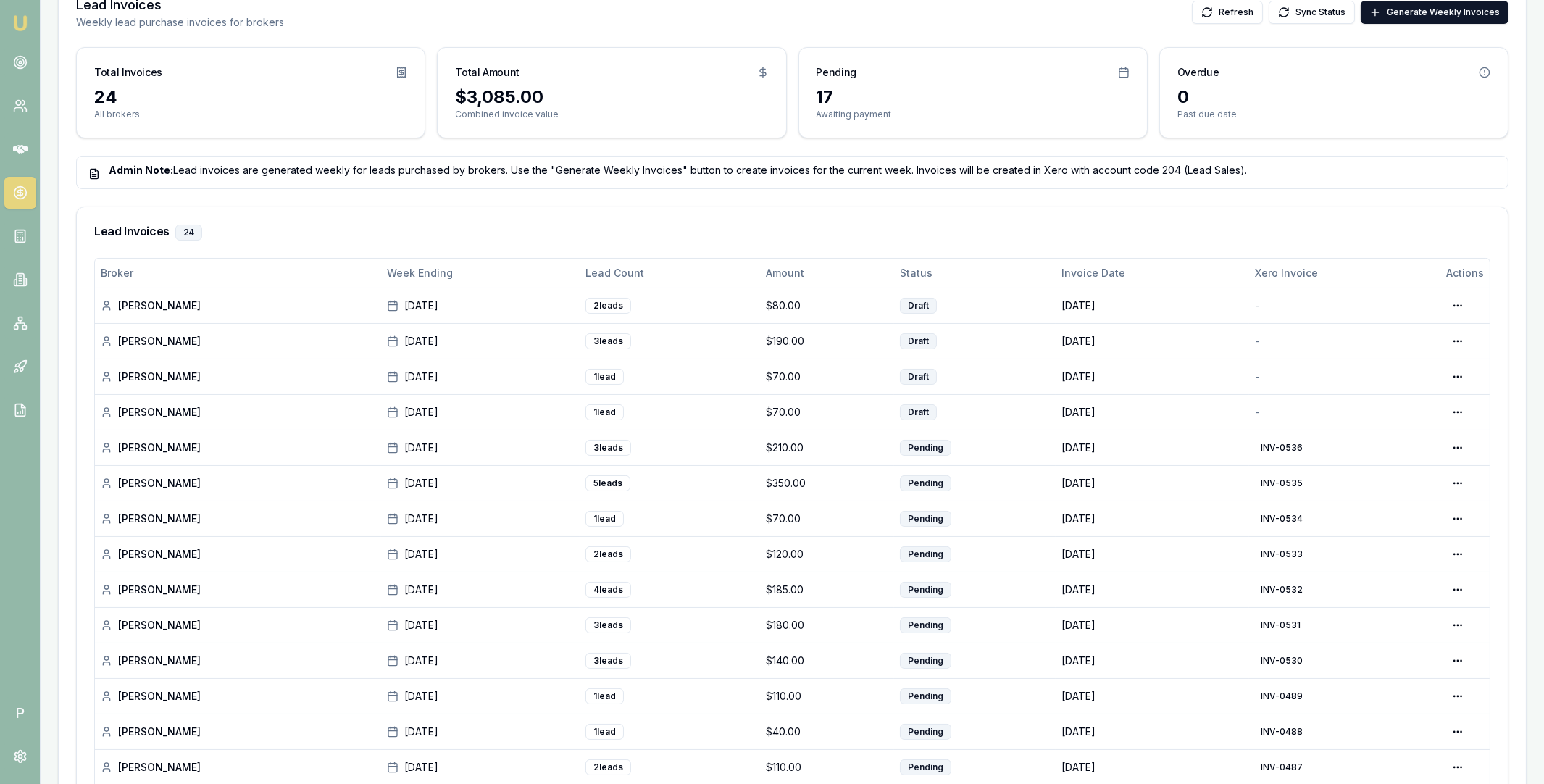
scroll to position [277, 0]
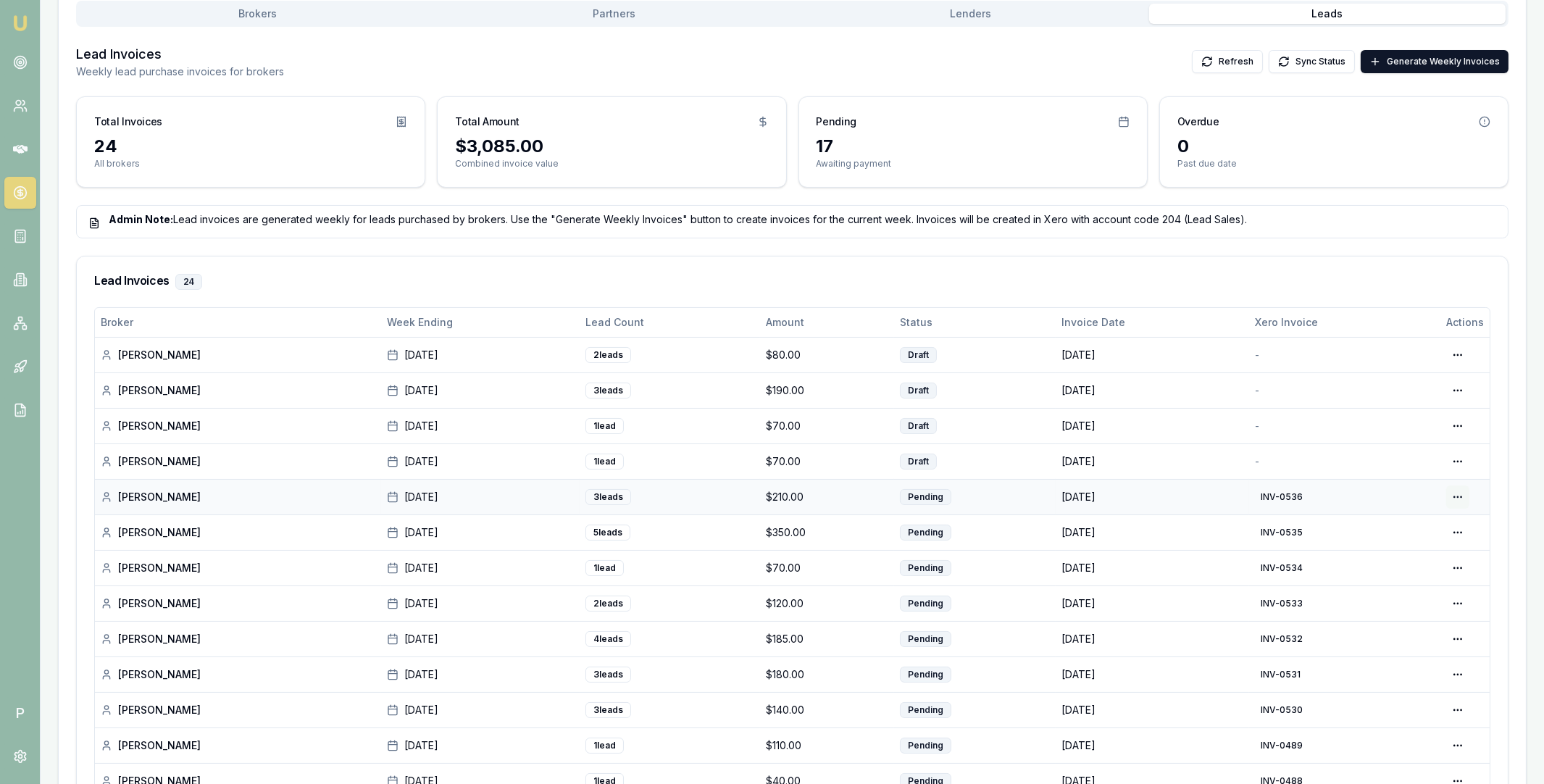
click at [1461, 496] on html "Emu Broker P Home Payments Matt Leeburn Toggle Menu Payments Management Manage …" at bounding box center [772, 115] width 1544 height 784
click at [1406, 573] on div "View in Xero" at bounding box center [1409, 574] width 124 height 23
click at [1454, 462] on html "Emu Broker P Home Payments Matt Leeburn Toggle Menu Payments Management Manage …" at bounding box center [772, 115] width 1544 height 784
click at [1428, 490] on div "Generate in Xero" at bounding box center [1412, 492] width 111 height 23
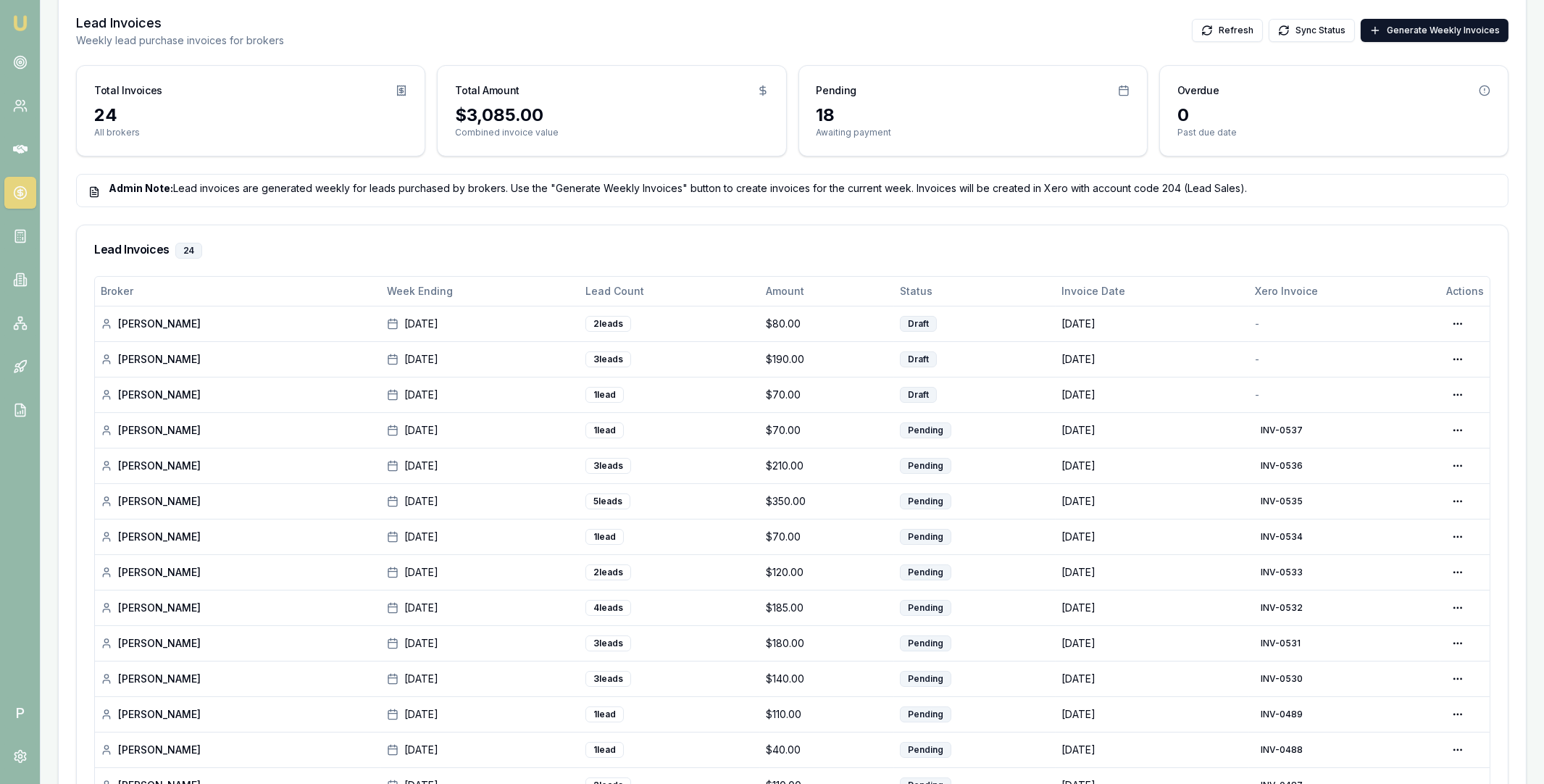
scroll to position [331, 0]
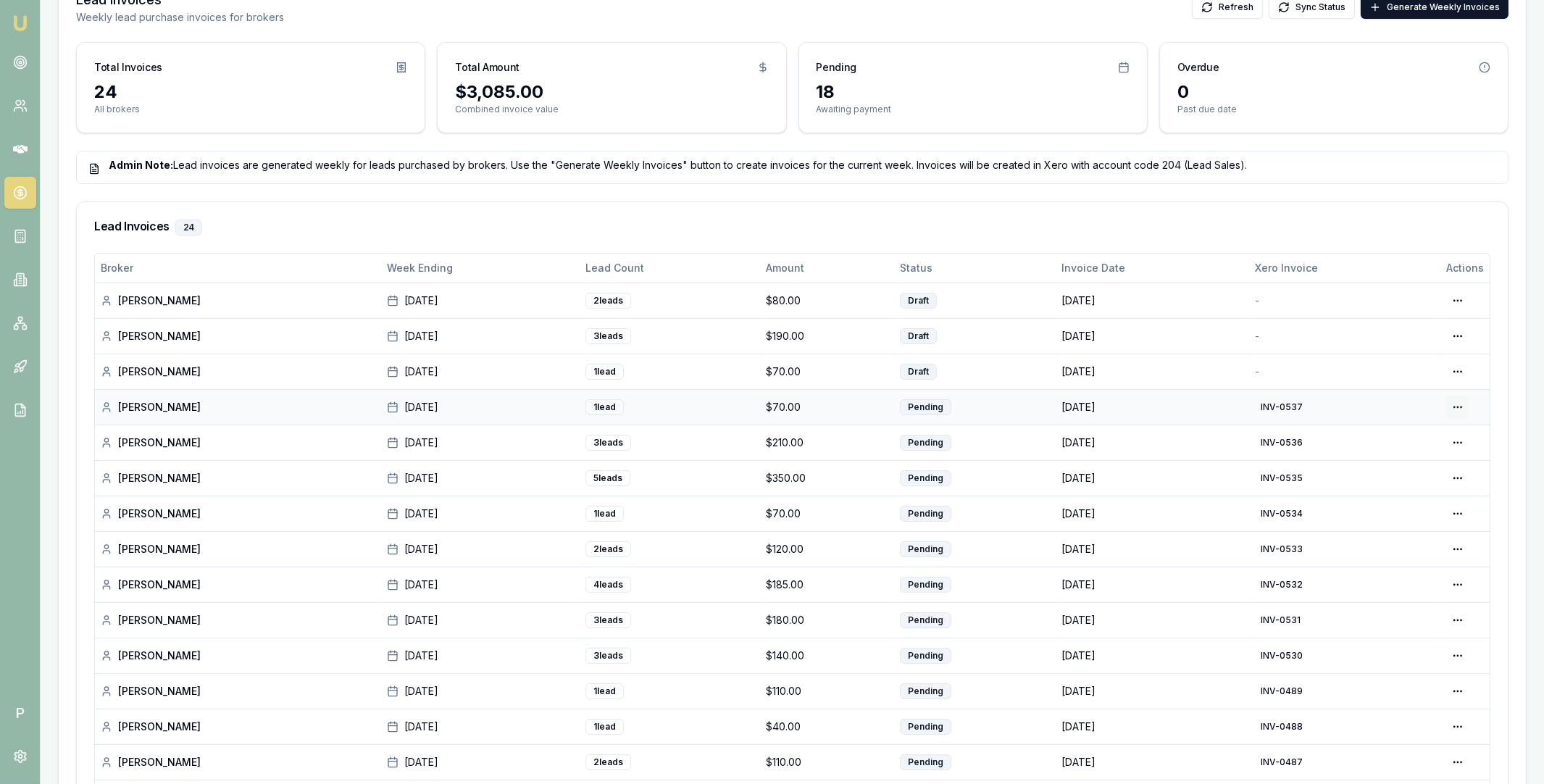
click at [1451, 406] on html "Emu Broker P Home Payments Matt Leeburn Toggle Menu Payments Management Manage …" at bounding box center [772, 61] width 1544 height 784
click at [1399, 482] on div "View in Xero" at bounding box center [1409, 483] width 124 height 23
click at [1461, 370] on html "Emu Broker P Home Payments Matt Leeburn Toggle Menu Payments Management Manage …" at bounding box center [772, 61] width 1544 height 784
click at [1433, 403] on div "Generate in Xero" at bounding box center [1412, 401] width 111 height 23
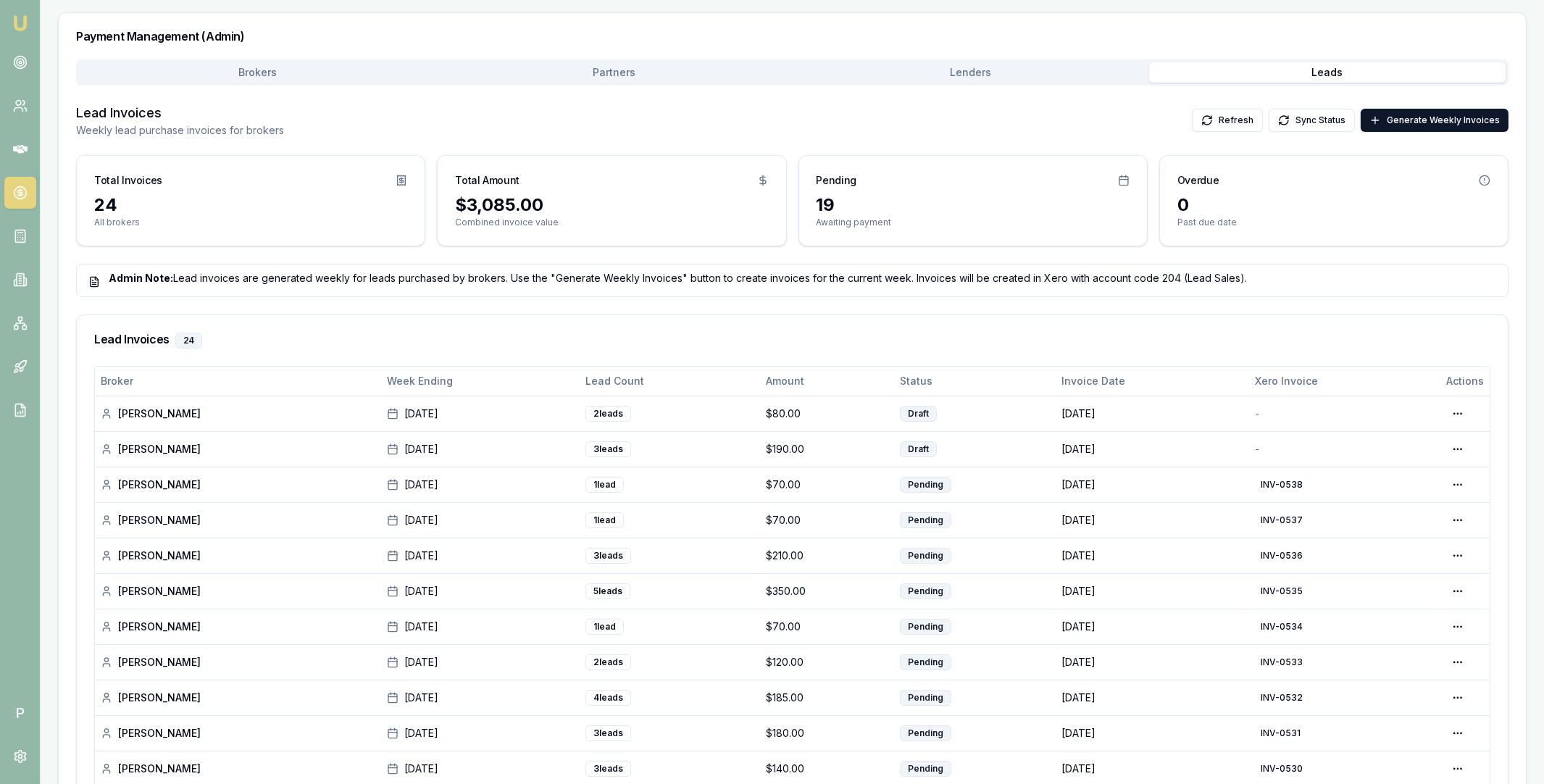
scroll to position [237, 0]
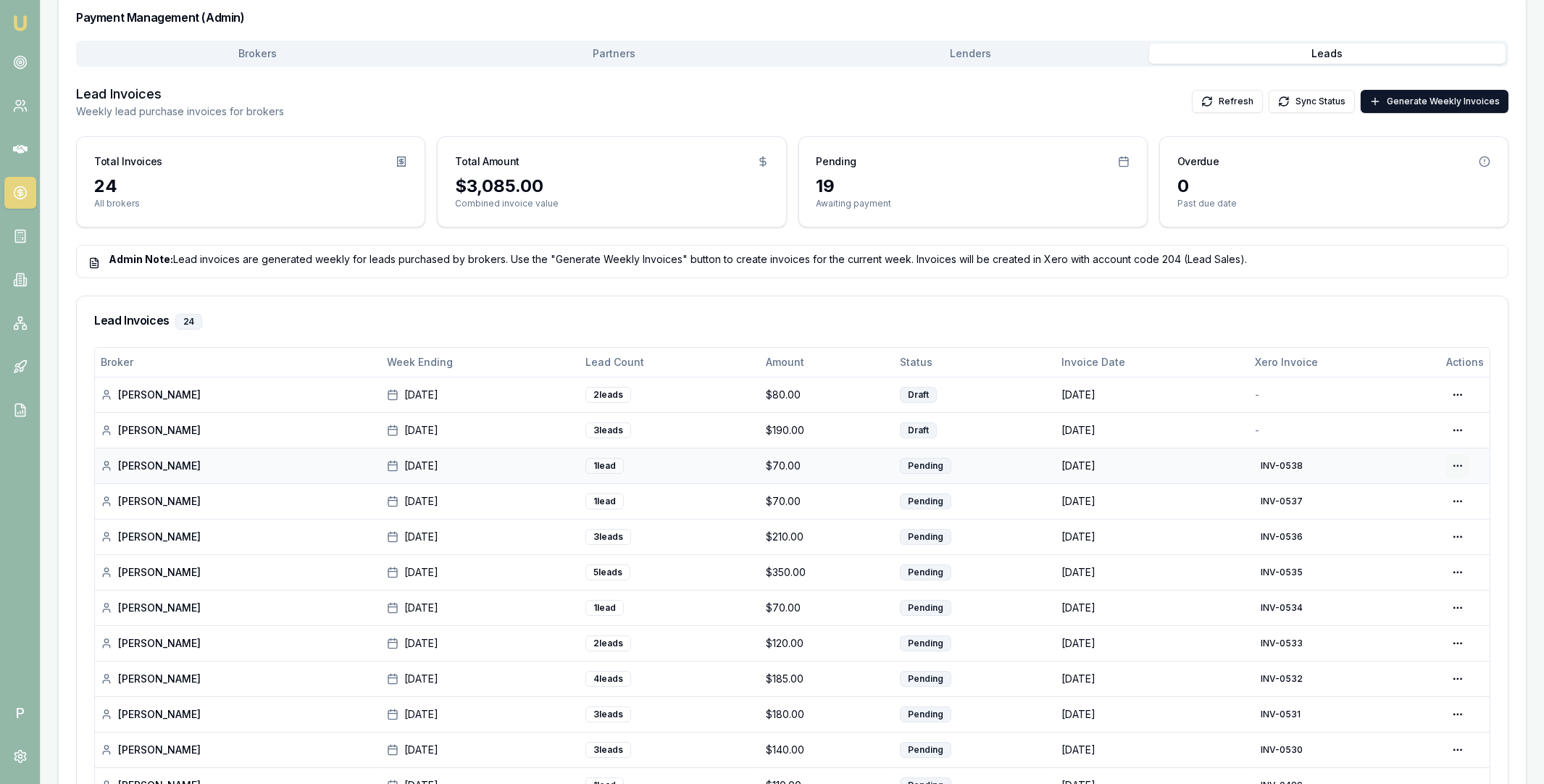
click at [1458, 465] on html "Emu Broker P Home Payments Matt Leeburn Toggle Menu Payments Management Manage …" at bounding box center [772, 155] width 1544 height 784
click at [1413, 543] on div "View in Xero" at bounding box center [1409, 542] width 124 height 23
click at [17, 99] on icon at bounding box center [20, 105] width 14 height 14
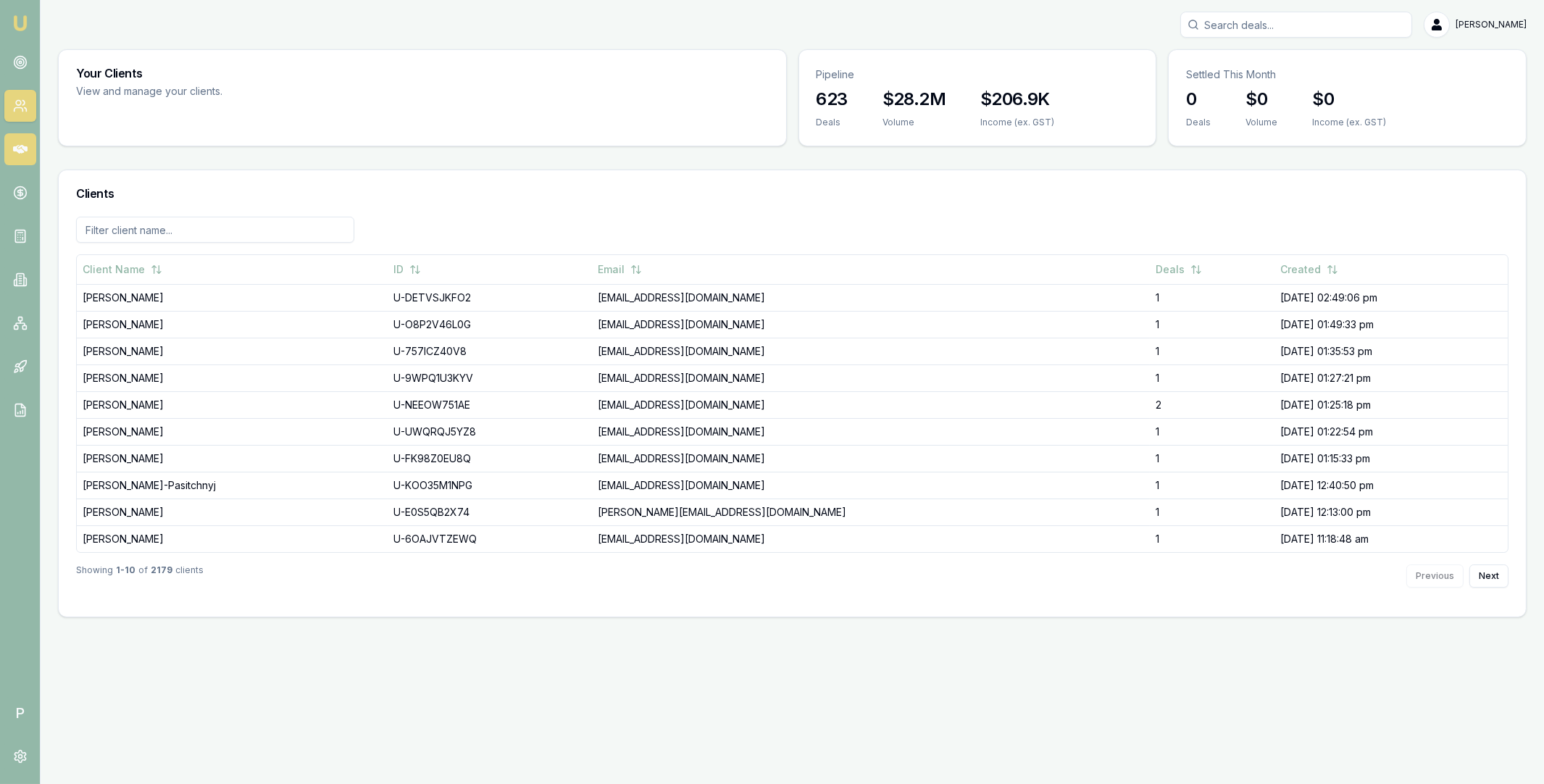
click at [23, 141] on link at bounding box center [20, 149] width 32 height 32
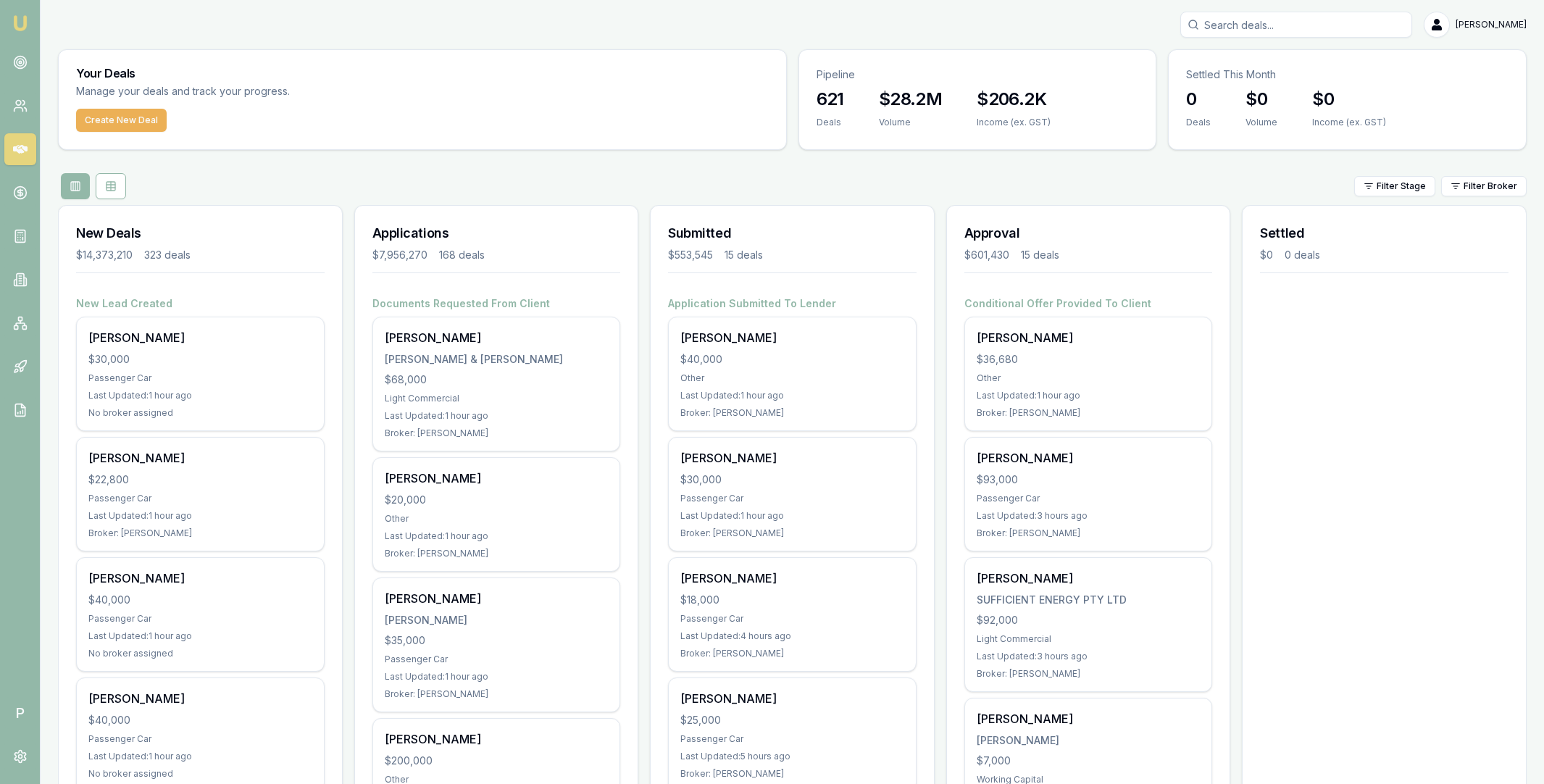
scroll to position [957, 0]
